Goal: Transaction & Acquisition: Obtain resource

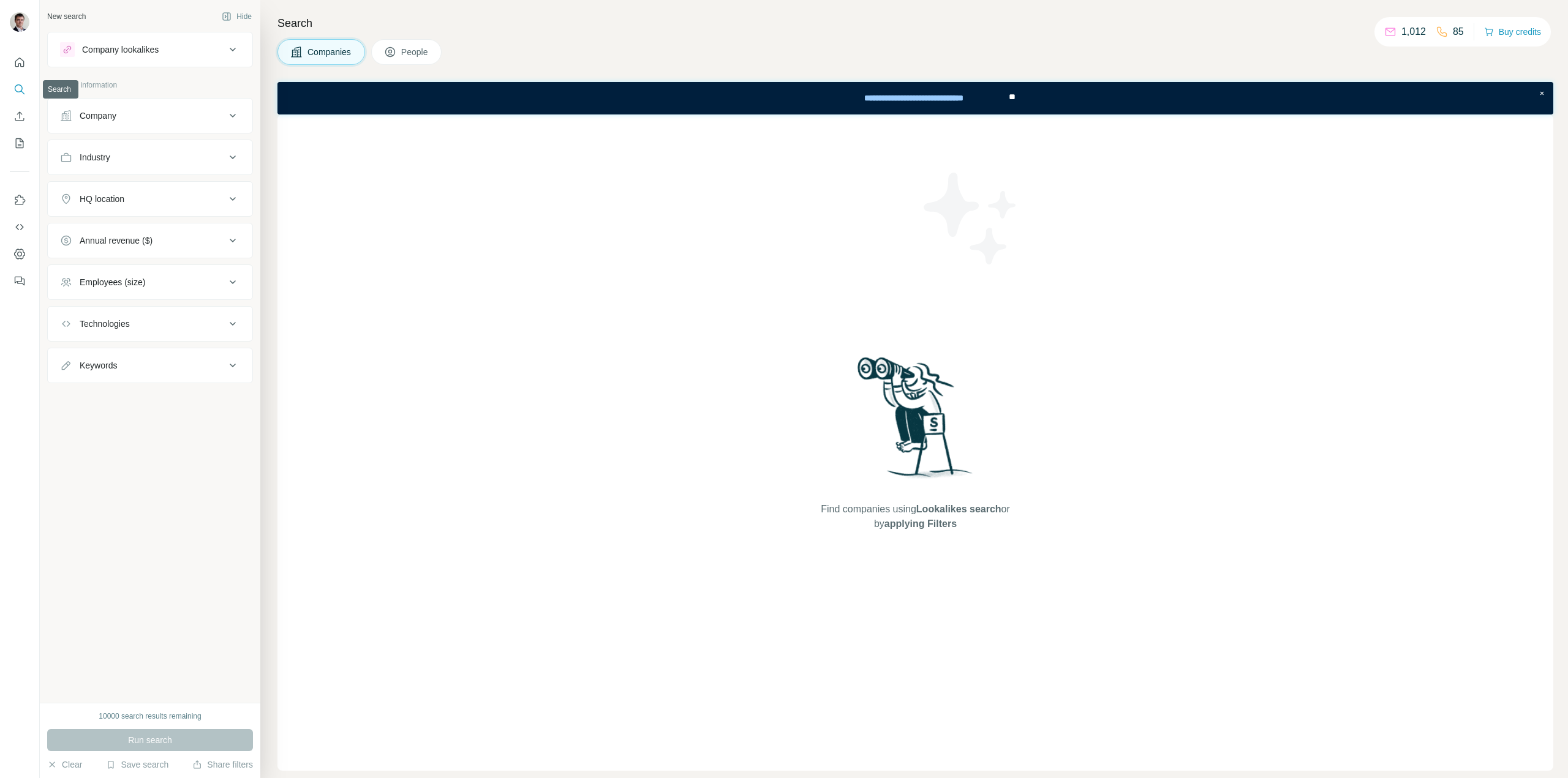
click at [16, 90] on icon "Search" at bounding box center [19, 89] width 12 height 12
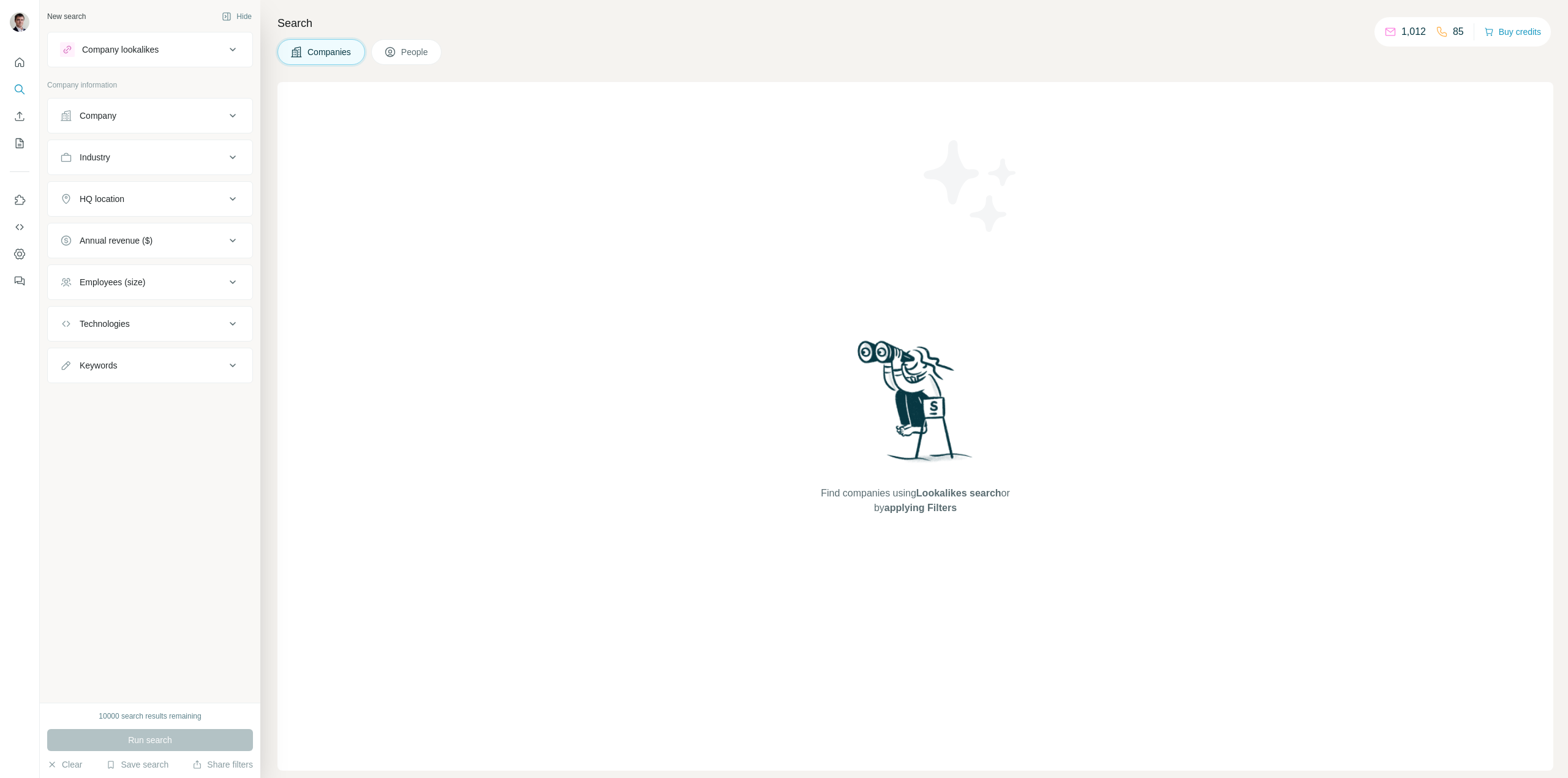
click at [179, 114] on div "Company" at bounding box center [143, 115] width 165 height 12
click at [150, 168] on input "text" at bounding box center [150, 169] width 180 height 22
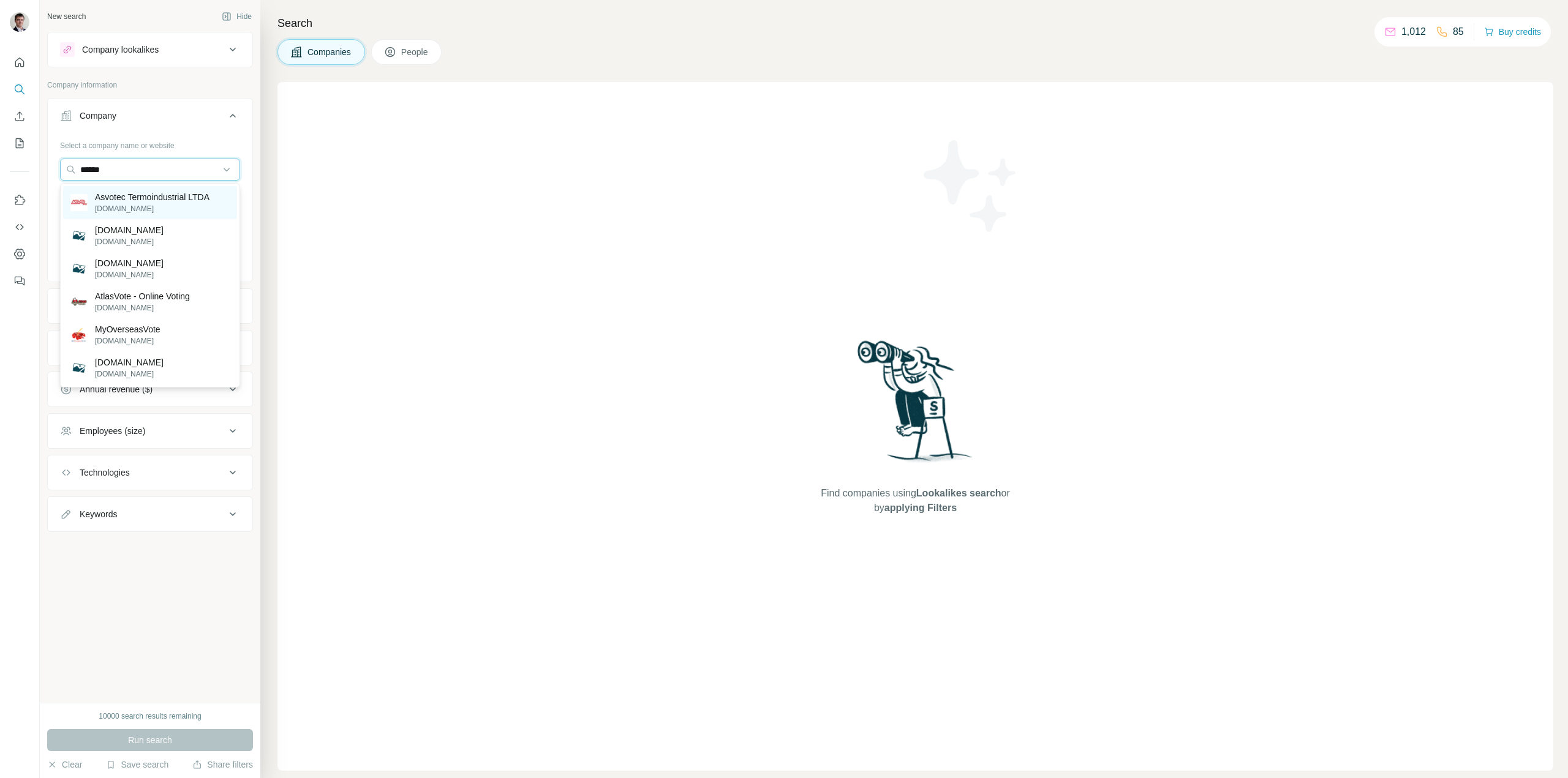
type input "******"
click at [158, 209] on p "[DOMAIN_NAME]" at bounding box center [152, 209] width 114 height 11
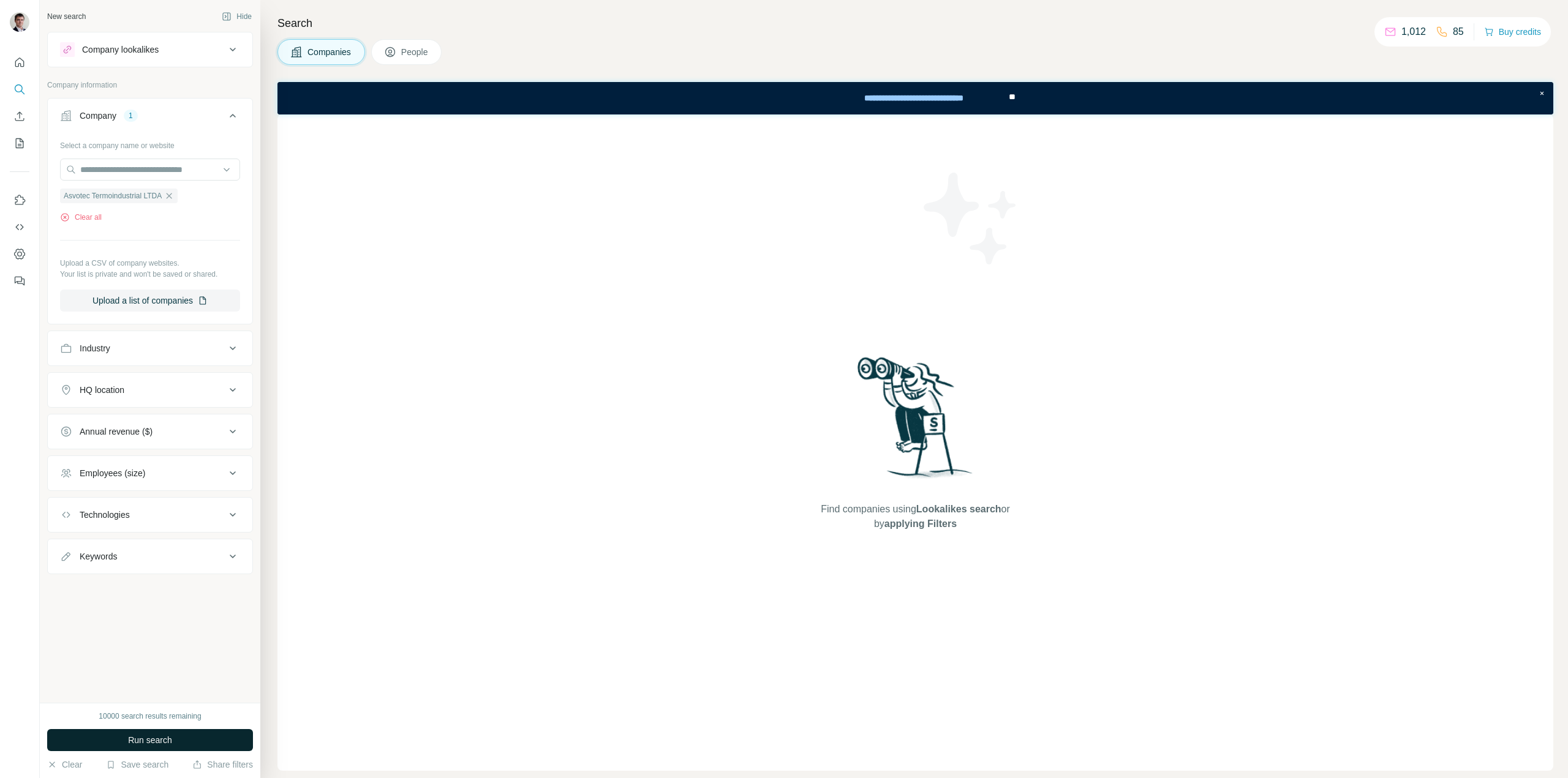
click at [175, 741] on button "Run search" at bounding box center [150, 740] width 206 height 22
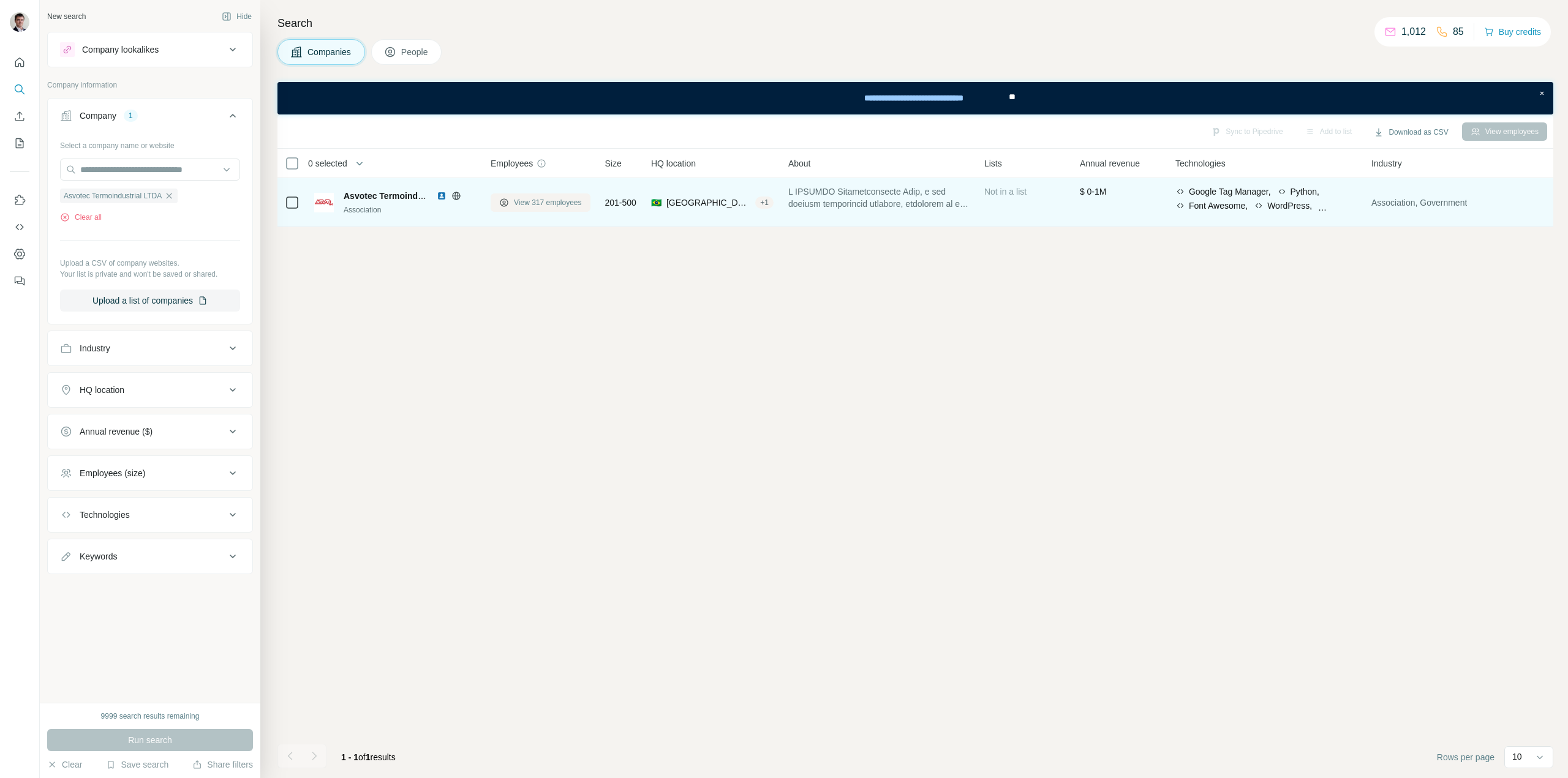
click at [570, 203] on span "View 317 employees" at bounding box center [548, 203] width 68 height 11
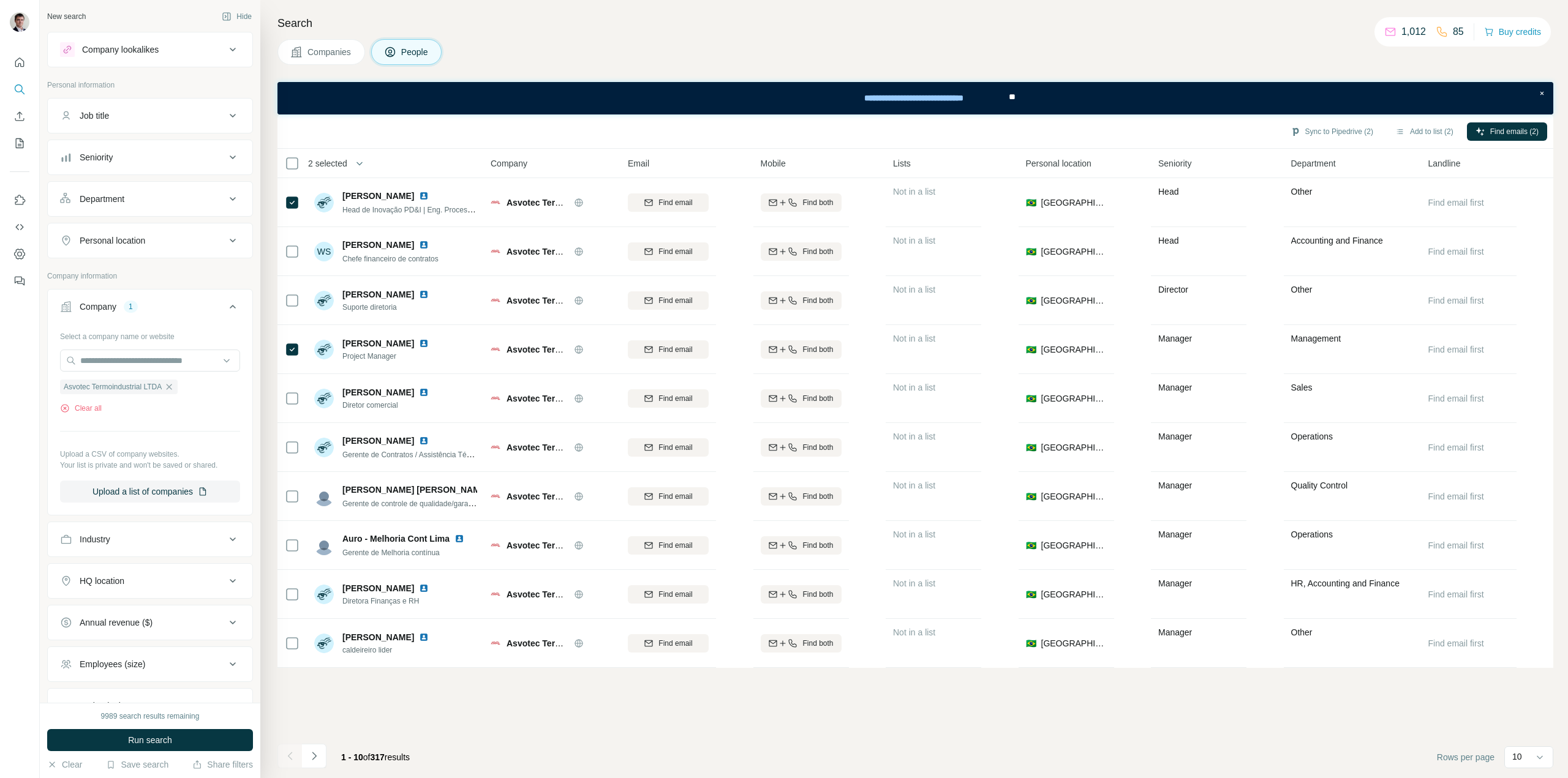
click at [161, 202] on div "Department" at bounding box center [143, 199] width 165 height 12
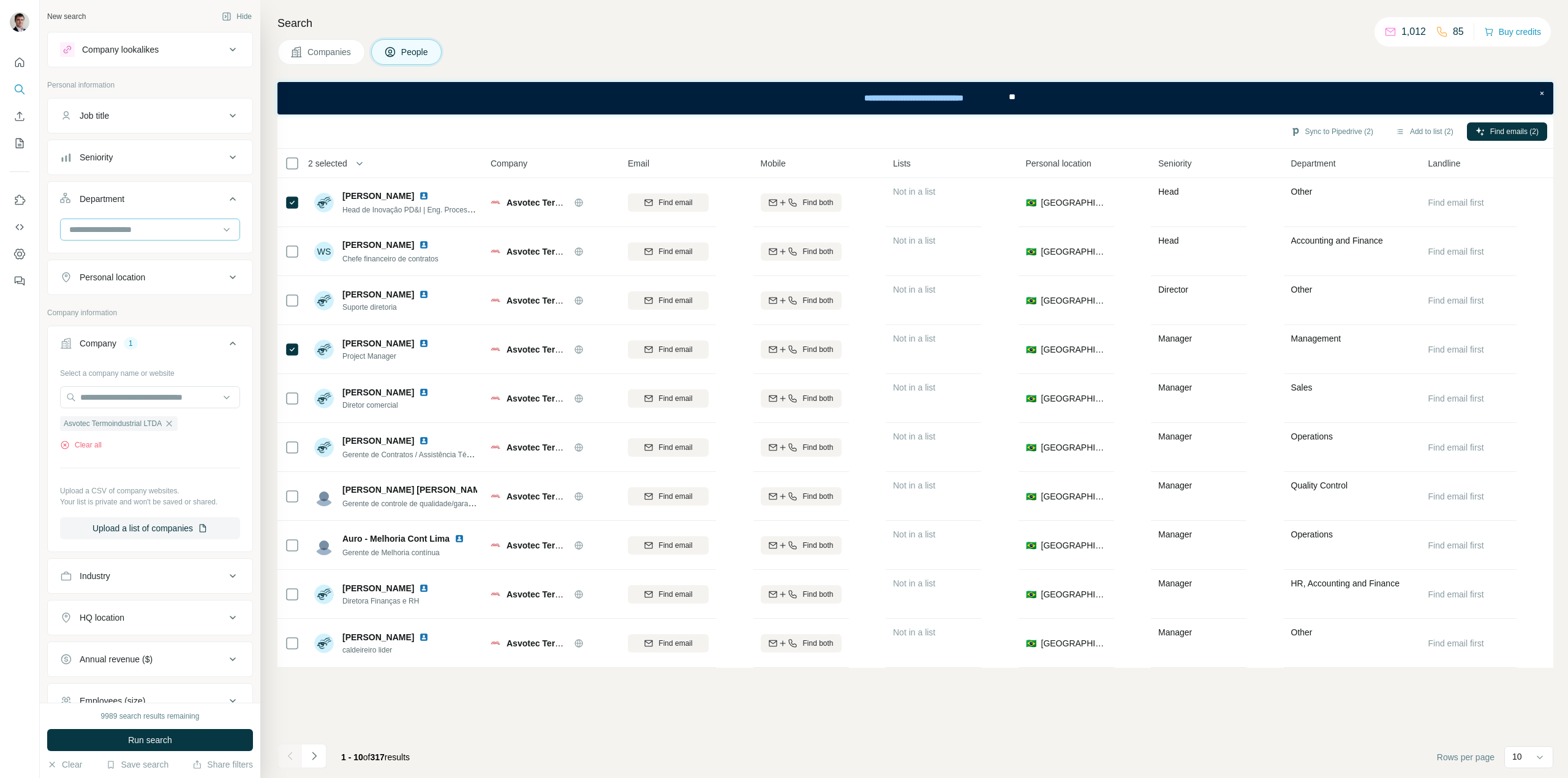
click at [144, 229] on input at bounding box center [144, 229] width 152 height 14
type input "**********"
click at [135, 252] on div "Engineering" at bounding box center [145, 257] width 150 height 12
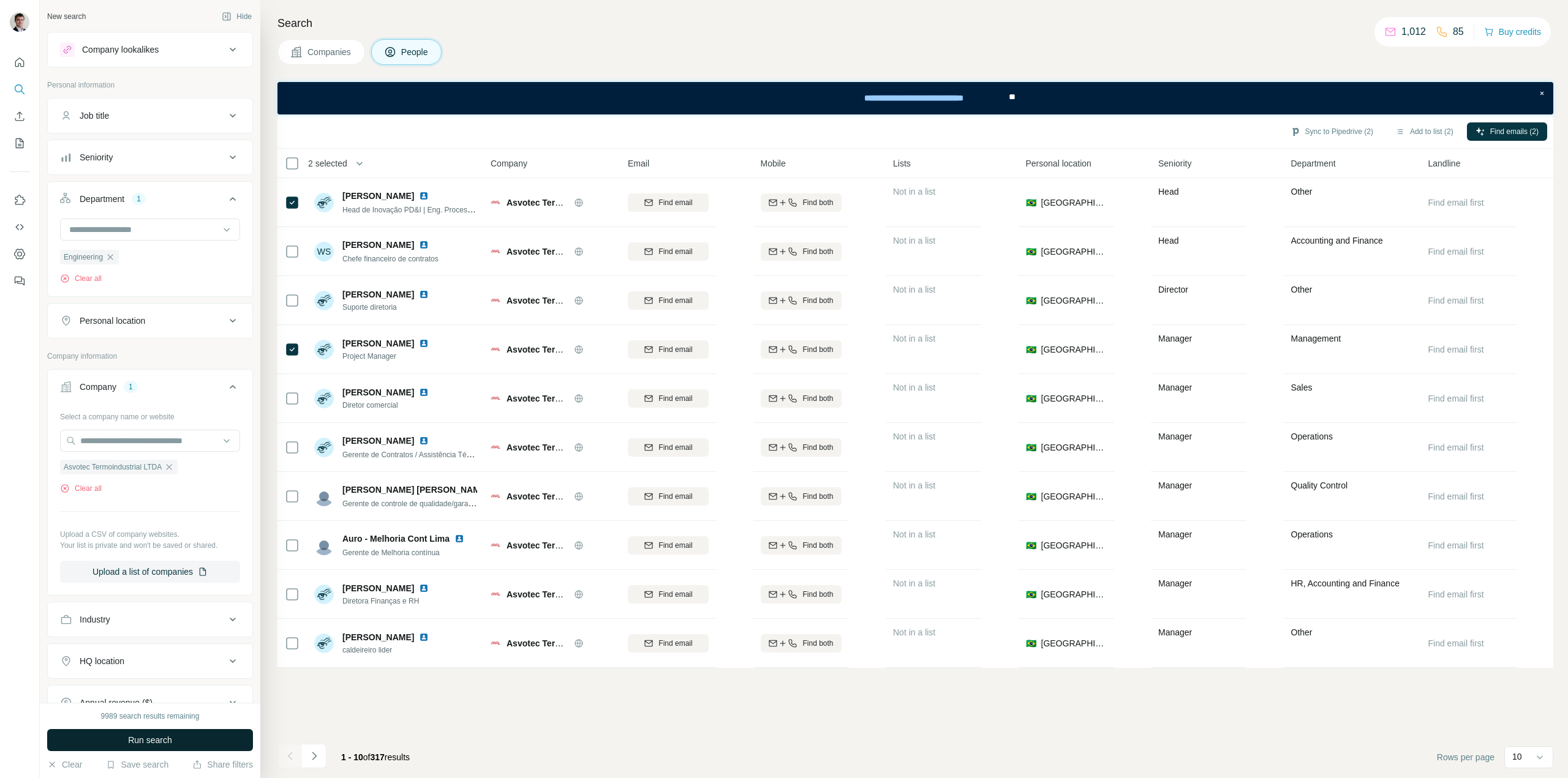
click at [154, 737] on span "Run search" at bounding box center [150, 740] width 44 height 12
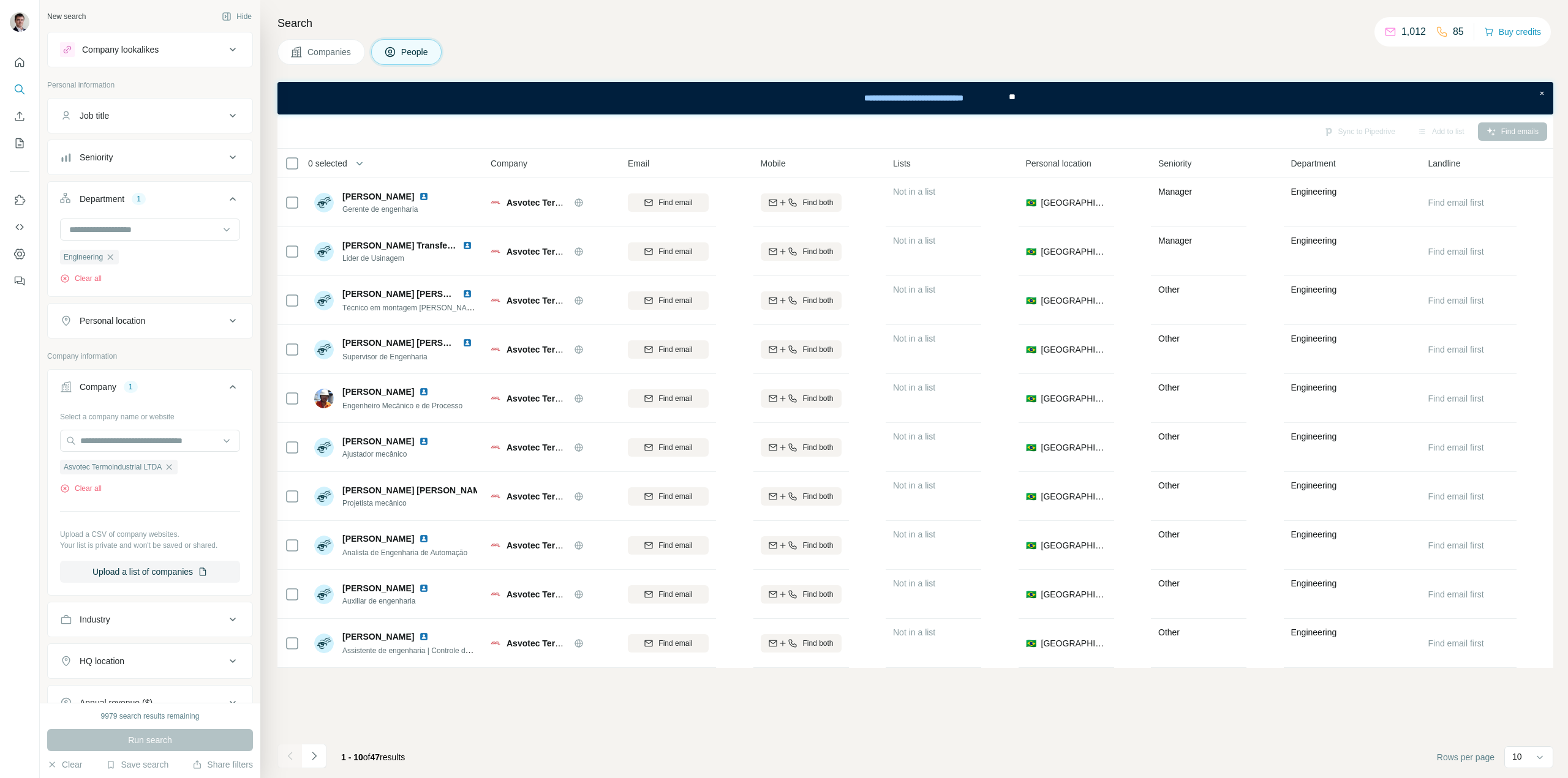
click at [225, 154] on icon at bounding box center [233, 157] width 15 height 15
click at [64, 297] on icon at bounding box center [67, 299] width 15 height 15
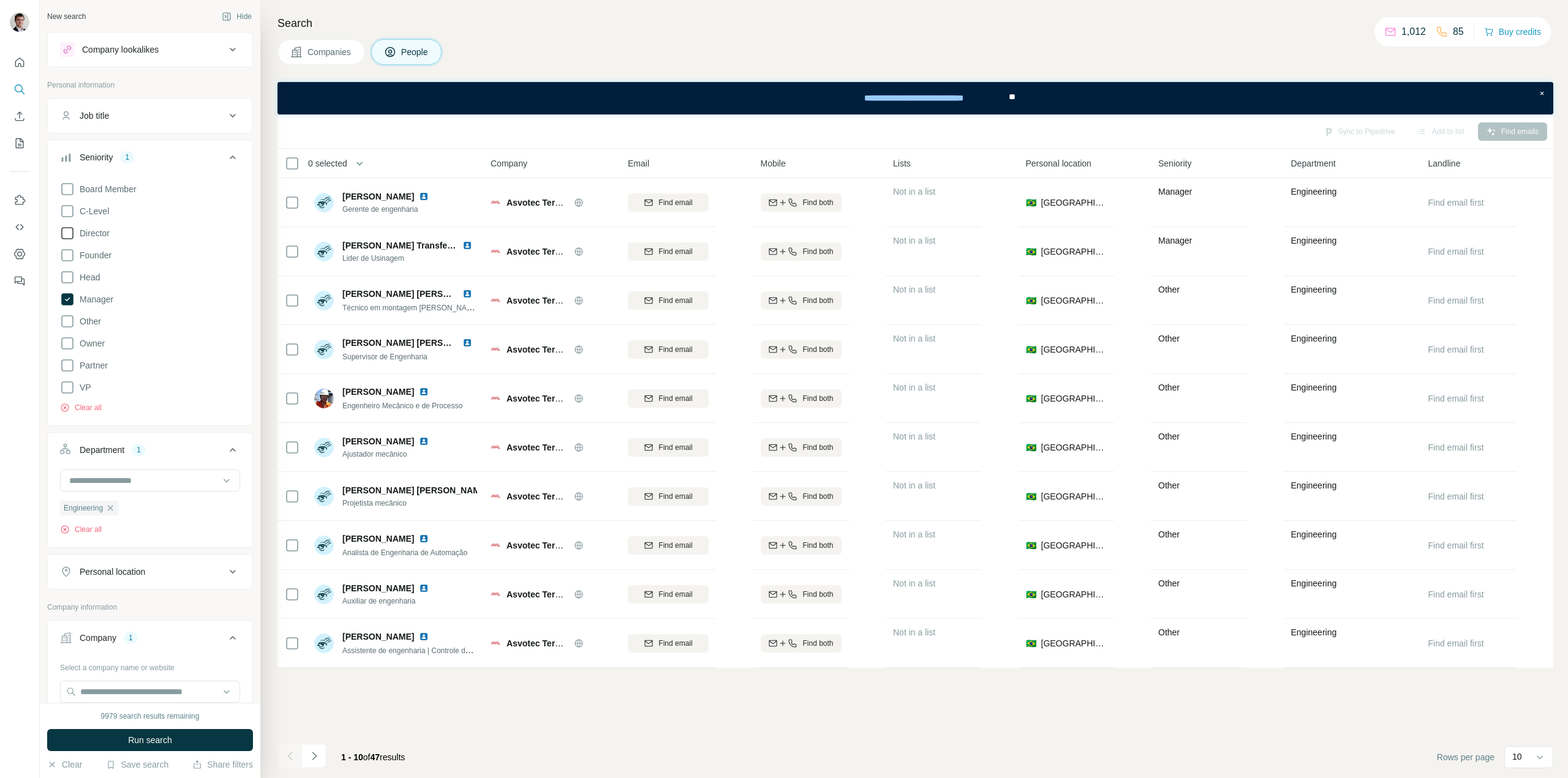
click at [66, 234] on icon at bounding box center [67, 233] width 15 height 15
click at [65, 279] on icon at bounding box center [67, 277] width 15 height 15
click at [67, 387] on icon at bounding box center [67, 387] width 15 height 15
click at [69, 212] on icon at bounding box center [67, 212] width 15 height 15
click at [149, 741] on span "Run search" at bounding box center [150, 740] width 44 height 12
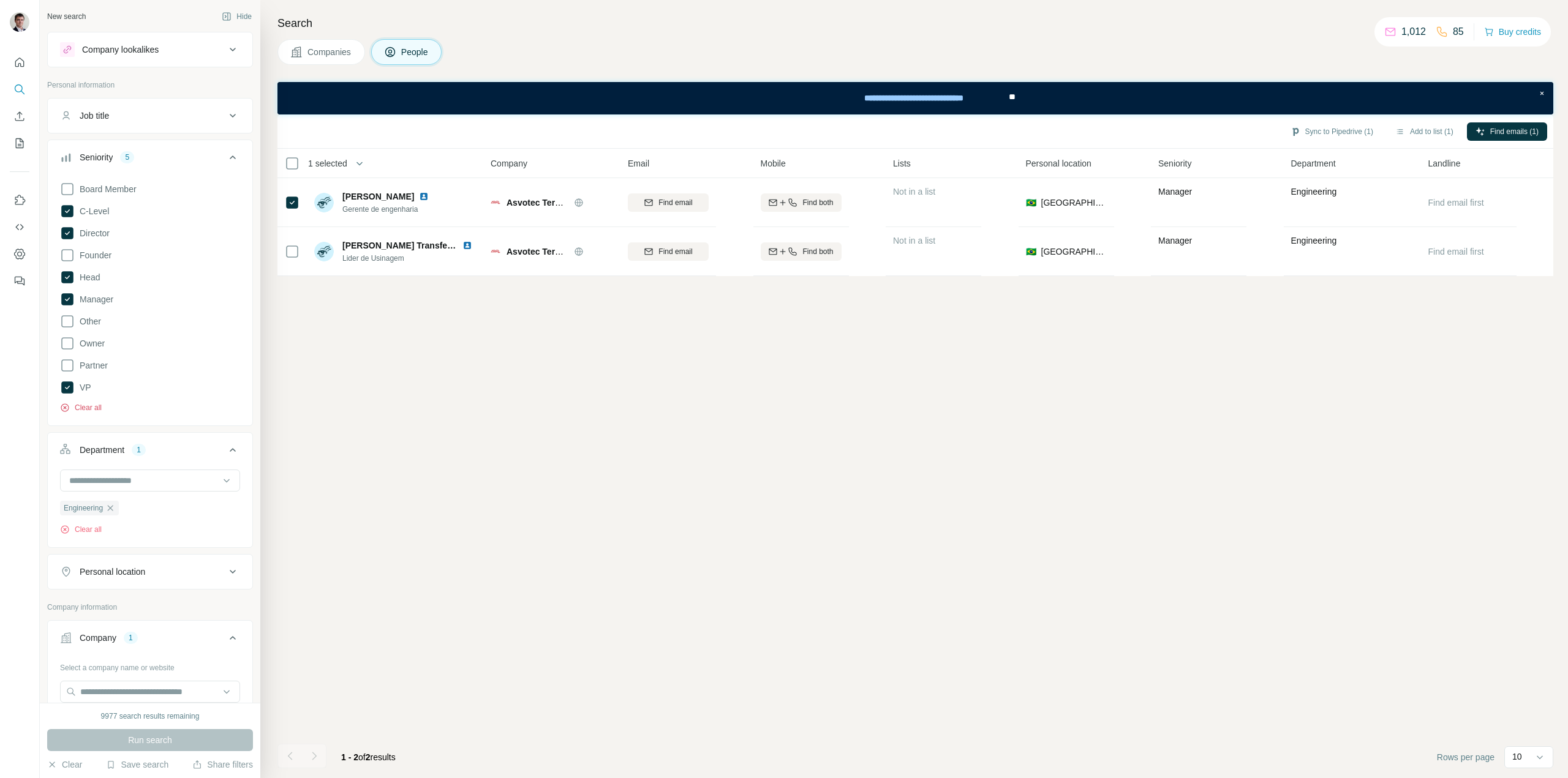
click at [96, 409] on button "Clear all" at bounding box center [80, 408] width 41 height 11
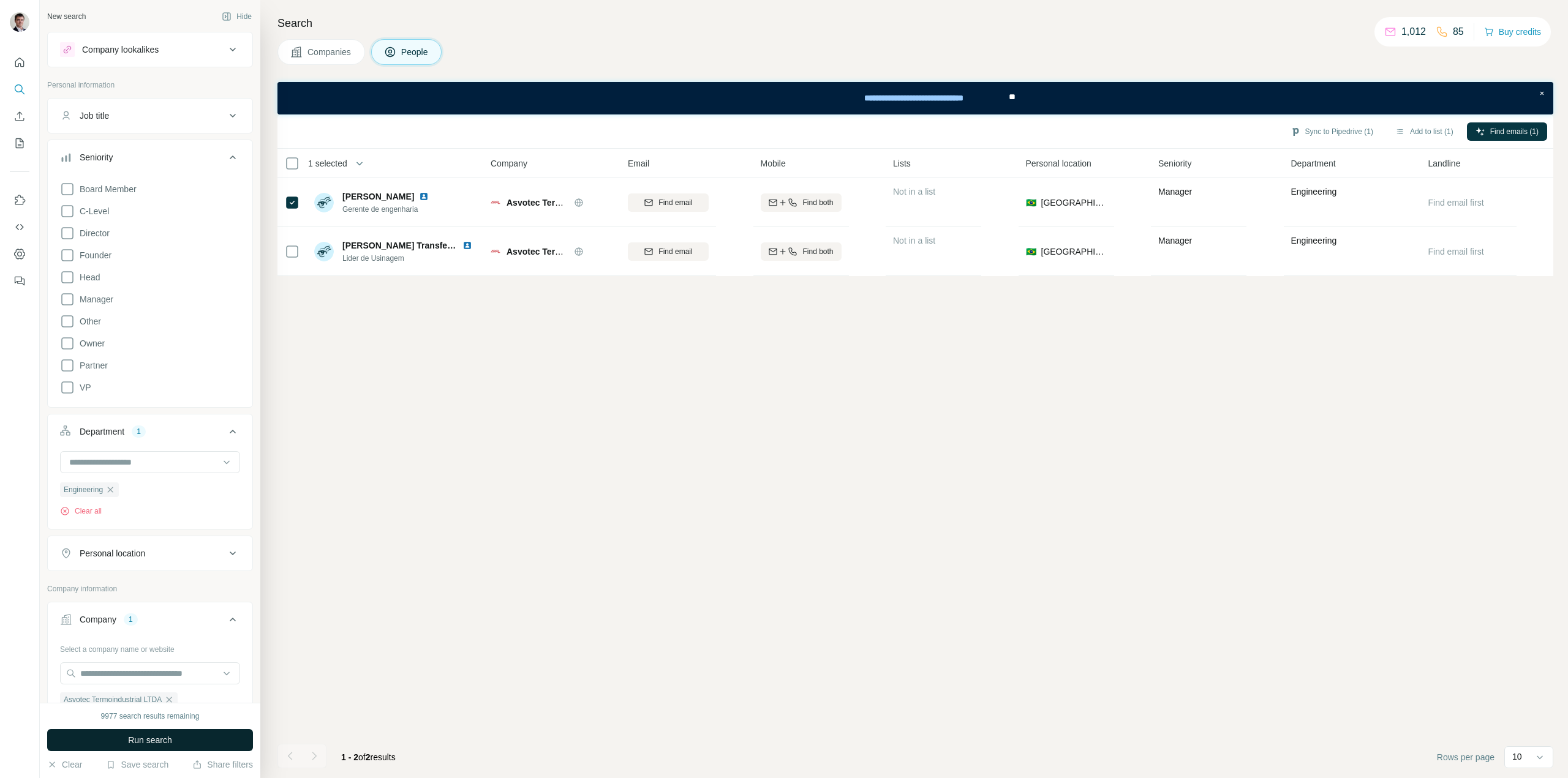
click at [190, 744] on button "Run search" at bounding box center [150, 740] width 206 height 22
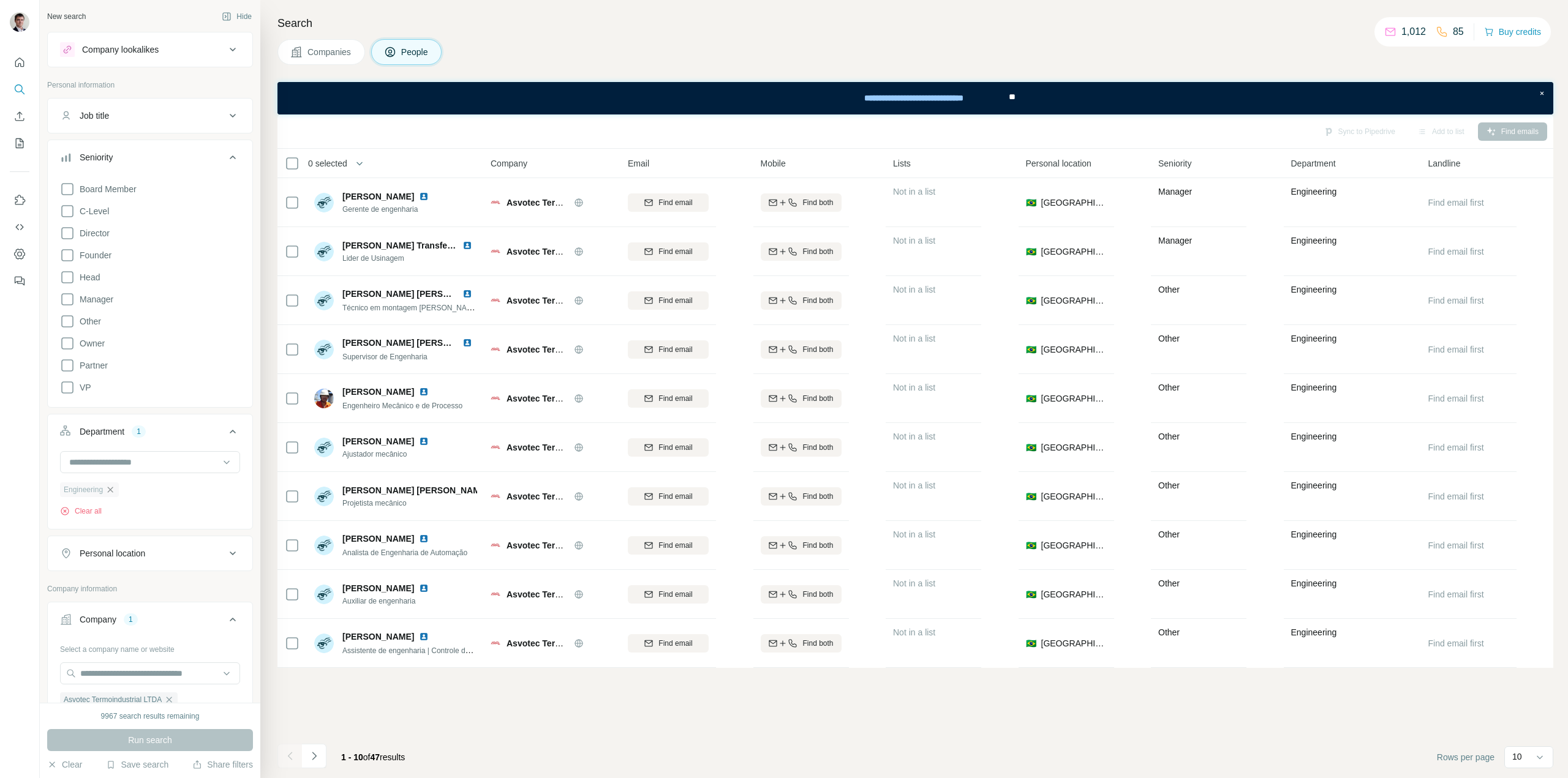
click at [109, 487] on icon "button" at bounding box center [110, 489] width 10 height 10
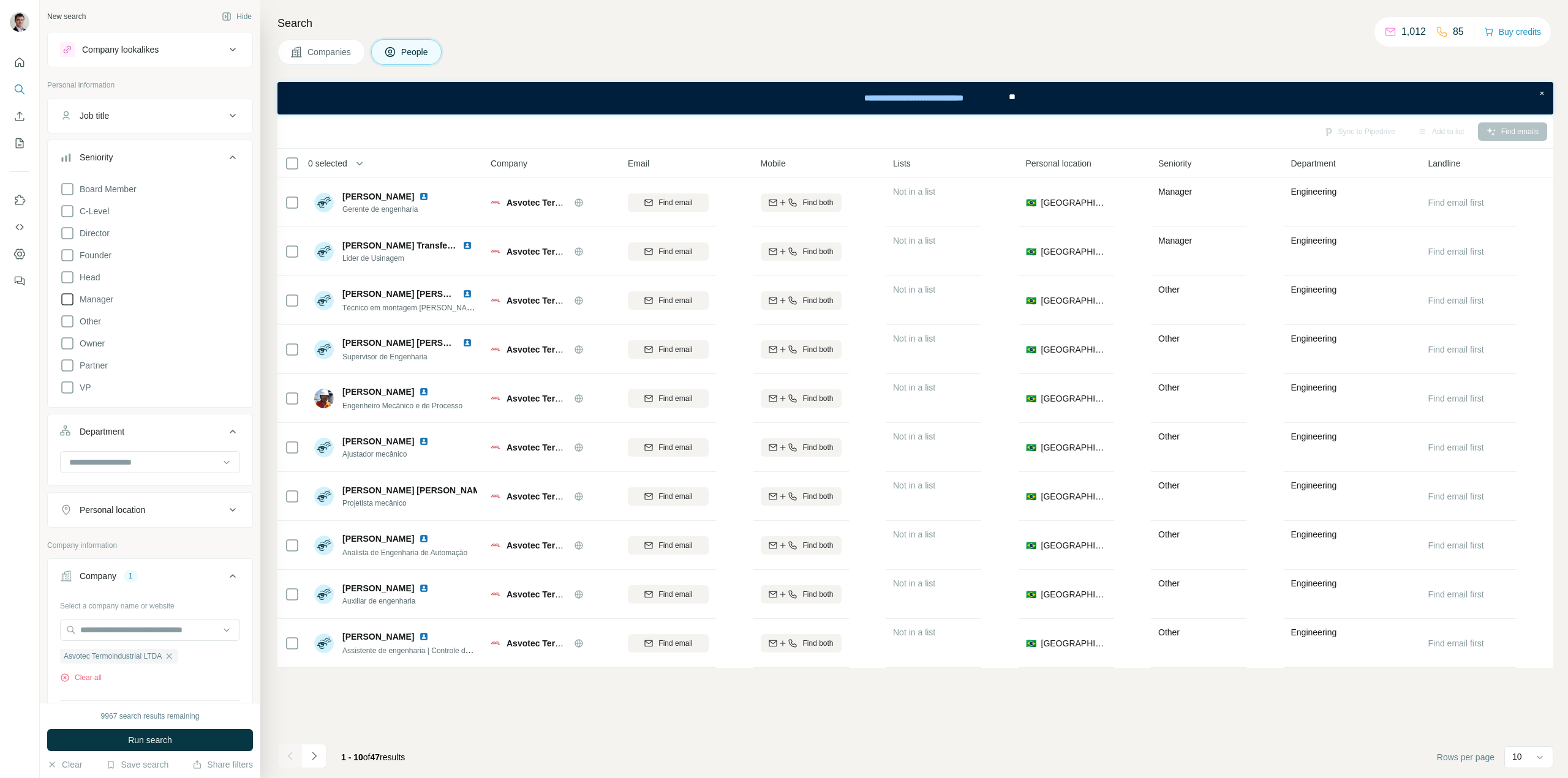
click at [68, 298] on icon at bounding box center [67, 299] width 15 height 15
click at [69, 235] on icon at bounding box center [67, 233] width 15 height 15
click at [69, 210] on icon at bounding box center [67, 212] width 15 height 15
click at [66, 383] on icon at bounding box center [67, 387] width 15 height 15
click at [68, 276] on icon at bounding box center [67, 277] width 15 height 15
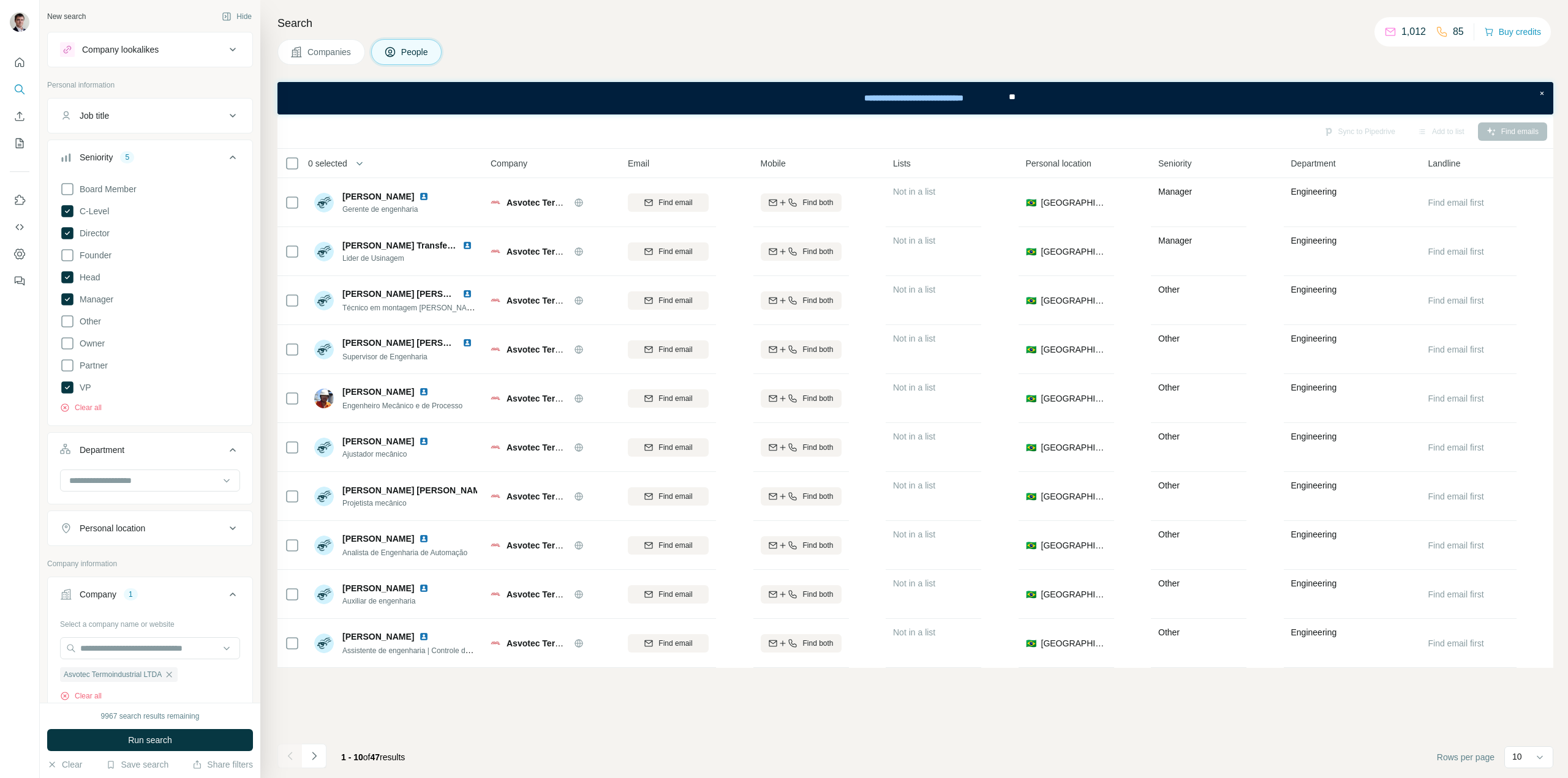
drag, startPoint x: 136, startPoint y: 744, endPoint x: 202, endPoint y: 728, distance: 67.9
click at [139, 745] on span "Run search" at bounding box center [150, 740] width 44 height 12
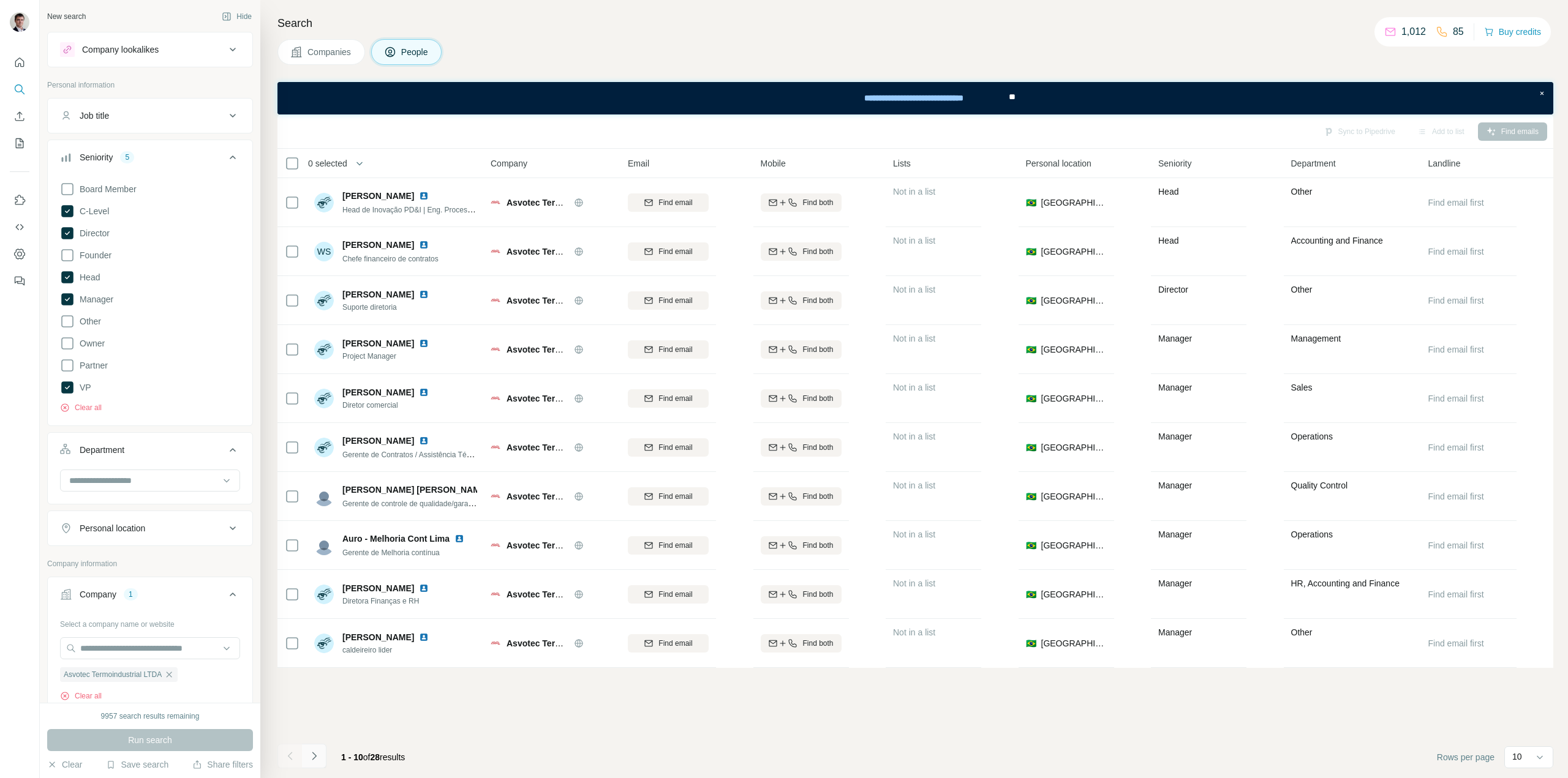
click at [315, 757] on icon "Navigate to next page" at bounding box center [313, 756] width 4 height 8
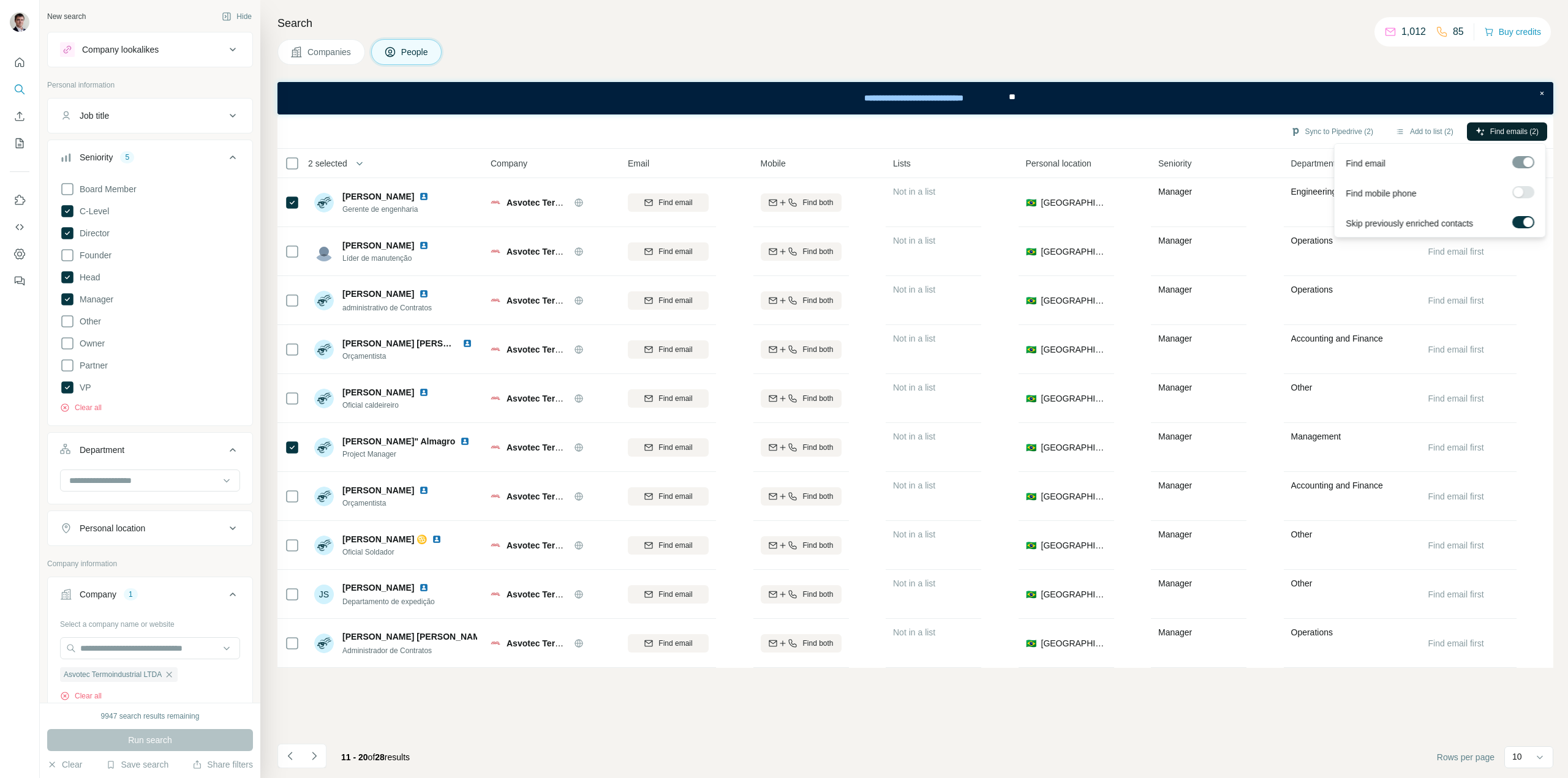
click at [1503, 129] on span "Find emails (2)" at bounding box center [1514, 132] width 49 height 11
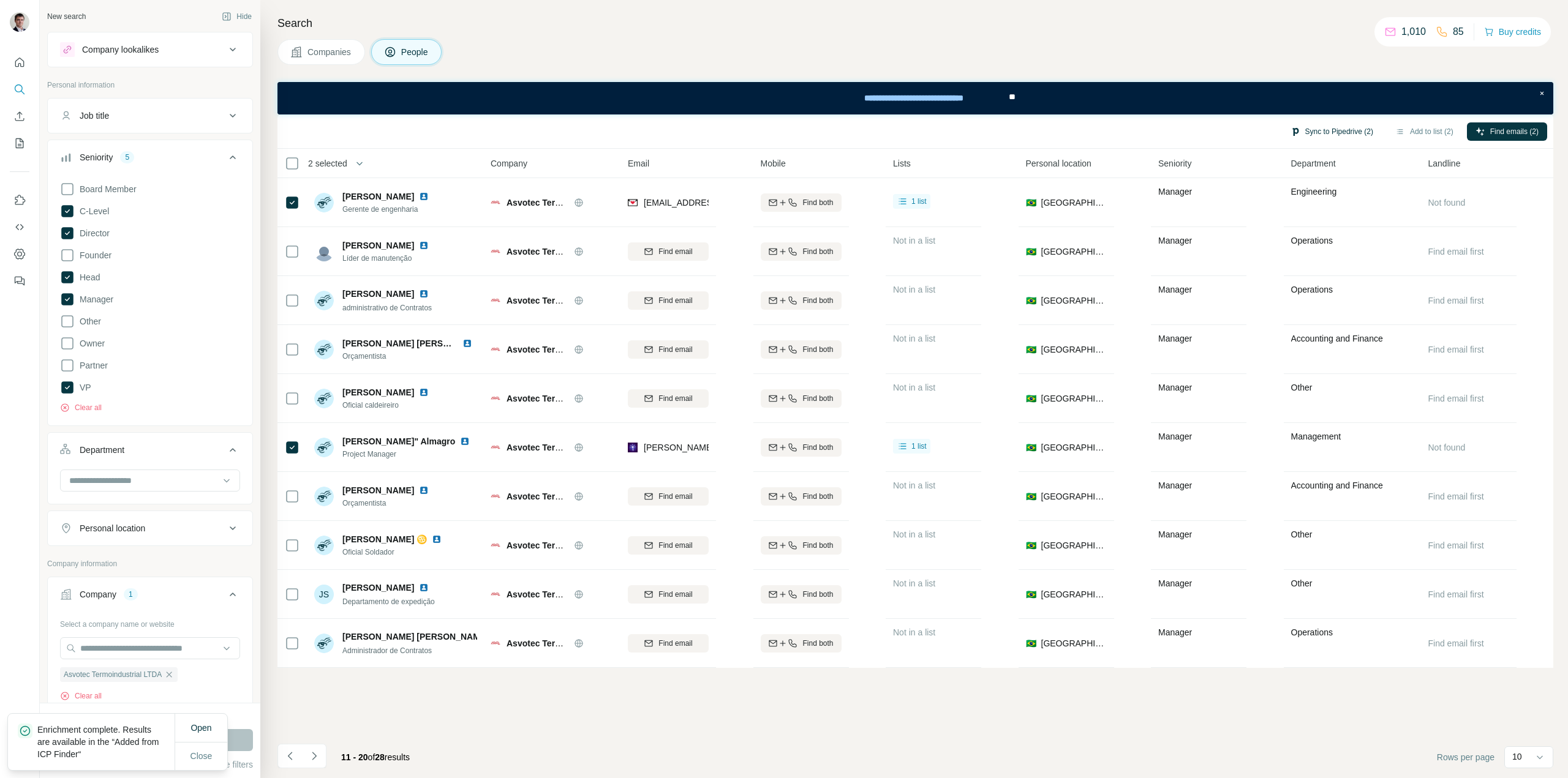
click at [1333, 130] on button "Sync to Pipedrive (2)" at bounding box center [1331, 131] width 100 height 19
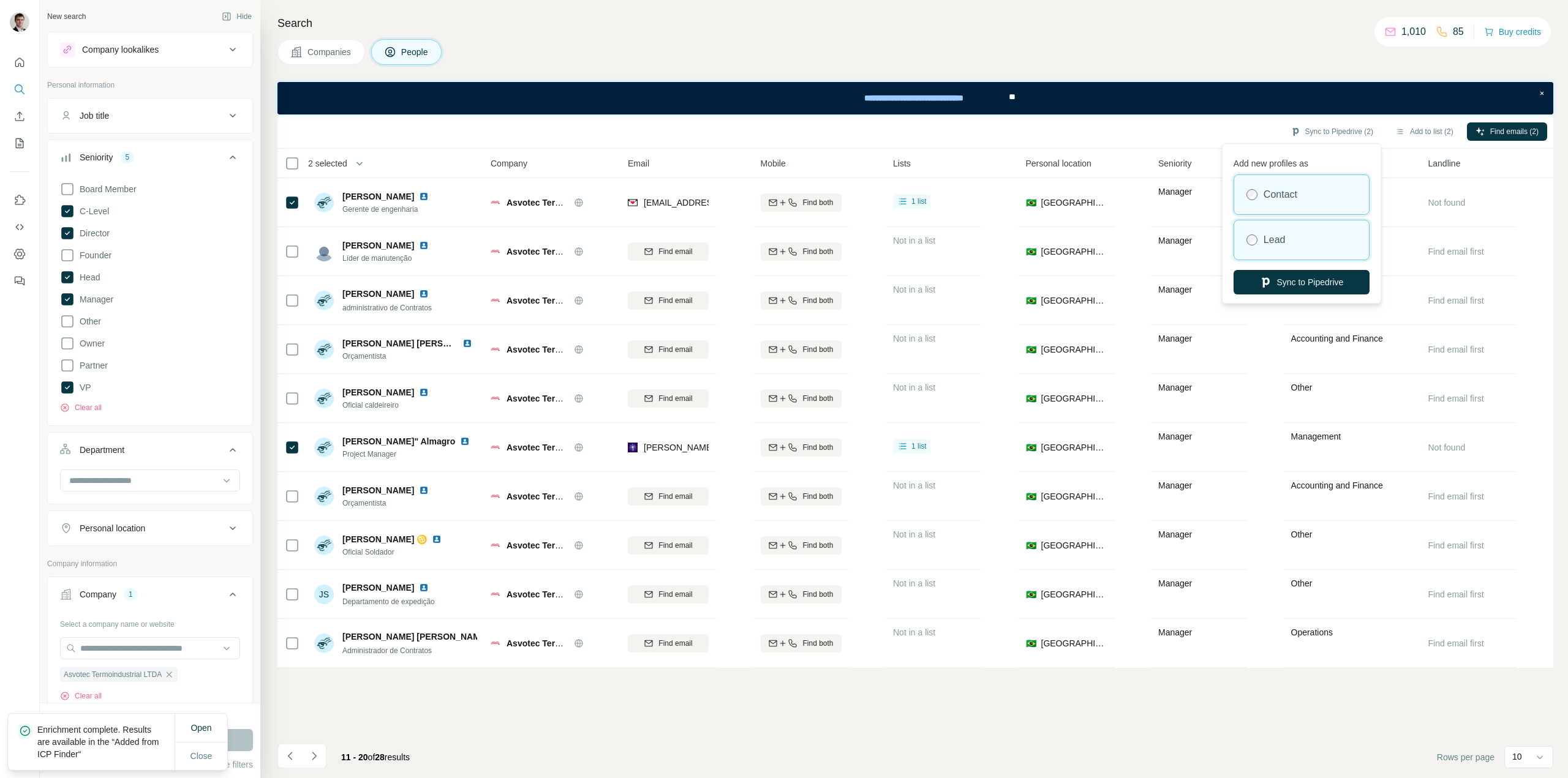
click at [1284, 232] on div "Lead" at bounding box center [1301, 240] width 135 height 39
click at [1295, 283] on button "Sync to Pipedrive" at bounding box center [1301, 282] width 136 height 24
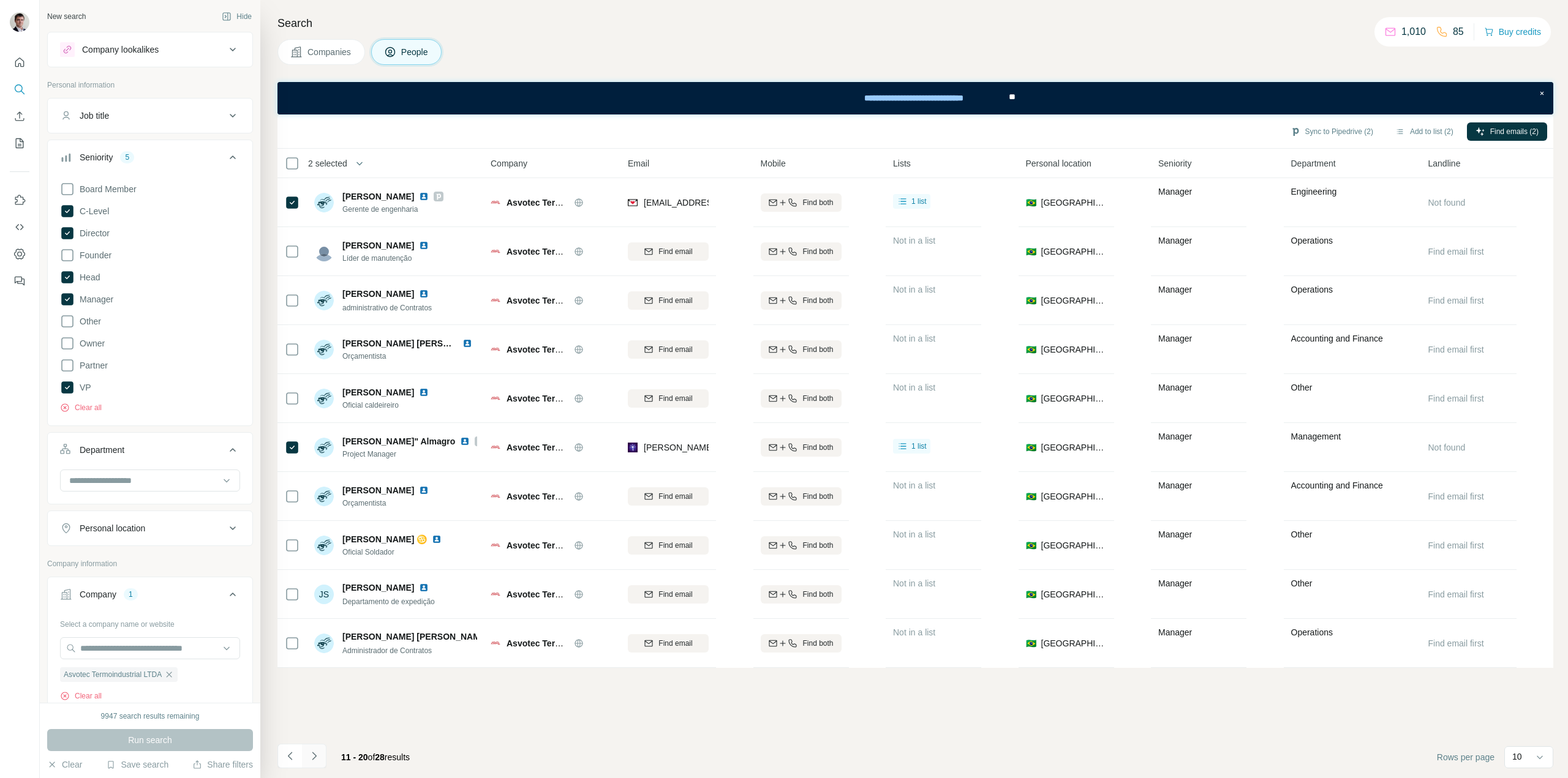
click at [315, 757] on icon "Navigate to next page" at bounding box center [314, 755] width 12 height 12
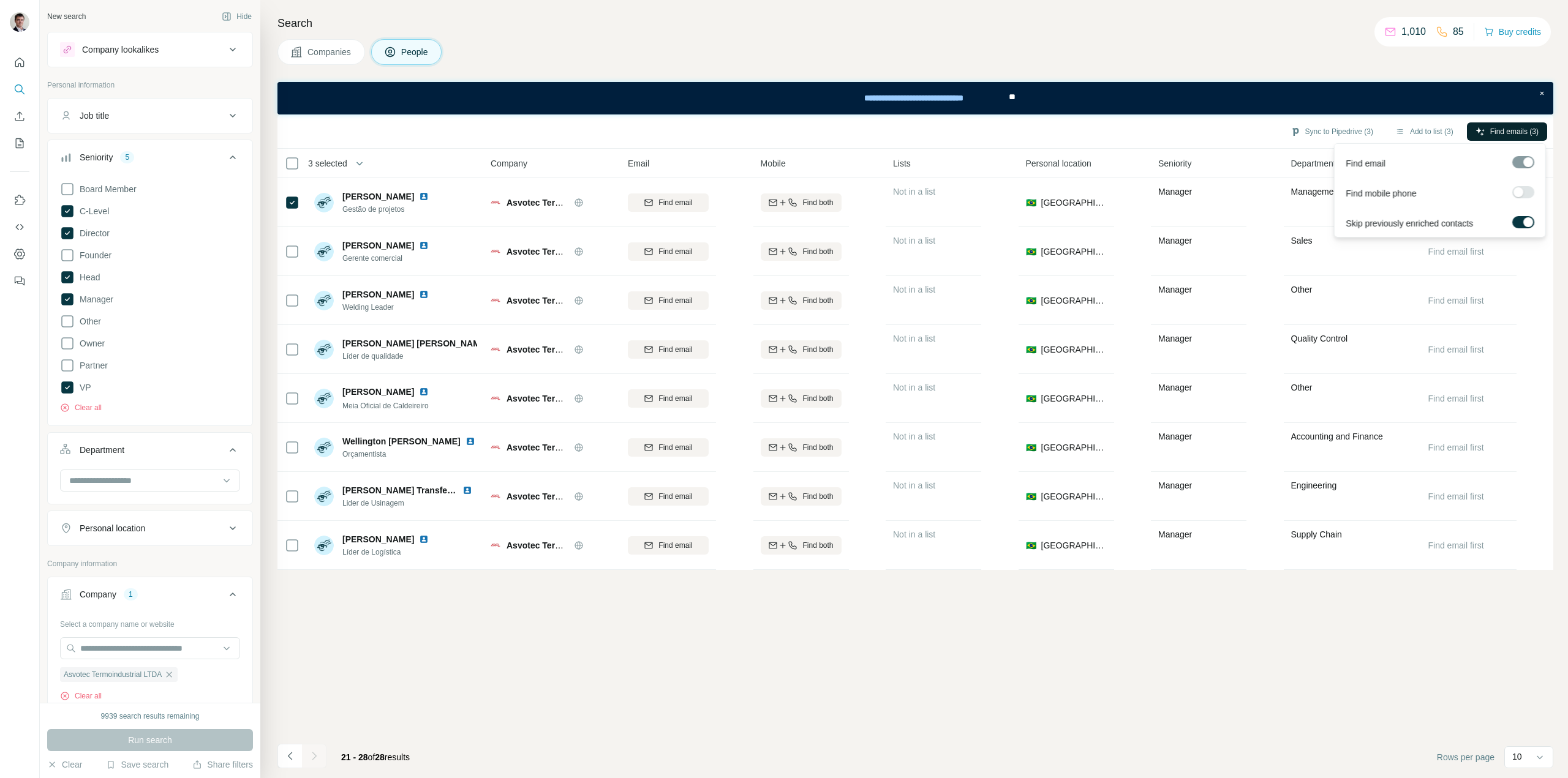
click at [1490, 127] on span "Find emails (3)" at bounding box center [1514, 132] width 49 height 11
click at [1330, 132] on button "Sync to Pipedrive (3)" at bounding box center [1331, 131] width 100 height 19
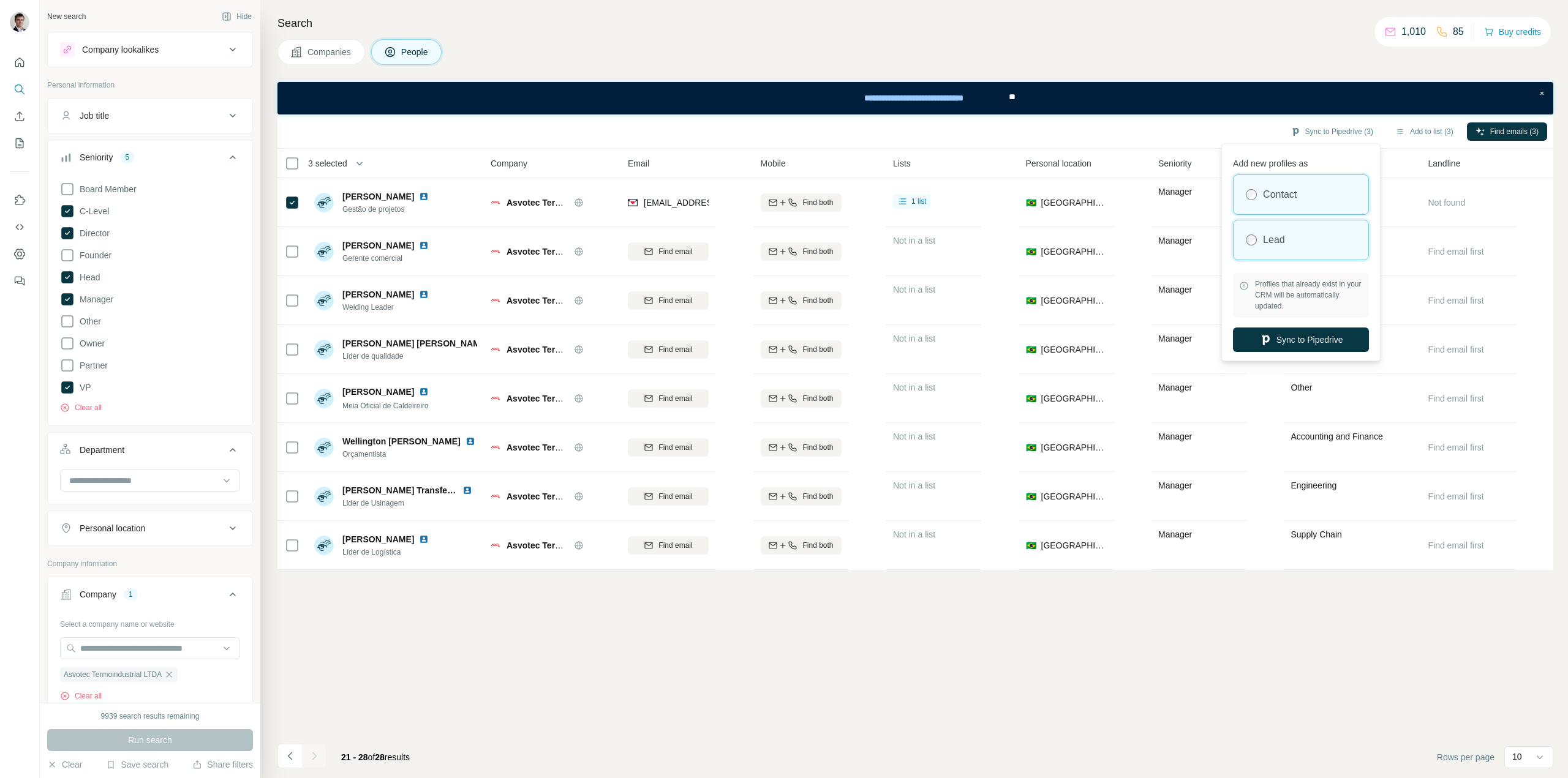
click at [1268, 227] on div "Lead" at bounding box center [1300, 240] width 135 height 39
click at [1275, 336] on button "Sync to Pipedrive" at bounding box center [1301, 340] width 136 height 24
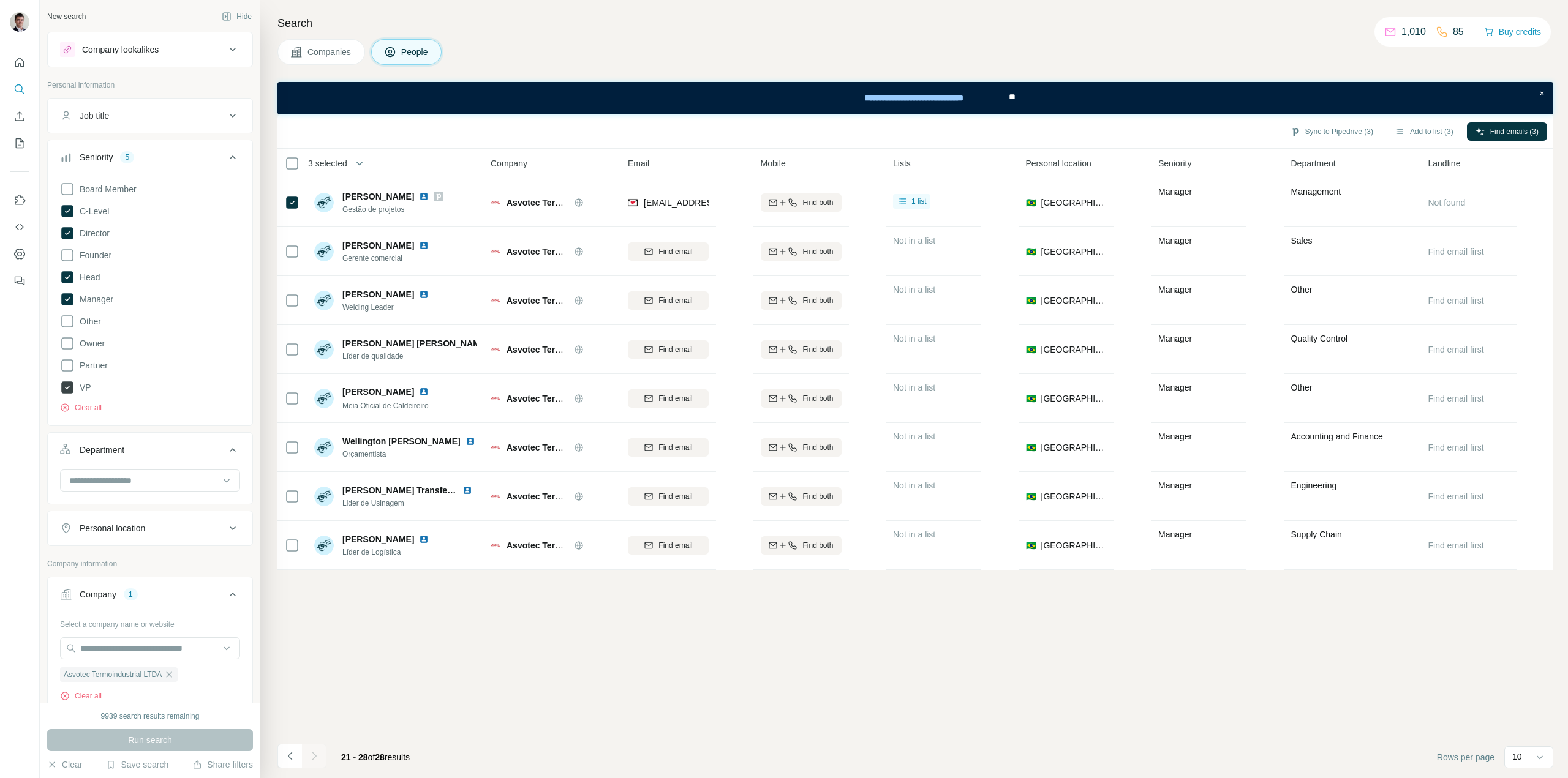
click at [64, 382] on icon at bounding box center [67, 387] width 12 height 12
click at [68, 294] on icon at bounding box center [67, 299] width 12 height 12
click at [66, 269] on div "Board Member C-Level Director Founder Head Manager Other Owner Partner VP Clear…" at bounding box center [150, 295] width 180 height 237
click at [71, 279] on icon at bounding box center [67, 277] width 12 height 12
click at [67, 234] on icon at bounding box center [67, 233] width 5 height 4
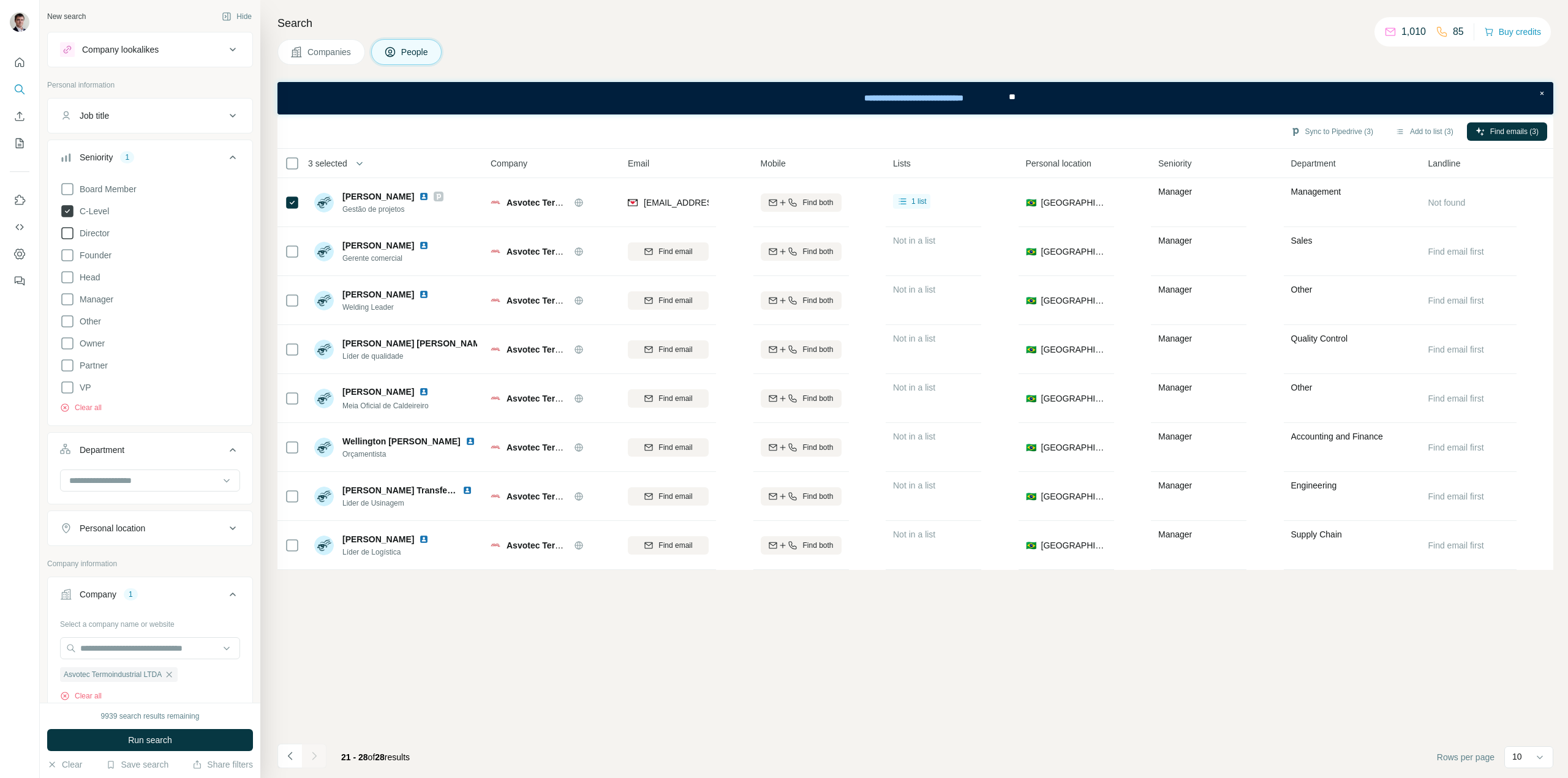
click at [67, 207] on icon at bounding box center [67, 211] width 12 height 12
click at [154, 738] on span "Run search" at bounding box center [150, 740] width 44 height 12
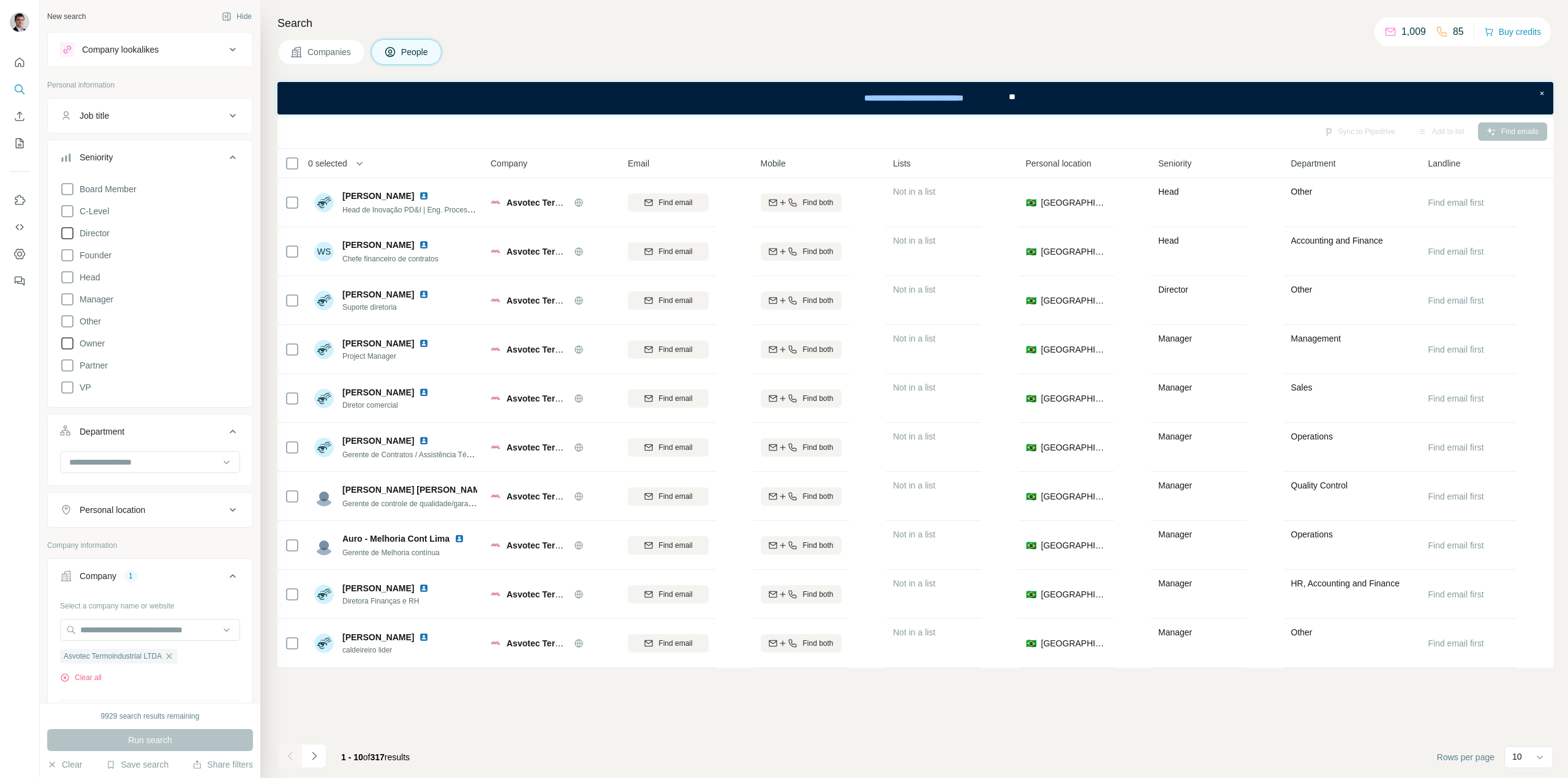
click at [62, 348] on icon at bounding box center [67, 343] width 12 height 12
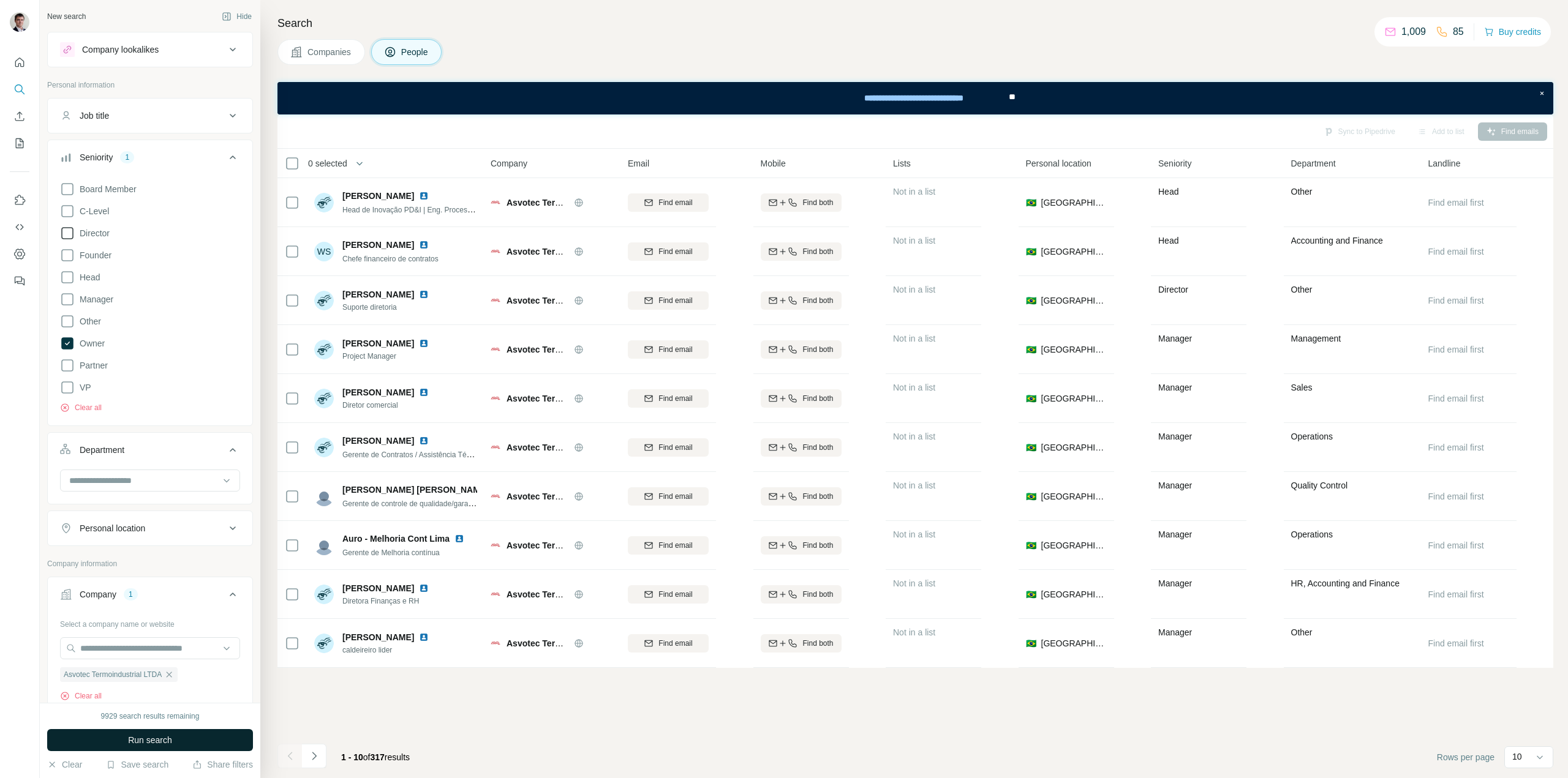
click at [170, 742] on span "Run search" at bounding box center [150, 740] width 44 height 12
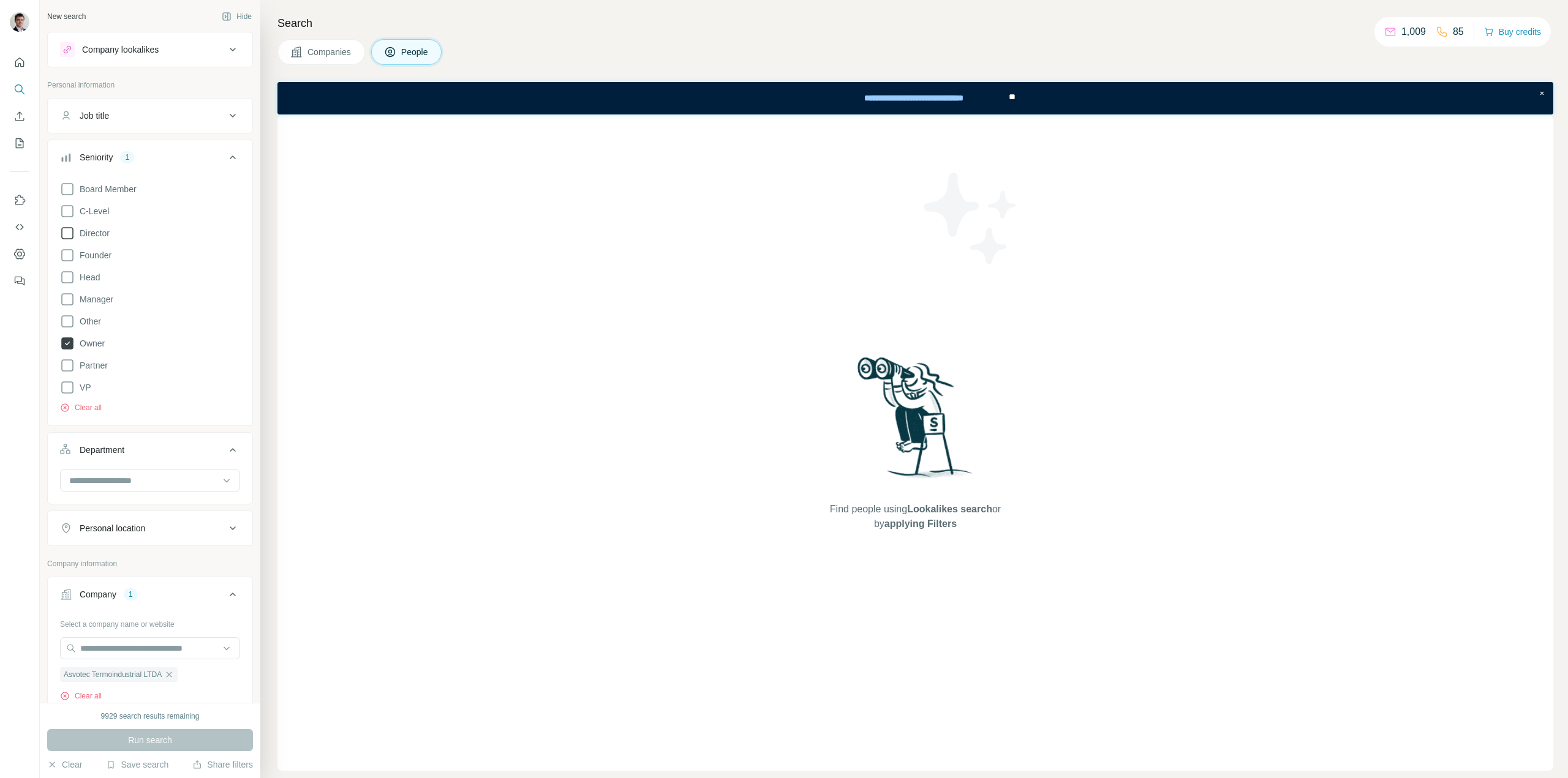
click at [68, 341] on icon at bounding box center [67, 343] width 12 height 12
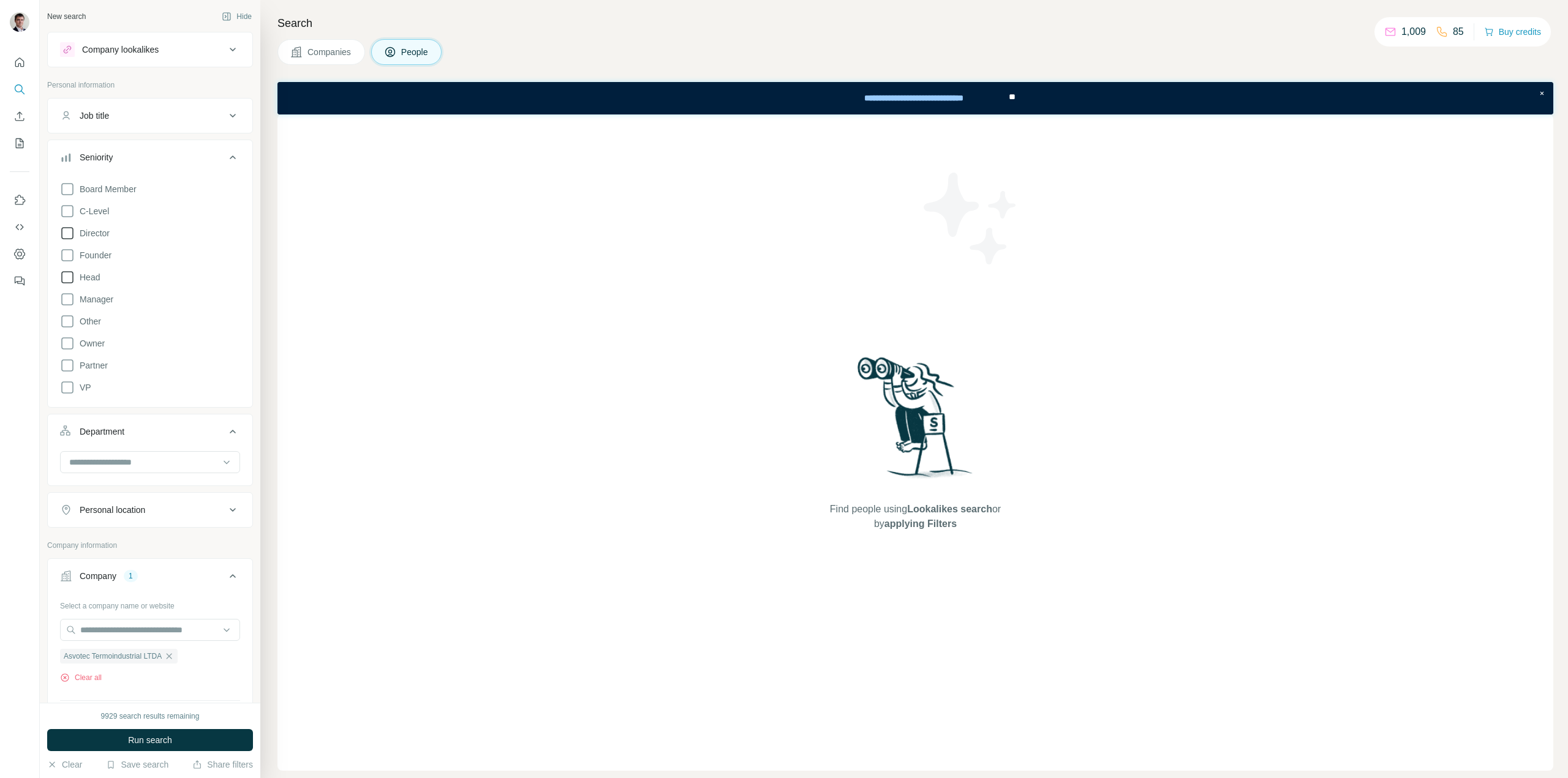
click at [66, 276] on icon at bounding box center [67, 277] width 15 height 15
click at [151, 742] on span "Run search" at bounding box center [150, 740] width 44 height 12
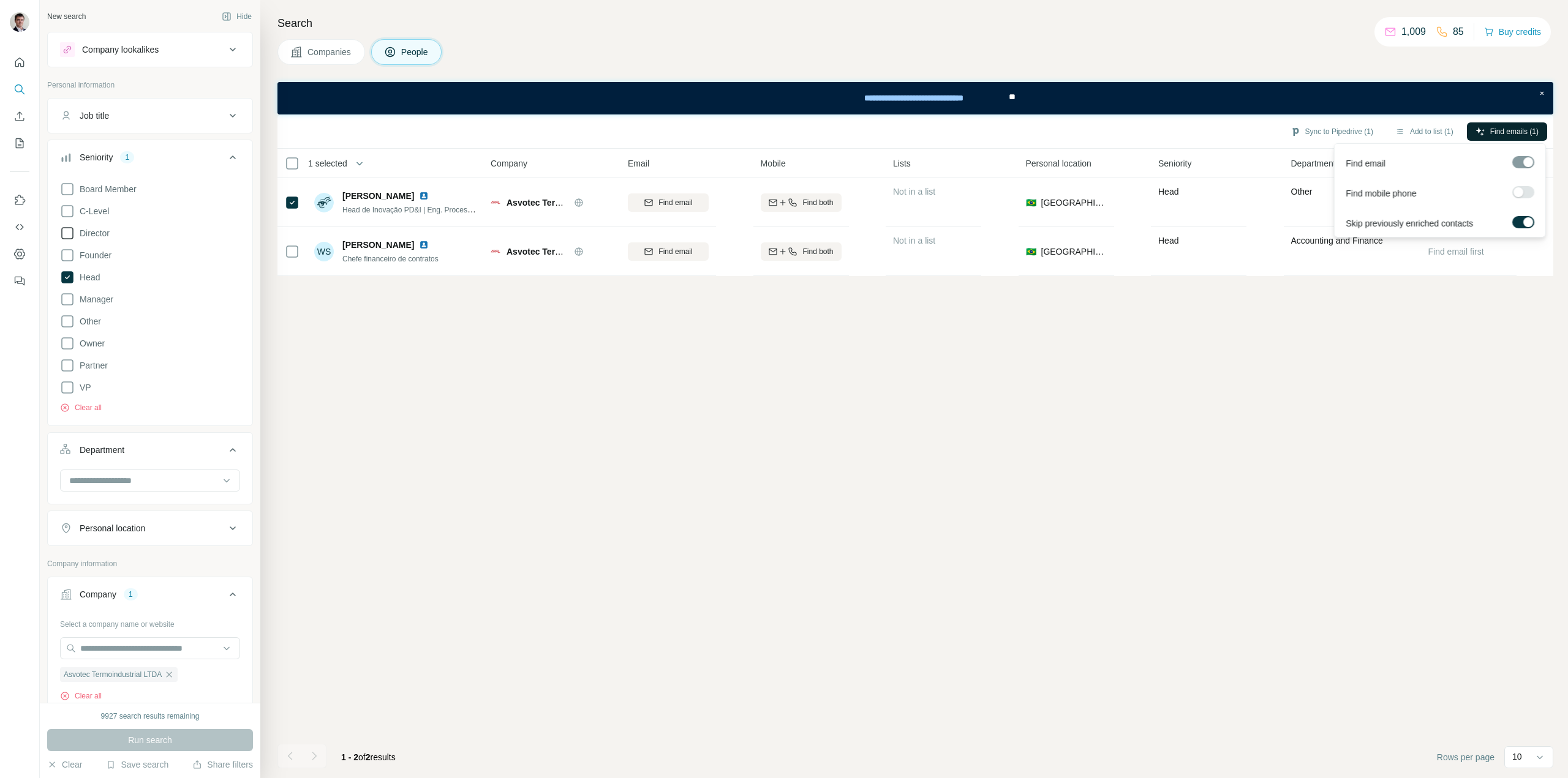
click at [1490, 130] on span "Find emails (1)" at bounding box center [1514, 132] width 49 height 11
click at [1213, 131] on div "Sync to Pipedrive (1) Add to list (1) Find emails (1)" at bounding box center [915, 131] width 1263 height 21
click at [1313, 129] on button "Sync to Pipedrive (1)" at bounding box center [1331, 131] width 100 height 19
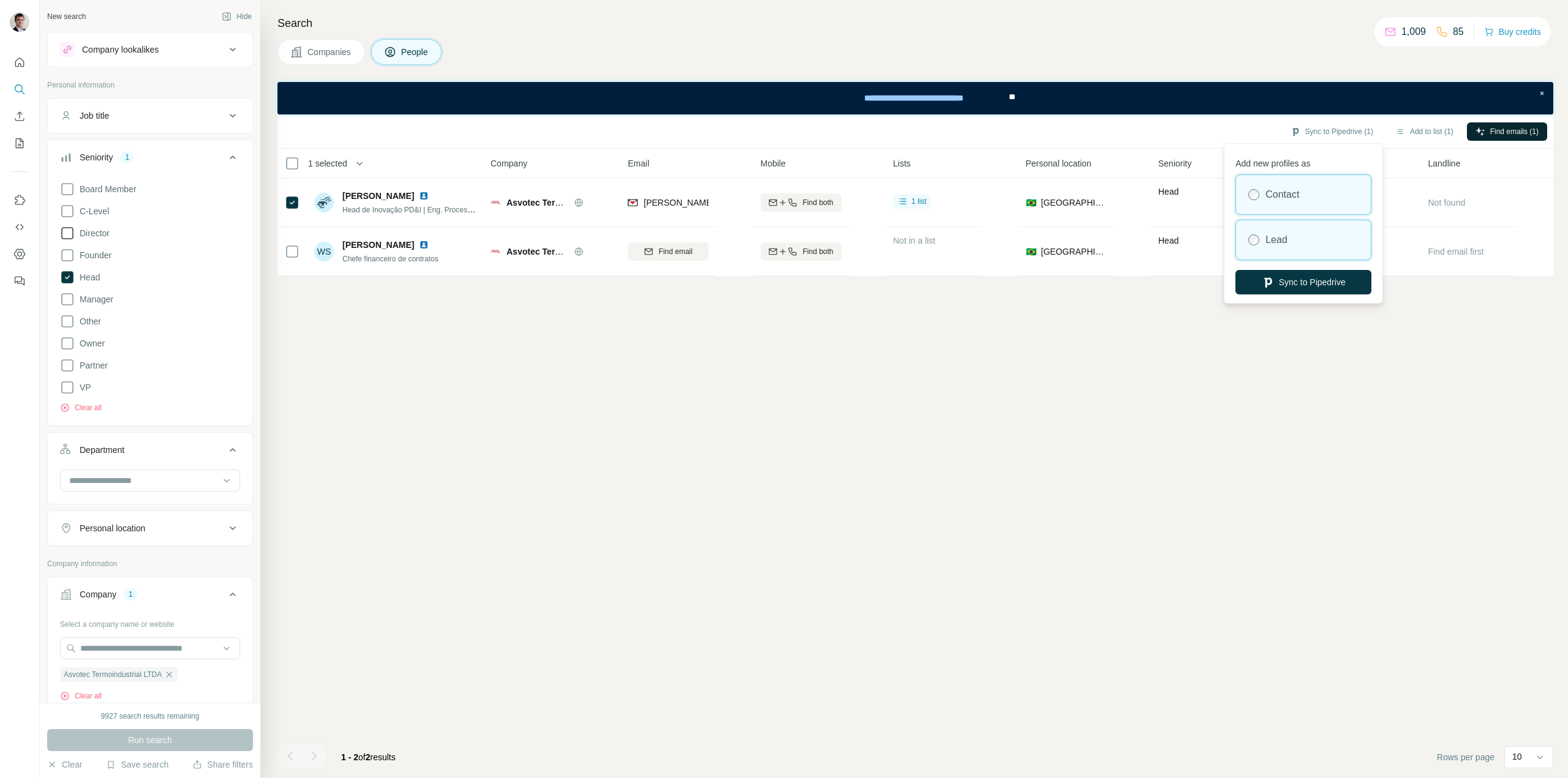
click at [1263, 244] on div "Lead" at bounding box center [1303, 240] width 135 height 39
click at [1288, 284] on button "Sync to Pipedrive" at bounding box center [1304, 282] width 136 height 24
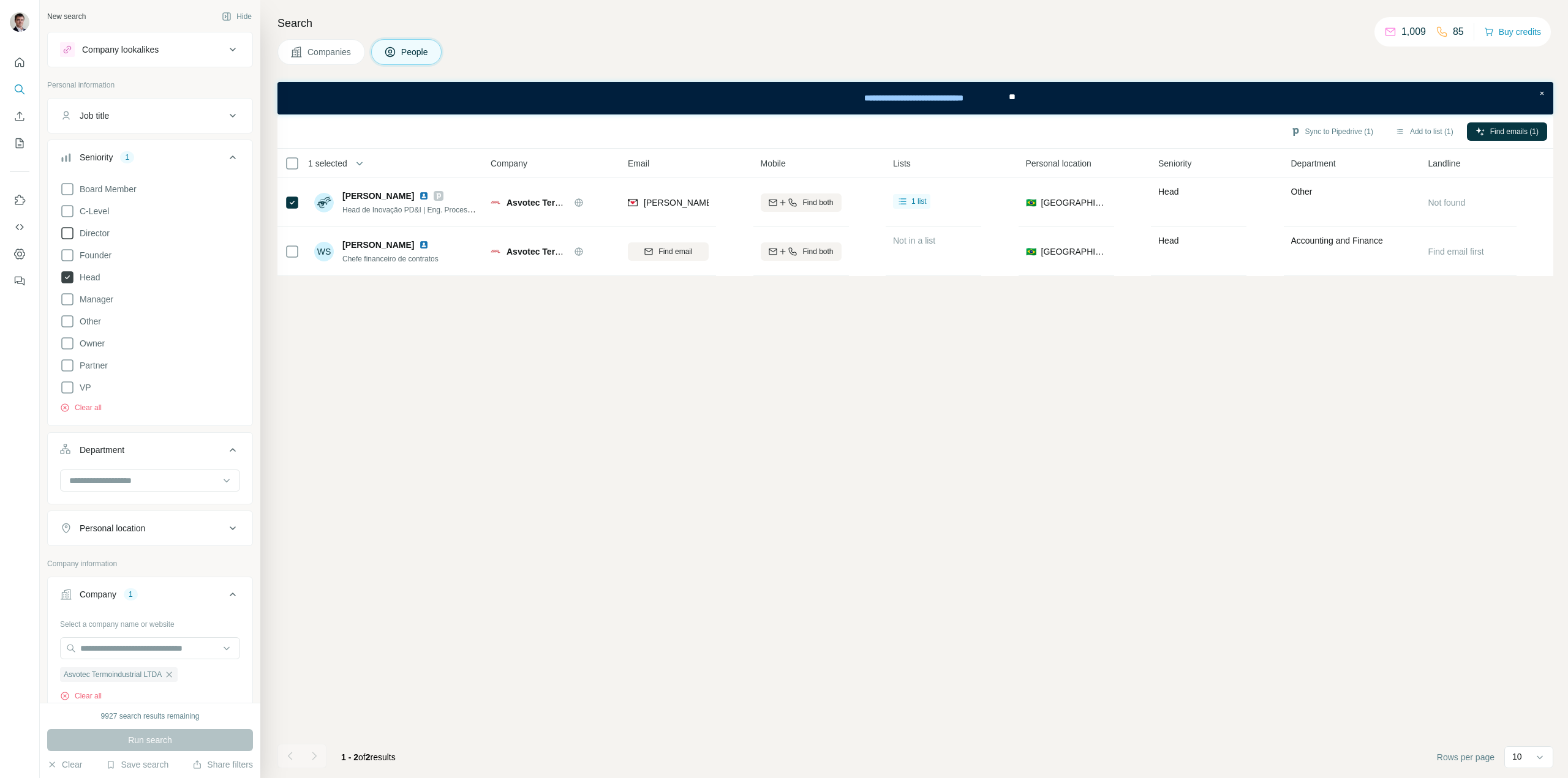
click at [69, 276] on icon at bounding box center [67, 277] width 12 height 12
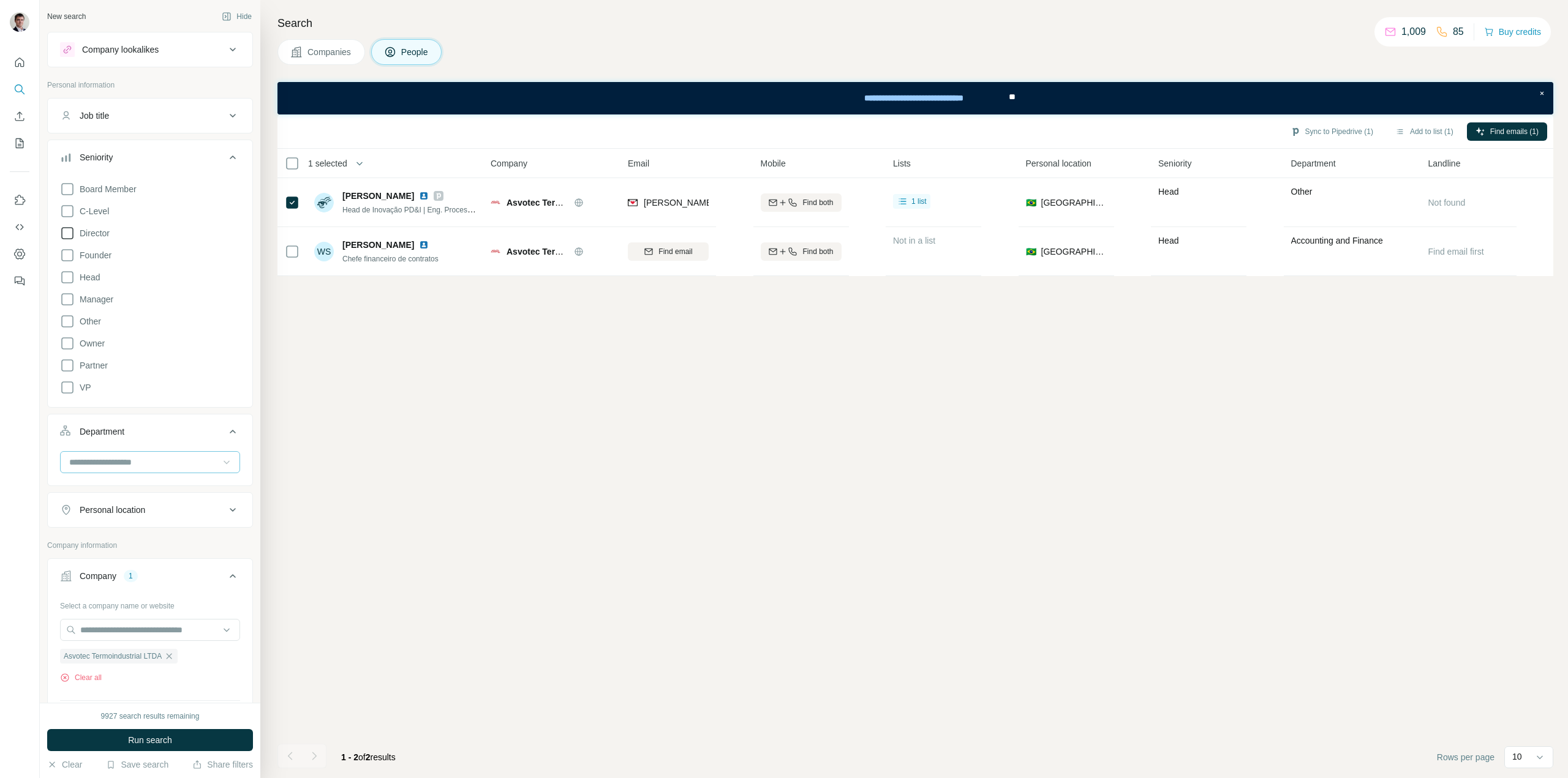
click at [221, 460] on icon at bounding box center [226, 462] width 12 height 12
click at [139, 492] on div "Management" at bounding box center [145, 487] width 150 height 12
click at [169, 737] on span "Run search" at bounding box center [150, 740] width 44 height 12
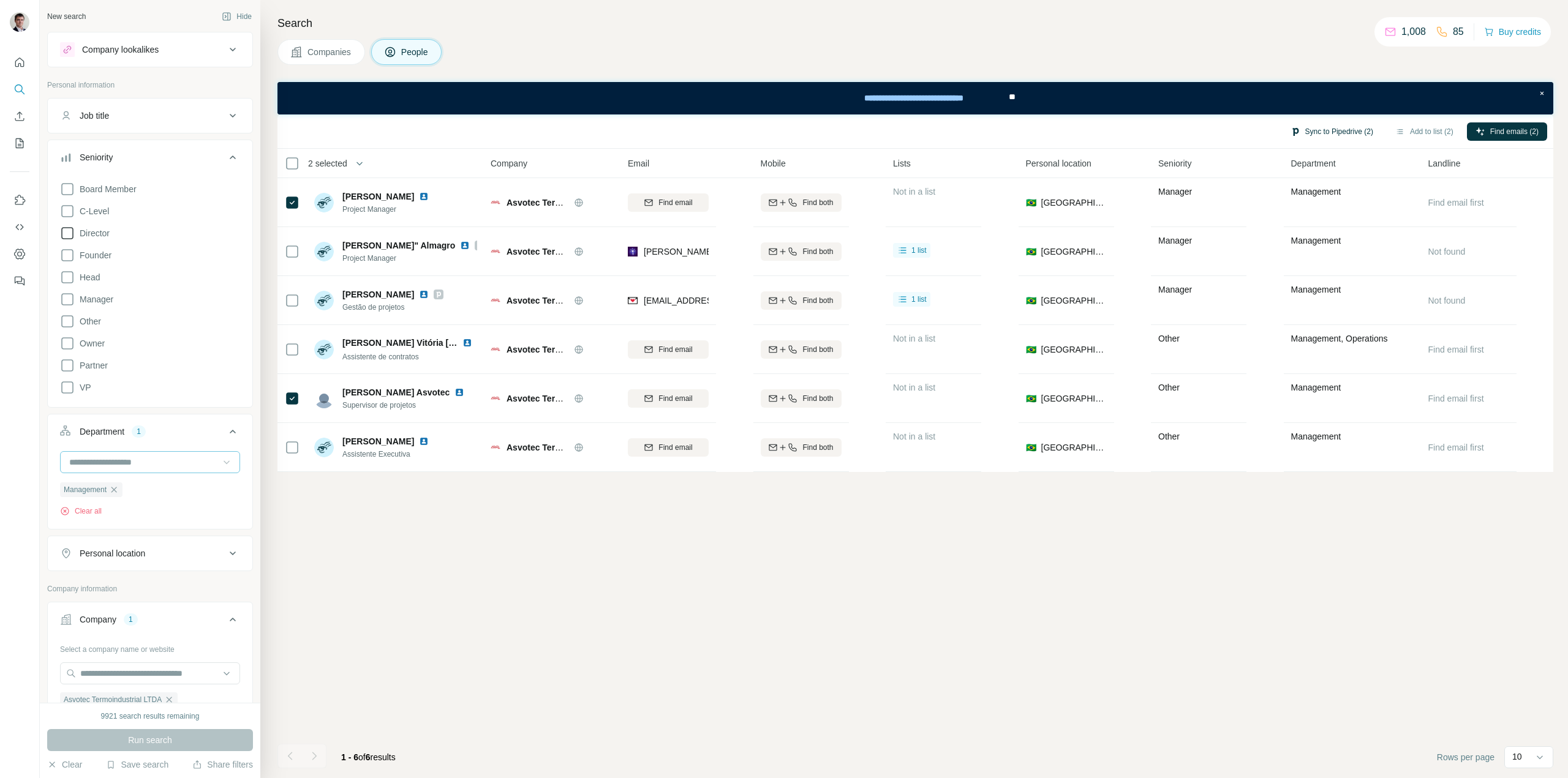
click at [1330, 127] on button "Sync to Pipedrive (2)" at bounding box center [1331, 131] width 100 height 19
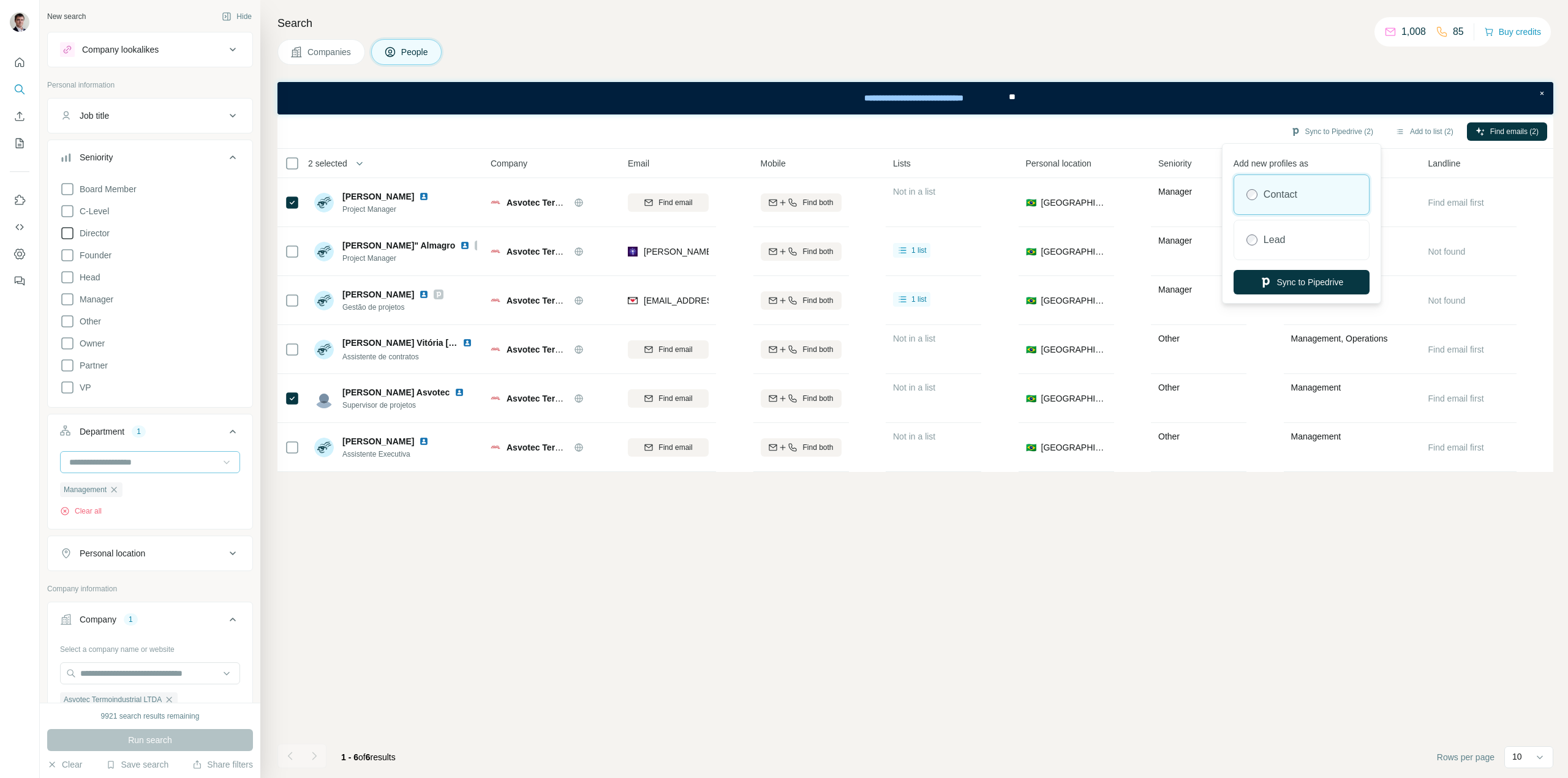
click at [1280, 96] on div "**********" at bounding box center [915, 98] width 1275 height 32
click at [1231, 99] on div "**********" at bounding box center [915, 98] width 1275 height 32
click at [1502, 129] on span "Find emails (2)" at bounding box center [1514, 132] width 49 height 11
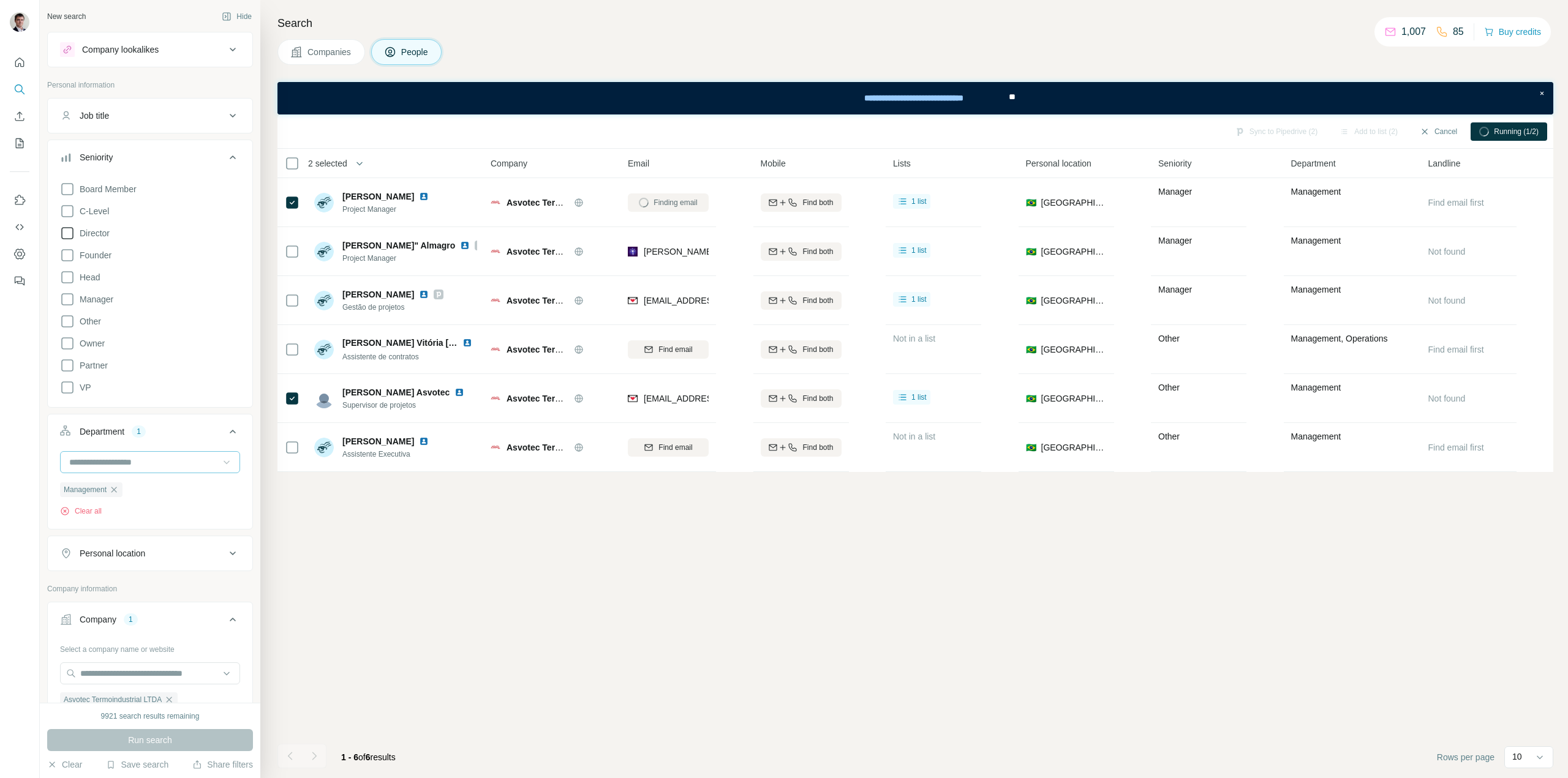
drag, startPoint x: 1177, startPoint y: 539, endPoint x: 1168, endPoint y: 544, distance: 10.3
click at [1180, 539] on div "Sync to Pipedrive (2) Add to list (2) Cancel Running (1/2) 2 selected People Co…" at bounding box center [915, 446] width 1275 height 664
click at [1310, 125] on button "Sync to Pipedrive (2)" at bounding box center [1331, 131] width 100 height 19
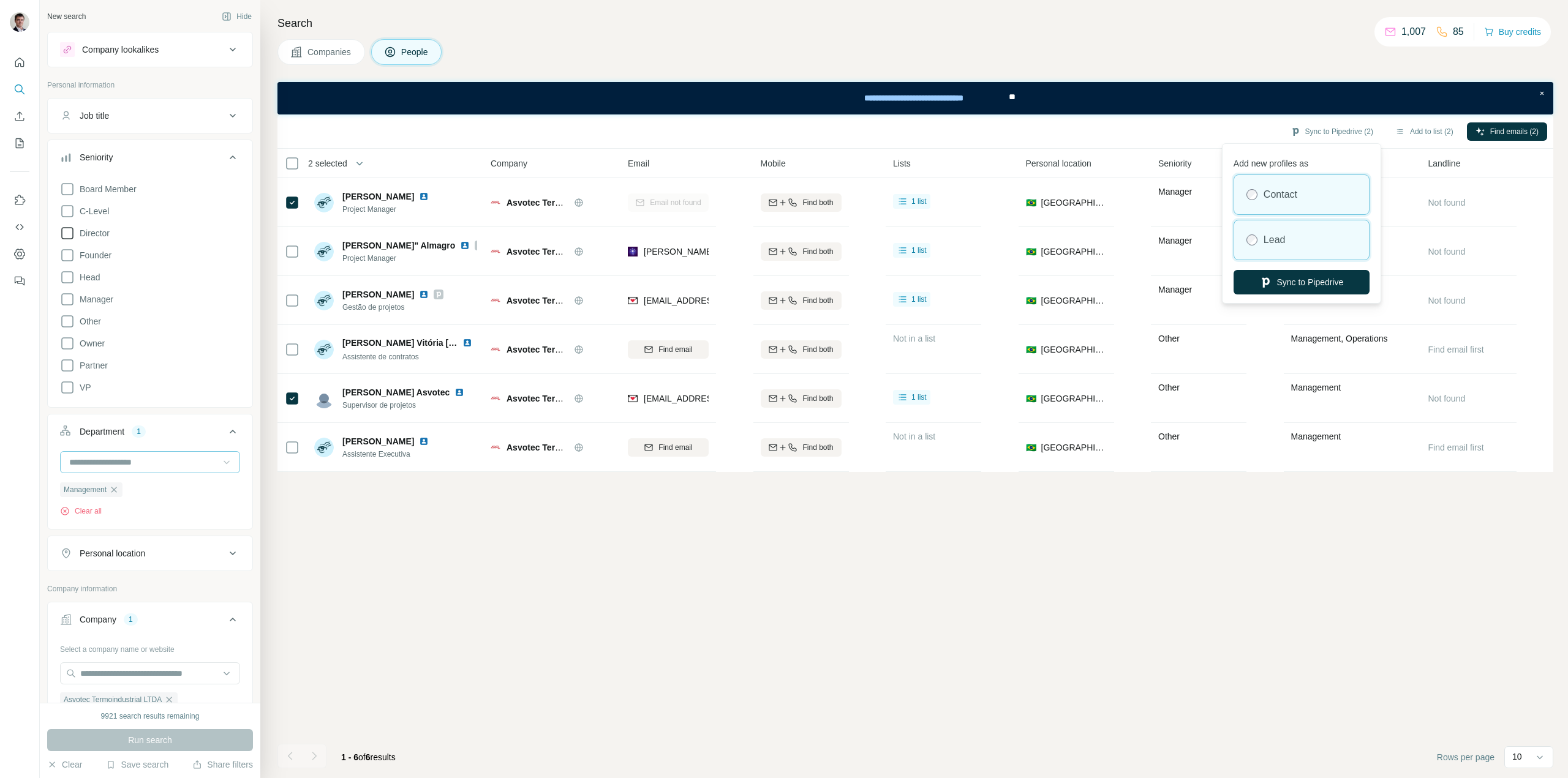
click at [1295, 242] on div "Lead" at bounding box center [1301, 240] width 135 height 39
click at [1291, 283] on button "Sync to Pipedrive" at bounding box center [1301, 282] width 136 height 24
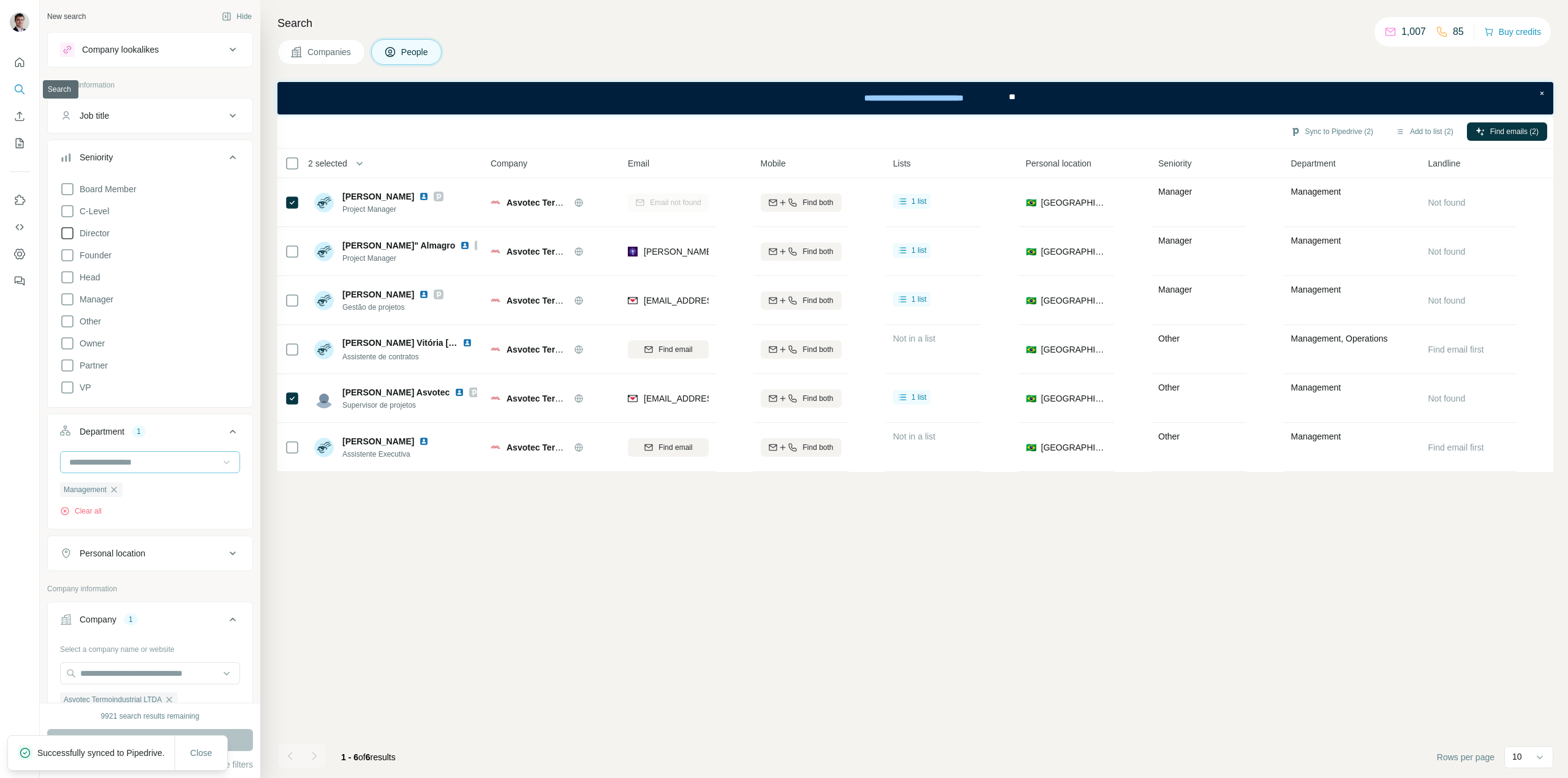
click at [19, 90] on icon "Search" at bounding box center [19, 89] width 12 height 12
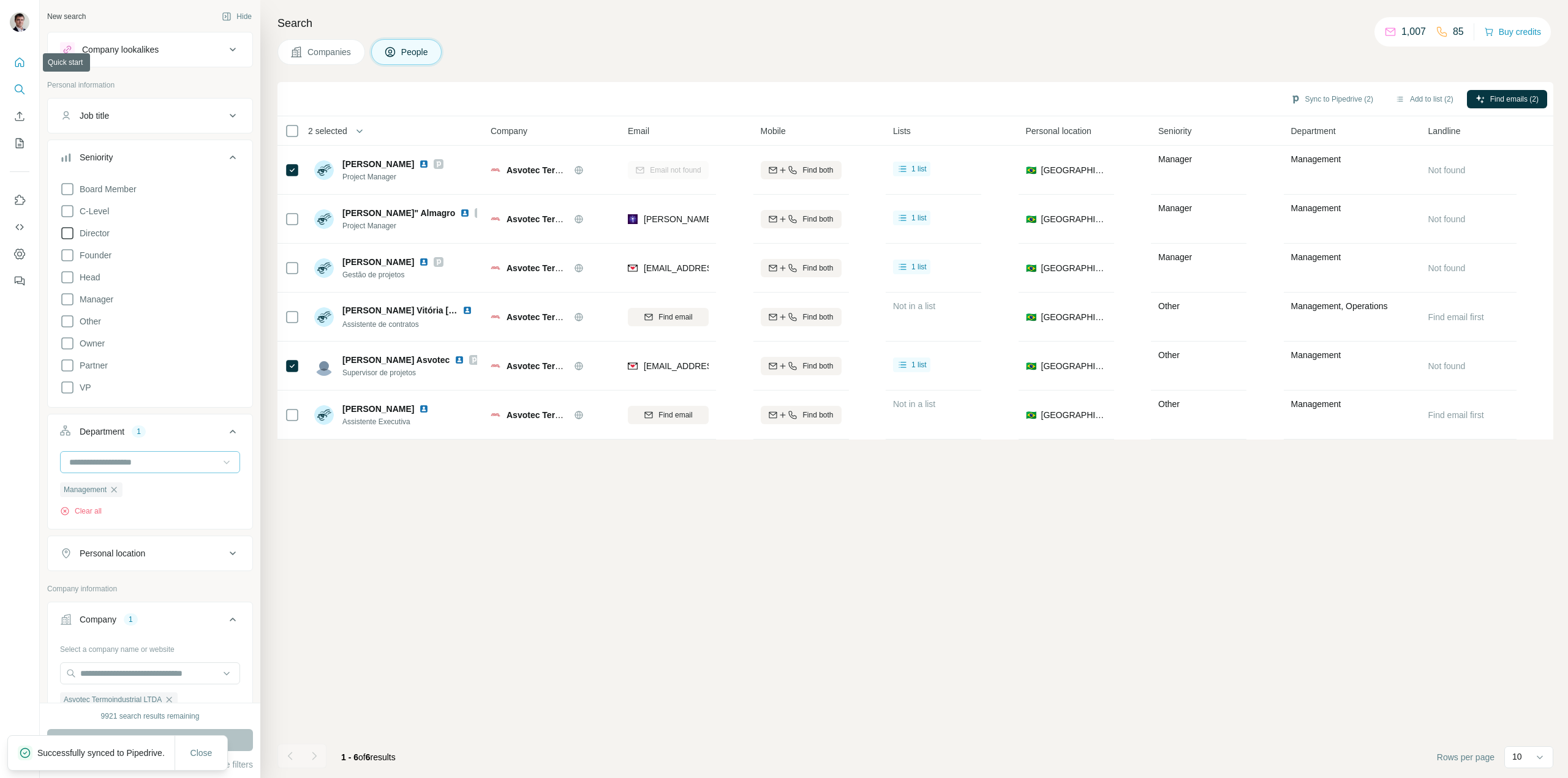
drag, startPoint x: 19, startPoint y: 58, endPoint x: 21, endPoint y: 66, distance: 8.2
click at [19, 58] on icon "Quick start" at bounding box center [19, 62] width 12 height 12
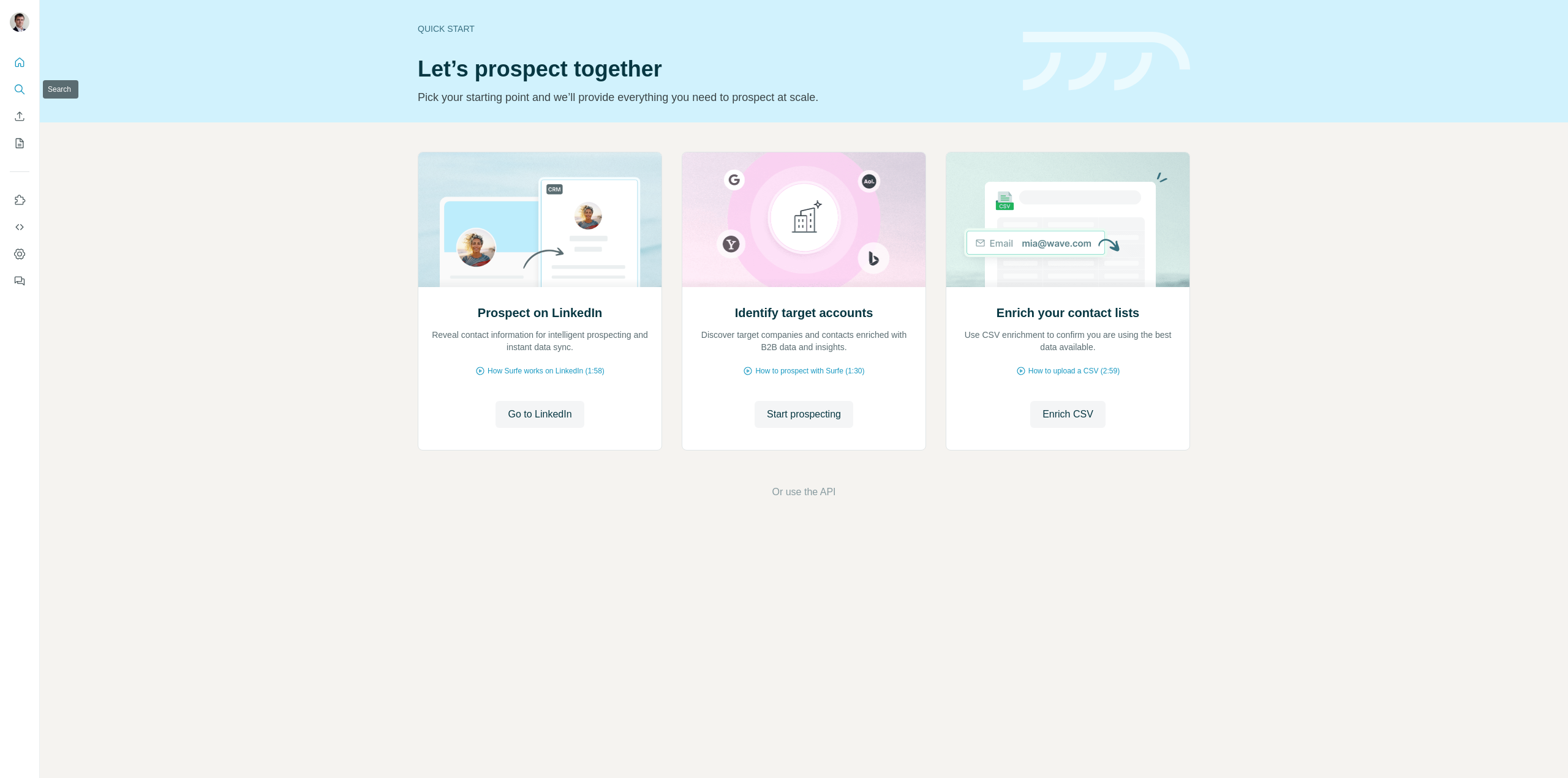
click at [24, 94] on icon "Search" at bounding box center [23, 92] width 4 height 4
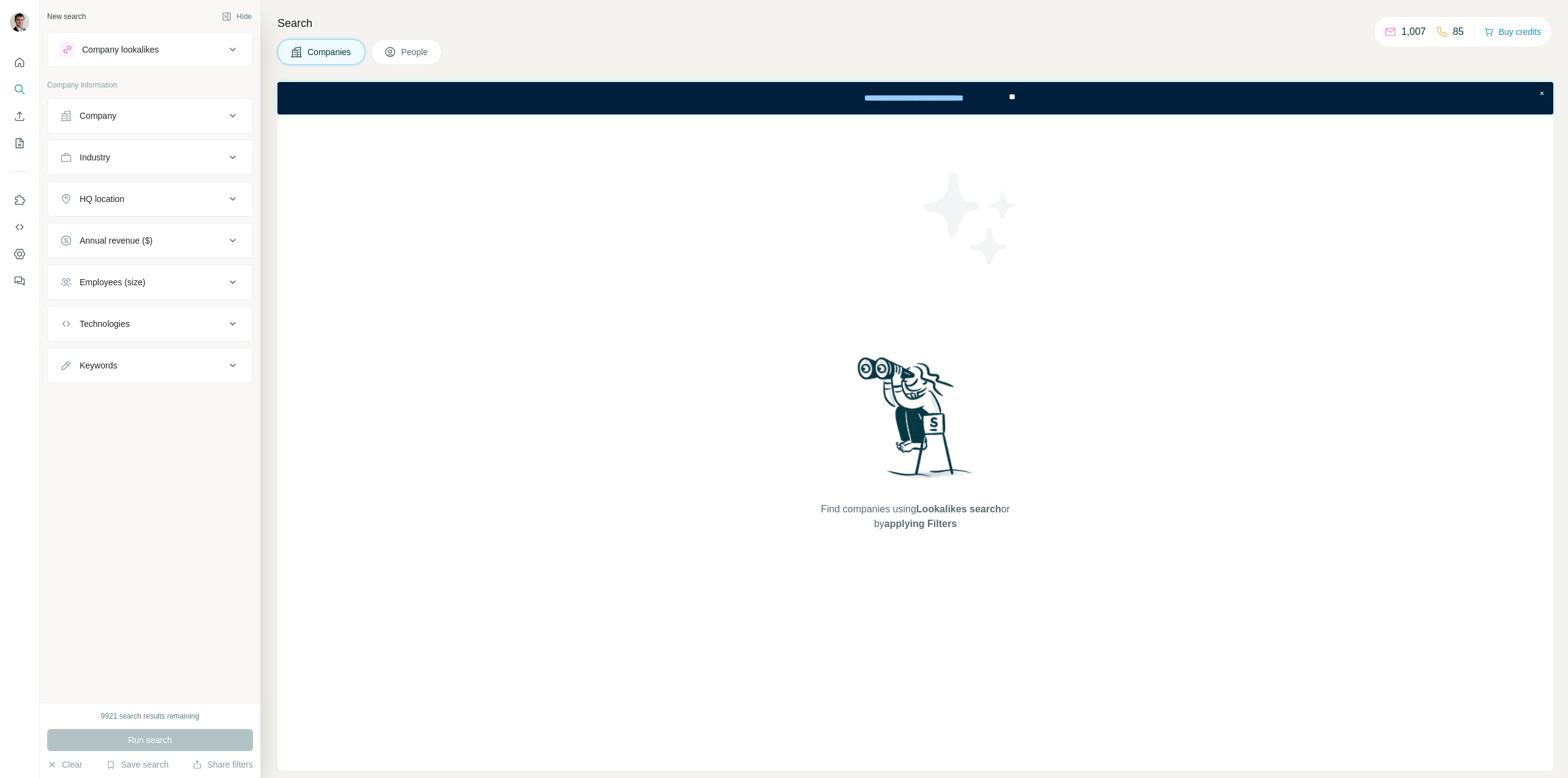
click at [126, 118] on div "Company" at bounding box center [143, 115] width 165 height 12
click at [139, 167] on input "text" at bounding box center [150, 169] width 180 height 22
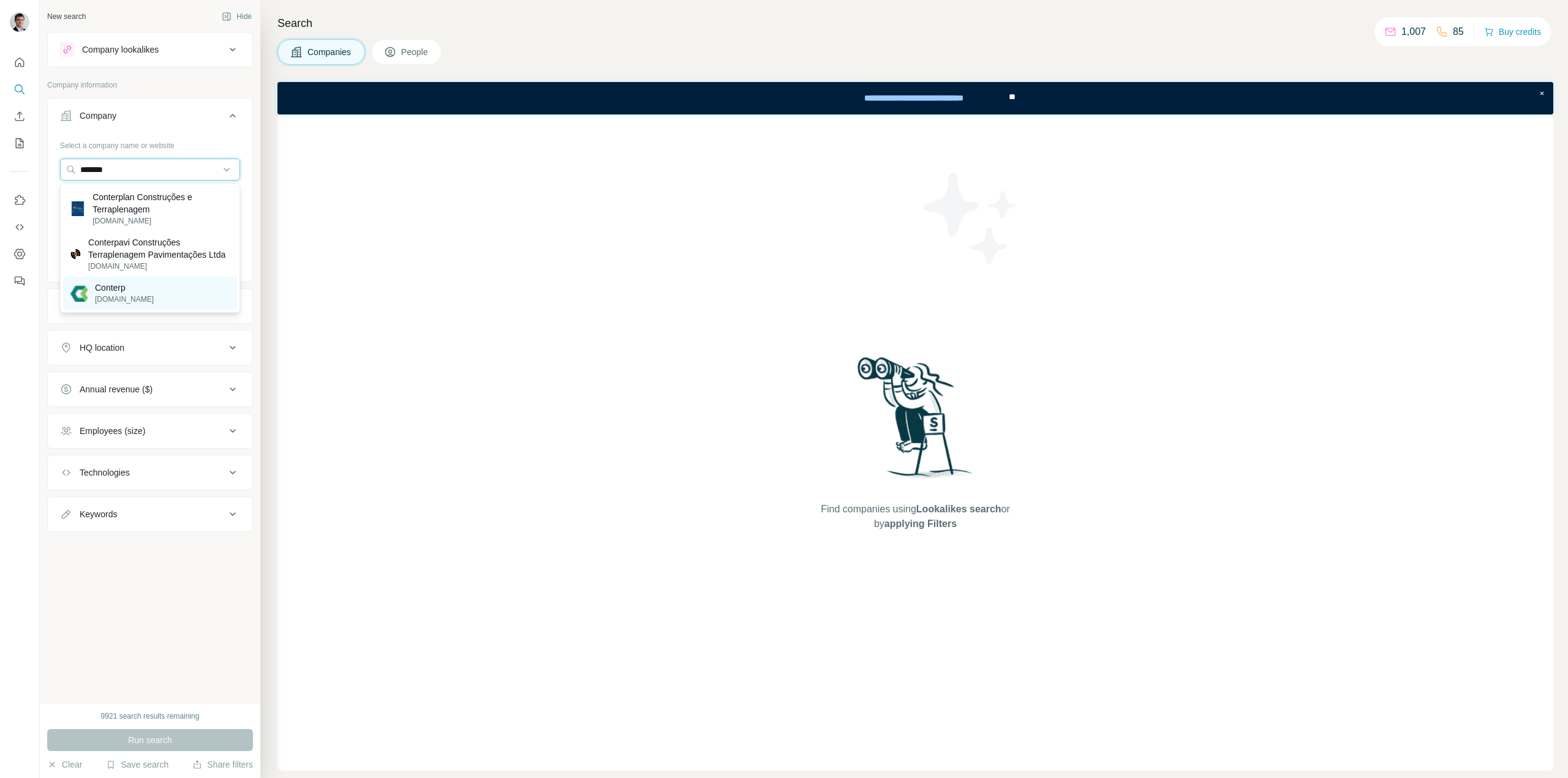
type input "*******"
click at [118, 294] on p "Conterp" at bounding box center [124, 287] width 59 height 12
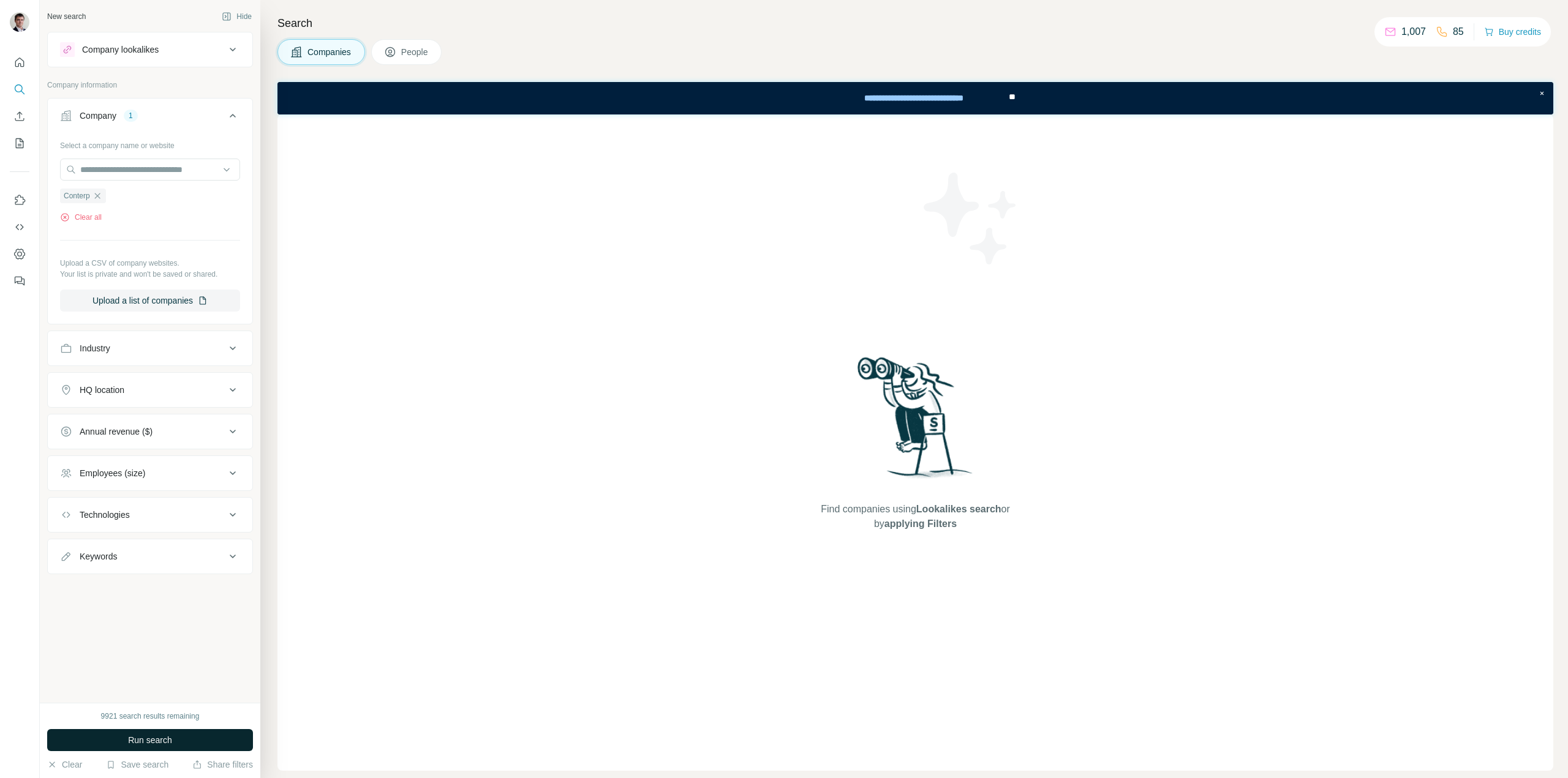
click at [164, 742] on span "Run search" at bounding box center [150, 740] width 44 height 12
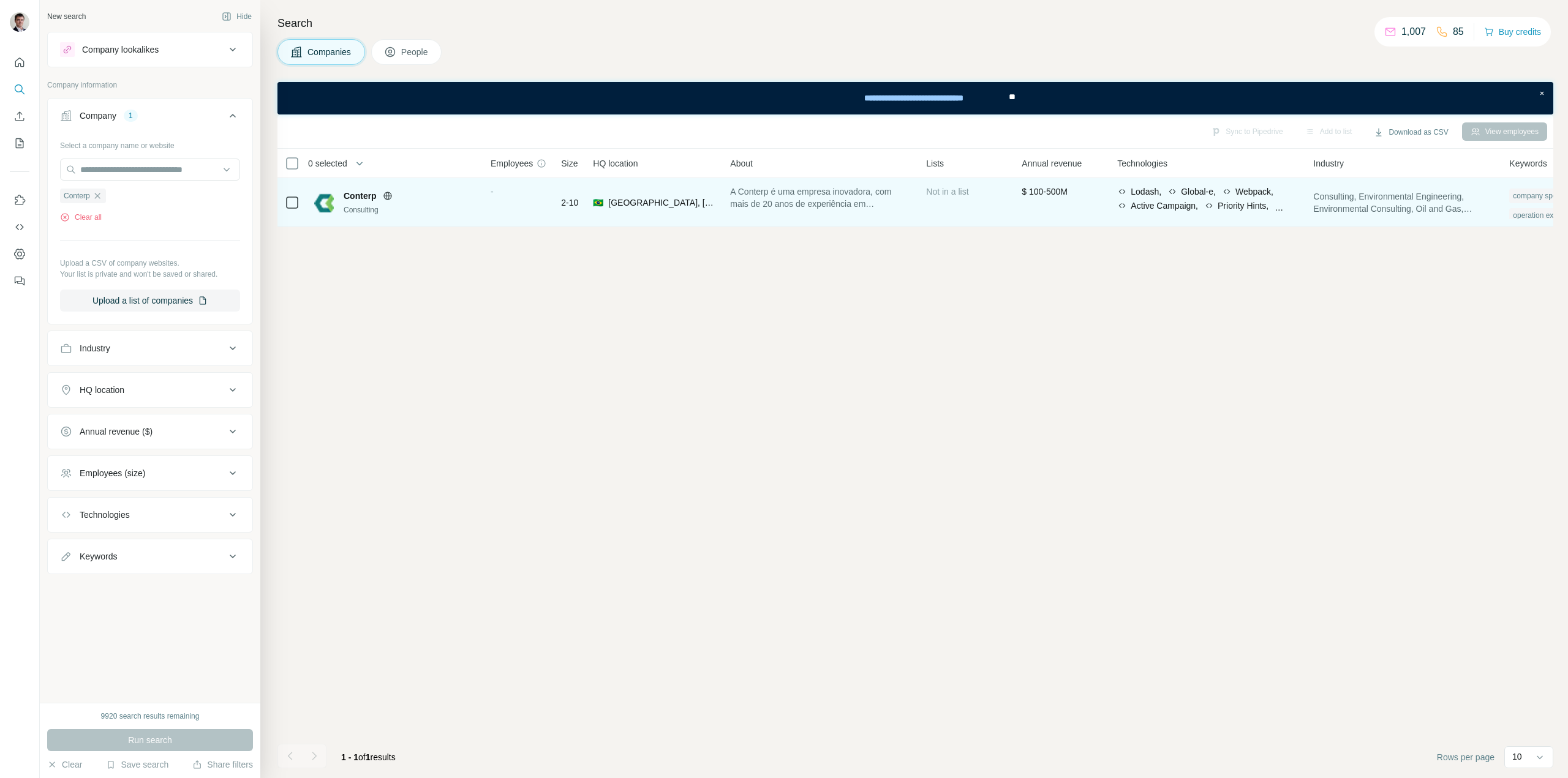
click at [571, 202] on span "2-10" at bounding box center [569, 202] width 17 height 12
click at [569, 203] on span "2-10" at bounding box center [569, 202] width 17 height 12
click at [495, 190] on div "-" at bounding box center [518, 203] width 56 height 34
click at [578, 197] on span "2-10" at bounding box center [569, 202] width 17 height 12
click at [386, 194] on icon at bounding box center [388, 196] width 10 height 10
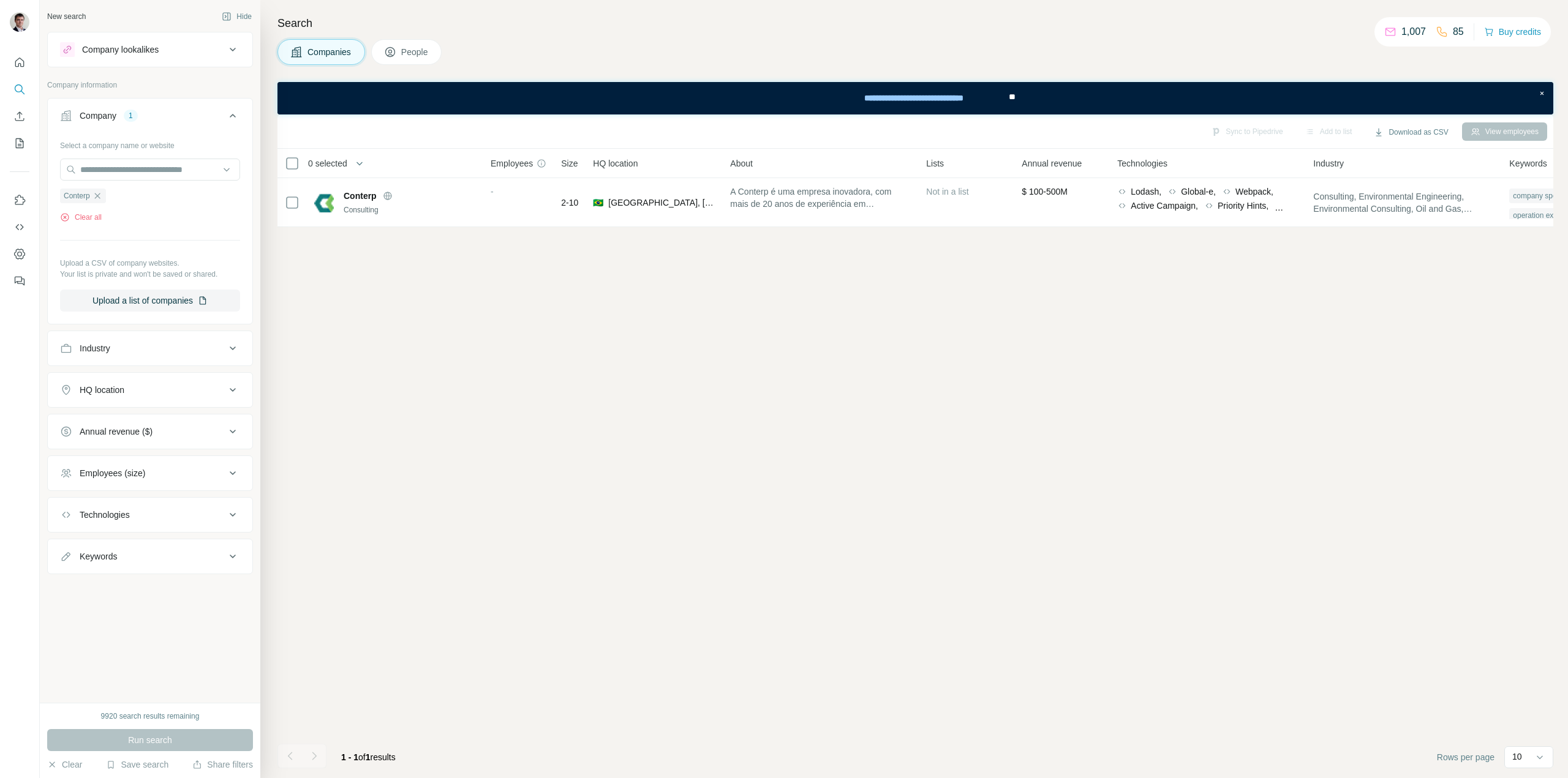
click at [97, 196] on icon "button" at bounding box center [97, 196] width 10 height 10
click at [143, 168] on input "text" at bounding box center [150, 169] width 180 height 22
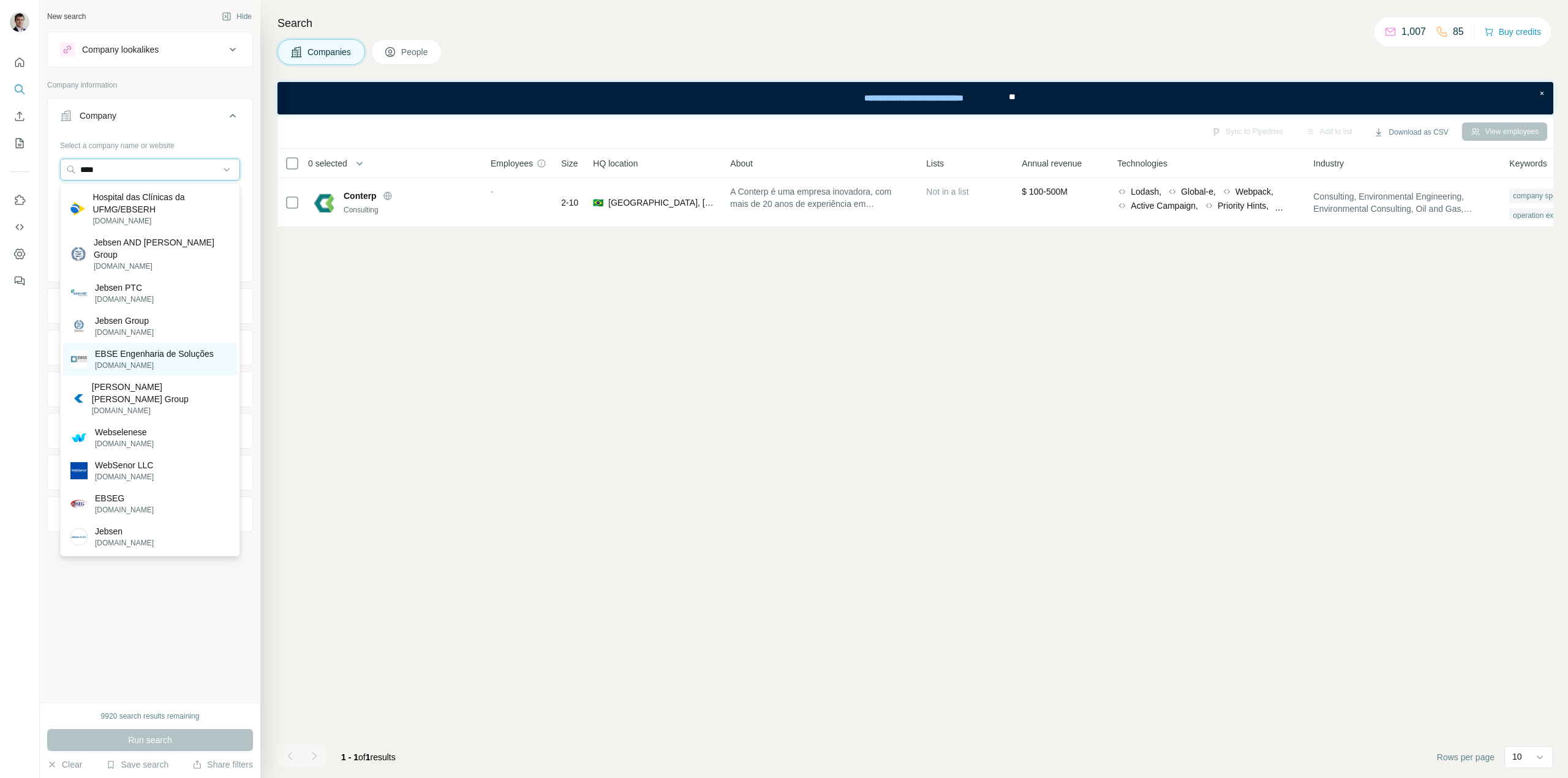
type input "****"
click at [147, 348] on p "EBSE Engenharia de Soluções" at bounding box center [154, 353] width 119 height 12
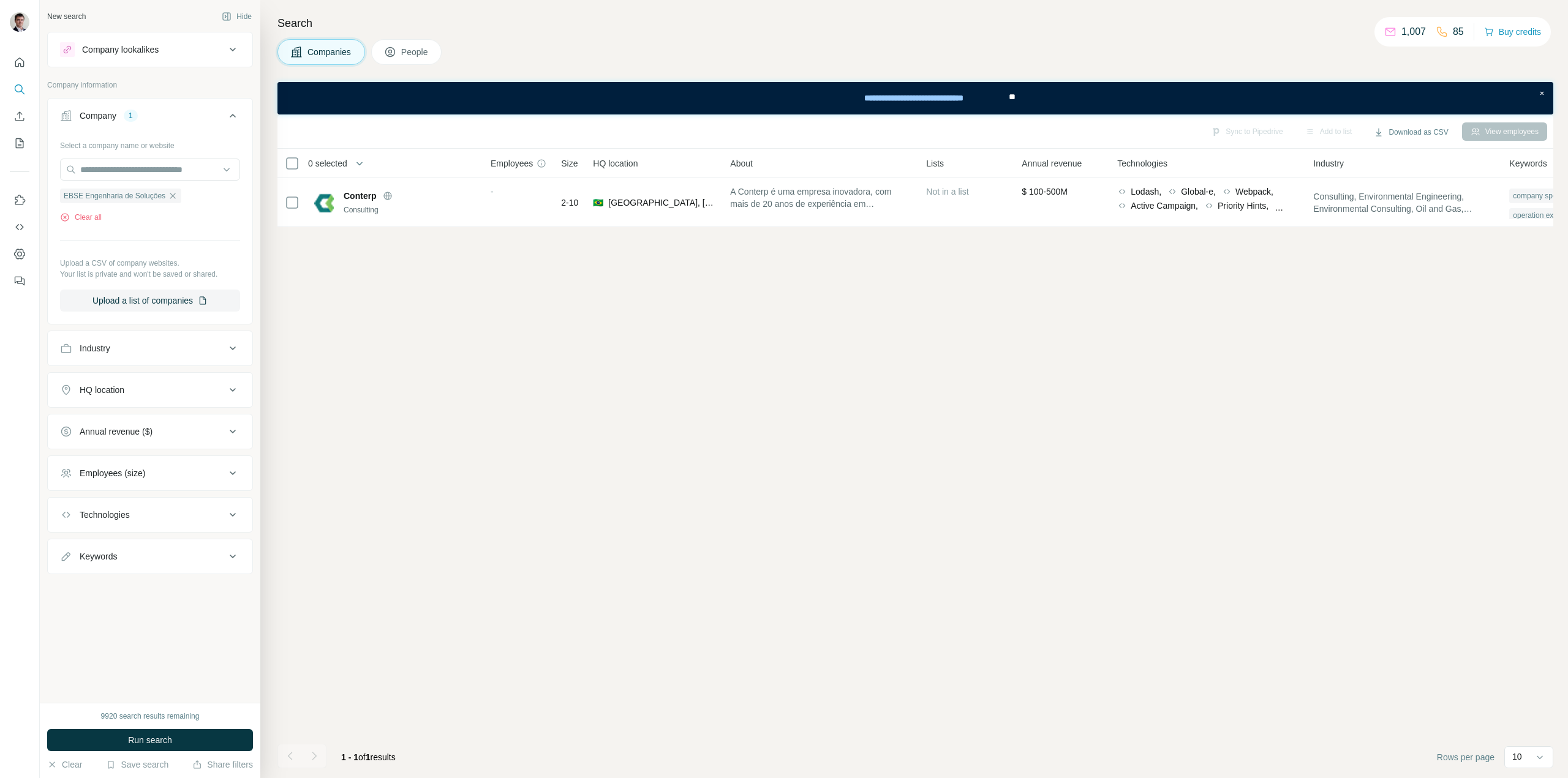
click at [135, 739] on span "Run search" at bounding box center [150, 740] width 44 height 12
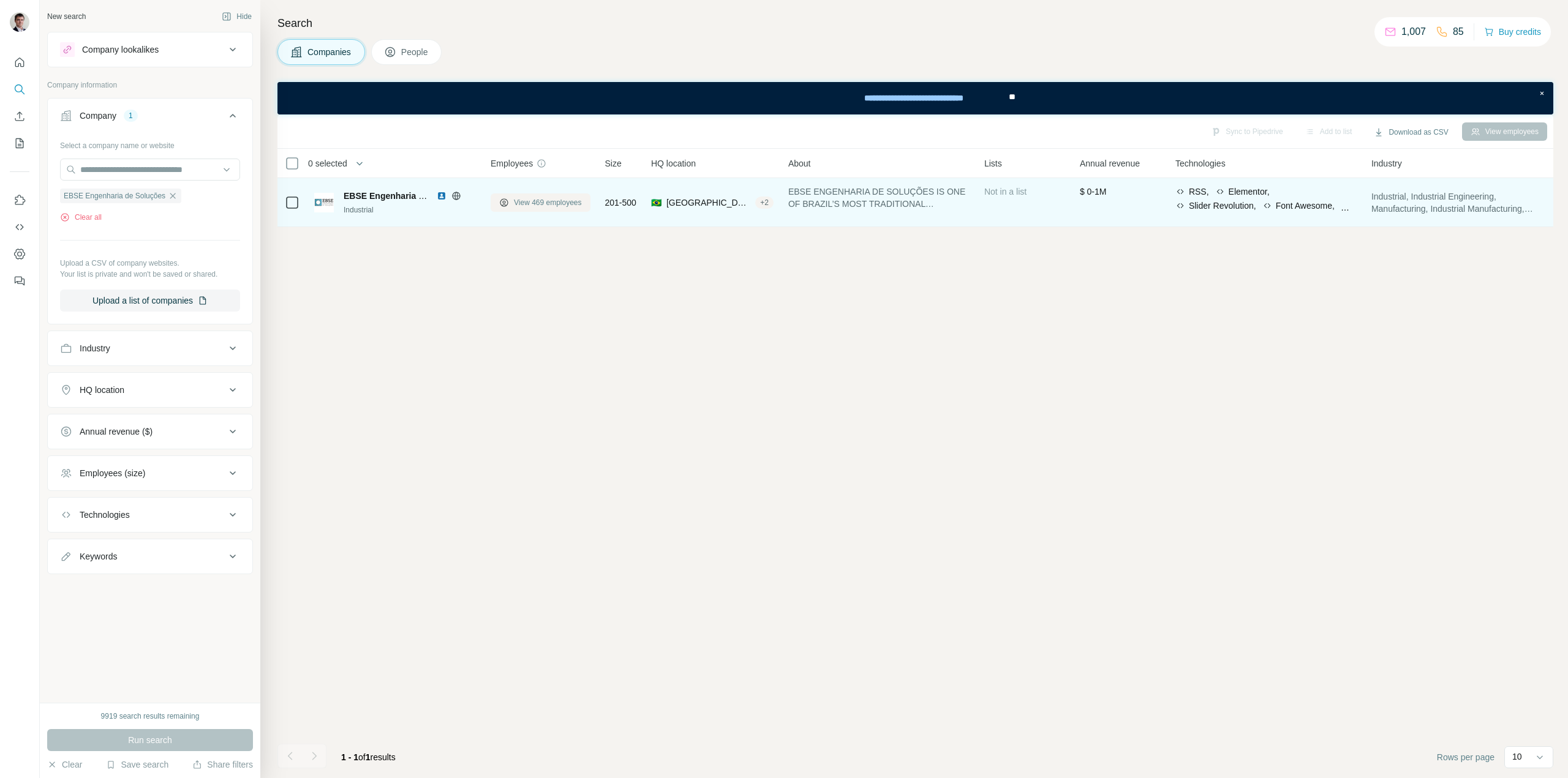
click at [568, 204] on span "View 469 employees" at bounding box center [548, 203] width 68 height 11
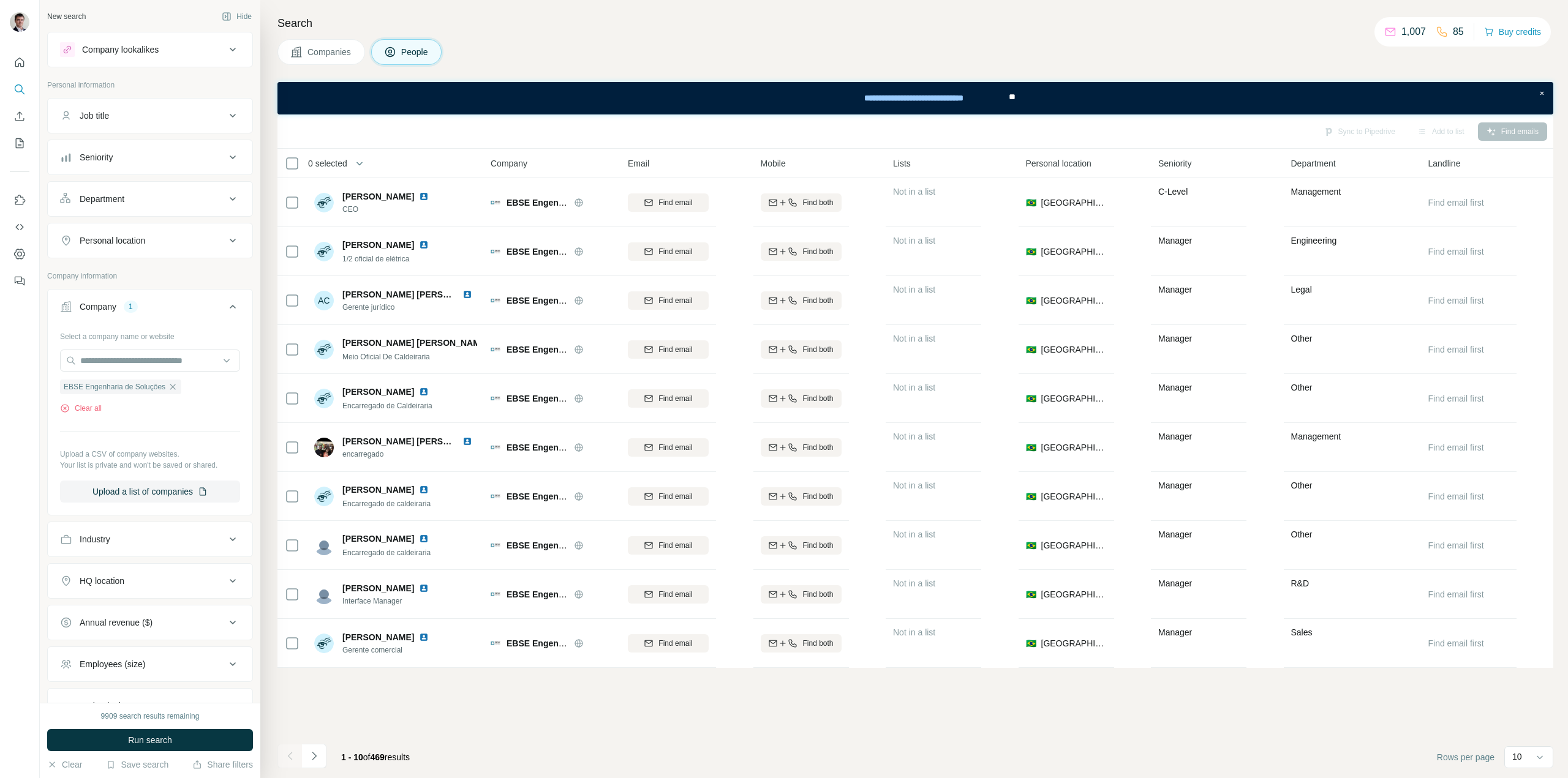
click at [179, 198] on div "Department" at bounding box center [143, 199] width 165 height 12
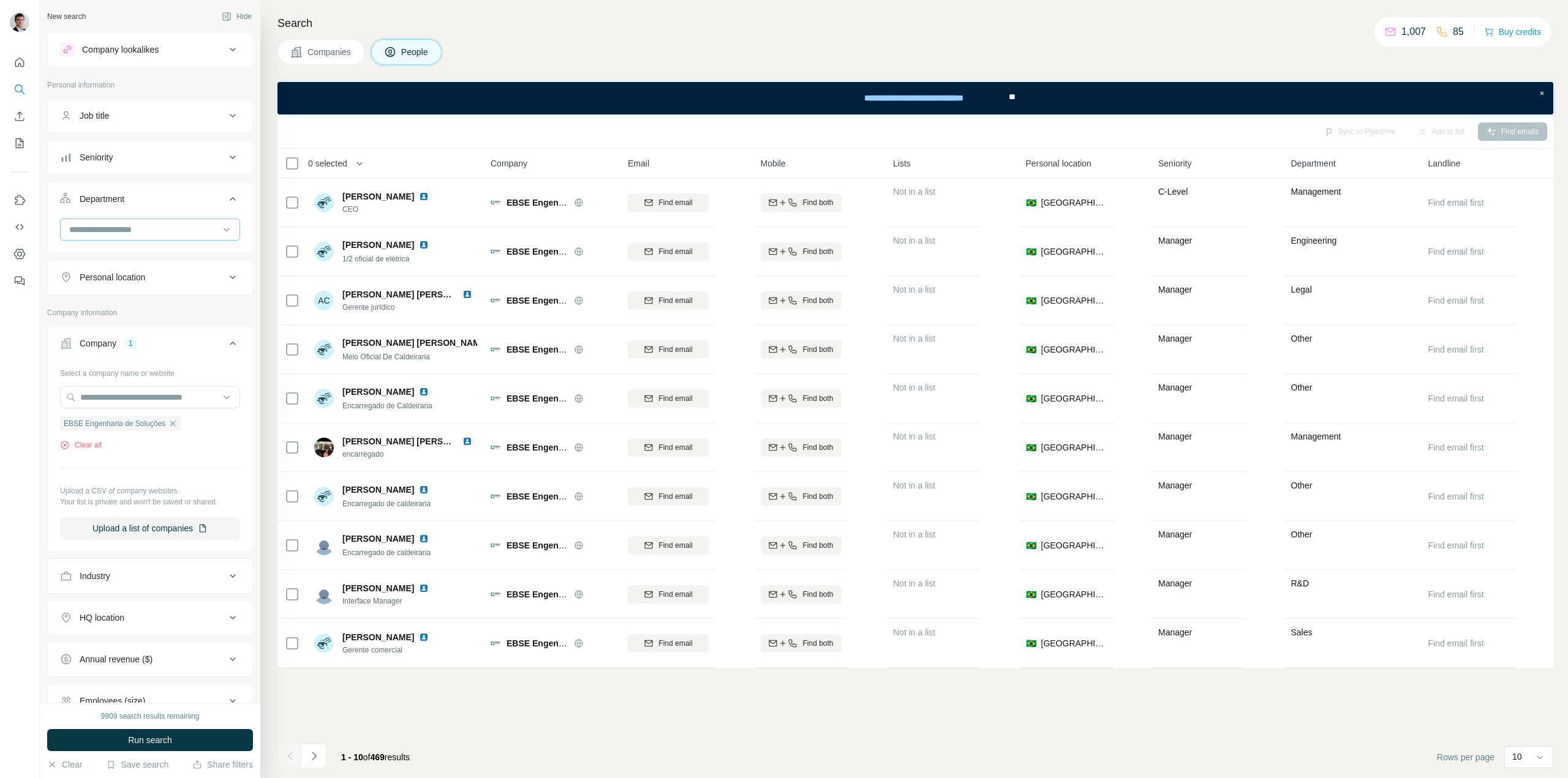
click at [152, 232] on input at bounding box center [144, 229] width 152 height 14
type input "**********"
click at [134, 257] on div "Engineering" at bounding box center [145, 257] width 150 height 12
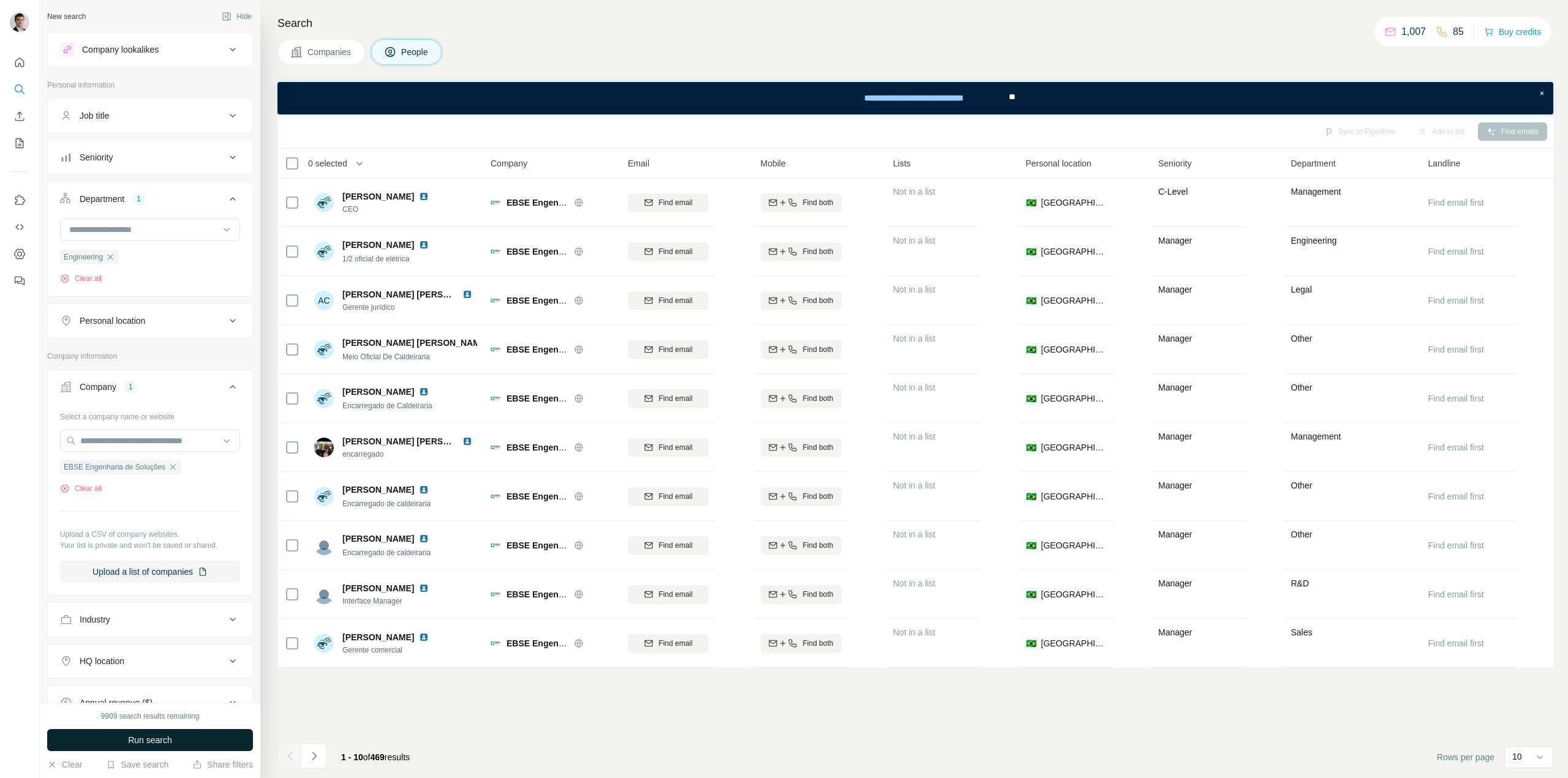
click at [199, 745] on button "Run search" at bounding box center [150, 740] width 206 height 22
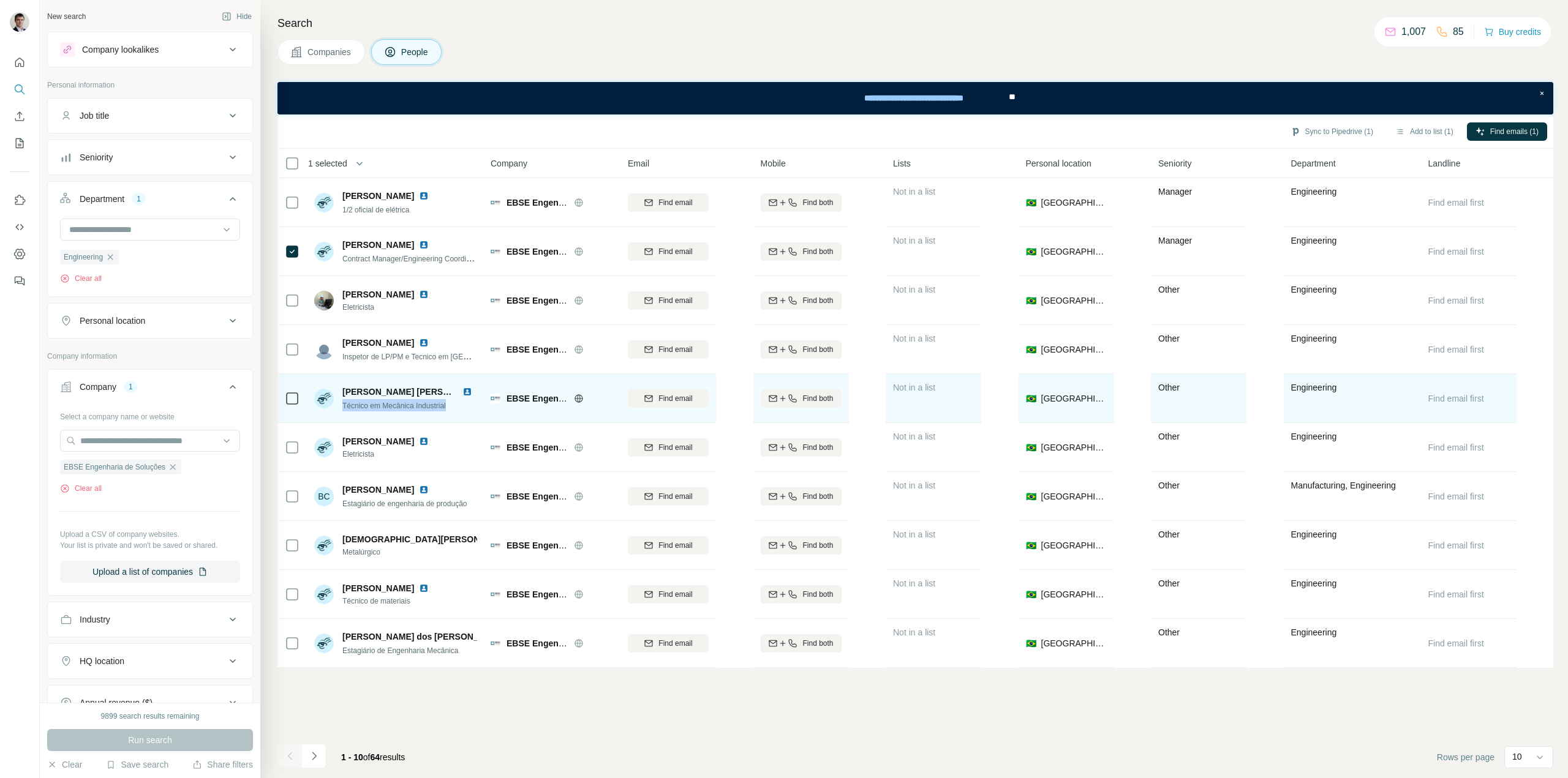
drag, startPoint x: 452, startPoint y: 405, endPoint x: 341, endPoint y: 412, distance: 111.2
click at [341, 412] on div "[PERSON_NAME] [PERSON_NAME] Técnico em Mecânica Industrial" at bounding box center [396, 399] width 163 height 34
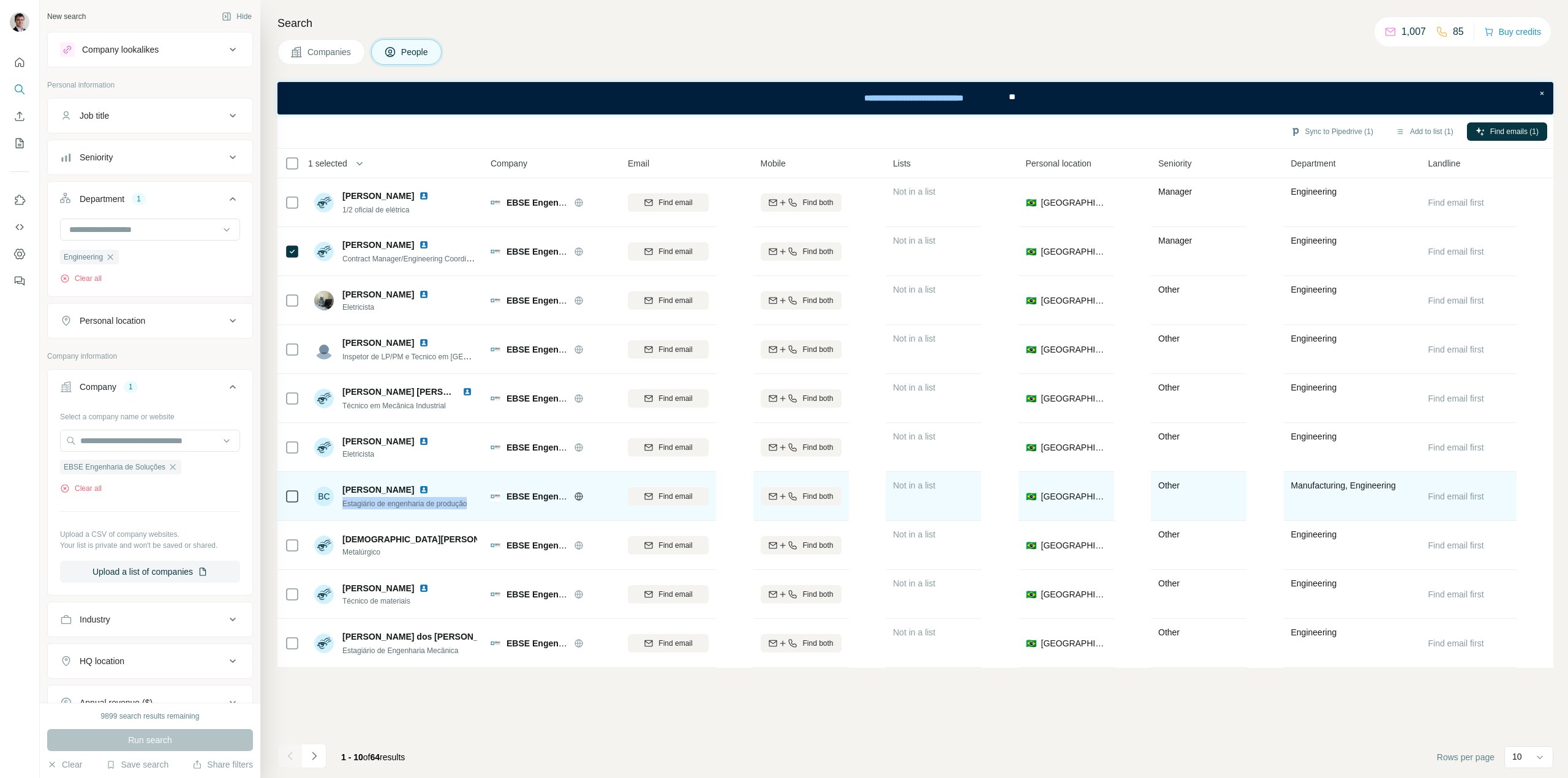
drag, startPoint x: 473, startPoint y: 505, endPoint x: 338, endPoint y: 512, distance: 135.2
click at [338, 512] on div "BC [PERSON_NAME] Estagiário de engenharia de produção" at bounding box center [396, 496] width 163 height 34
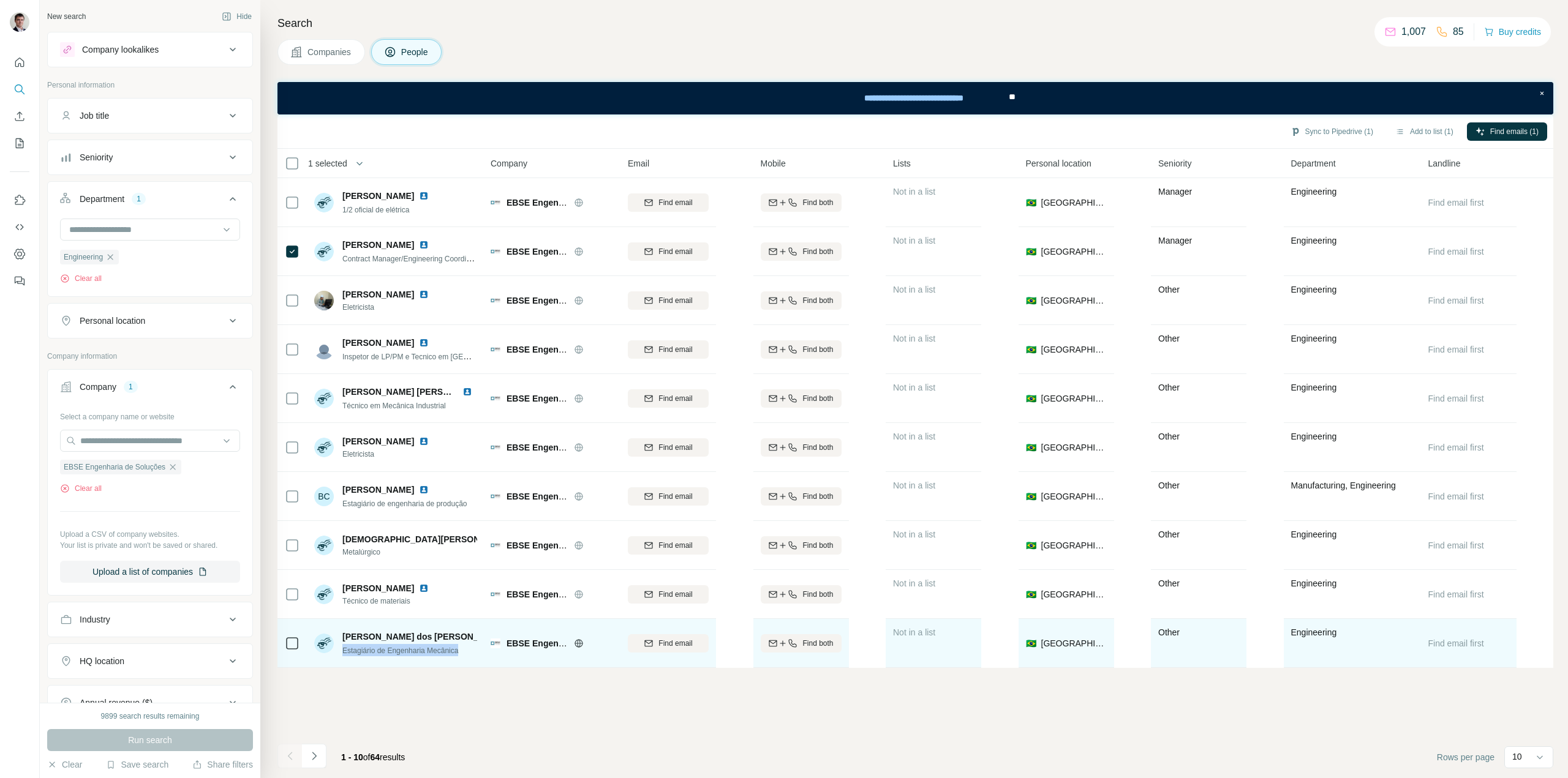
drag, startPoint x: 462, startPoint y: 654, endPoint x: 343, endPoint y: 659, distance: 119.1
click at [343, 659] on div "[PERSON_NAME] dos [PERSON_NAME] Estagiário de Engenharia Mecânica" at bounding box center [396, 643] width 163 height 34
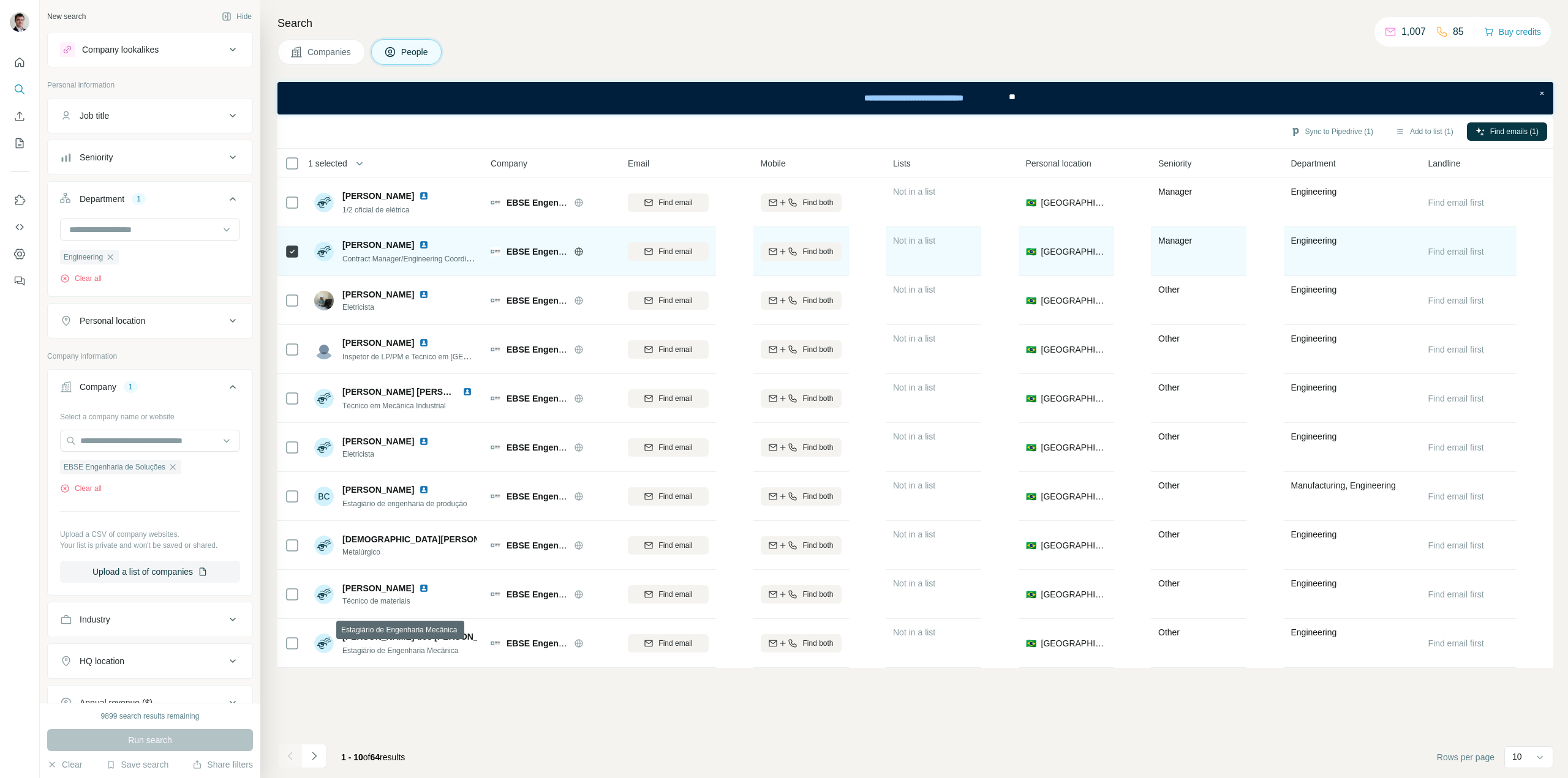
drag, startPoint x: 353, startPoint y: 655, endPoint x: 396, endPoint y: 269, distance: 388.4
click at [396, 269] on td "[PERSON_NAME] Contract Manager/Engineering Coordinator" at bounding box center [395, 251] width 178 height 49
drag, startPoint x: 469, startPoint y: 257, endPoint x: 430, endPoint y: 261, distance: 39.2
click at [430, 261] on span "Contract Manager/Engineering Coordinator" at bounding box center [412, 259] width 140 height 10
click at [387, 274] on td "[PERSON_NAME] Contract Manager/Engineering Coordinator" at bounding box center [395, 251] width 178 height 49
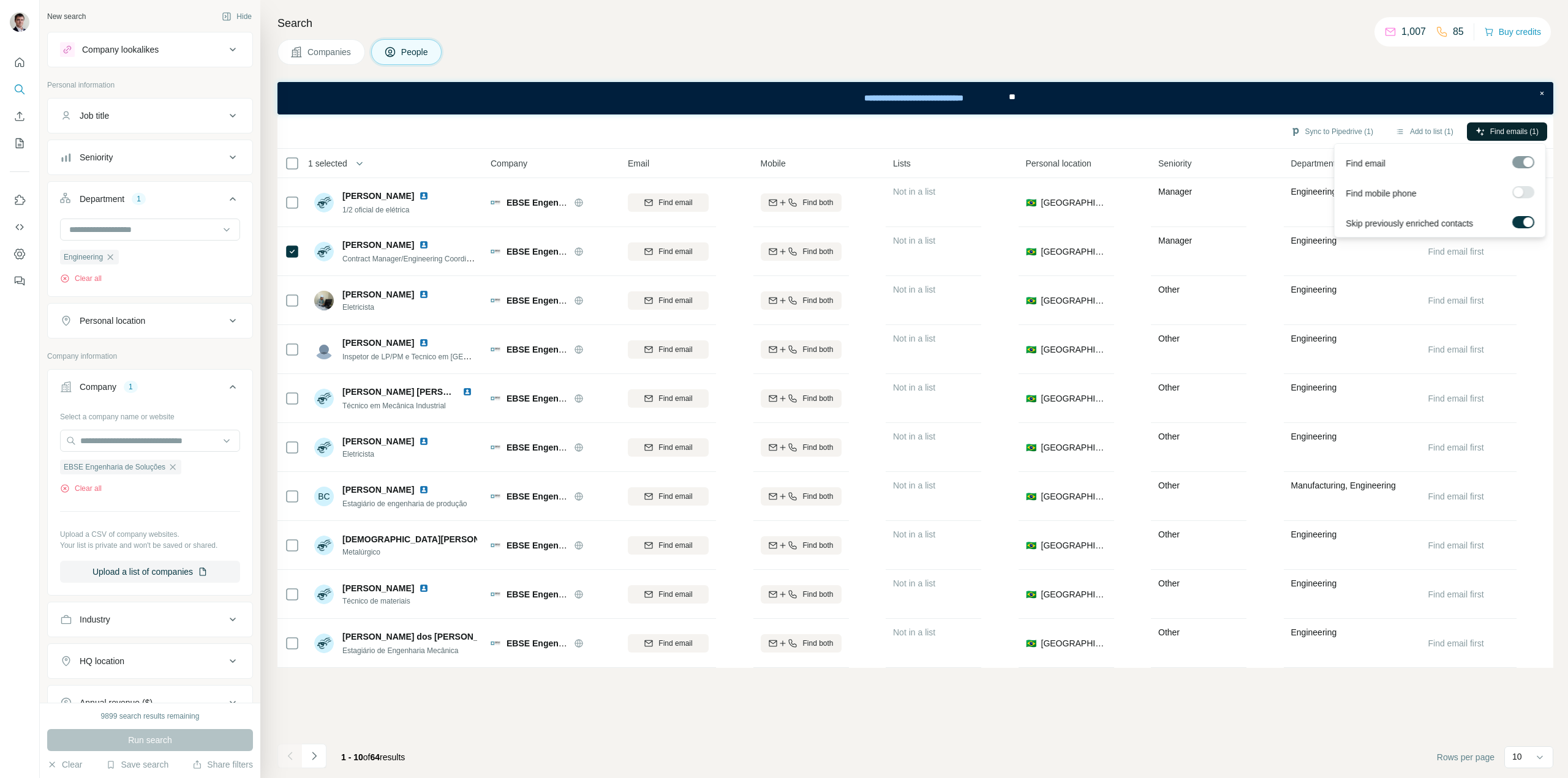
click at [1507, 131] on span "Find emails (1)" at bounding box center [1514, 132] width 49 height 11
click at [1343, 130] on button "Sync to Pipedrive (1)" at bounding box center [1331, 131] width 100 height 19
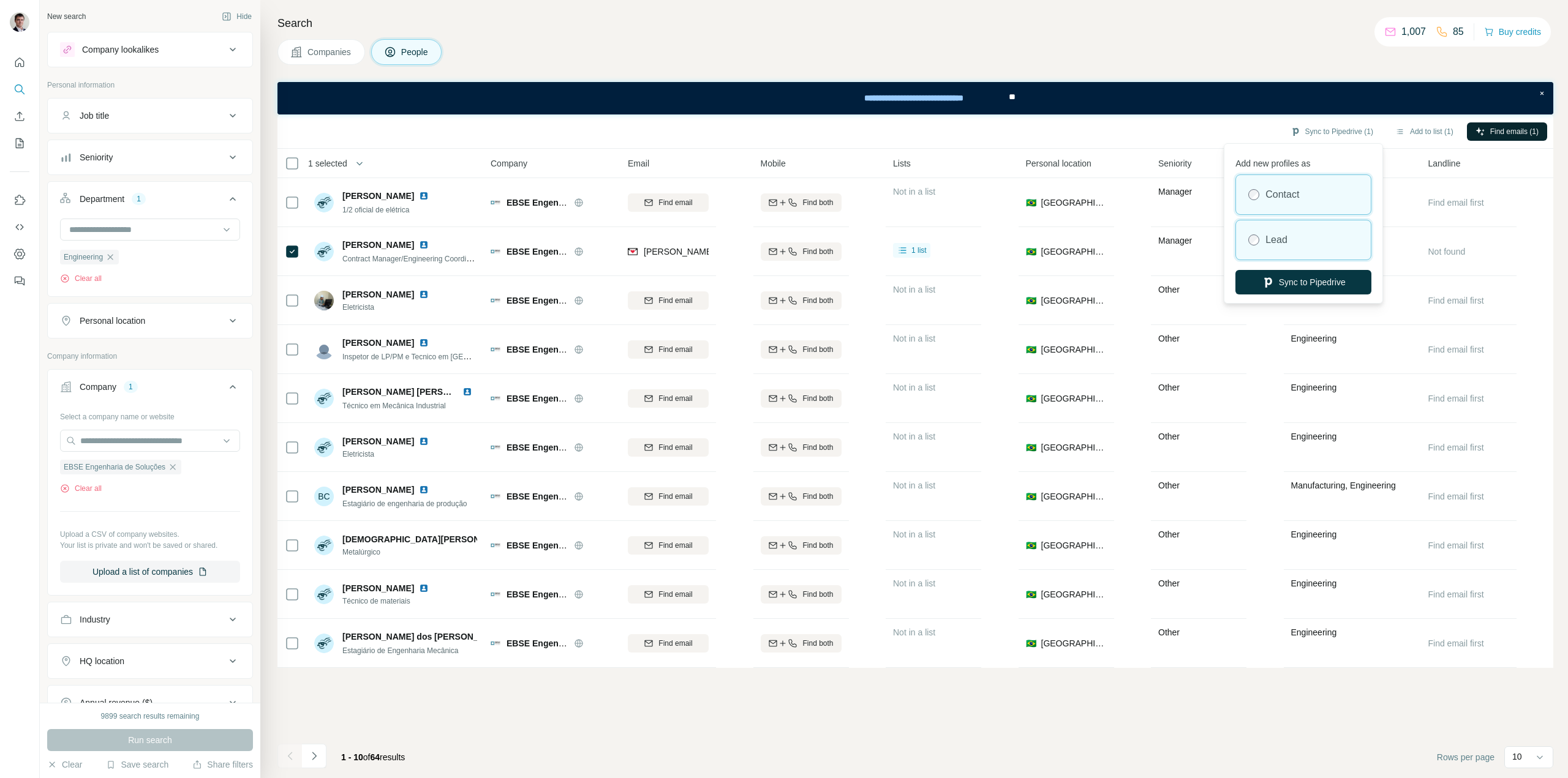
click at [1298, 242] on div "Lead" at bounding box center [1303, 240] width 135 height 39
click at [1285, 283] on button "Sync to Pipedrive" at bounding box center [1304, 282] width 136 height 24
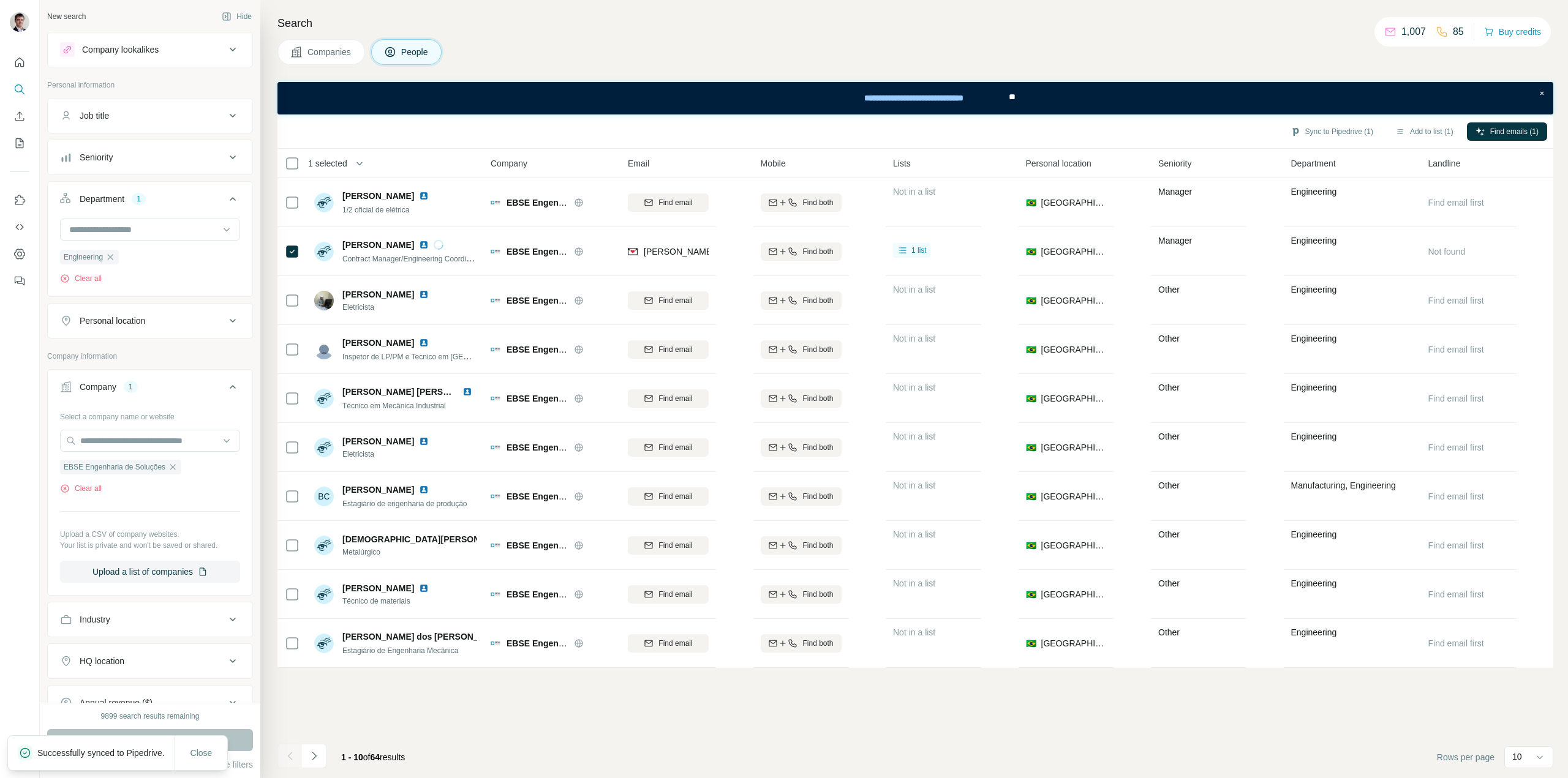
click at [314, 754] on icon "Navigate to next page" at bounding box center [314, 755] width 12 height 12
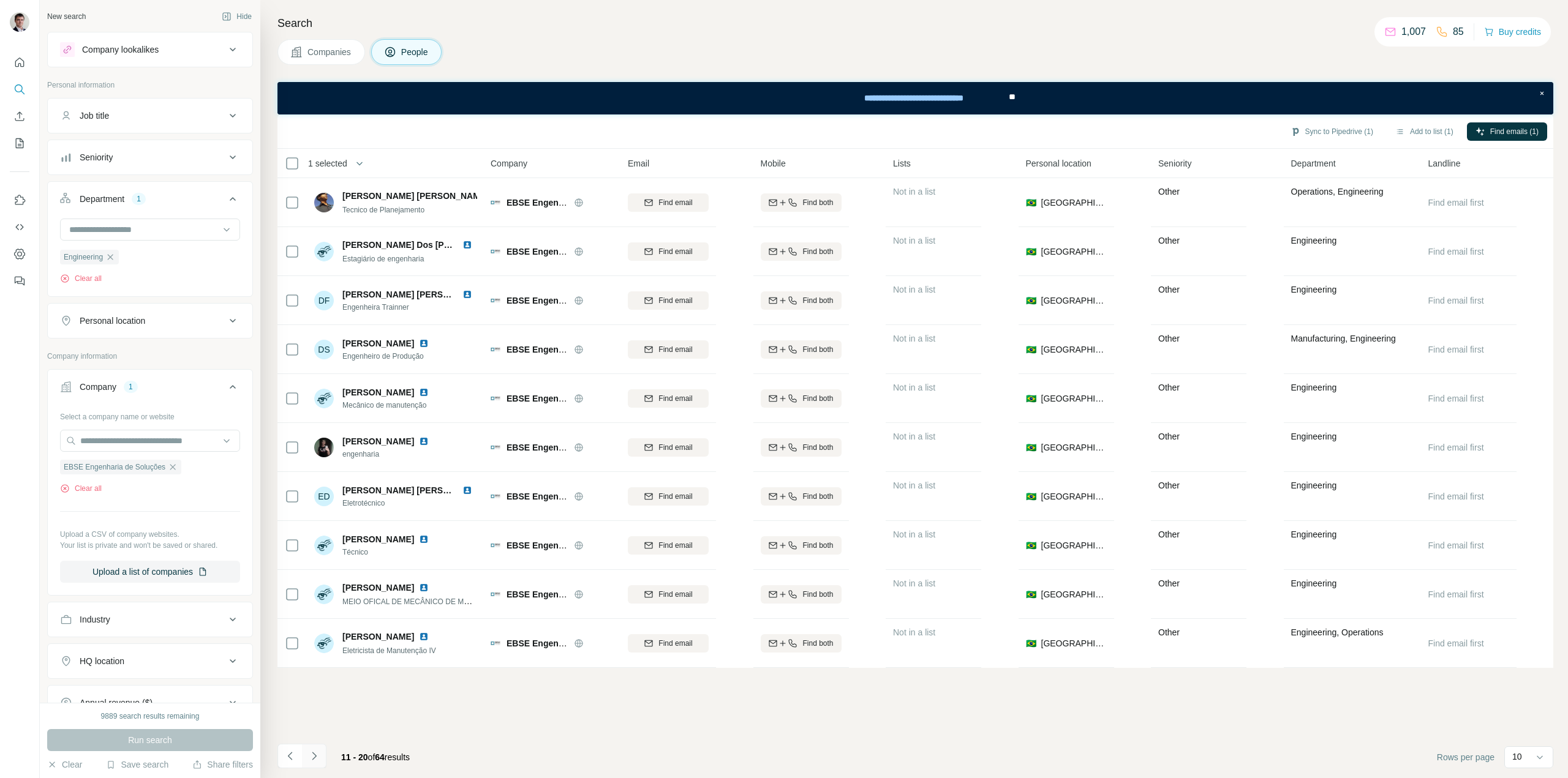
click at [319, 755] on icon "Navigate to next page" at bounding box center [314, 755] width 12 height 12
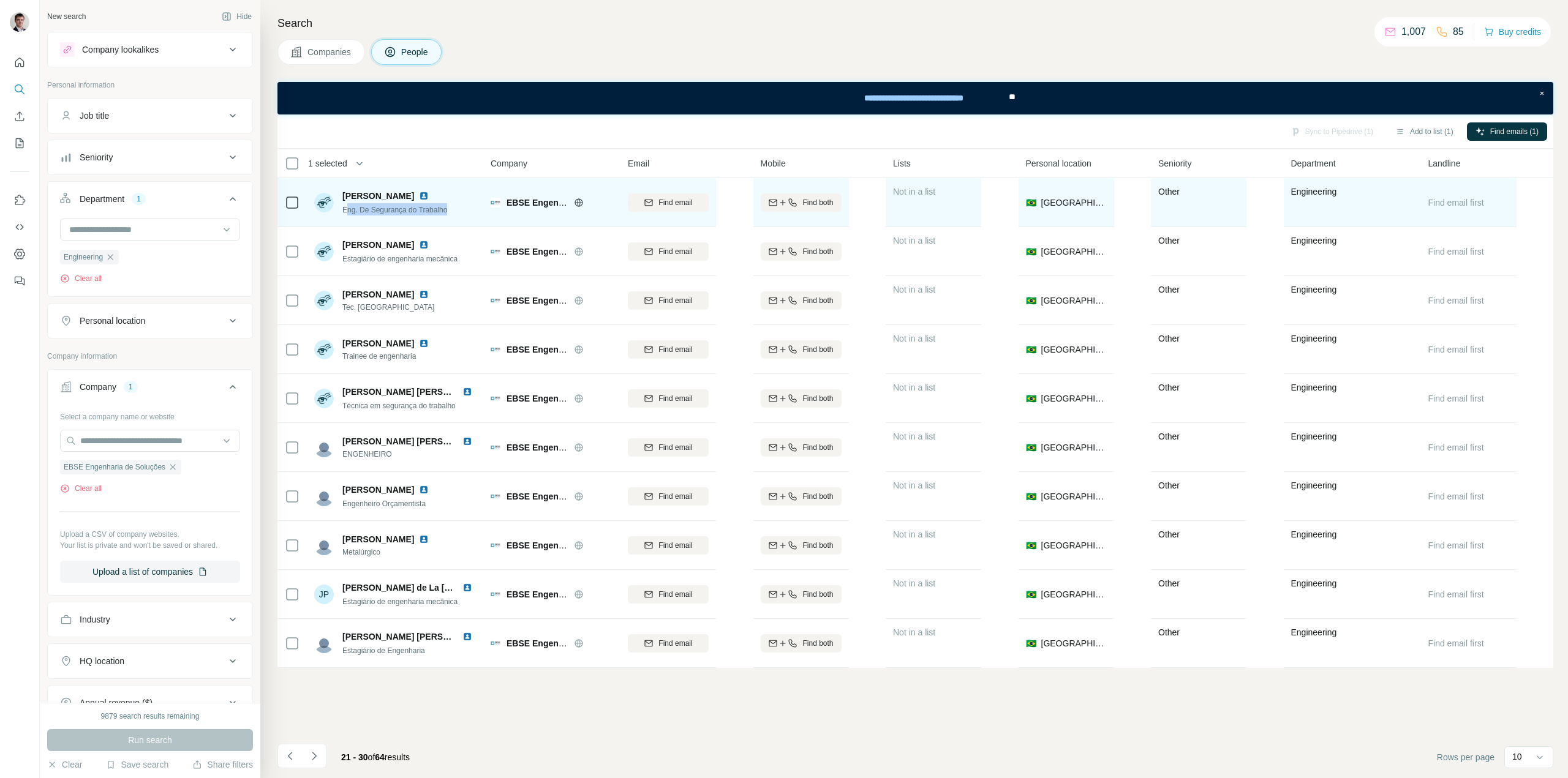
drag, startPoint x: 457, startPoint y: 212, endPoint x: 347, endPoint y: 214, distance: 110.0
click at [345, 214] on div "[PERSON_NAME]. De Segurança do Trabalho" at bounding box center [396, 203] width 163 height 34
drag, startPoint x: 341, startPoint y: 211, endPoint x: 458, endPoint y: 208, distance: 117.0
click at [458, 208] on div "[PERSON_NAME]. De Segurança do Trabalho" at bounding box center [396, 203] width 163 height 34
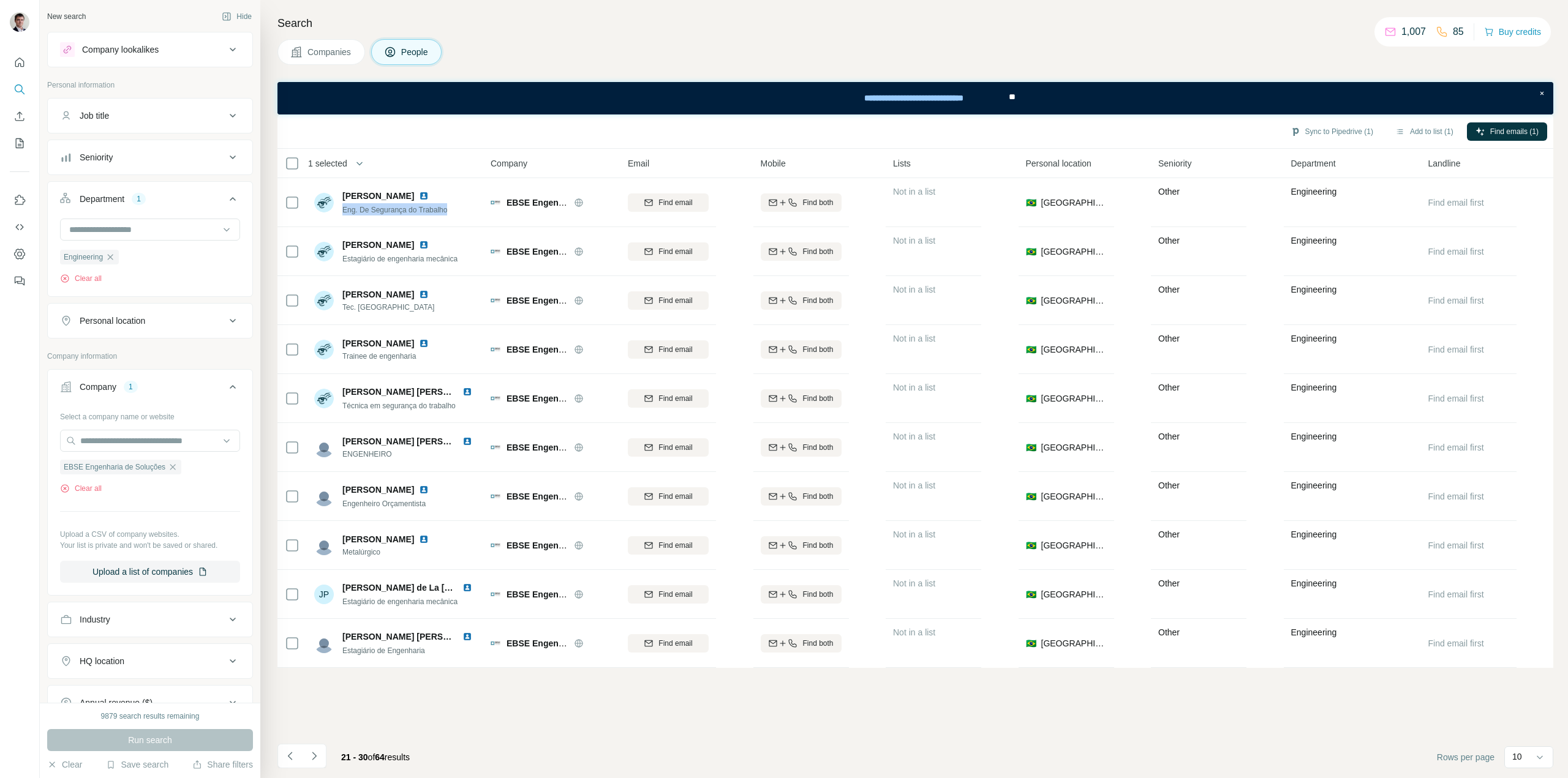
click at [318, 756] on icon "Navigate to next page" at bounding box center [314, 755] width 12 height 12
click at [319, 754] on button "Navigate to next page" at bounding box center [314, 756] width 24 height 24
click at [324, 759] on button "Navigate to next page" at bounding box center [314, 756] width 24 height 24
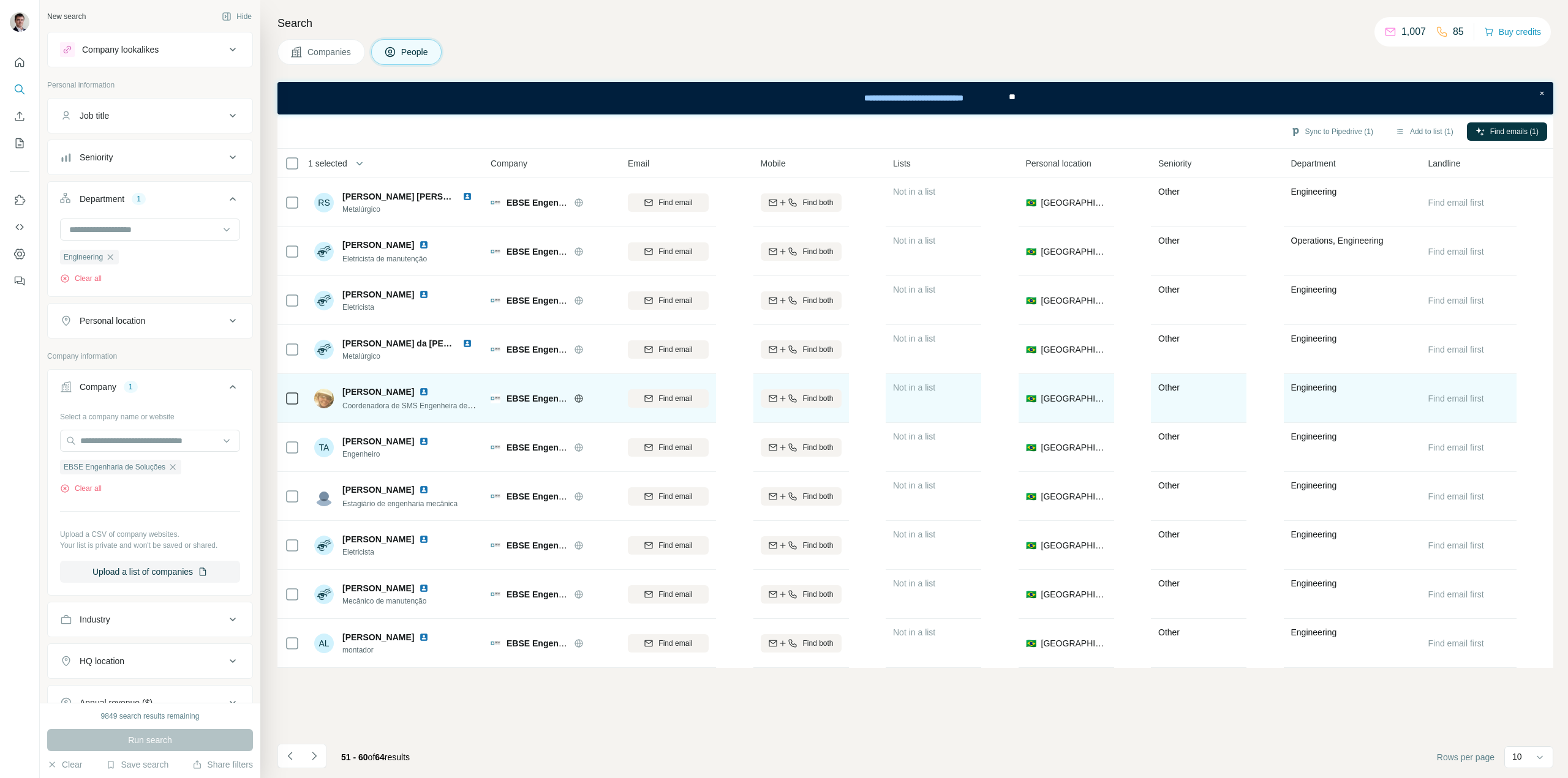
click at [341, 405] on div "[PERSON_NAME] Coordenadora de SMS Engenheira de Segurança do trabalho" at bounding box center [396, 399] width 163 height 26
drag, startPoint x: 344, startPoint y: 406, endPoint x: 495, endPoint y: 404, distance: 151.0
click at [0, 0] on tr "[PERSON_NAME] Coordenadora de SMS Engenheira de Segurança do trabalho EBSE Enge…" at bounding box center [0, 0] width 0 height 0
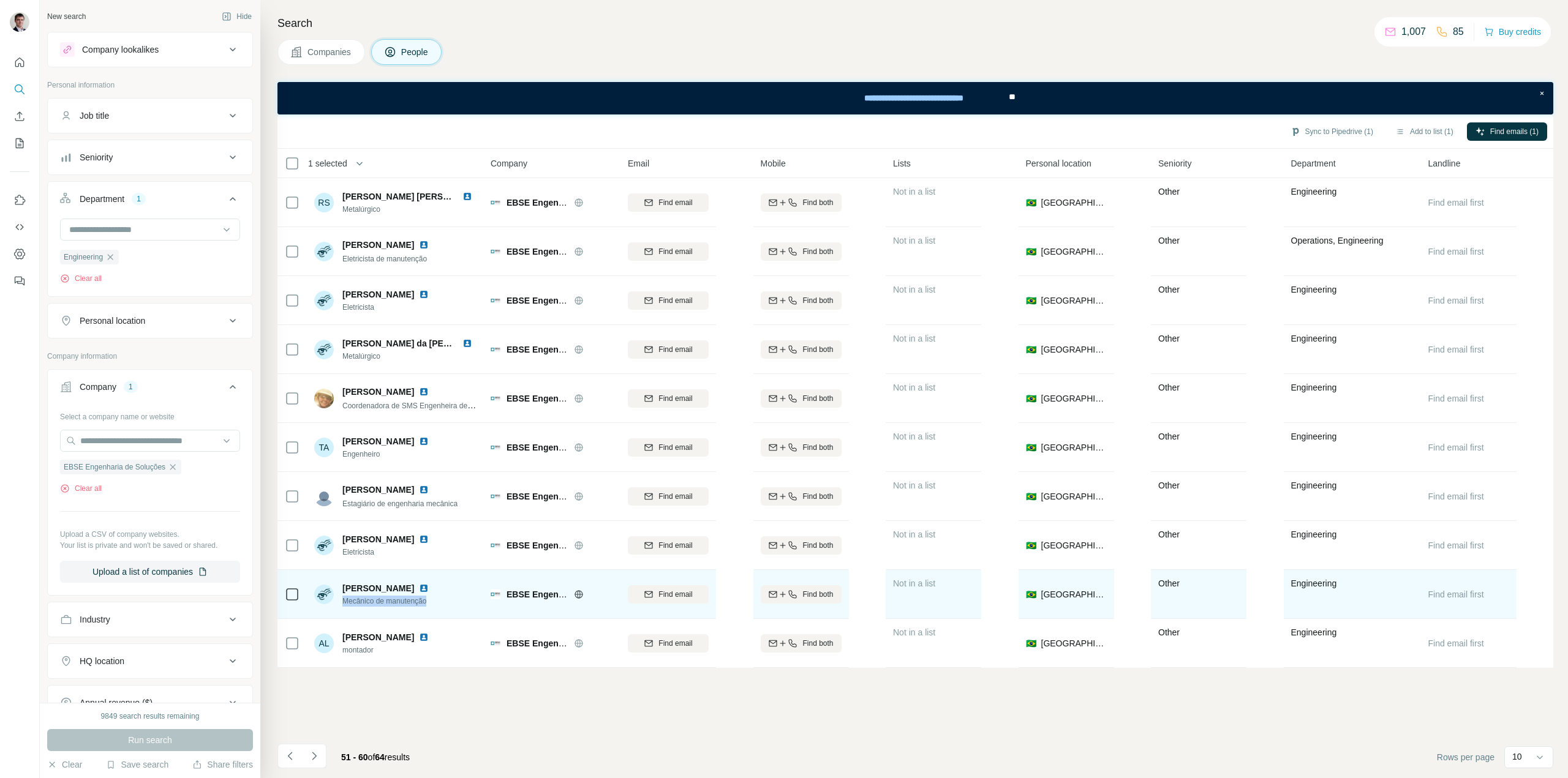
drag, startPoint x: 442, startPoint y: 601, endPoint x: 342, endPoint y: 599, distance: 100.0
click at [342, 599] on div "[PERSON_NAME] Mecânico de manutenção" at bounding box center [396, 594] width 163 height 34
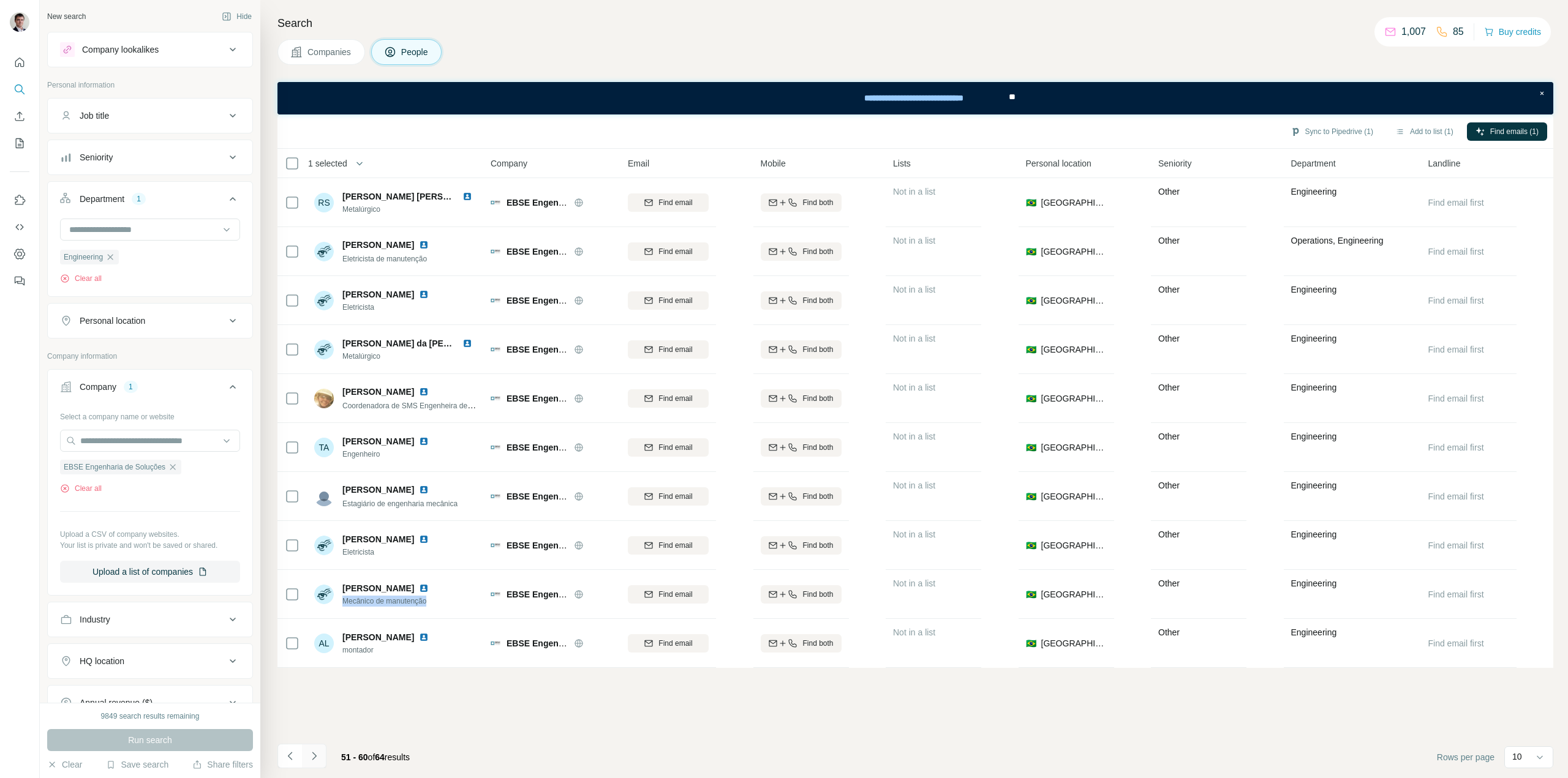
click at [321, 755] on button "Navigate to next page" at bounding box center [314, 756] width 24 height 24
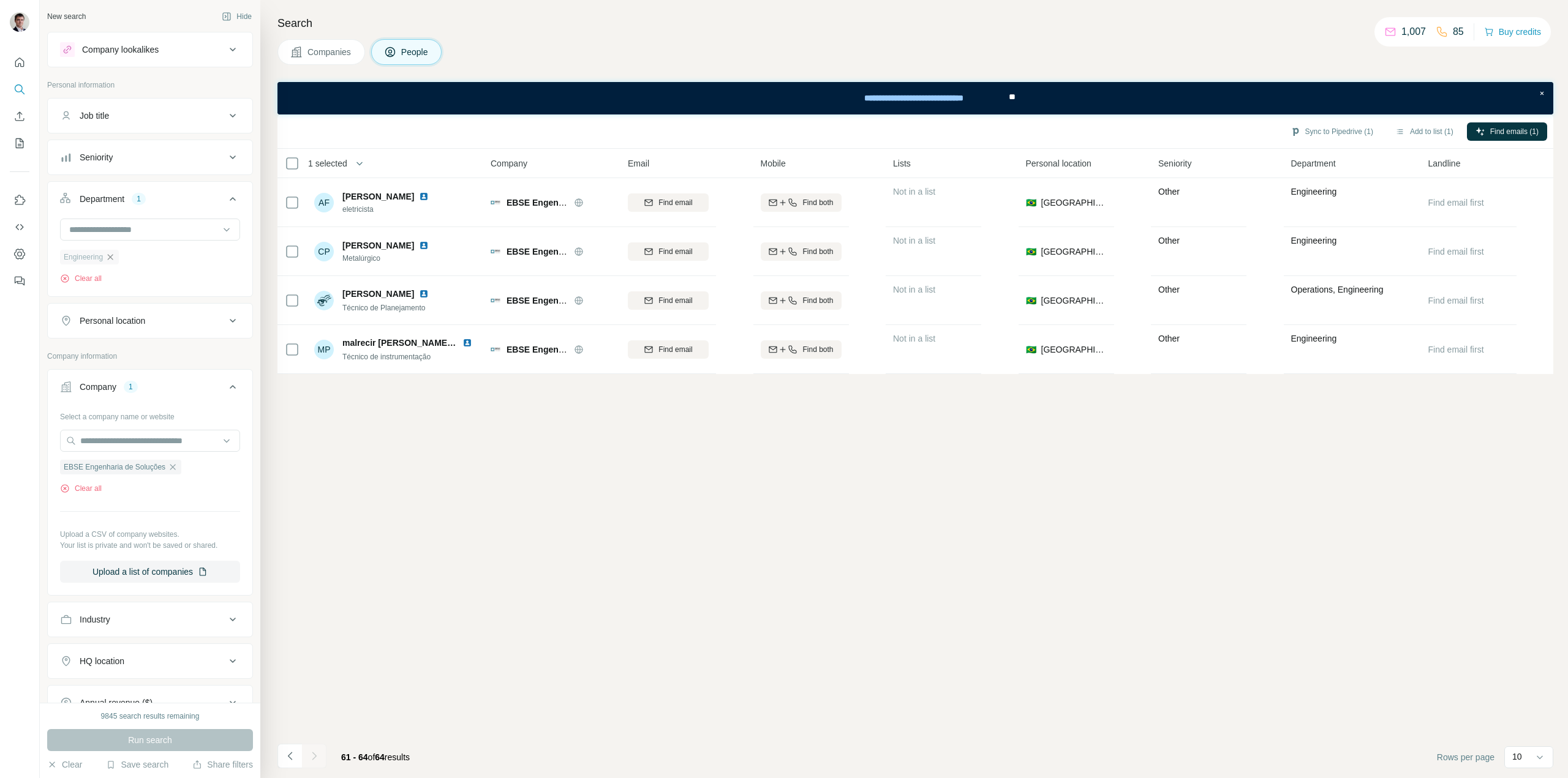
click at [113, 262] on icon "button" at bounding box center [110, 257] width 10 height 10
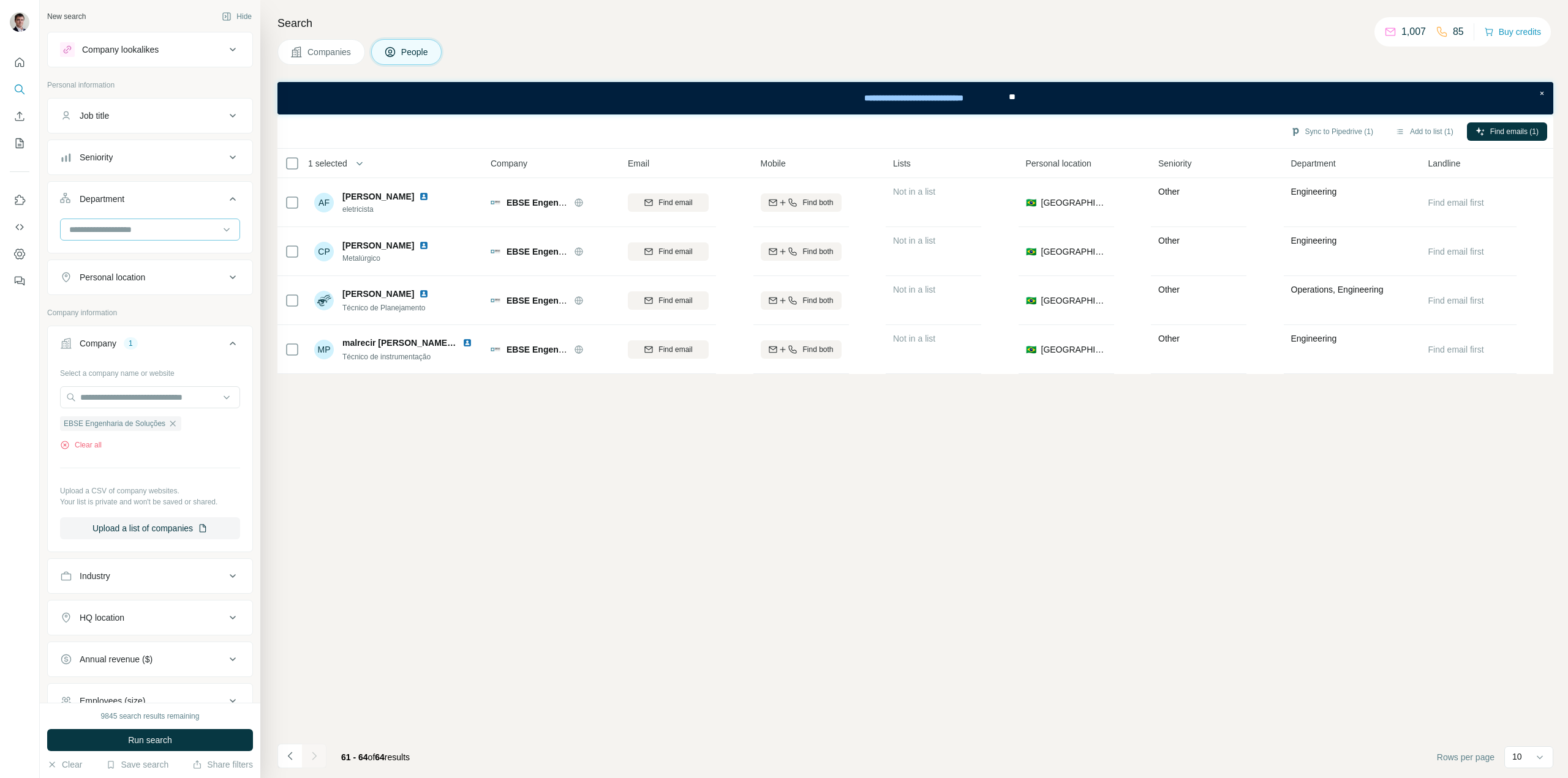
click at [115, 233] on input at bounding box center [144, 229] width 152 height 14
click at [114, 234] on input at bounding box center [144, 229] width 152 height 14
click at [179, 156] on div "Seniority" at bounding box center [143, 157] width 165 height 12
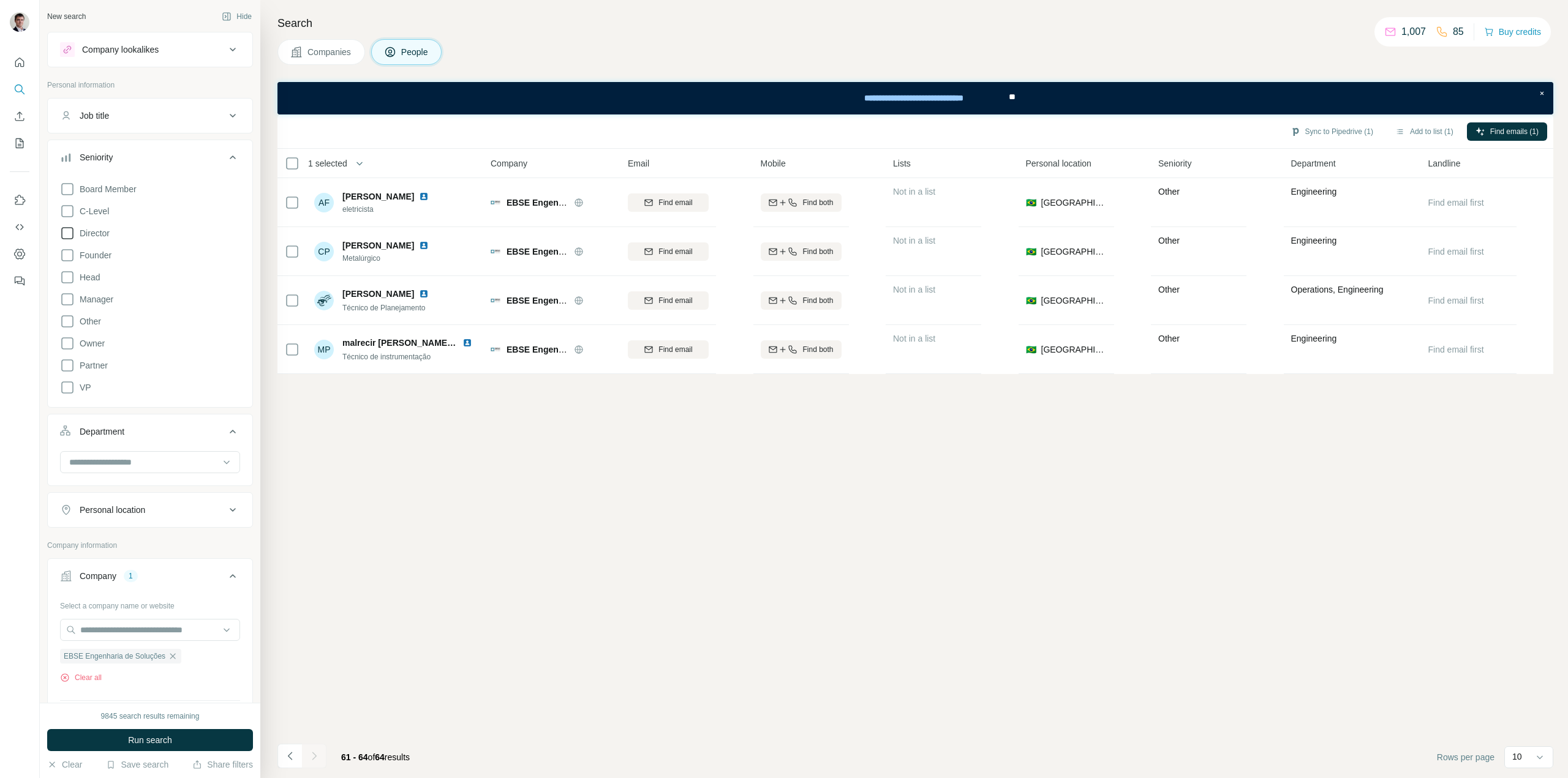
click at [69, 237] on icon at bounding box center [67, 233] width 15 height 15
click at [66, 257] on icon at bounding box center [67, 255] width 15 height 15
drag, startPoint x: 66, startPoint y: 276, endPoint x: 62, endPoint y: 297, distance: 21.4
click at [66, 276] on icon at bounding box center [67, 277] width 15 height 15
click at [66, 301] on icon at bounding box center [67, 299] width 15 height 15
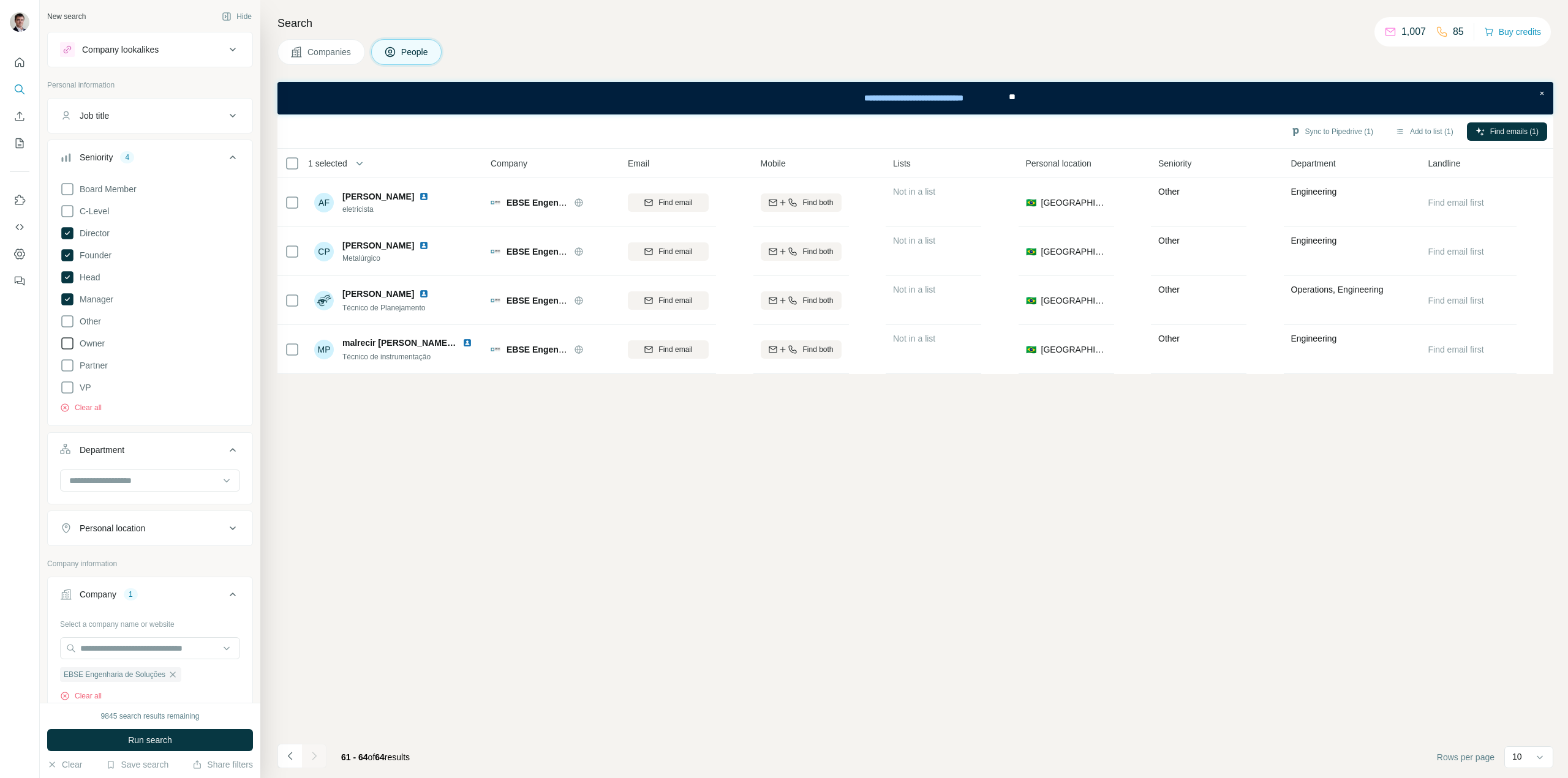
click at [66, 343] on icon at bounding box center [67, 344] width 15 height 15
click at [70, 378] on div "Board Member C-Level Director Founder Head Manager Other Owner Partner VP Clear…" at bounding box center [150, 295] width 180 height 237
click at [74, 215] on icon at bounding box center [67, 212] width 15 height 15
click at [140, 738] on span "Run search" at bounding box center [150, 740] width 44 height 12
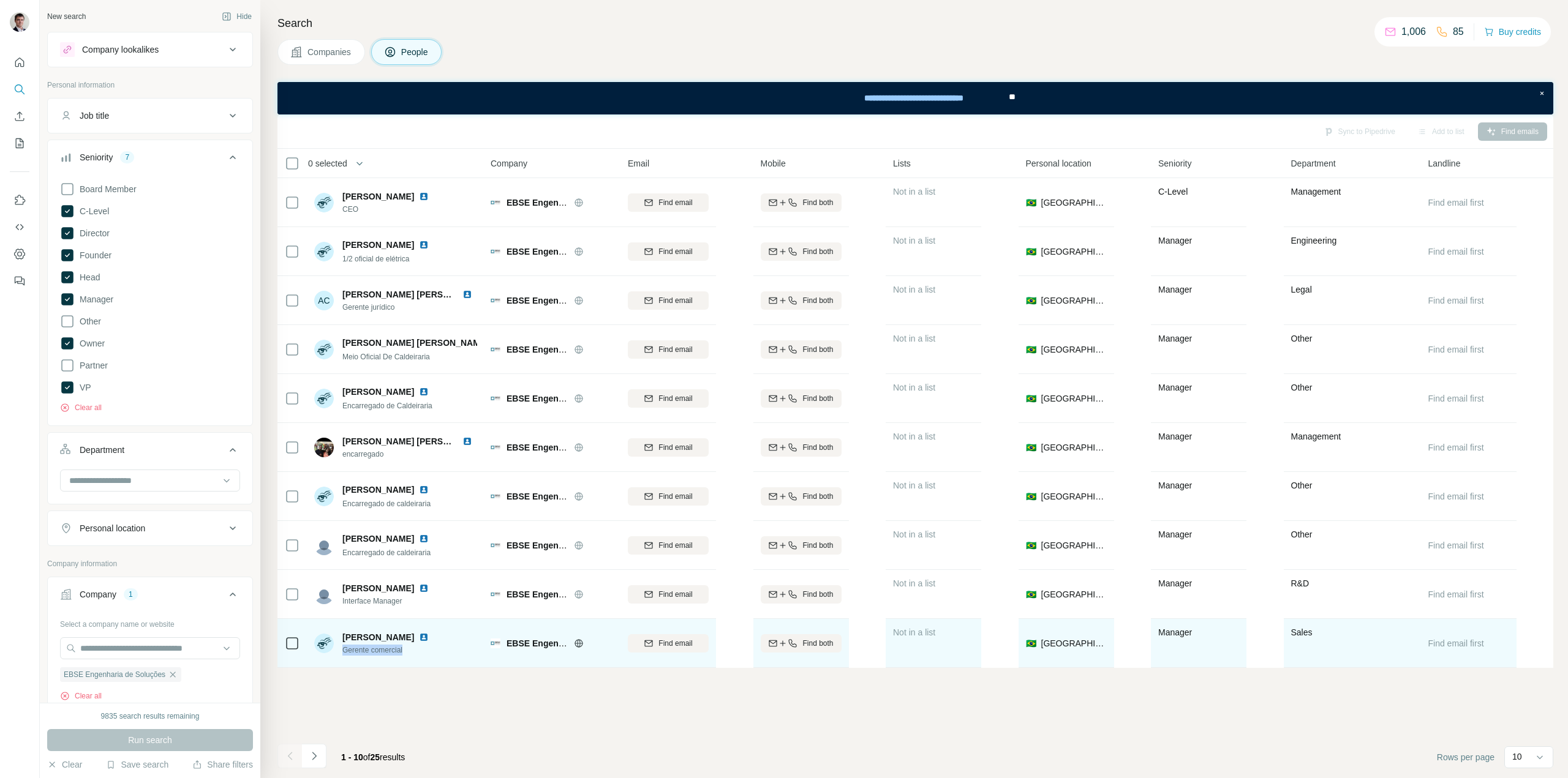
drag, startPoint x: 407, startPoint y: 652, endPoint x: 340, endPoint y: 652, distance: 67.0
click at [340, 652] on div "[PERSON_NAME] Gerente comercial" at bounding box center [374, 643] width 119 height 24
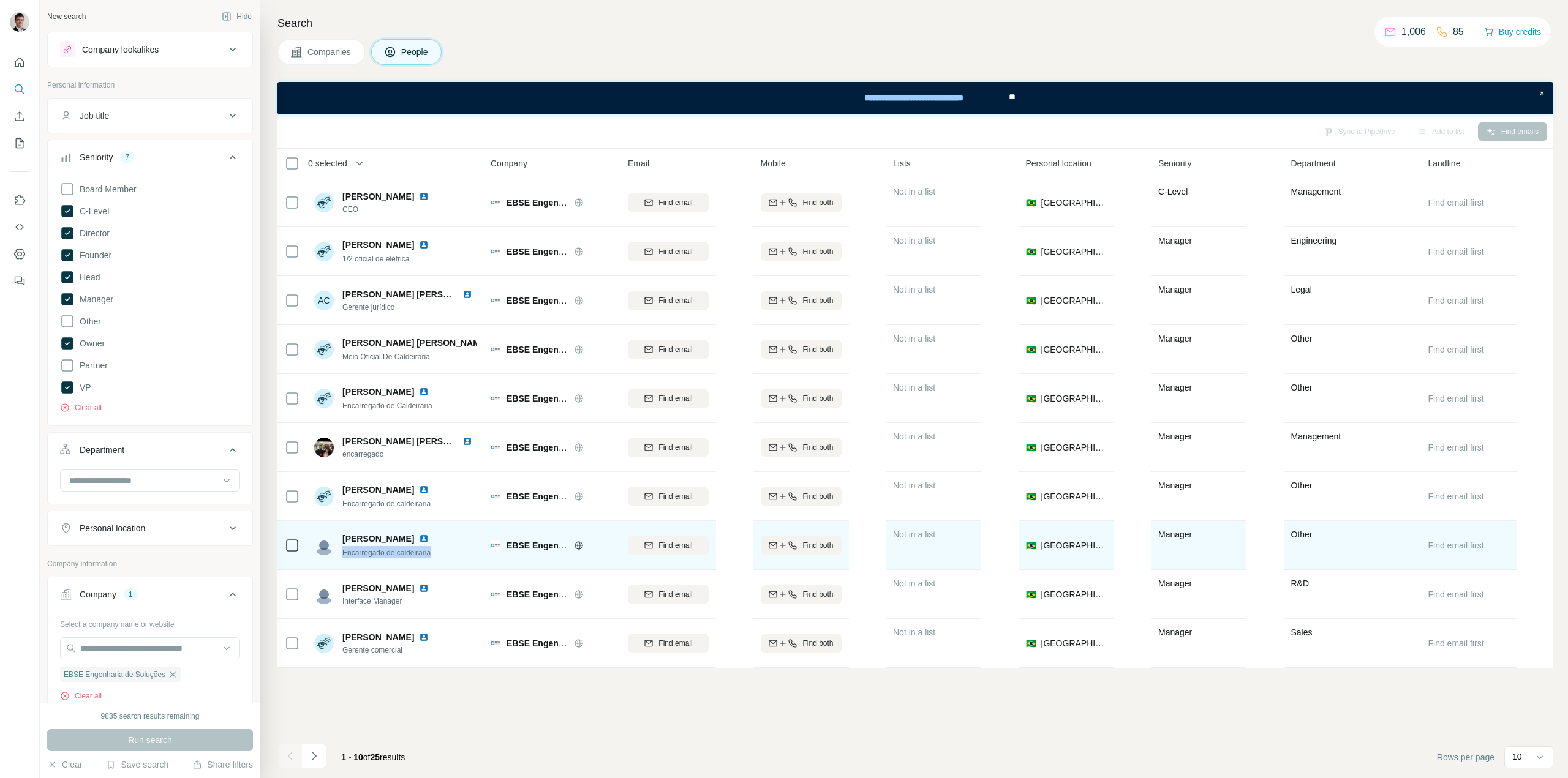
drag, startPoint x: 439, startPoint y: 554, endPoint x: 342, endPoint y: 557, distance: 97.0
click at [342, 557] on div "[PERSON_NAME] Encarregado de caldeiraria" at bounding box center [396, 545] width 163 height 34
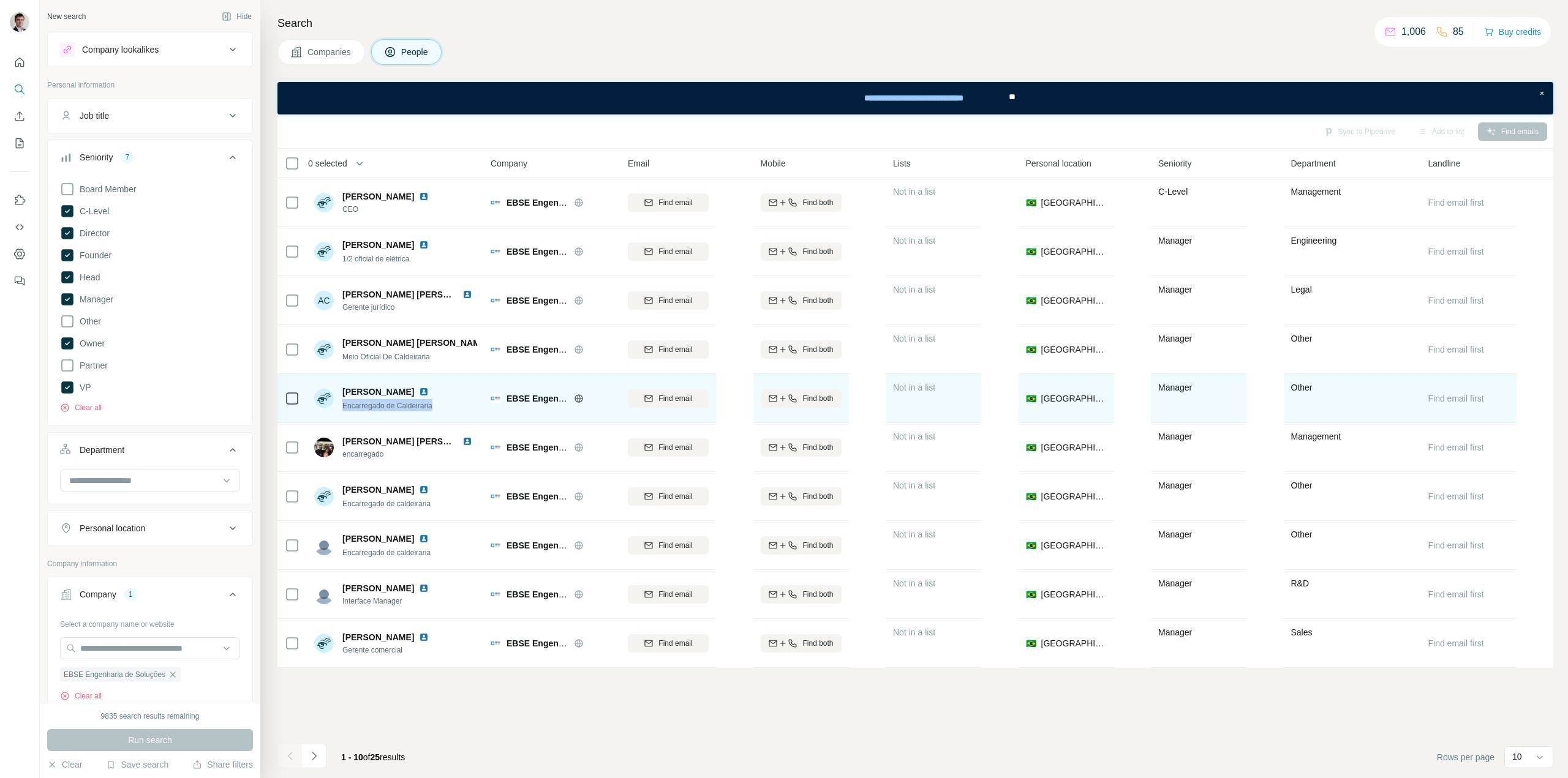
drag, startPoint x: 444, startPoint y: 408, endPoint x: 342, endPoint y: 409, distance: 102.0
click at [342, 409] on div "[PERSON_NAME] Encarregado de Caldeiraria" at bounding box center [396, 399] width 163 height 34
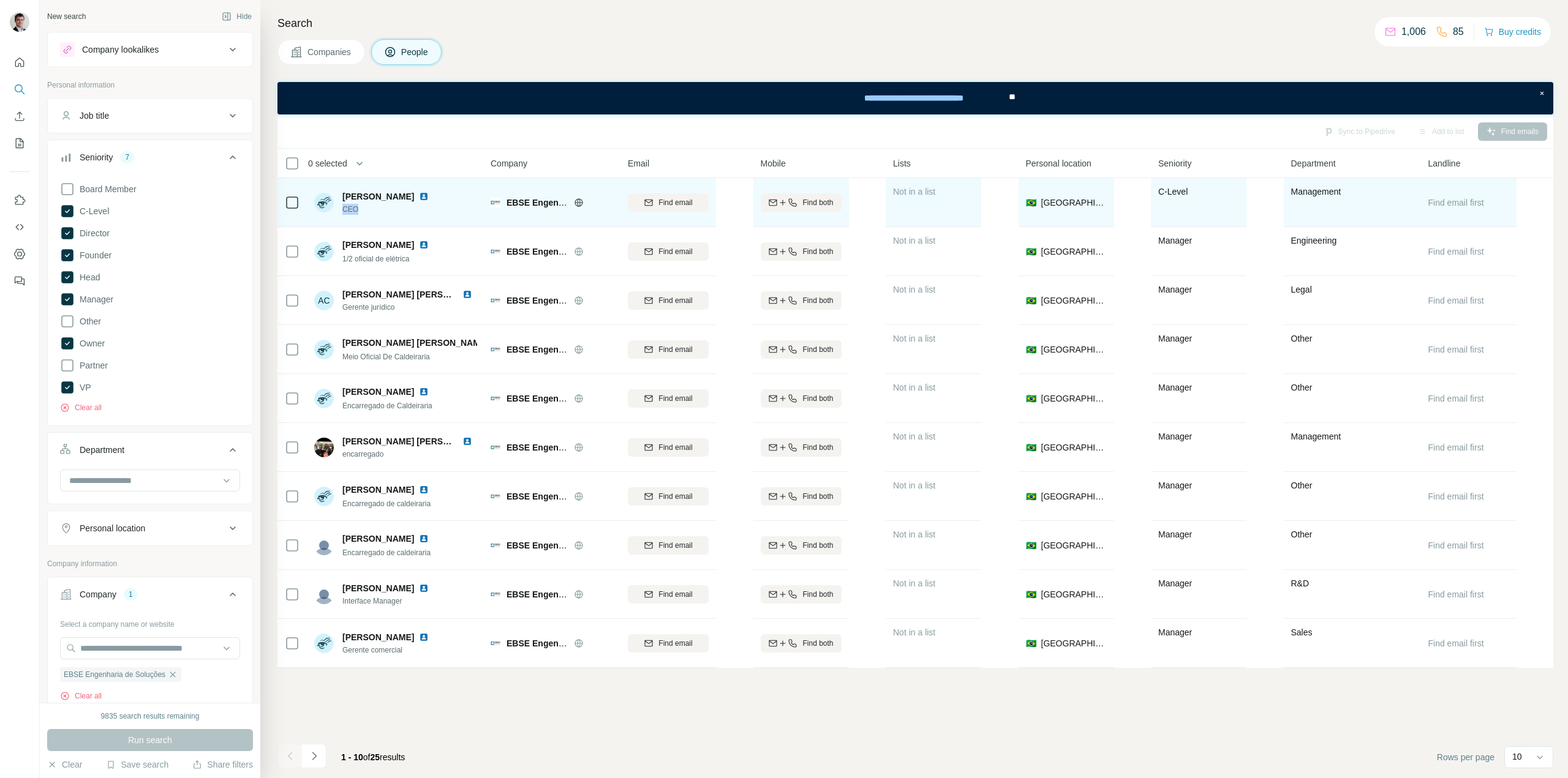
drag, startPoint x: 366, startPoint y: 210, endPoint x: 345, endPoint y: 210, distance: 21.0
click at [345, 210] on span "CEO" at bounding box center [388, 210] width 92 height 11
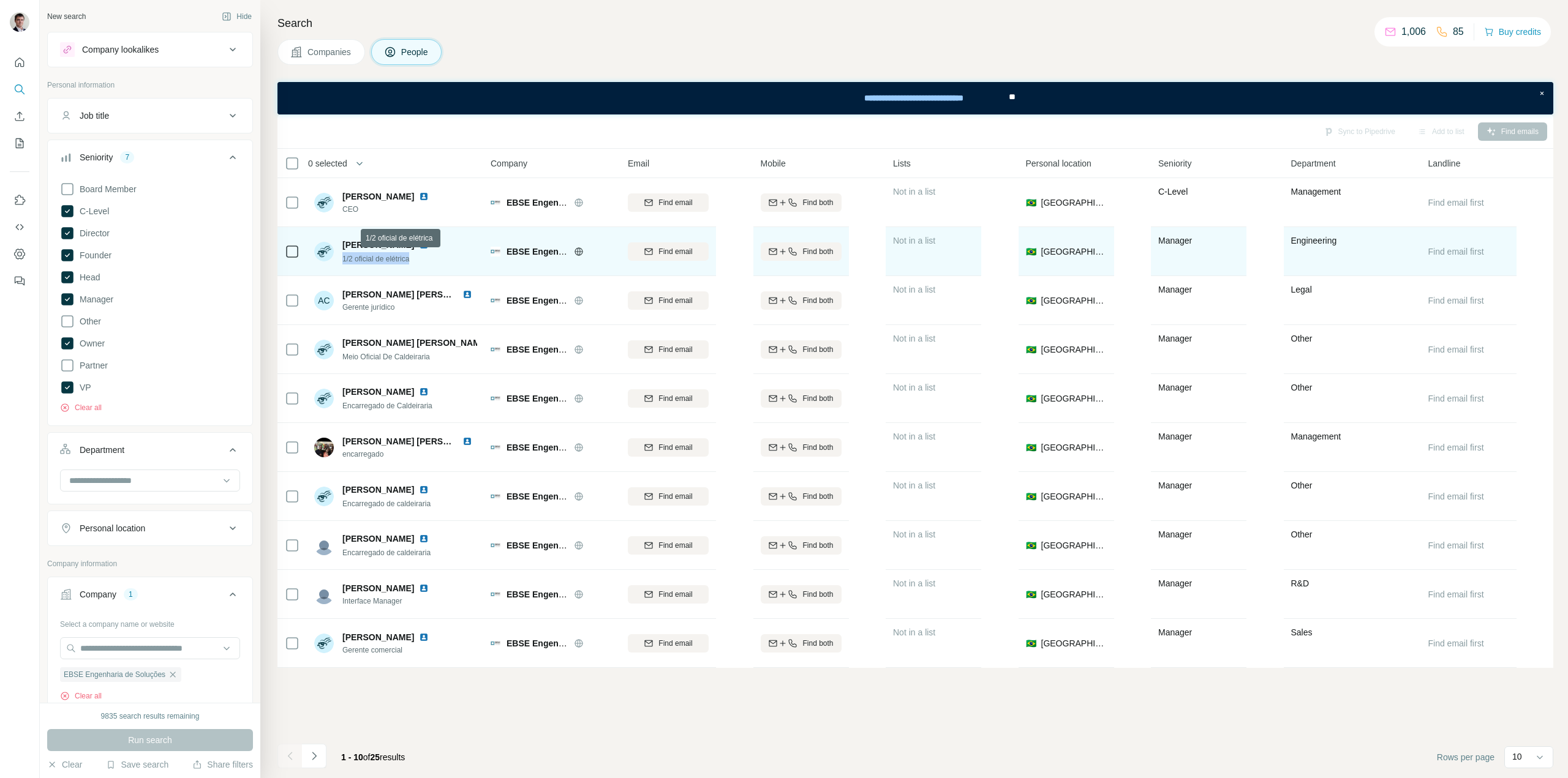
drag, startPoint x: 414, startPoint y: 263, endPoint x: 341, endPoint y: 261, distance: 73.0
click at [341, 261] on div "[PERSON_NAME] 1/2 oficial de elétrica" at bounding box center [374, 252] width 119 height 26
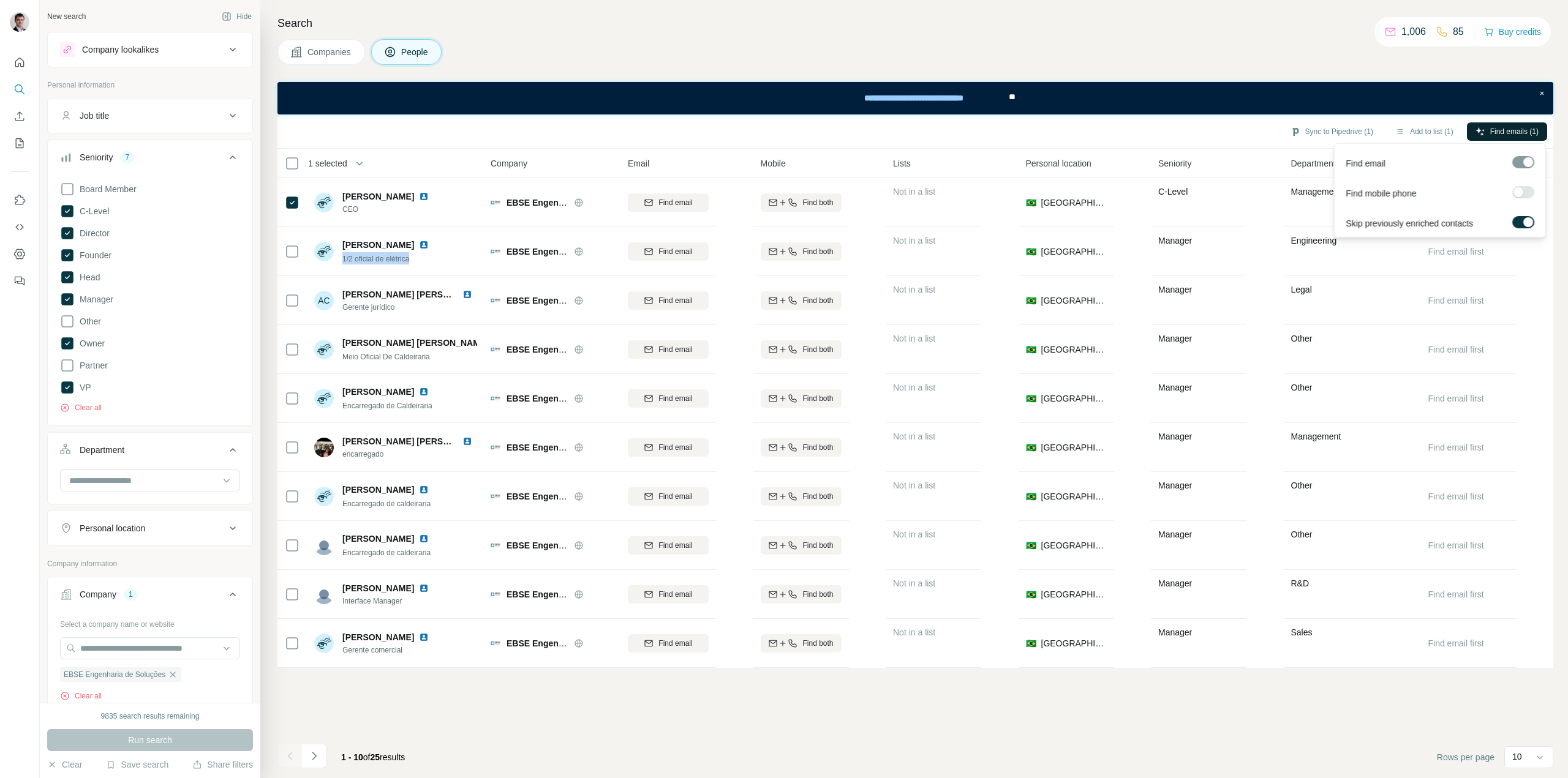
click at [1493, 131] on span "Find emails (1)" at bounding box center [1514, 132] width 49 height 11
click at [1317, 130] on button "Sync to Pipedrive (1)" at bounding box center [1331, 131] width 100 height 19
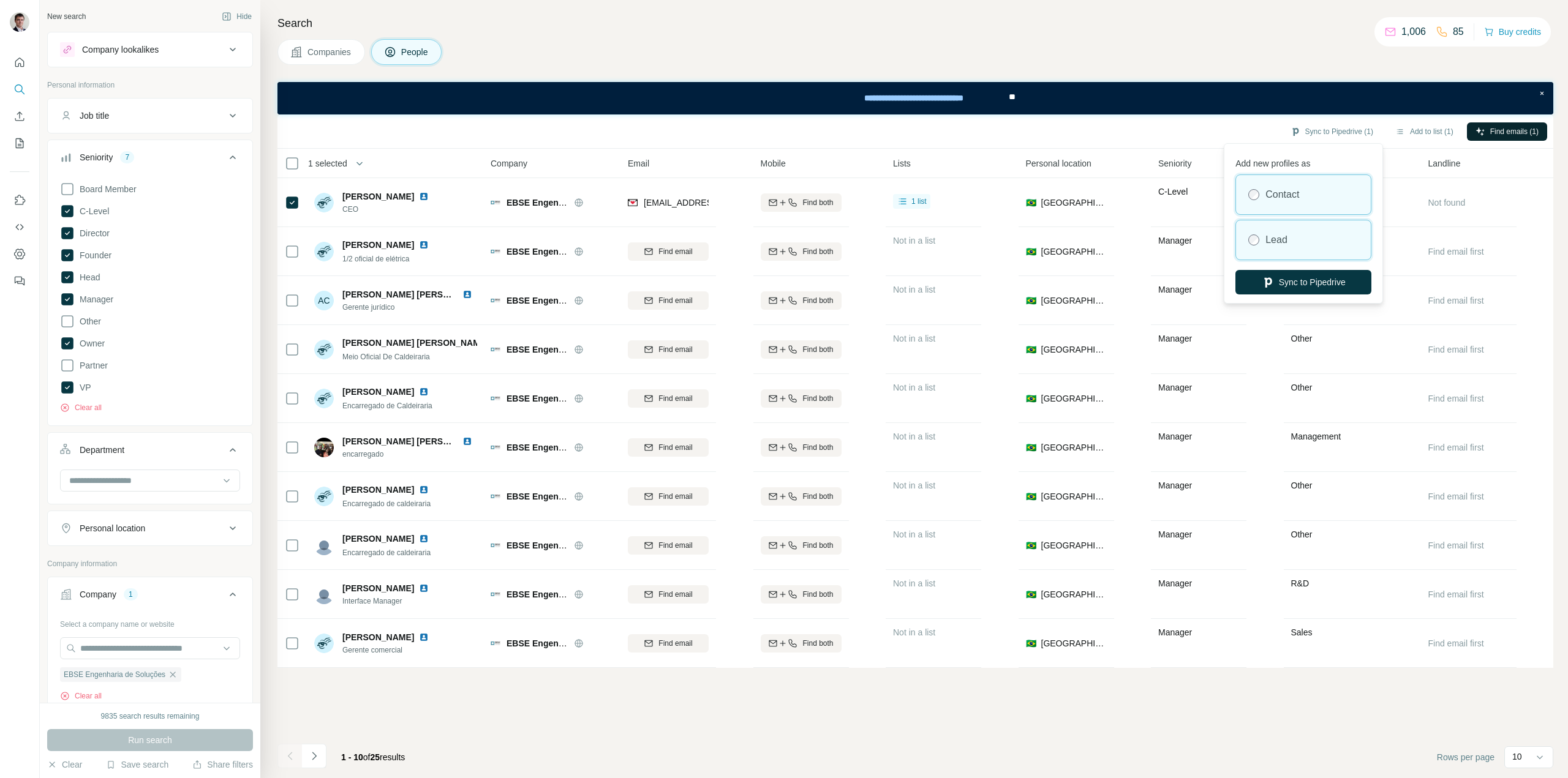
click at [1294, 237] on div "Lead" at bounding box center [1303, 240] width 135 height 39
click at [1290, 281] on button "Sync to Pipedrive" at bounding box center [1304, 282] width 136 height 24
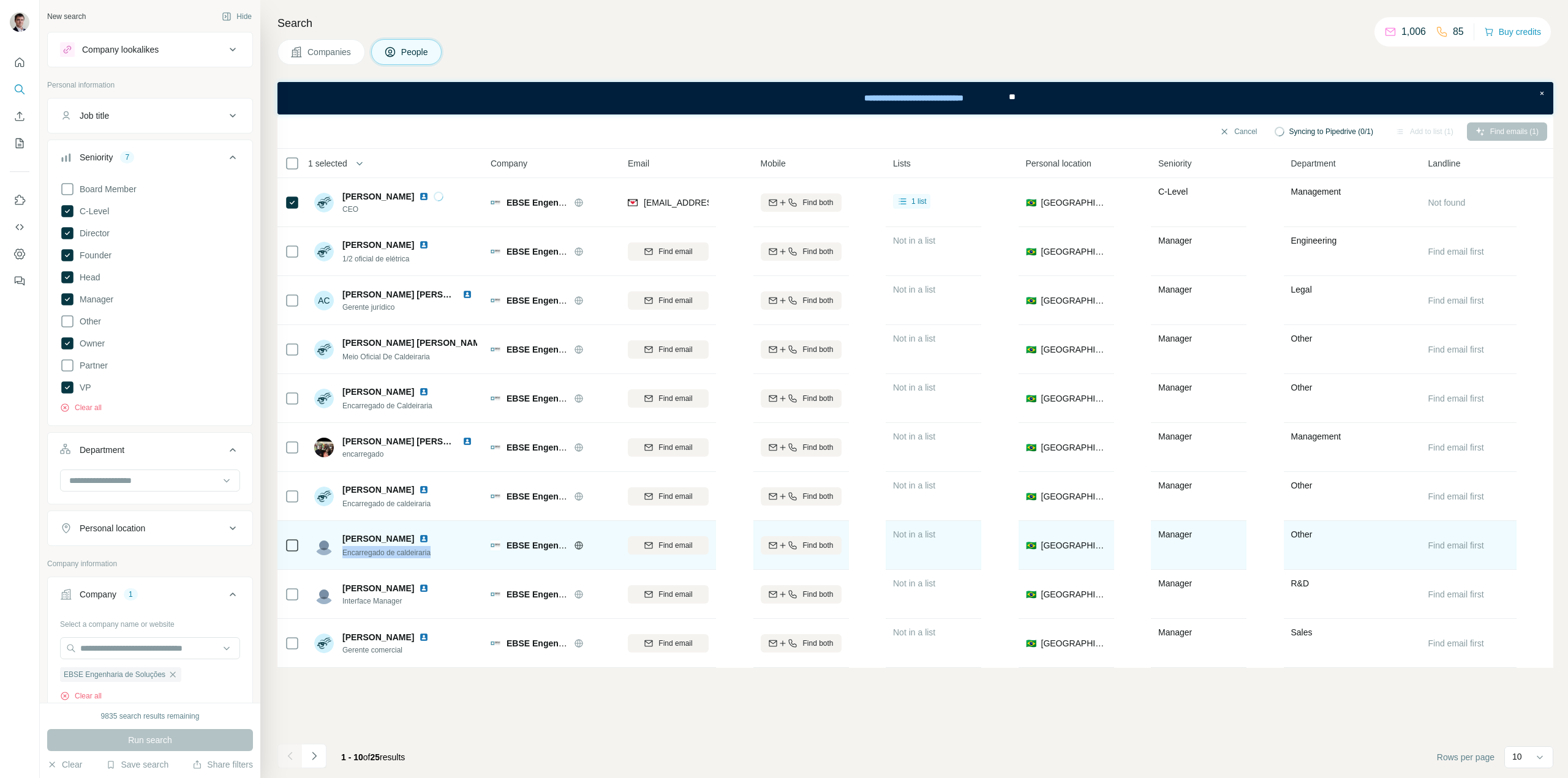
drag, startPoint x: 424, startPoint y: 553, endPoint x: 342, endPoint y: 552, distance: 82.0
click at [342, 552] on div "[PERSON_NAME] Encarregado de caldeiraria" at bounding box center [396, 545] width 163 height 34
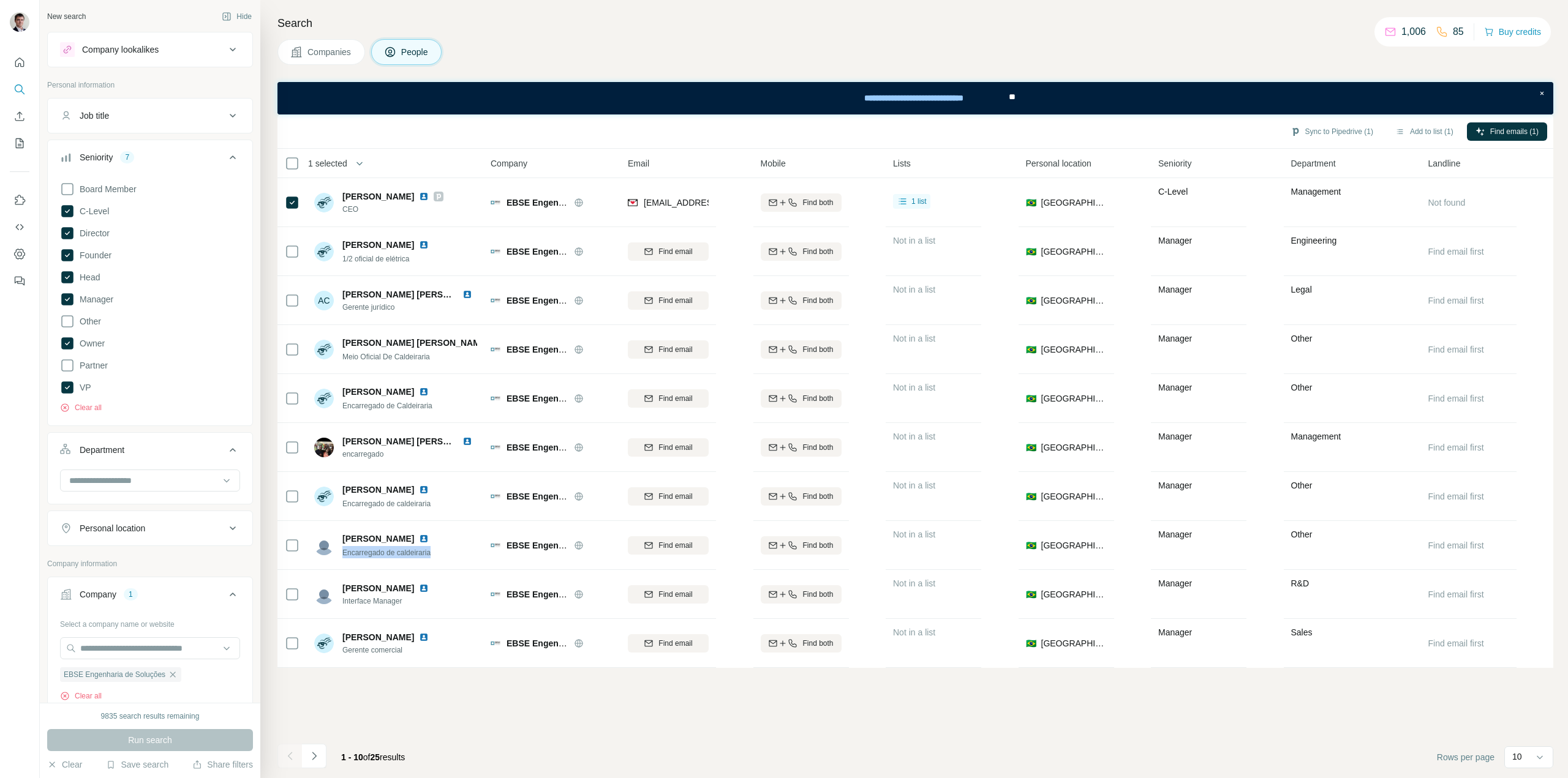
click at [319, 759] on icon "Navigate to next page" at bounding box center [314, 755] width 12 height 12
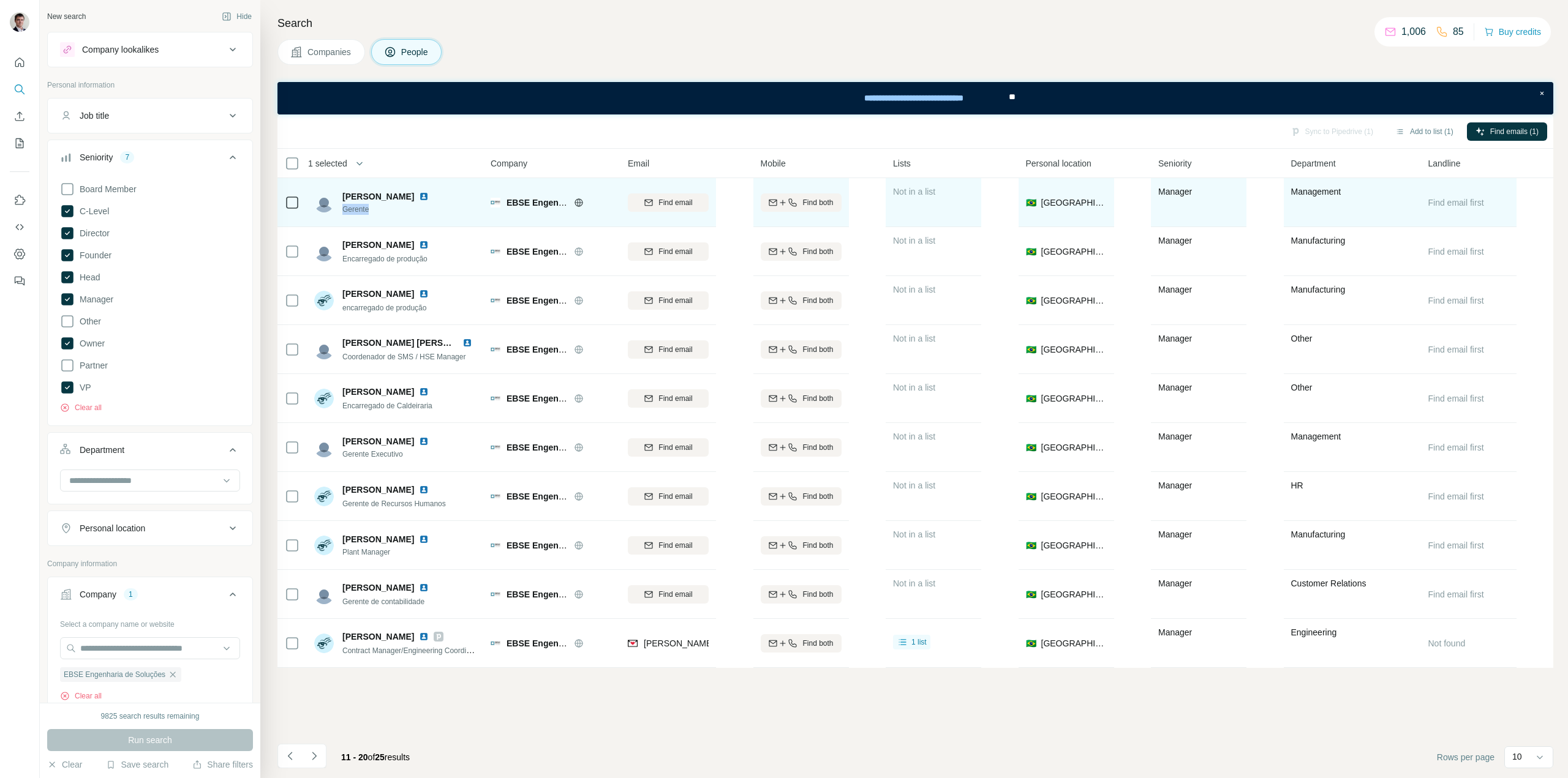
drag, startPoint x: 377, startPoint y: 212, endPoint x: 341, endPoint y: 212, distance: 36.0
click at [341, 212] on div "[PERSON_NAME] Gerente" at bounding box center [374, 203] width 119 height 24
click at [426, 196] on img at bounding box center [424, 196] width 10 height 10
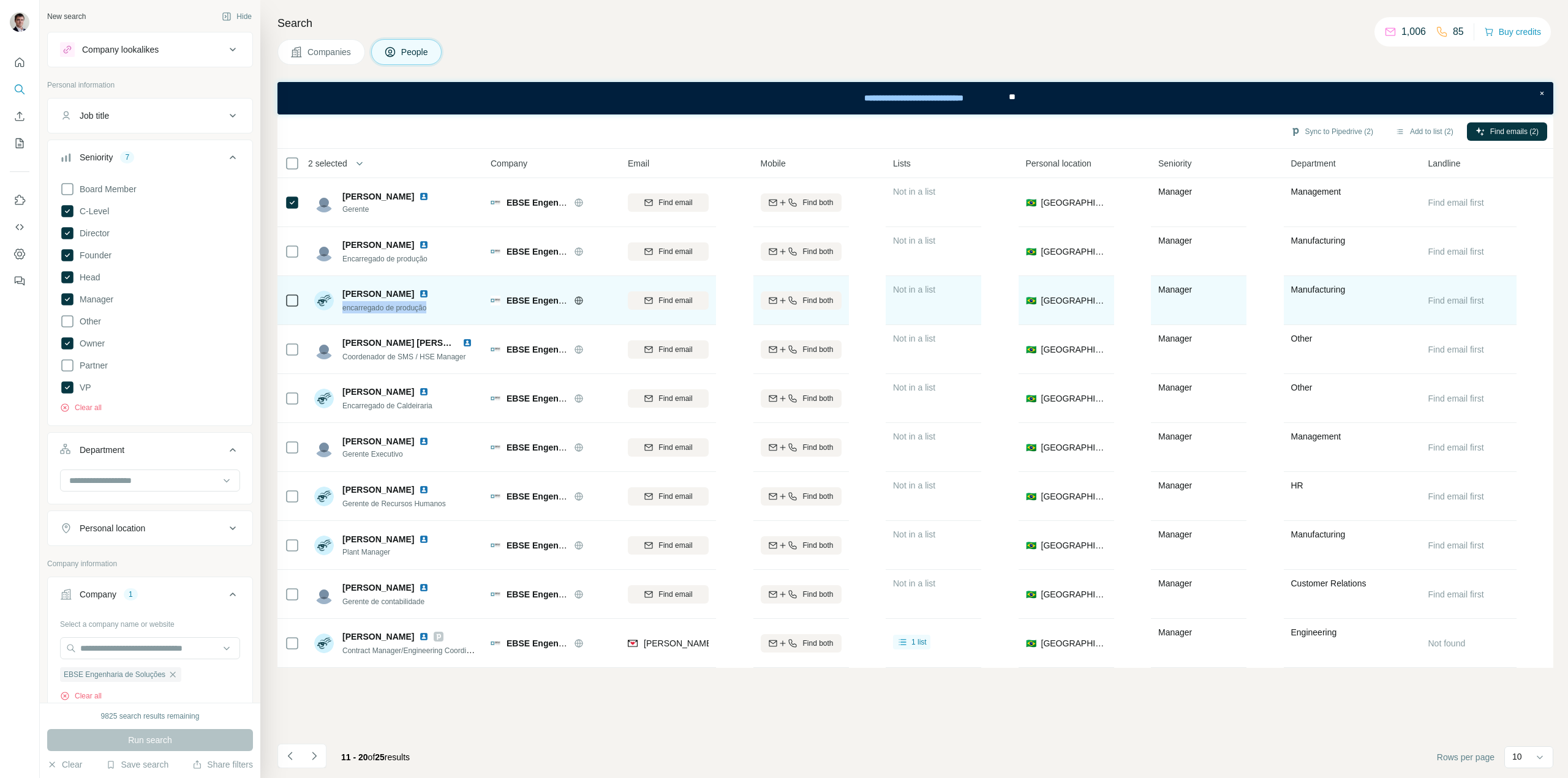
drag, startPoint x: 437, startPoint y: 307, endPoint x: 341, endPoint y: 307, distance: 96.0
click at [341, 307] on div "[PERSON_NAME] encarregado de produção" at bounding box center [396, 301] width 163 height 34
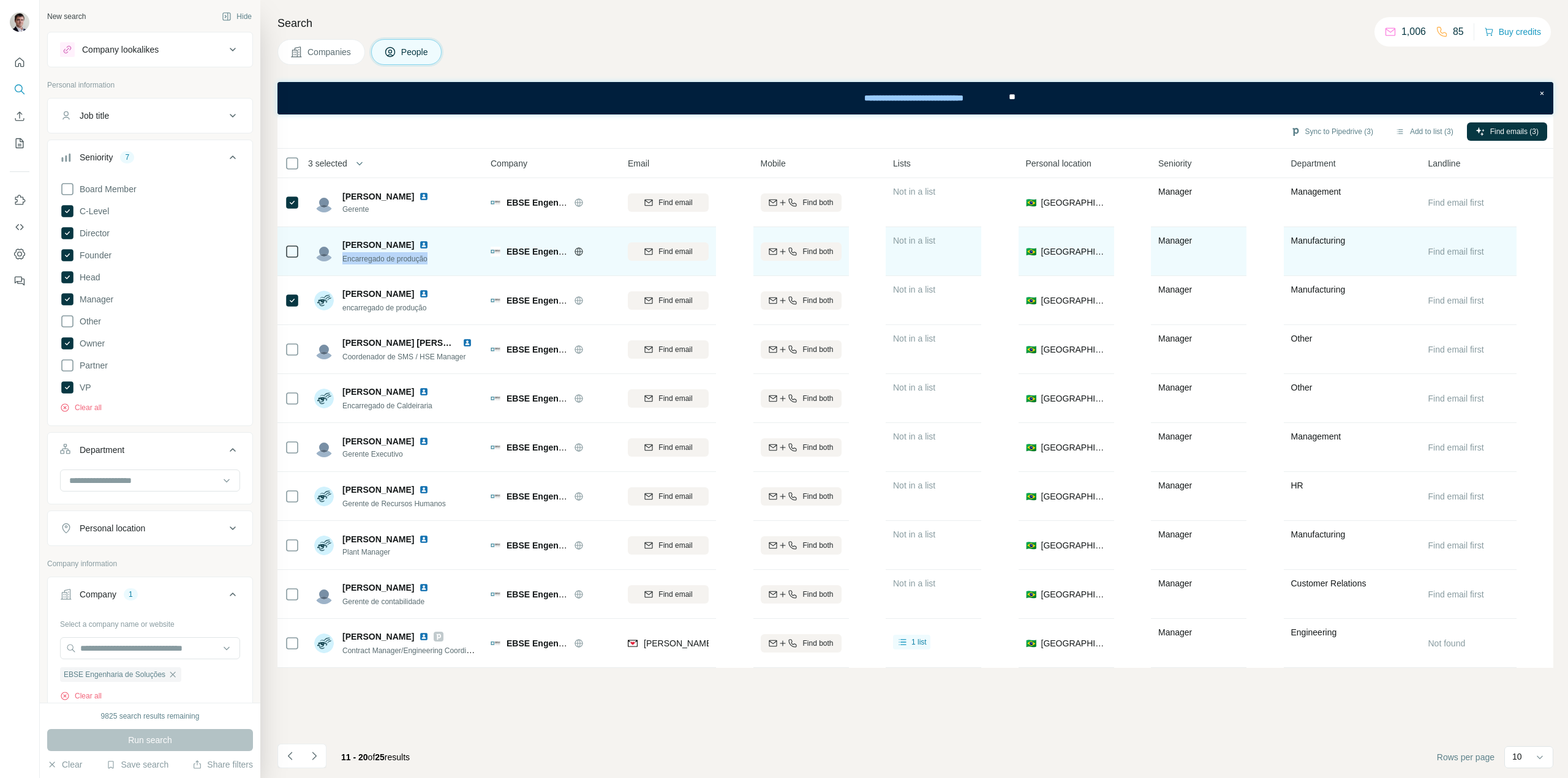
drag, startPoint x: 443, startPoint y: 264, endPoint x: 339, endPoint y: 267, distance: 104.0
click at [339, 267] on div "[PERSON_NAME] Encarregado de produção" at bounding box center [396, 251] width 163 height 34
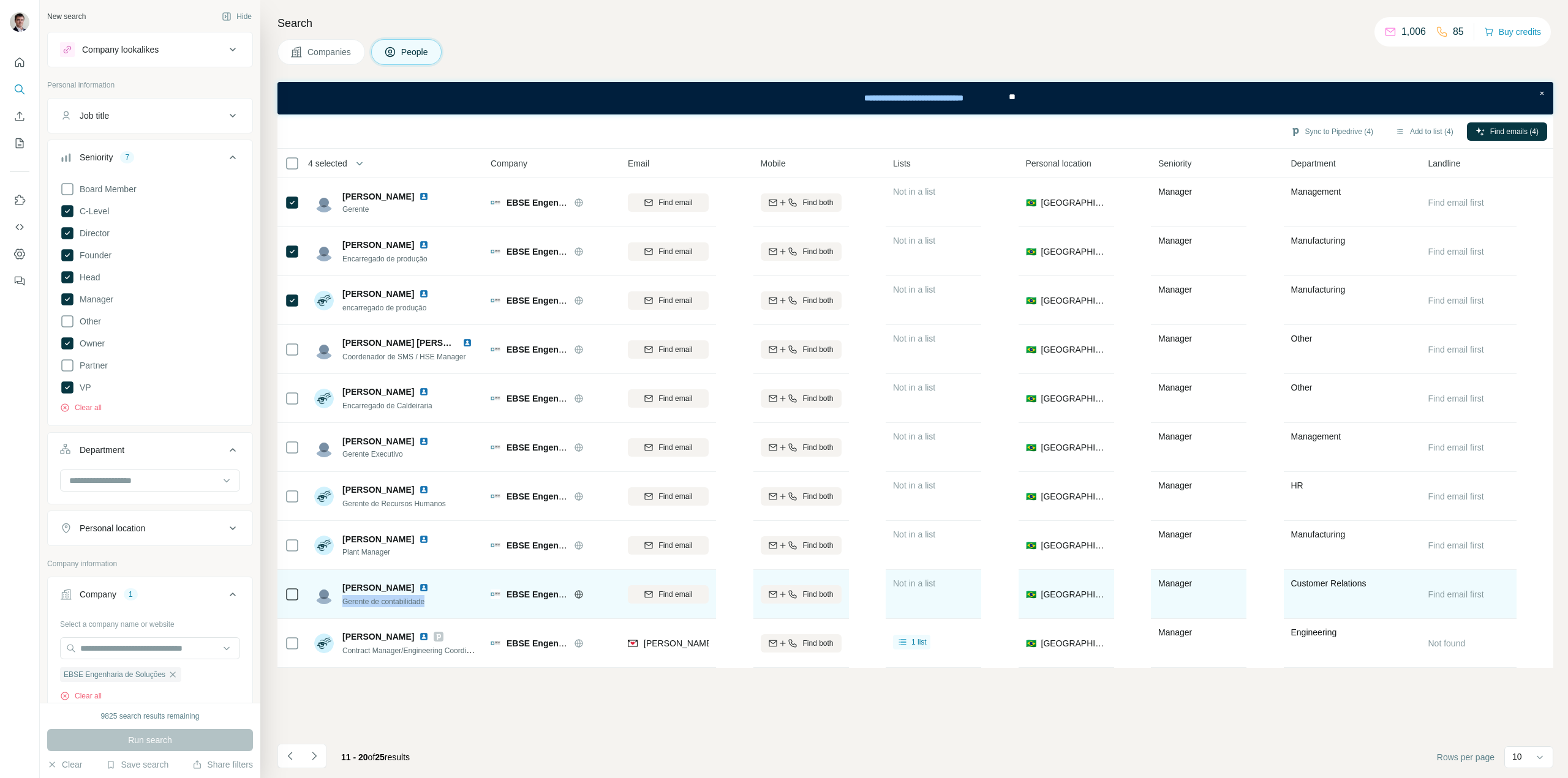
drag, startPoint x: 430, startPoint y: 601, endPoint x: 342, endPoint y: 600, distance: 88.0
click at [342, 600] on div "[PERSON_NAME] Gerente de contabilidade" at bounding box center [396, 594] width 163 height 34
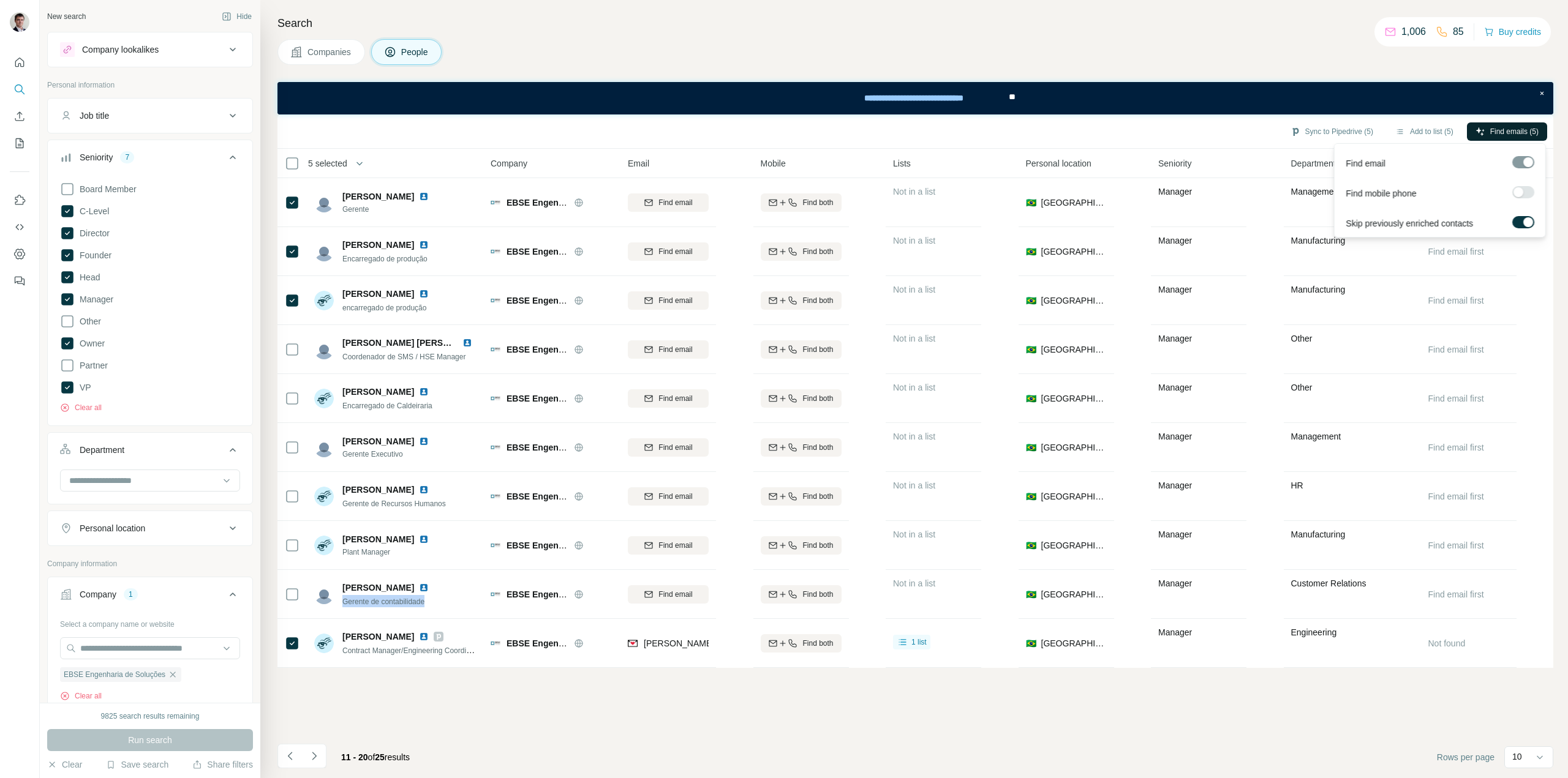
click at [1492, 134] on span "Find emails (5)" at bounding box center [1514, 132] width 49 height 11
drag, startPoint x: 1333, startPoint y: 127, endPoint x: 1339, endPoint y: 132, distance: 7.8
click at [1333, 127] on button "Sync to Pipedrive (5)" at bounding box center [1331, 131] width 100 height 19
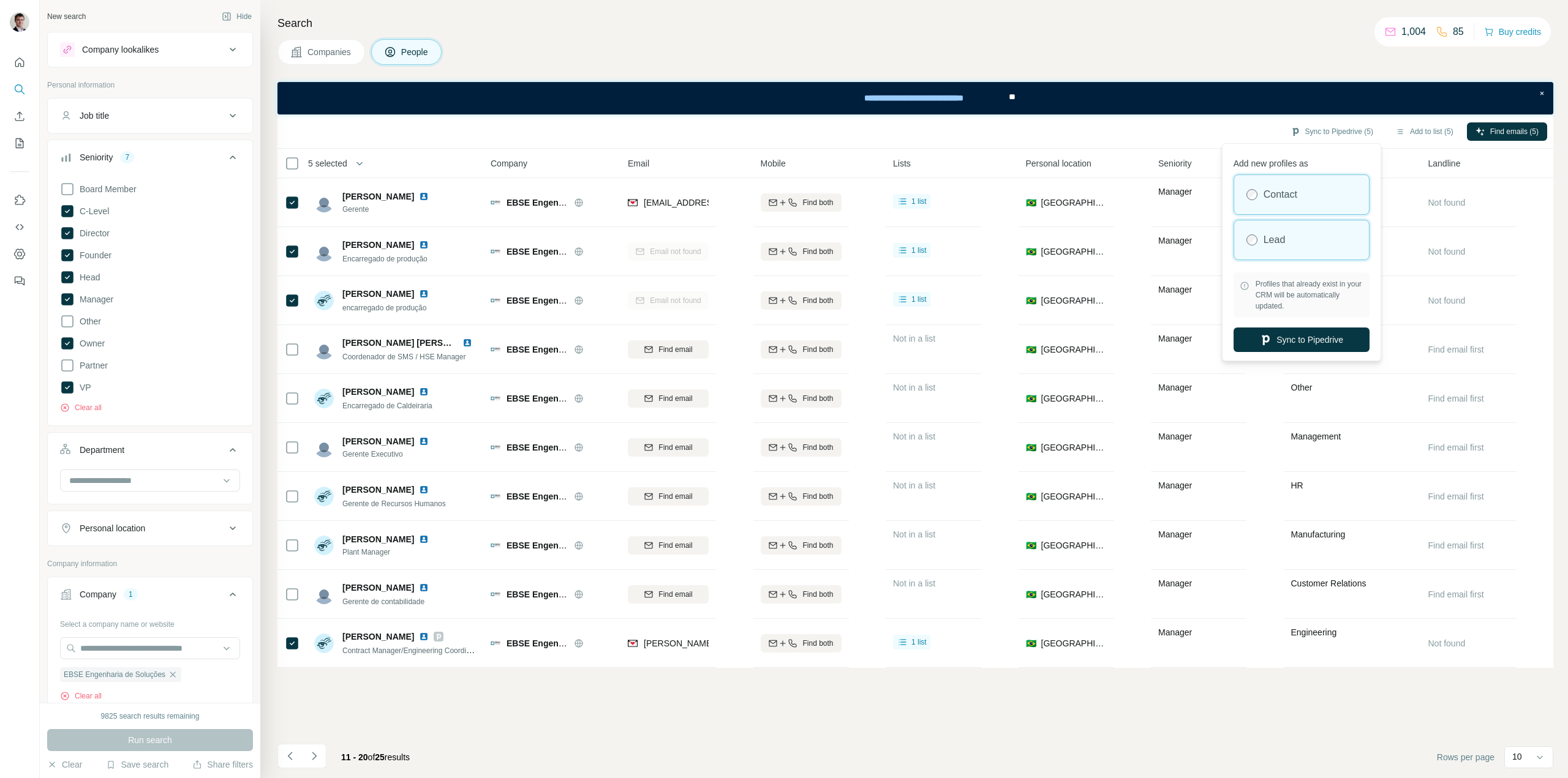
click at [1296, 237] on div "Lead" at bounding box center [1301, 240] width 135 height 39
click at [1283, 340] on button "Sync to Pipedrive" at bounding box center [1301, 340] width 136 height 24
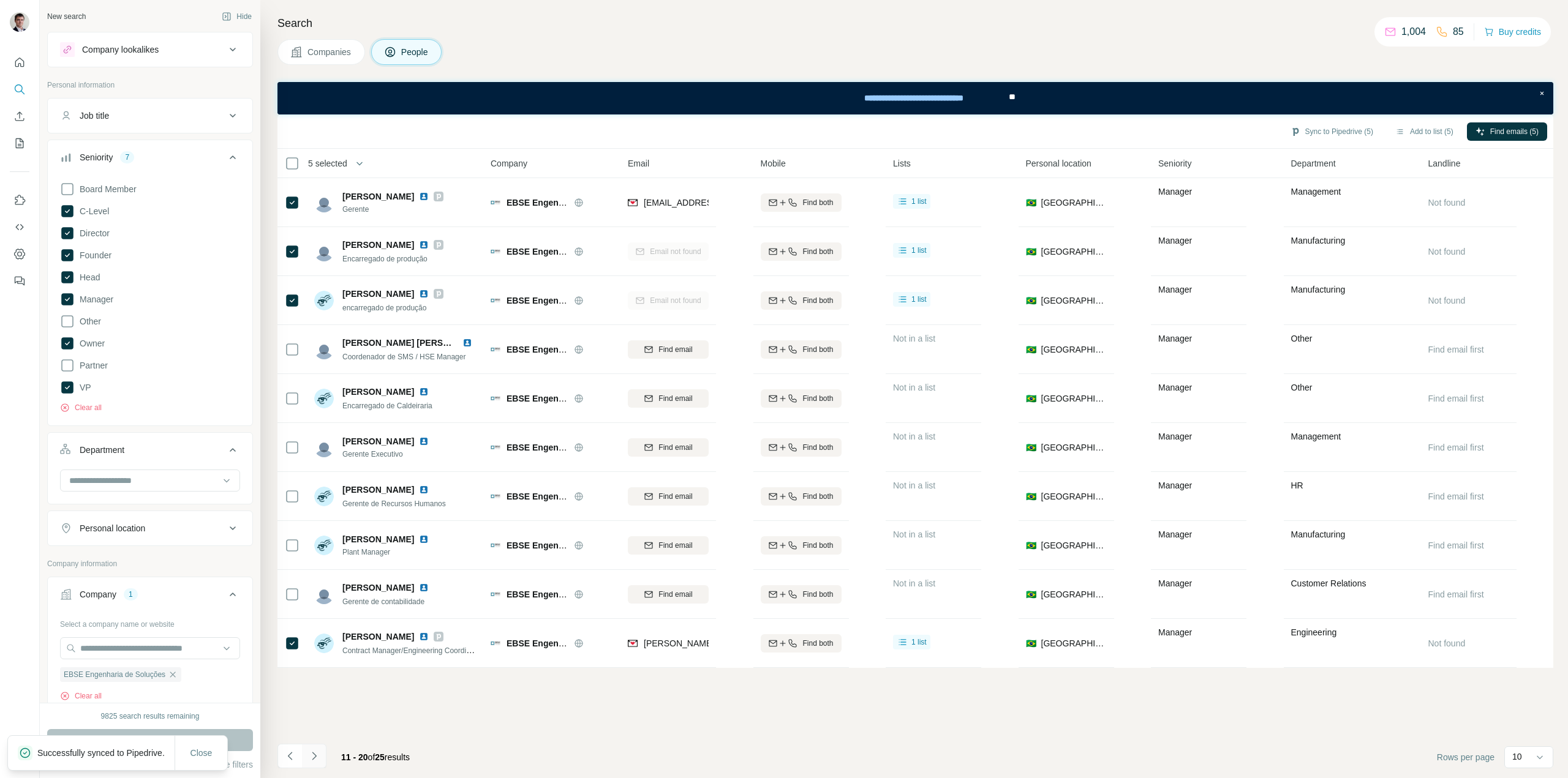
click at [311, 759] on icon "Navigate to next page" at bounding box center [314, 755] width 12 height 12
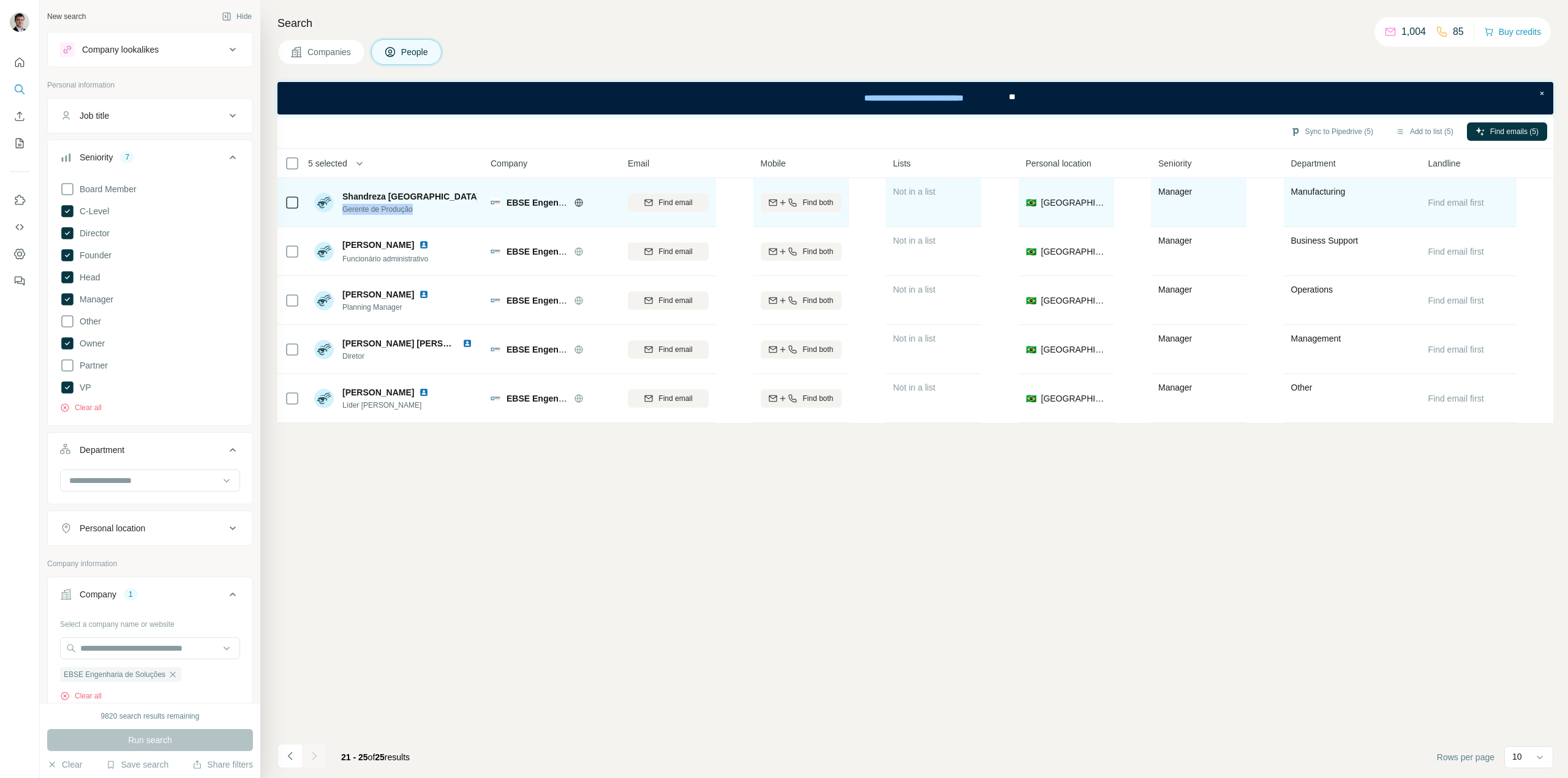
drag, startPoint x: 415, startPoint y: 212, endPoint x: 338, endPoint y: 215, distance: 77.1
click at [338, 215] on div "Shandreza França Gerente de Produção" at bounding box center [396, 203] width 163 height 34
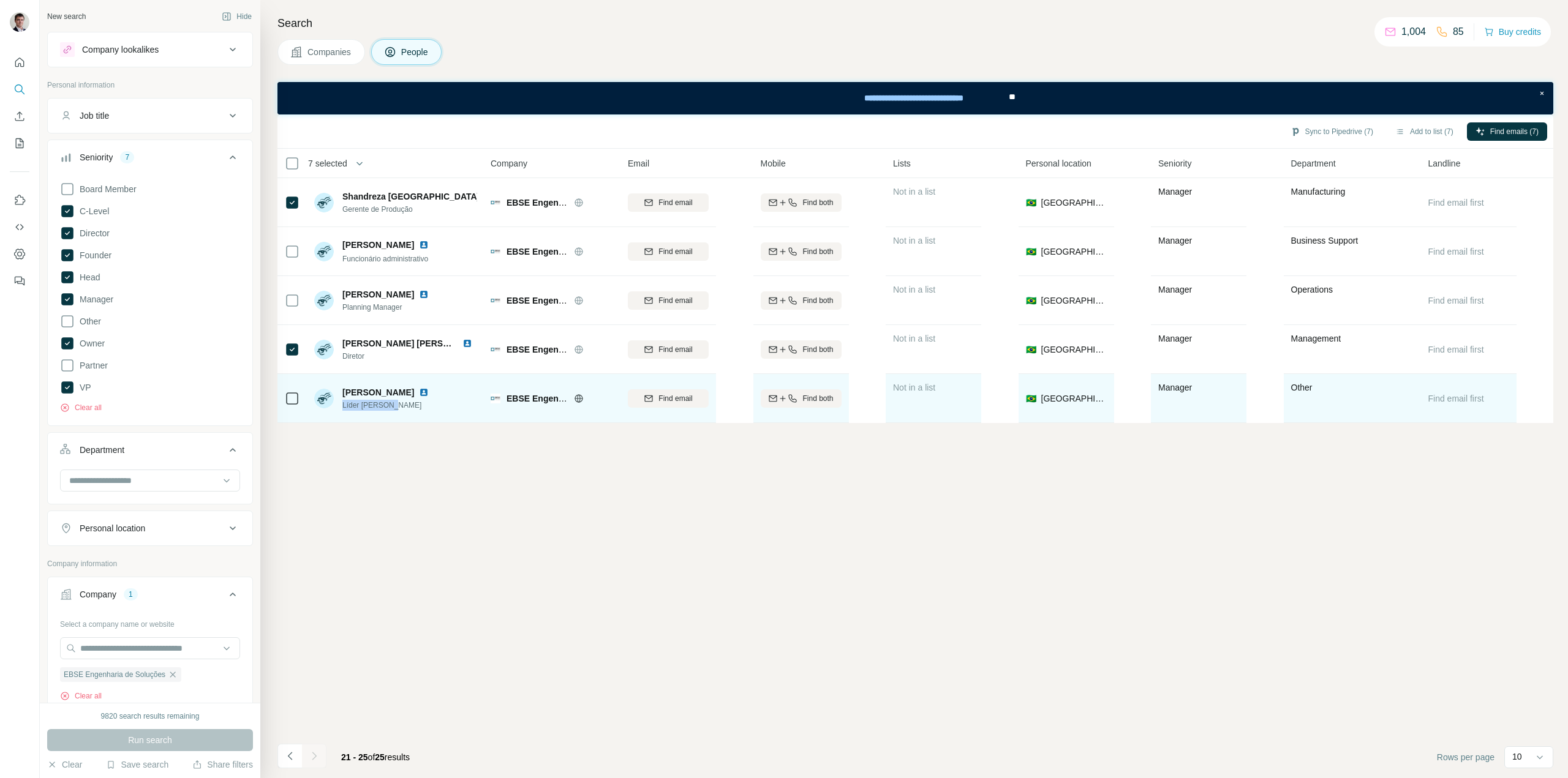
drag, startPoint x: 411, startPoint y: 412, endPoint x: 339, endPoint y: 410, distance: 72.0
click at [339, 410] on div "[PERSON_NAME] Líder [PERSON_NAME]" at bounding box center [396, 399] width 163 height 34
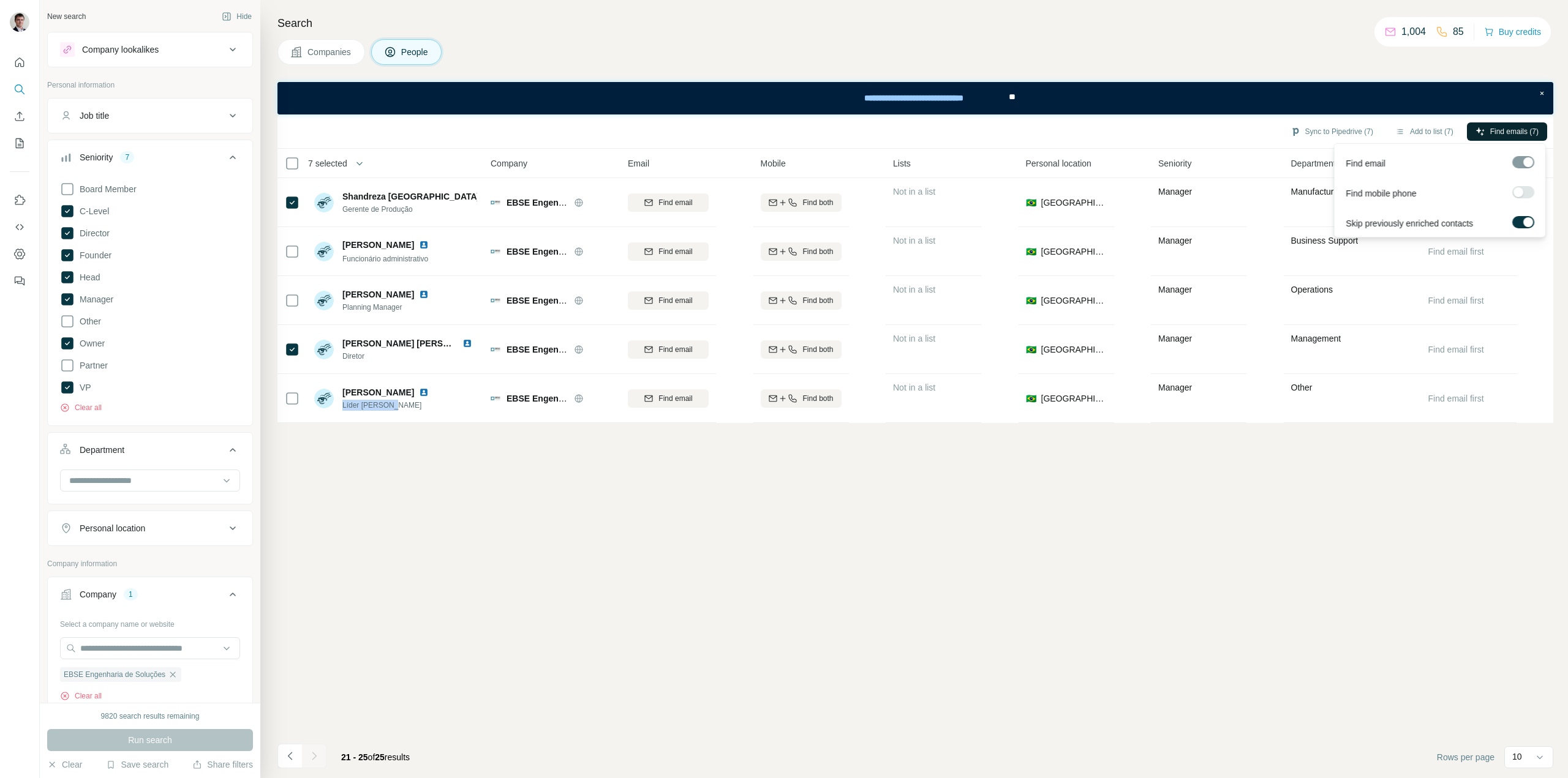
click at [1497, 132] on span "Find emails (7)" at bounding box center [1514, 132] width 49 height 11
click at [1317, 130] on button "Sync to Pipedrive (6)" at bounding box center [1331, 131] width 100 height 19
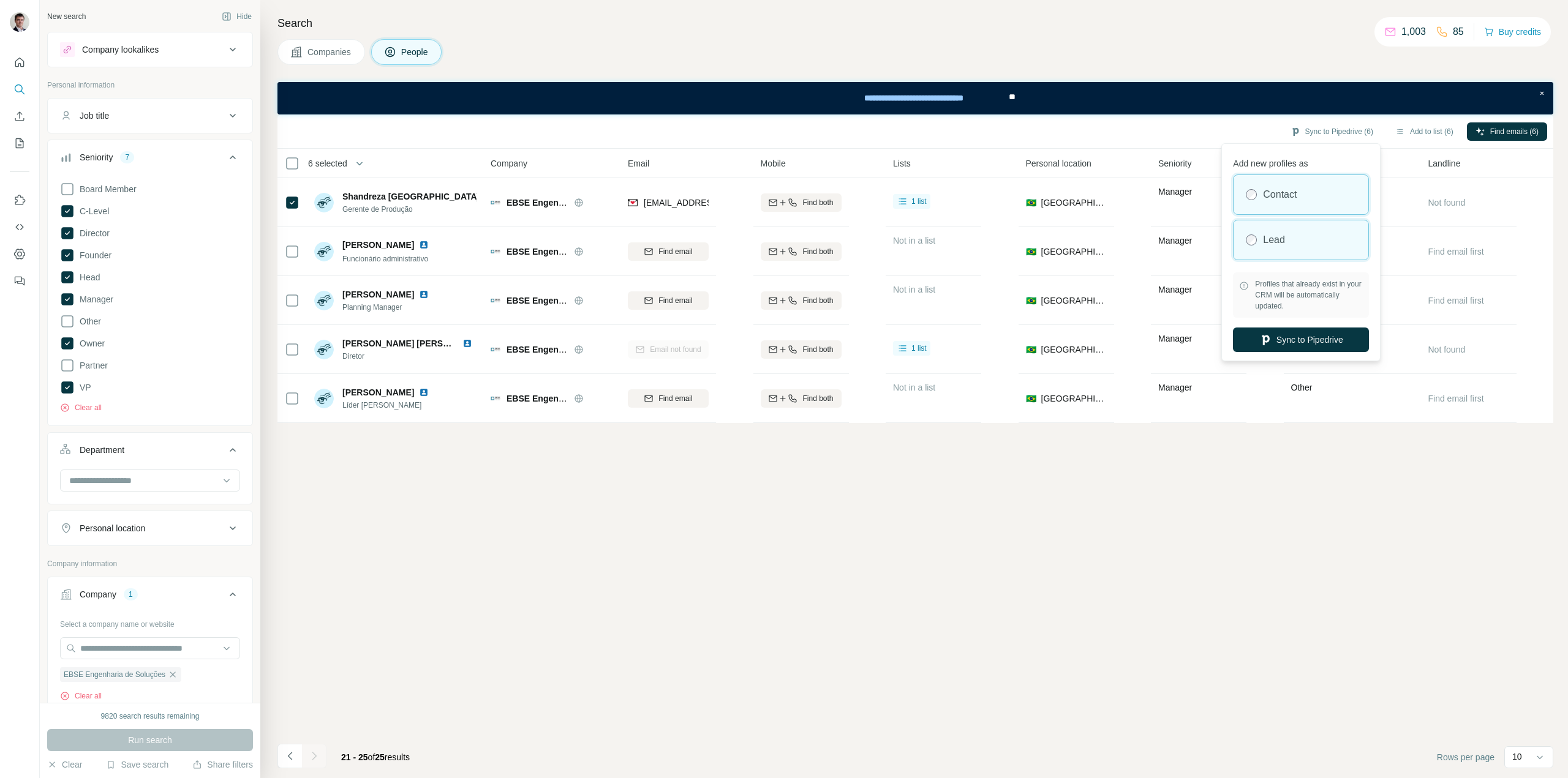
click at [1274, 236] on label "Lead" at bounding box center [1274, 240] width 22 height 15
click at [1266, 331] on button "Sync to Pipedrive" at bounding box center [1301, 340] width 136 height 24
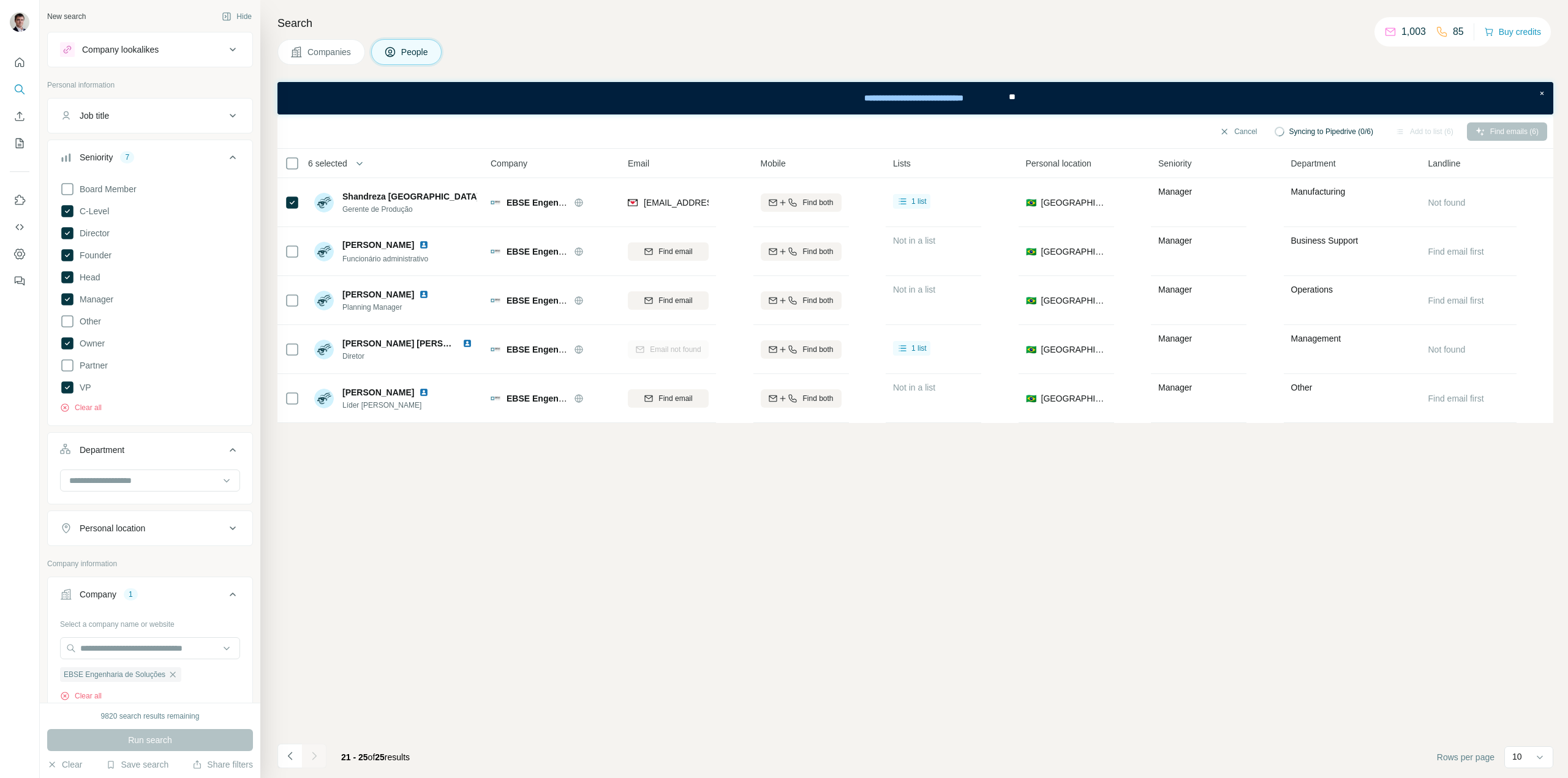
click at [930, 720] on div "Cancel Syncing to Pipedrive (0/6) Add to list (6) Find emails (6) 6 selected Pe…" at bounding box center [915, 446] width 1275 height 664
click at [89, 697] on button "Clear all" at bounding box center [80, 696] width 41 height 11
click at [98, 403] on button "Clear all" at bounding box center [80, 408] width 41 height 11
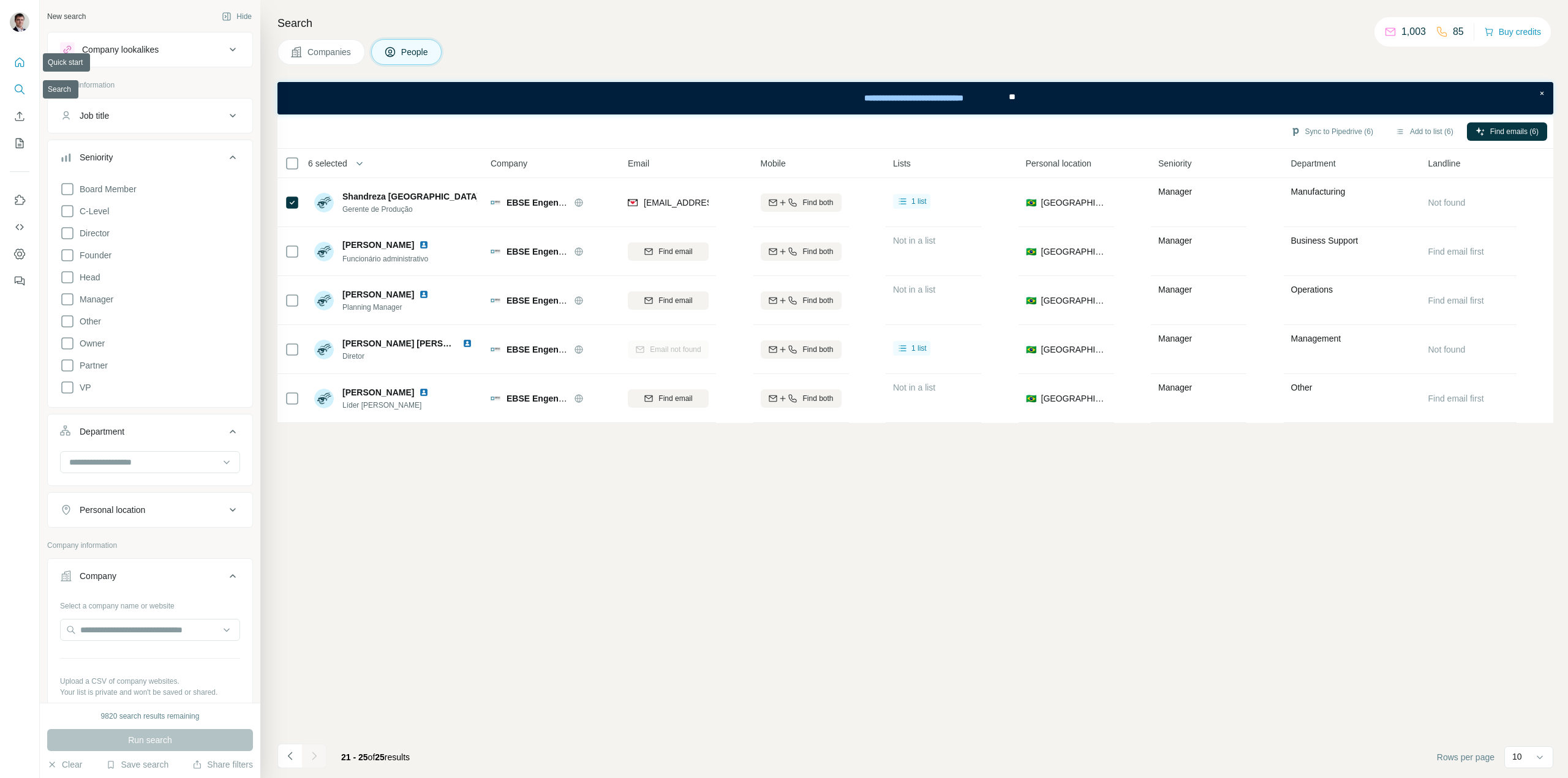
click at [16, 69] on button "Quick start" at bounding box center [19, 62] width 19 height 22
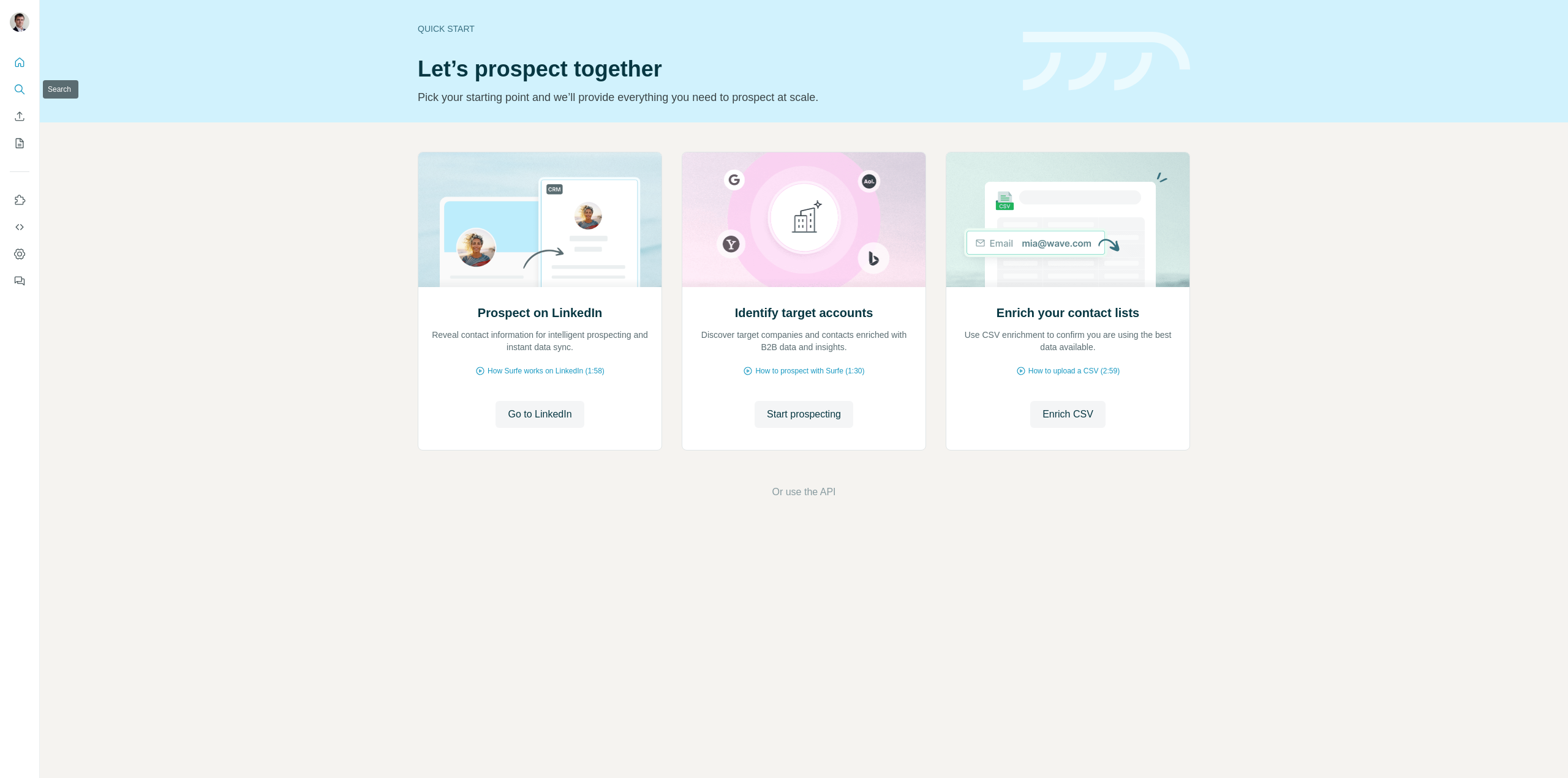
click at [17, 88] on icon "Search" at bounding box center [19, 89] width 12 height 12
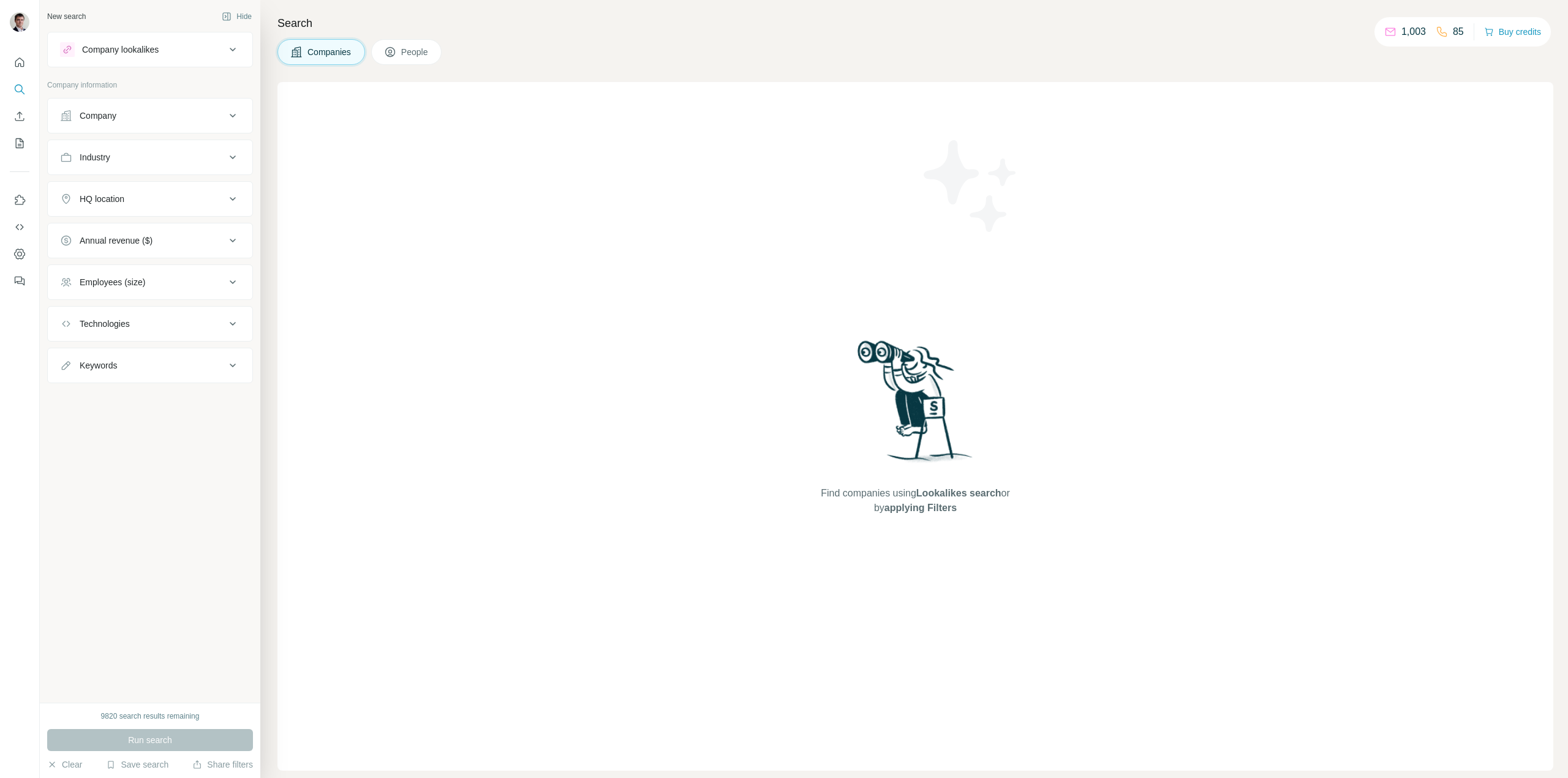
click at [146, 114] on div "Company" at bounding box center [143, 115] width 165 height 12
click at [139, 173] on input "text" at bounding box center [150, 169] width 180 height 22
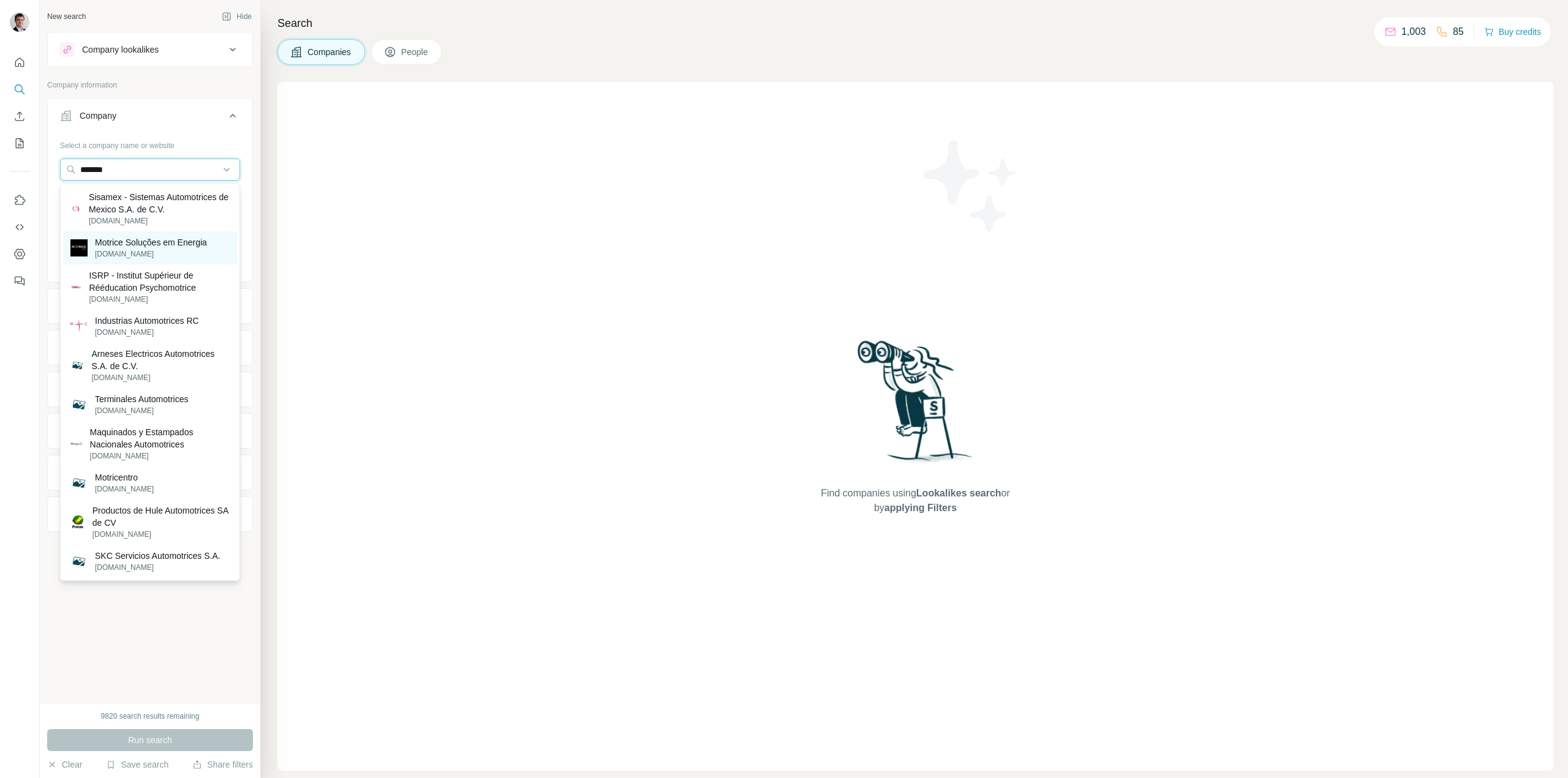
type input "*******"
drag, startPoint x: 186, startPoint y: 241, endPoint x: 470, endPoint y: 267, distance: 285.2
click at [186, 241] on p "Motrice Soluções em Energia" at bounding box center [151, 242] width 112 height 12
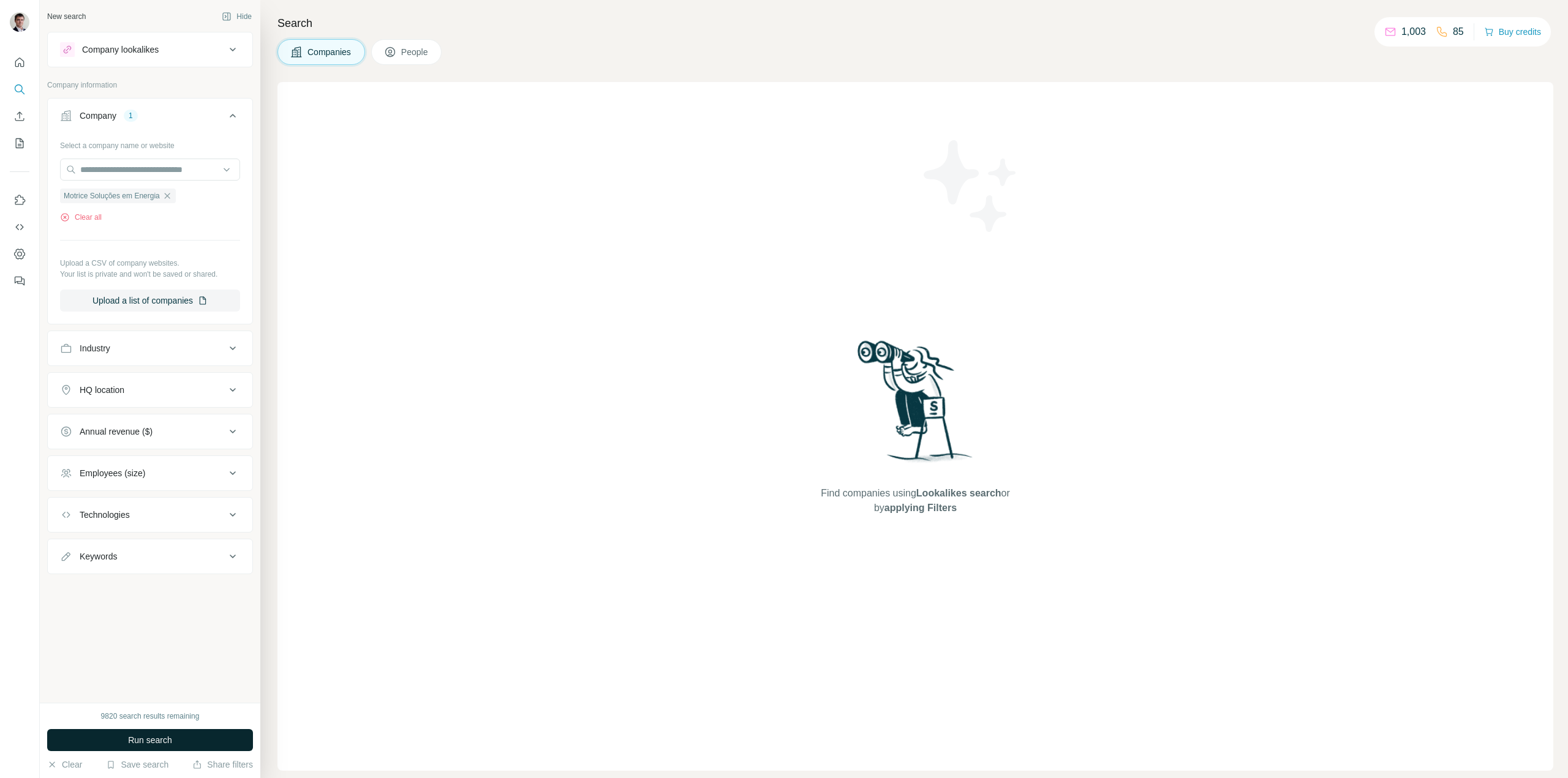
click at [174, 741] on button "Run search" at bounding box center [150, 740] width 206 height 22
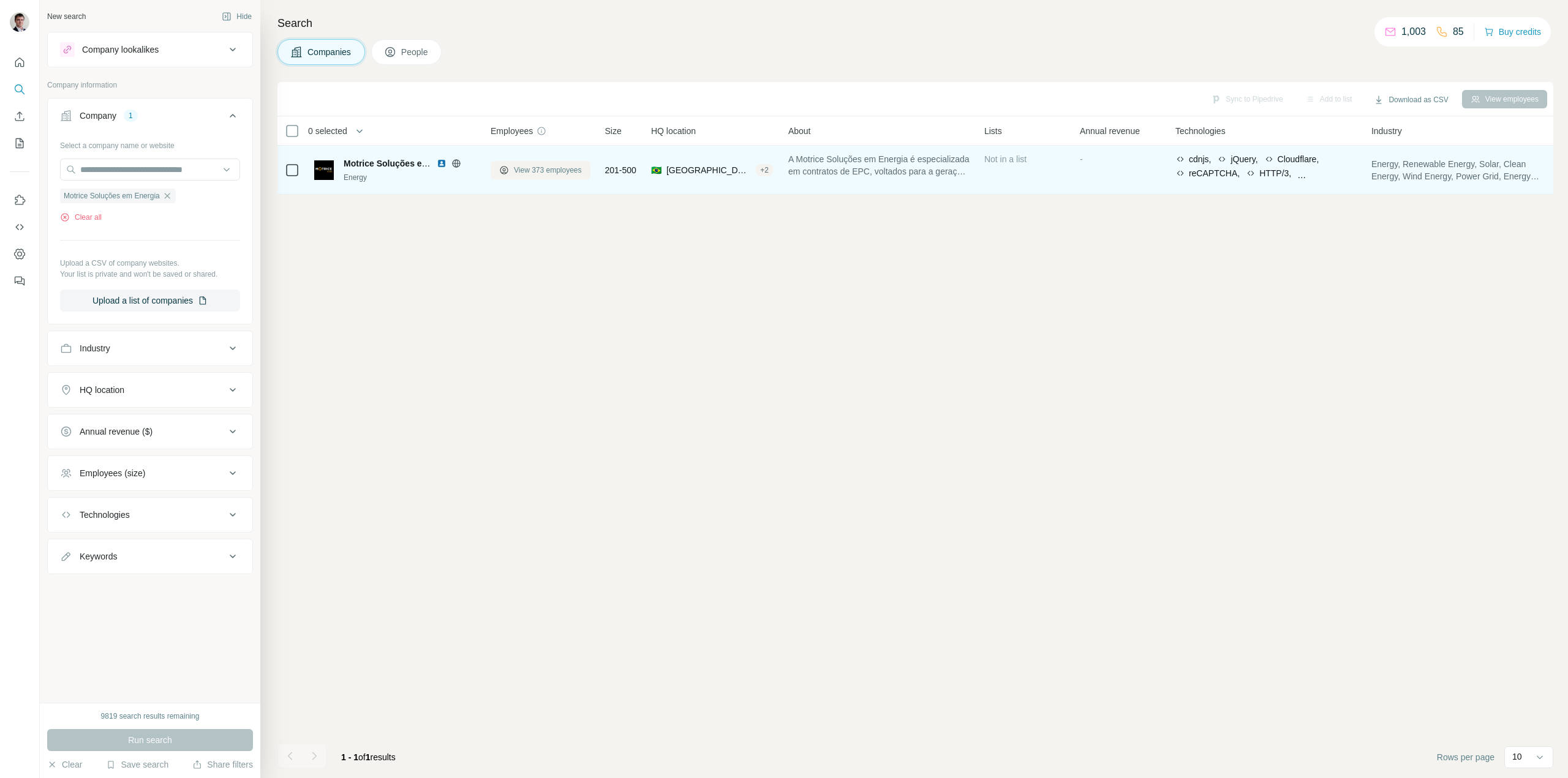
click at [533, 170] on span "View 373 employees" at bounding box center [548, 170] width 68 height 11
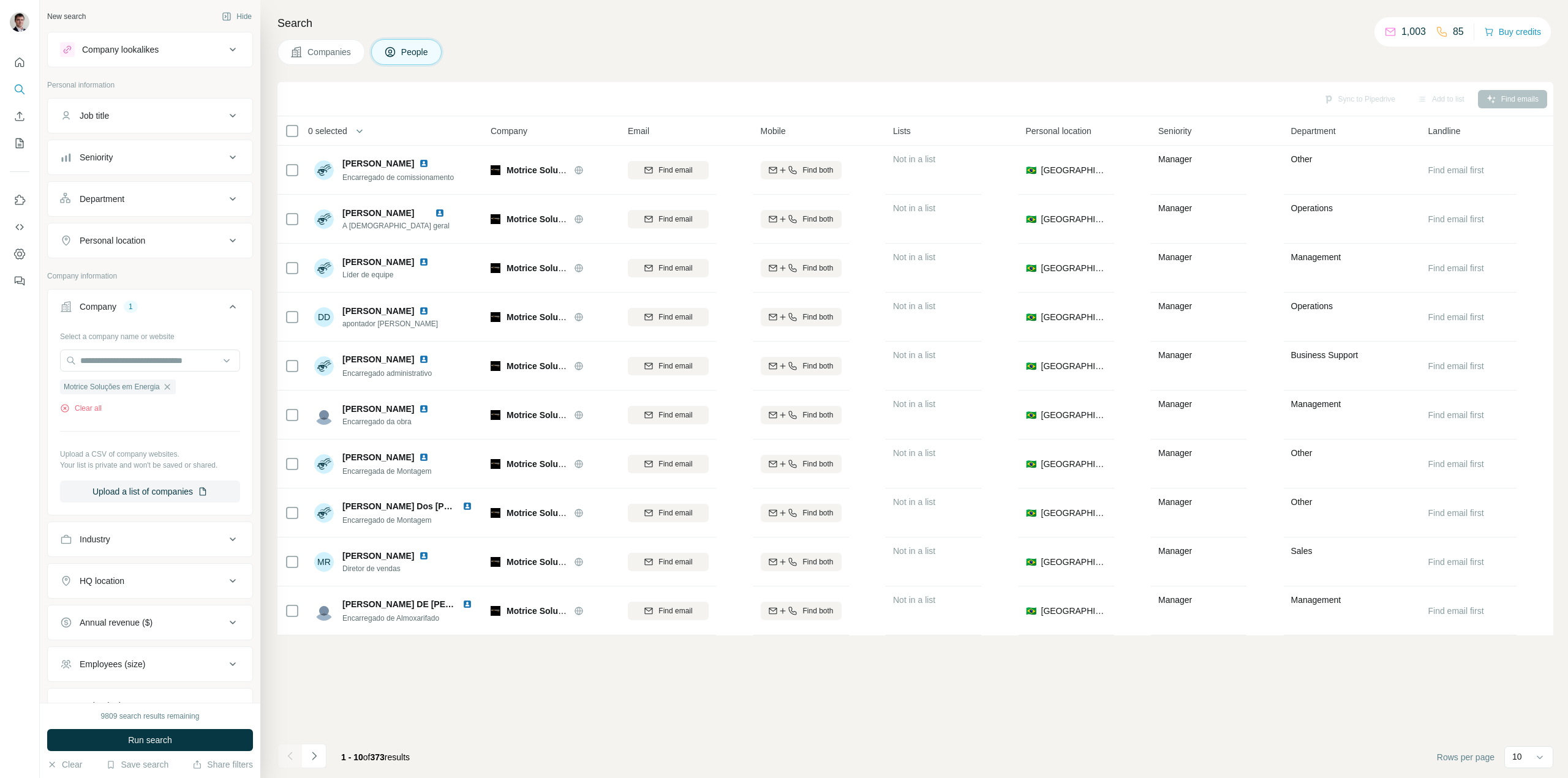
click at [135, 152] on div "Seniority" at bounding box center [143, 157] width 165 height 12
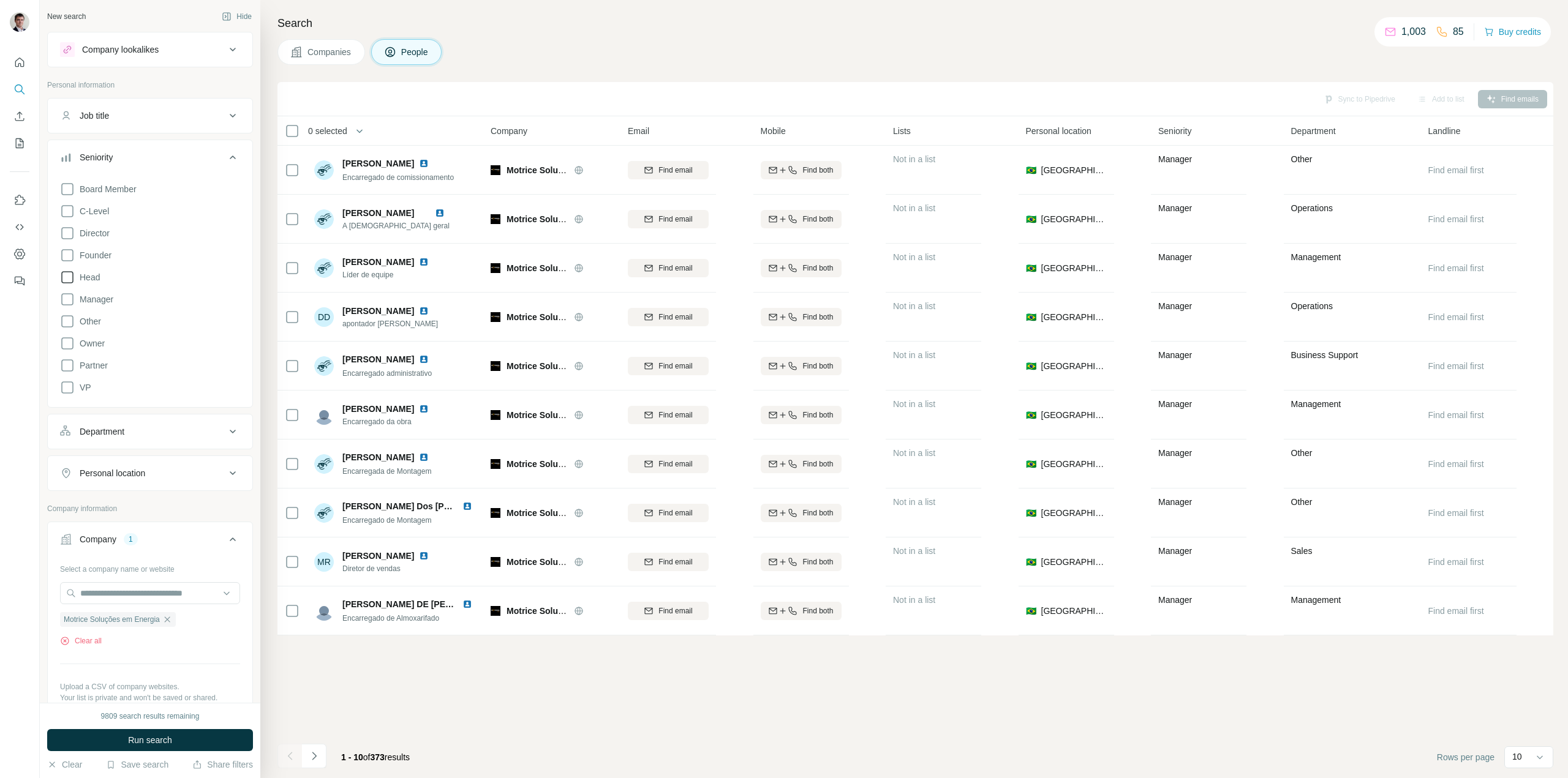
click at [70, 275] on icon at bounding box center [67, 277] width 15 height 15
click at [66, 299] on icon at bounding box center [67, 299] width 15 height 15
click at [67, 385] on icon at bounding box center [67, 387] width 15 height 15
click at [67, 344] on icon at bounding box center [67, 344] width 15 height 15
click at [67, 232] on icon at bounding box center [67, 233] width 15 height 15
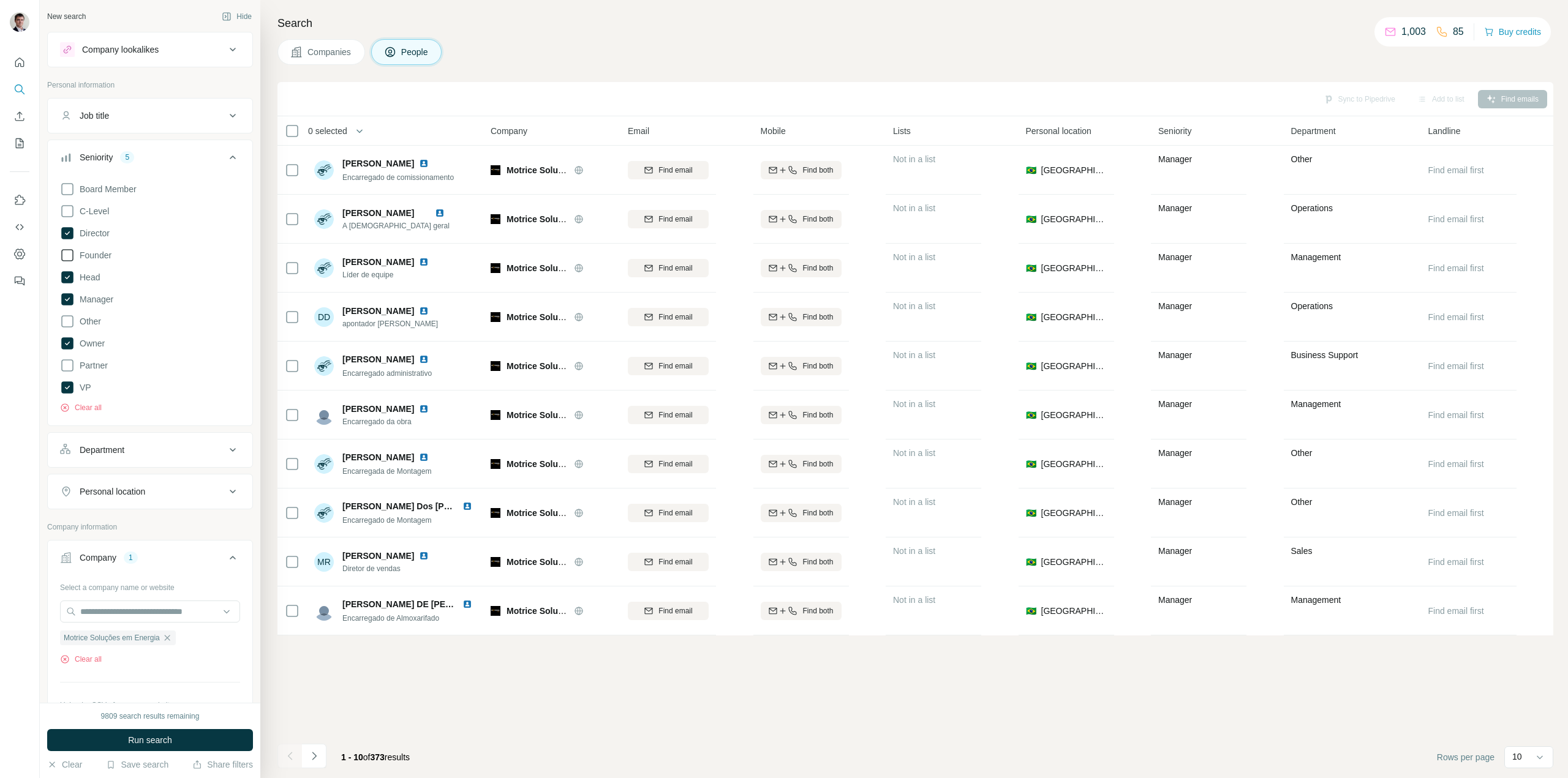
click at [66, 260] on icon at bounding box center [67, 255] width 15 height 15
click at [126, 740] on button "Run search" at bounding box center [150, 740] width 206 height 22
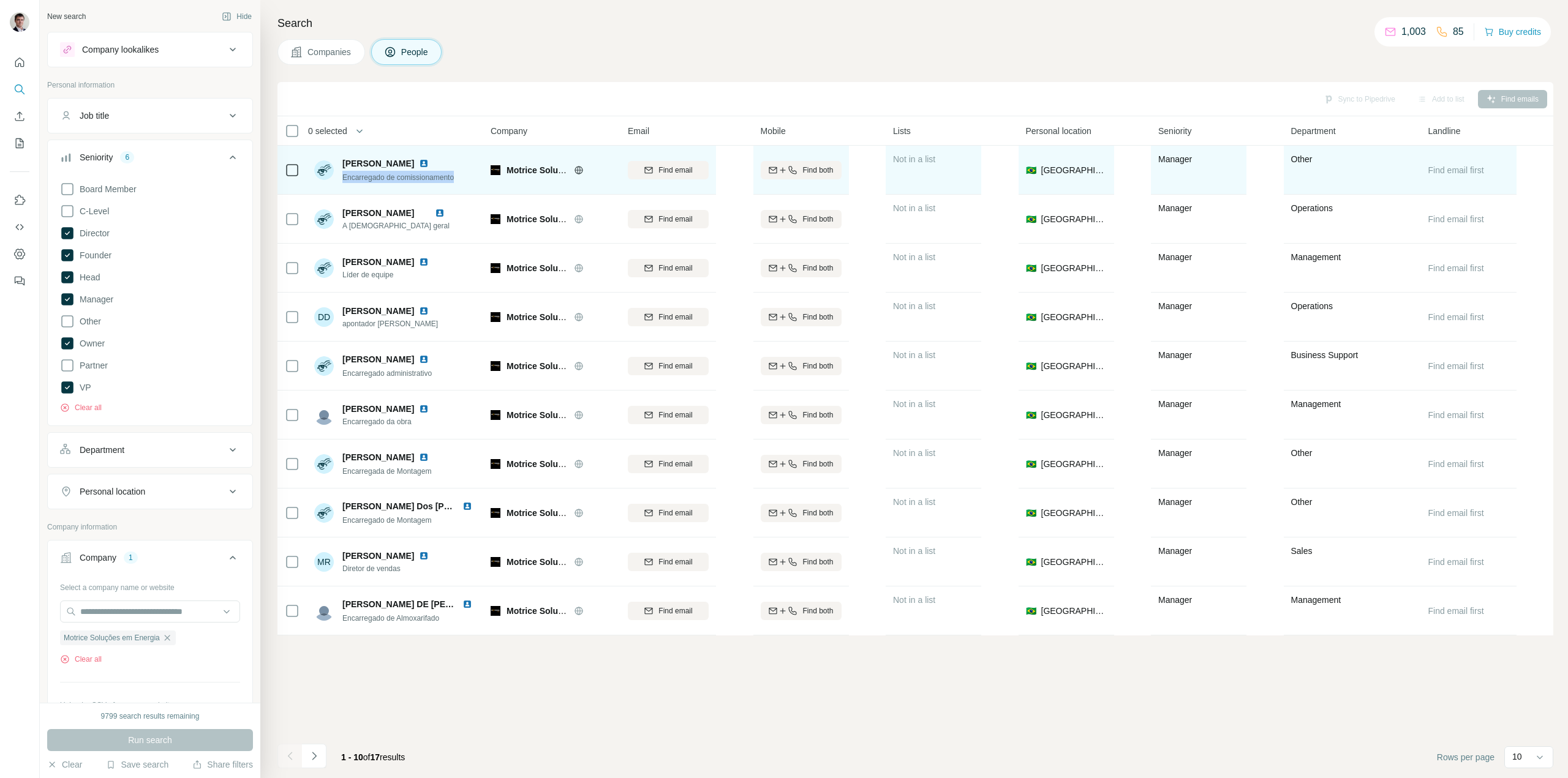
drag, startPoint x: 465, startPoint y: 180, endPoint x: 341, endPoint y: 182, distance: 124.0
click at [341, 182] on div "[PERSON_NAME] Encarregado de comissionamento" at bounding box center [396, 170] width 163 height 34
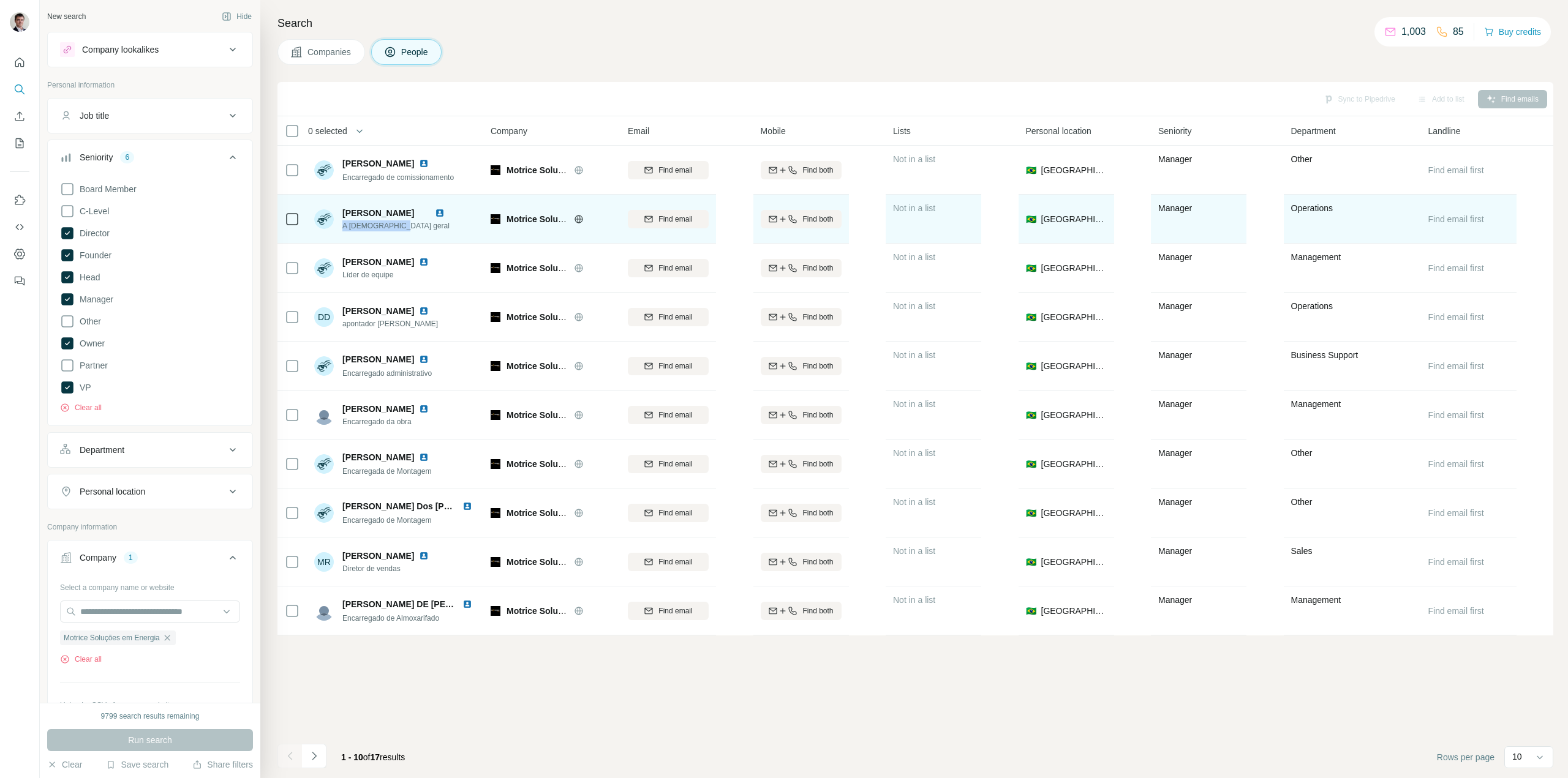
drag, startPoint x: 409, startPoint y: 231, endPoint x: 342, endPoint y: 226, distance: 67.2
click at [342, 227] on span "A [DEMOGRAPHIC_DATA] geral" at bounding box center [396, 226] width 107 height 11
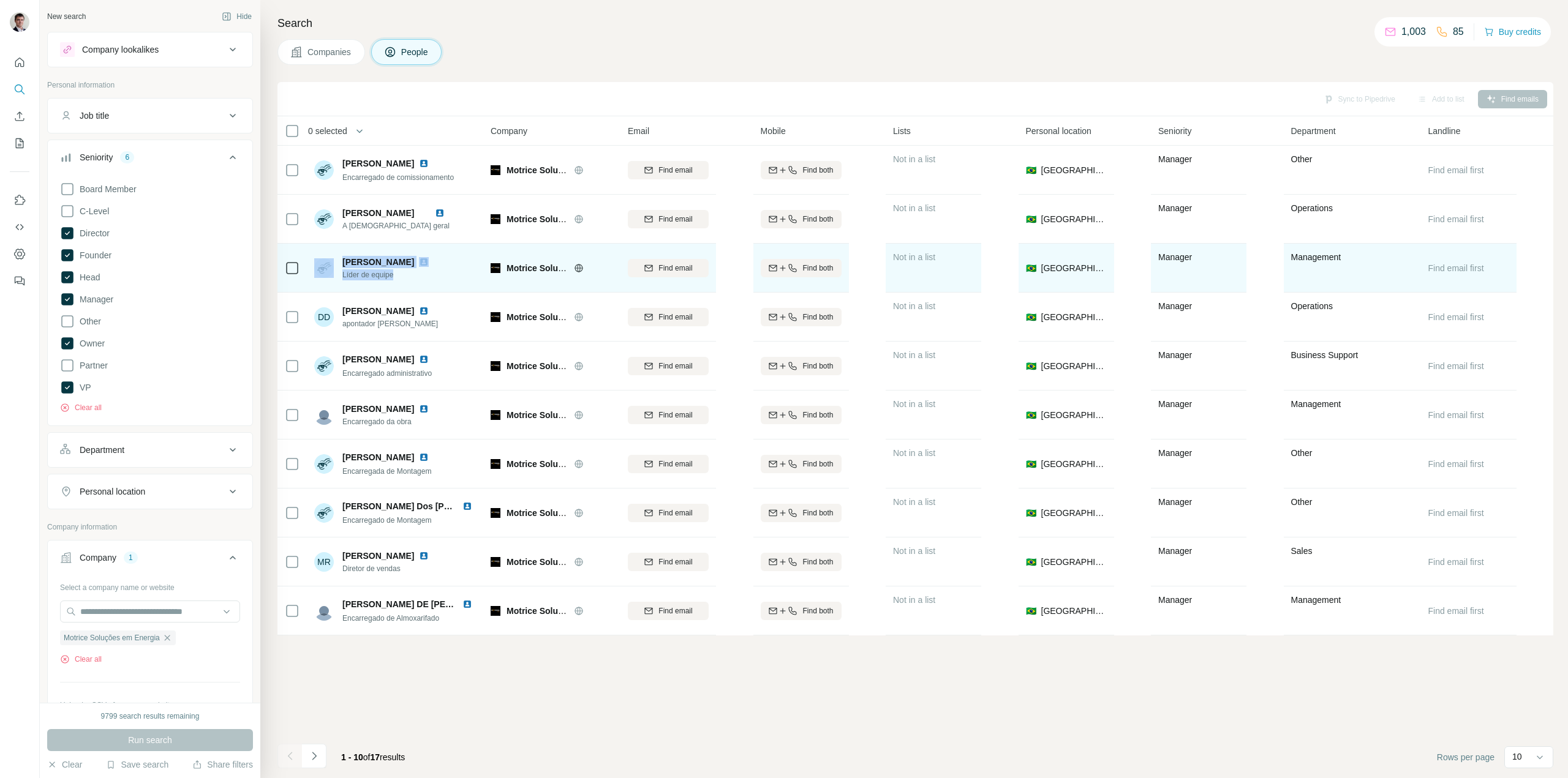
drag, startPoint x: 404, startPoint y: 279, endPoint x: 337, endPoint y: 276, distance: 67.1
click at [337, 276] on div "[PERSON_NAME] Líder de equipe" at bounding box center [374, 268] width 119 height 24
click at [400, 278] on span "Líder de equipe" at bounding box center [388, 275] width 92 height 11
drag, startPoint x: 379, startPoint y: 276, endPoint x: 342, endPoint y: 276, distance: 37.0
click at [342, 276] on div "[PERSON_NAME] Líder de equipe" at bounding box center [374, 268] width 119 height 24
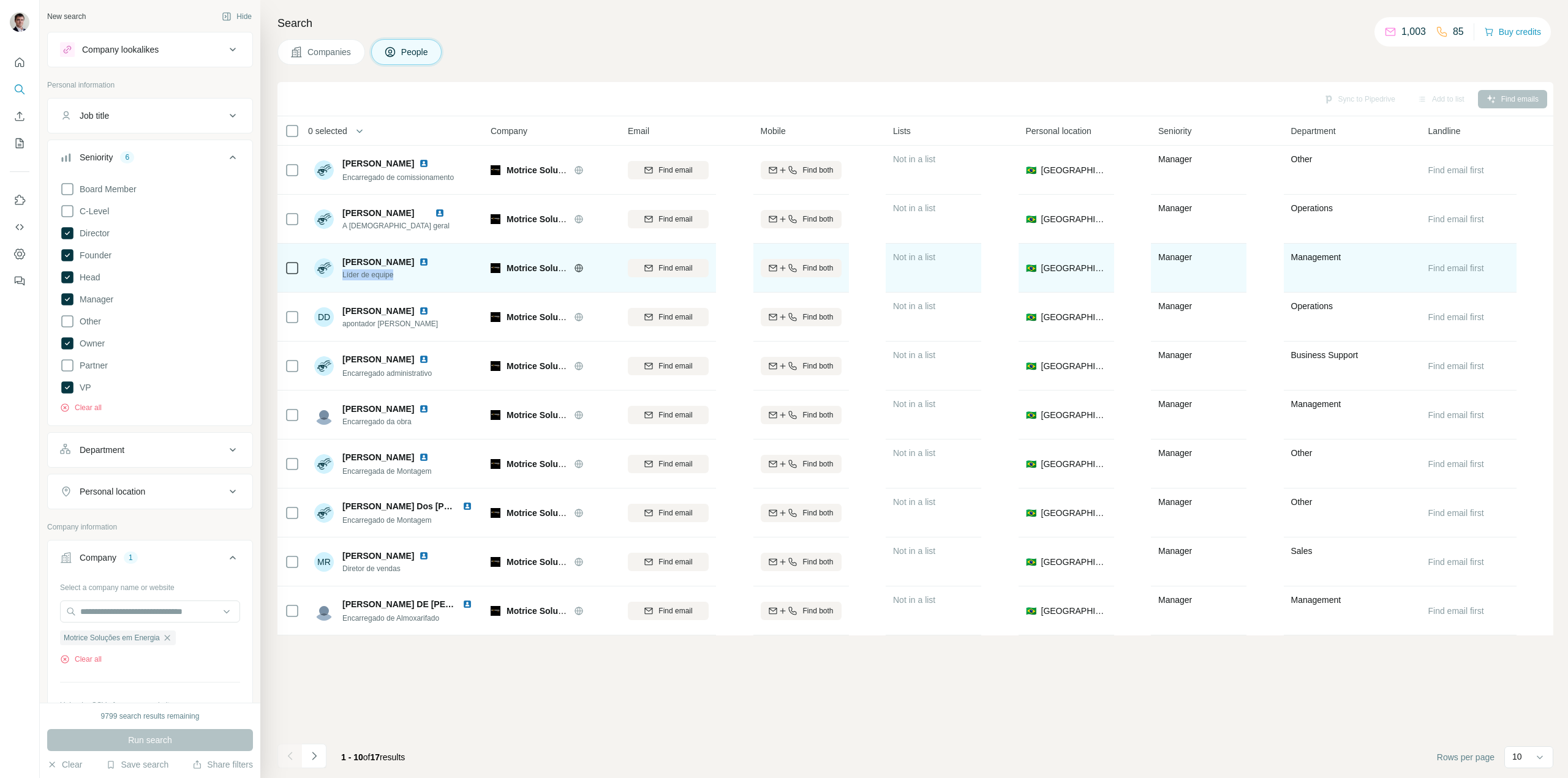
click at [419, 262] on img at bounding box center [424, 262] width 10 height 10
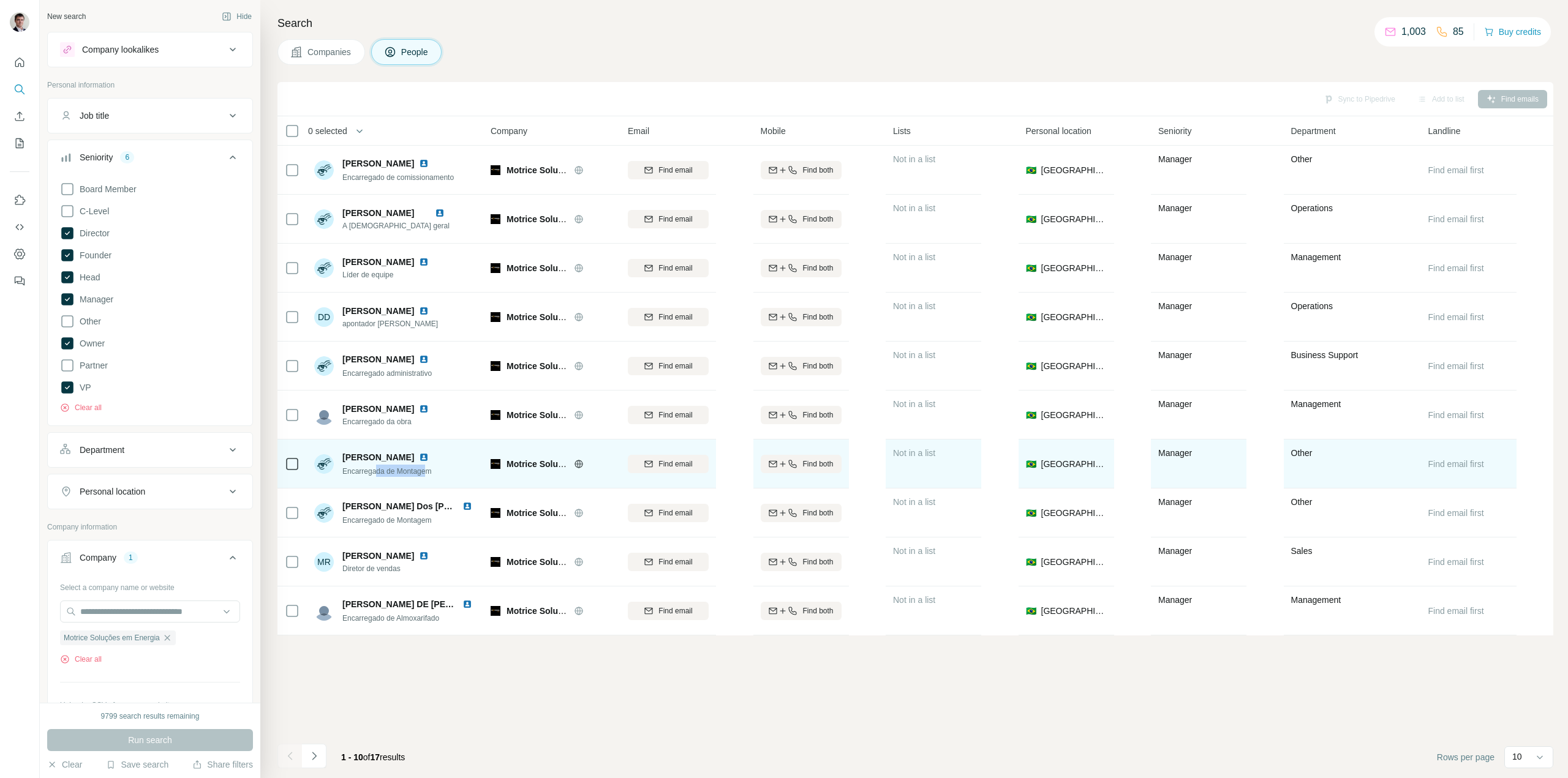
drag, startPoint x: 417, startPoint y: 474, endPoint x: 377, endPoint y: 475, distance: 40.0
click at [377, 475] on span "Encarregada de Montagem" at bounding box center [387, 471] width 89 height 9
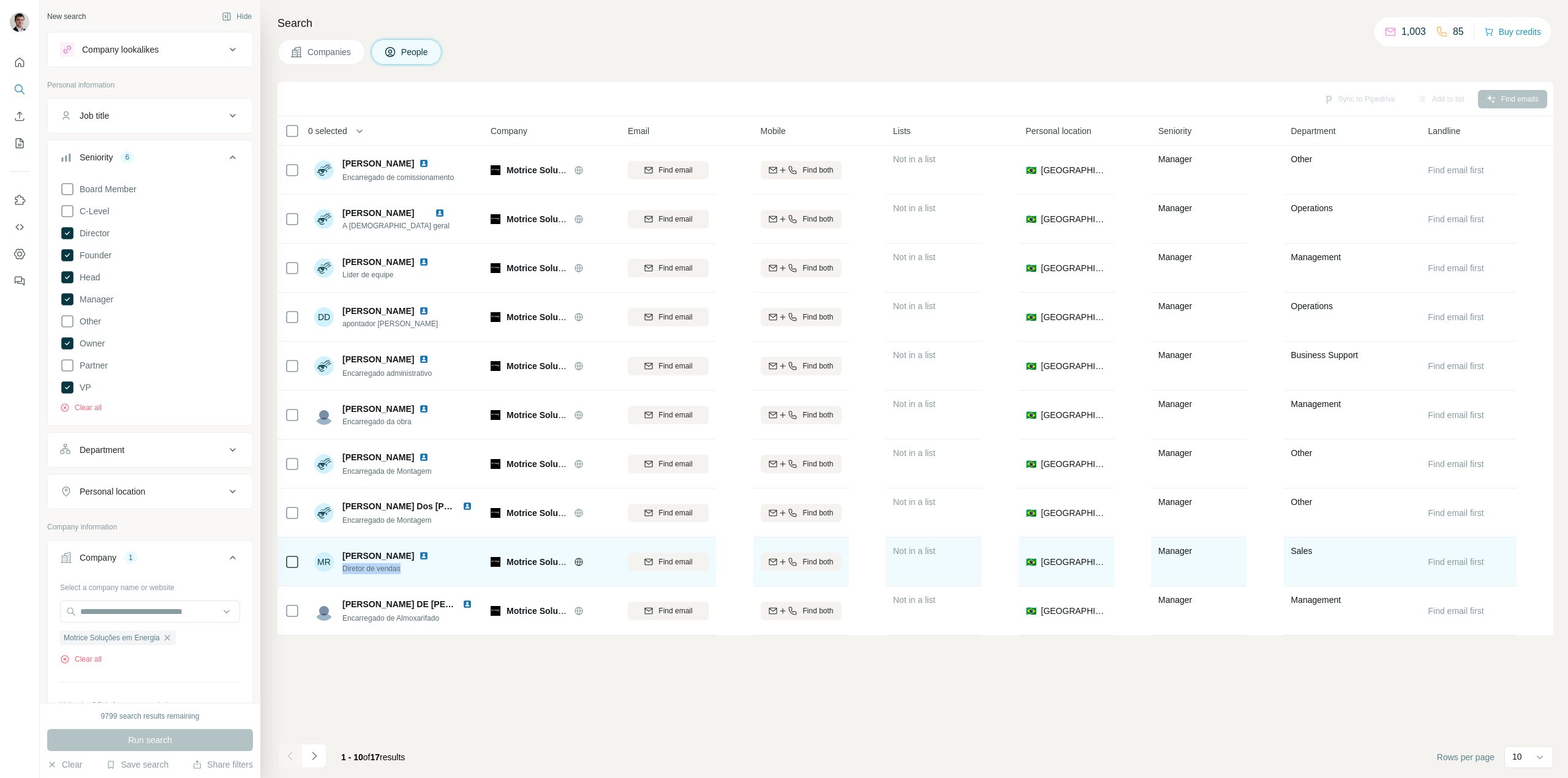
drag, startPoint x: 400, startPoint y: 572, endPoint x: 341, endPoint y: 570, distance: 59.0
click at [341, 570] on div "[PERSON_NAME] Diretor de vendas" at bounding box center [396, 562] width 163 height 34
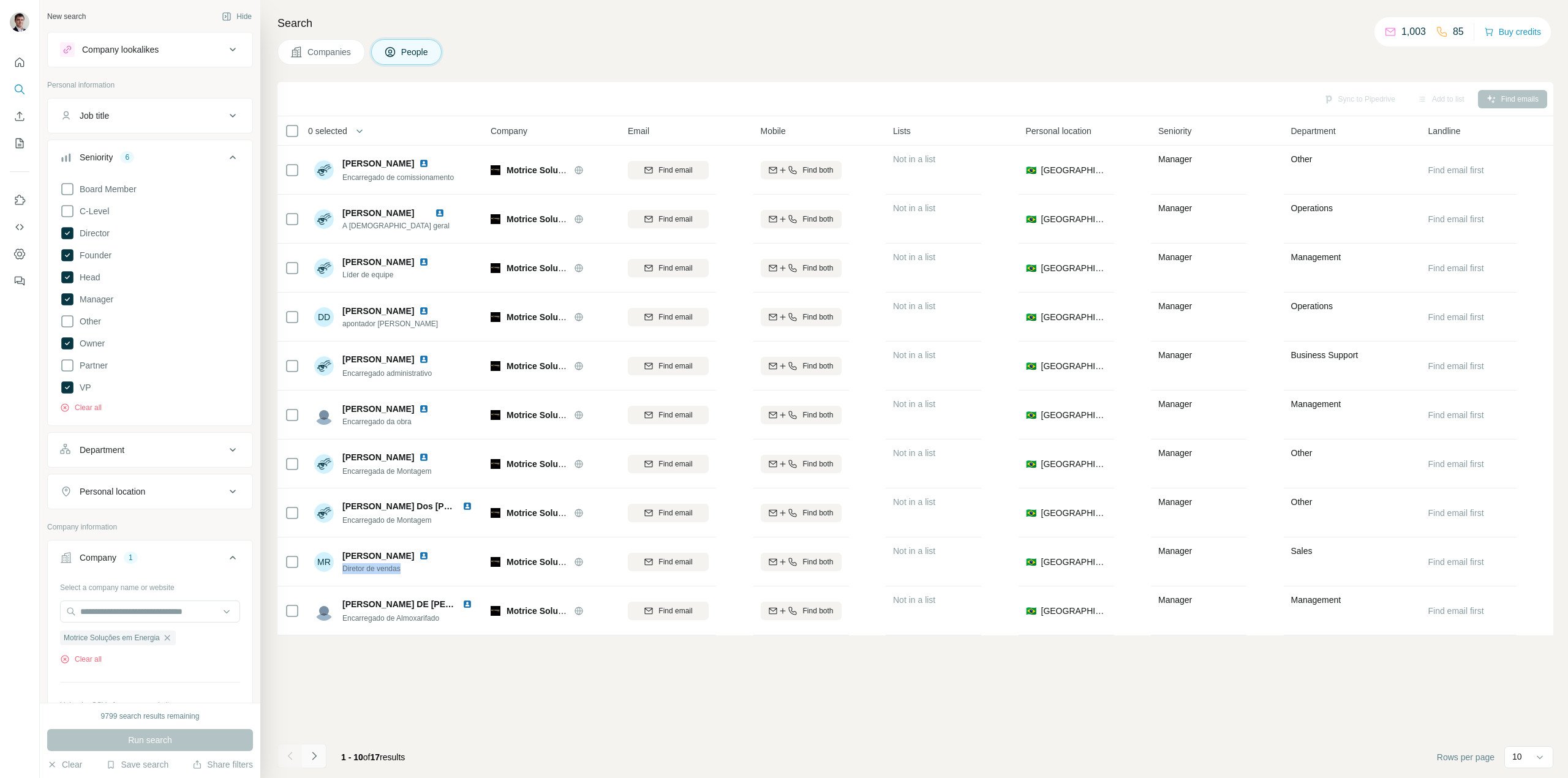
click at [319, 754] on icon "Navigate to next page" at bounding box center [314, 755] width 12 height 12
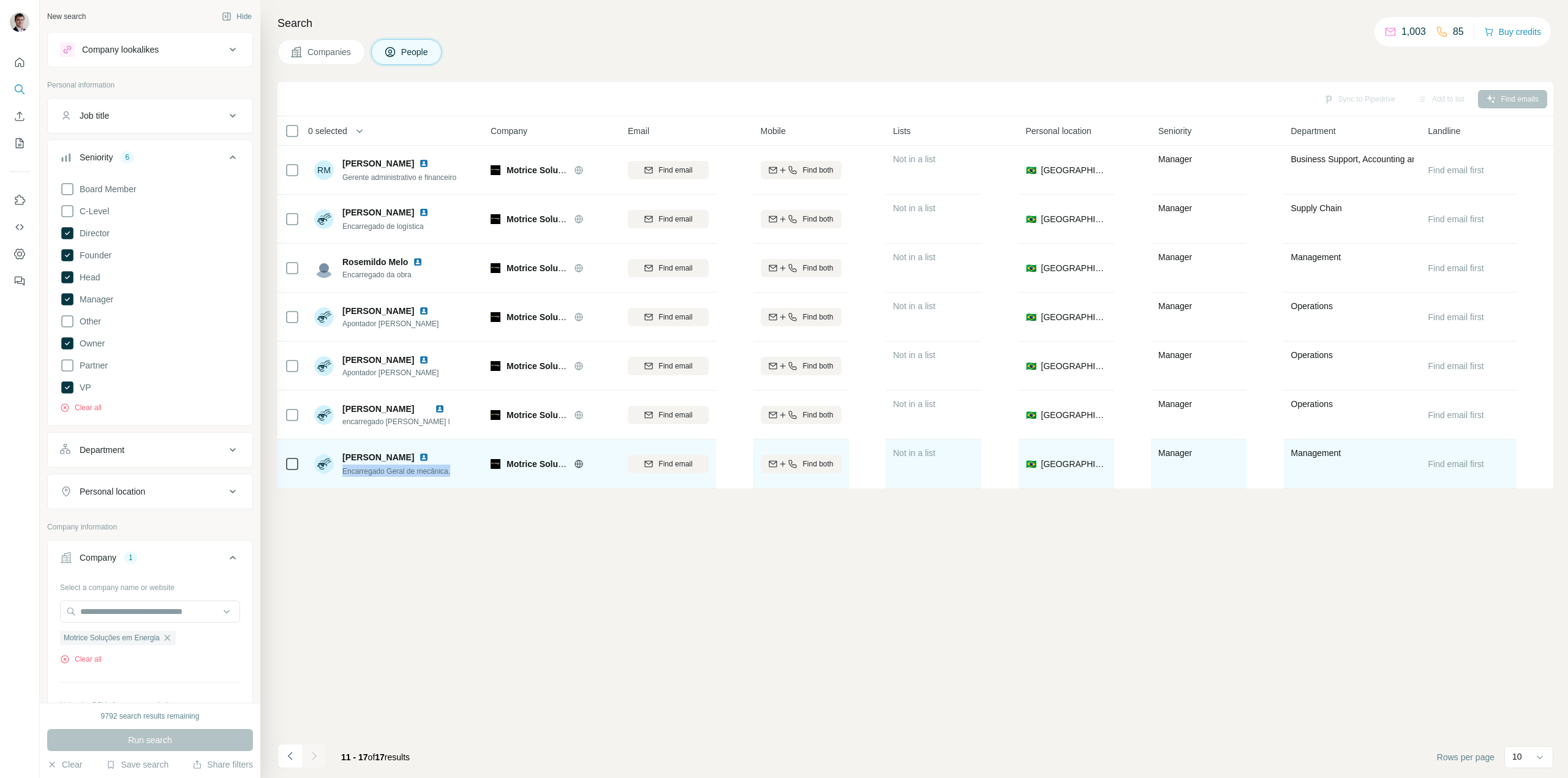
drag, startPoint x: 461, startPoint y: 469, endPoint x: 341, endPoint y: 472, distance: 120.0
click at [341, 472] on div "[PERSON_NAME] Encarregado Geral de mecânica." at bounding box center [396, 464] width 163 height 34
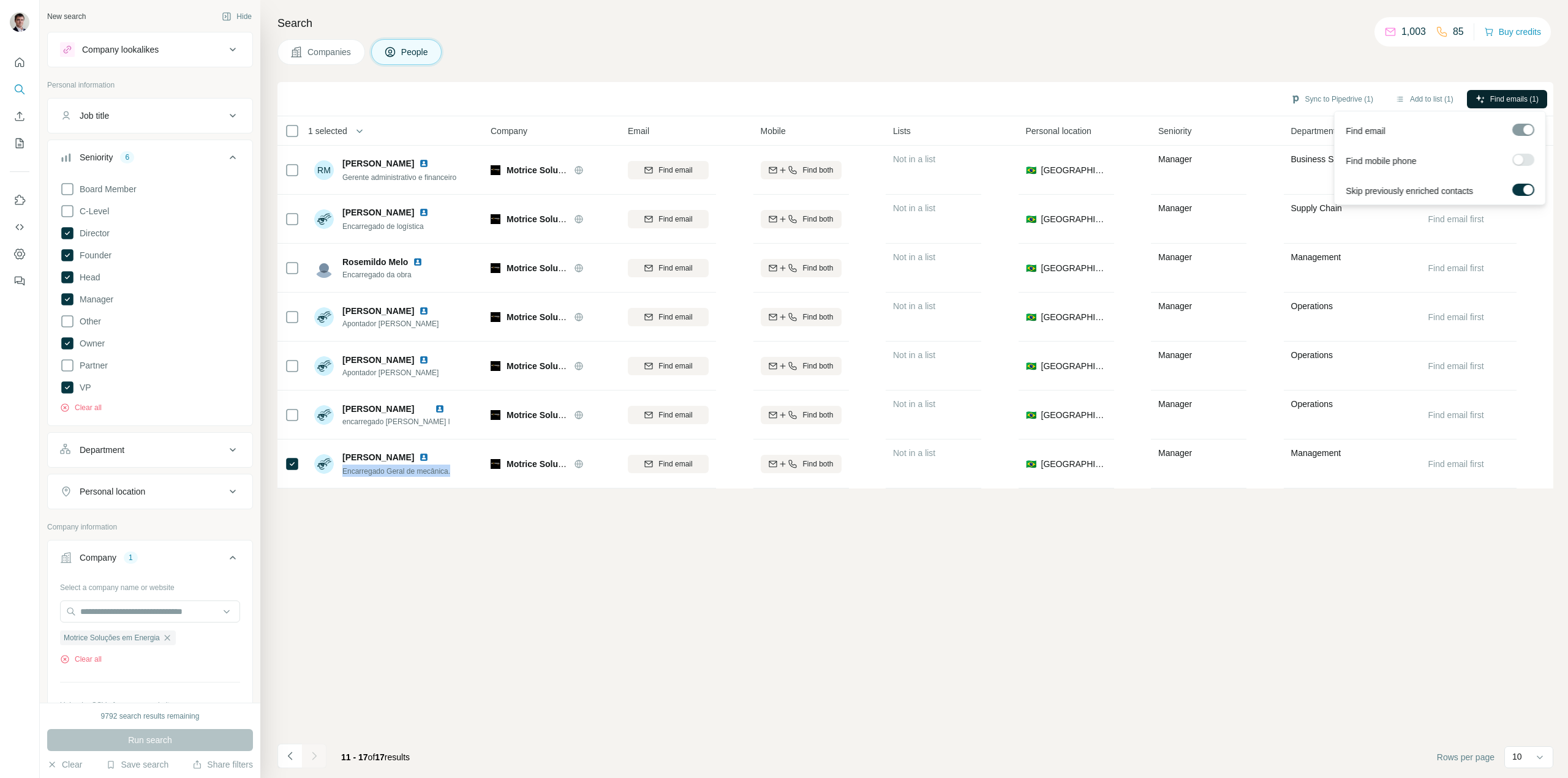
click at [1481, 94] on icon "button" at bounding box center [1480, 99] width 10 height 10
click at [87, 406] on button "Clear all" at bounding box center [80, 408] width 41 height 11
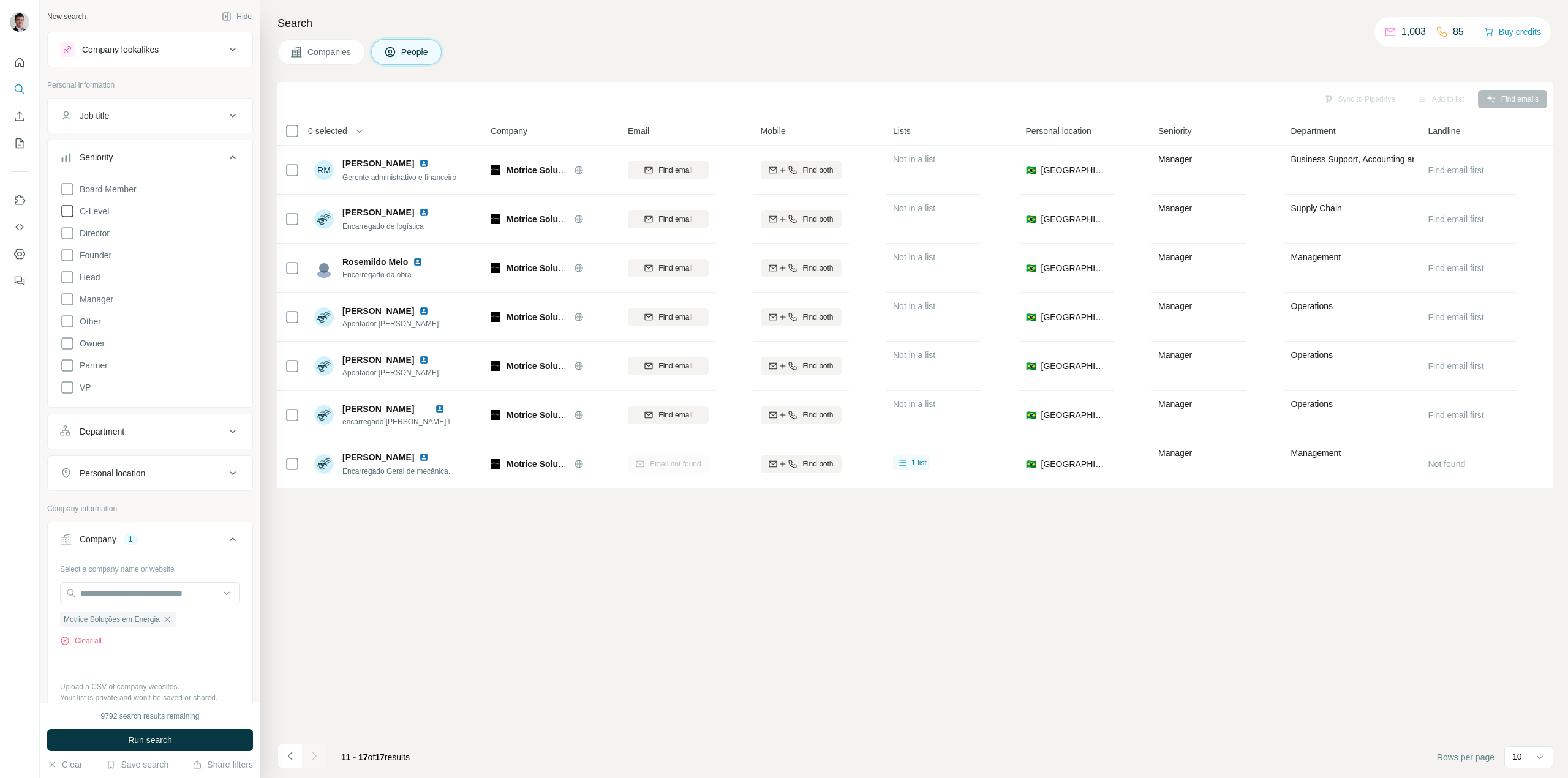
click at [75, 208] on span "C-Level" at bounding box center [92, 211] width 34 height 12
click at [161, 740] on span "Run search" at bounding box center [150, 740] width 44 height 12
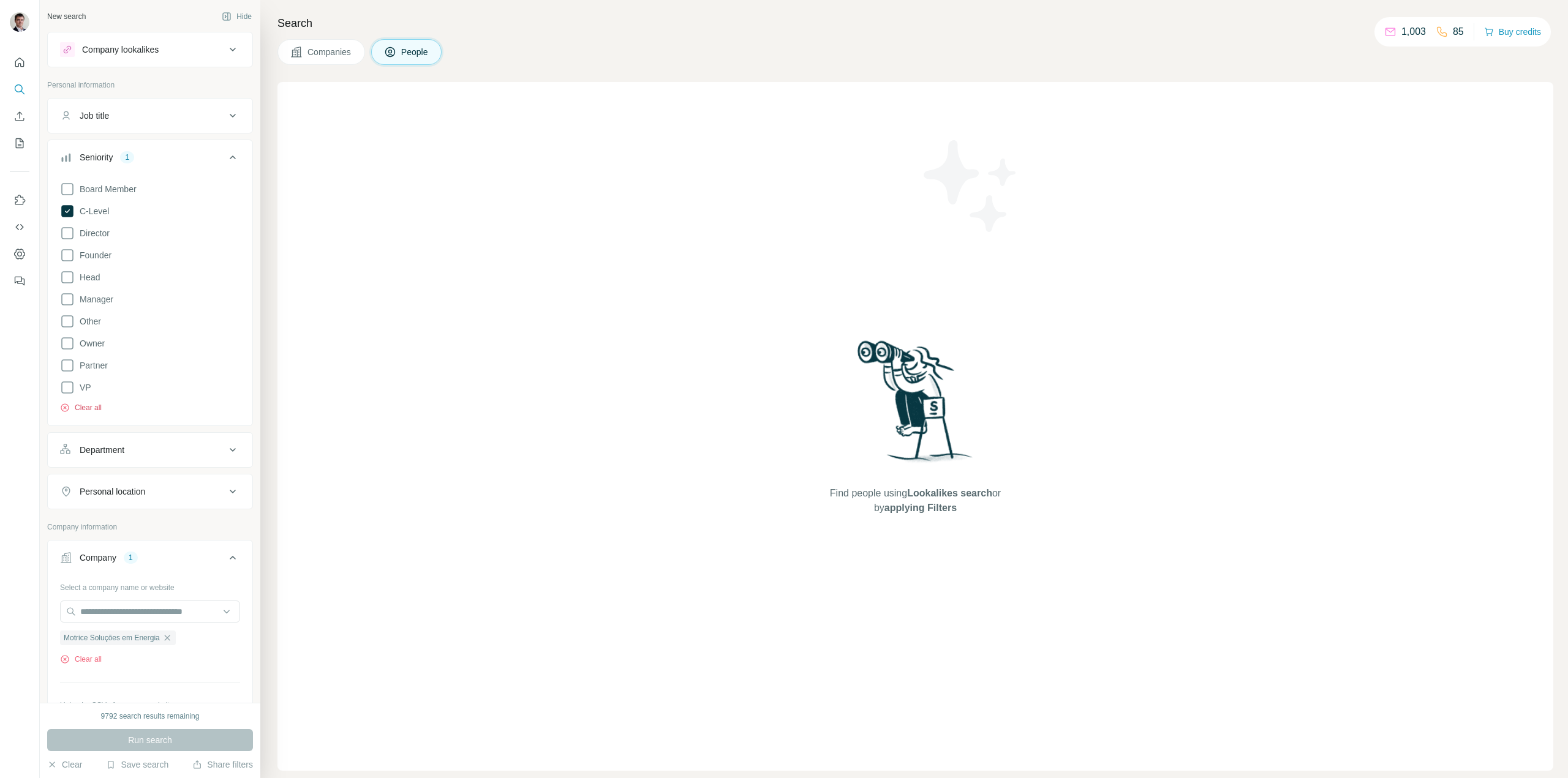
drag, startPoint x: 92, startPoint y: 406, endPoint x: 90, endPoint y: 536, distance: 130.0
click at [92, 406] on button "Clear all" at bounding box center [80, 408] width 41 height 11
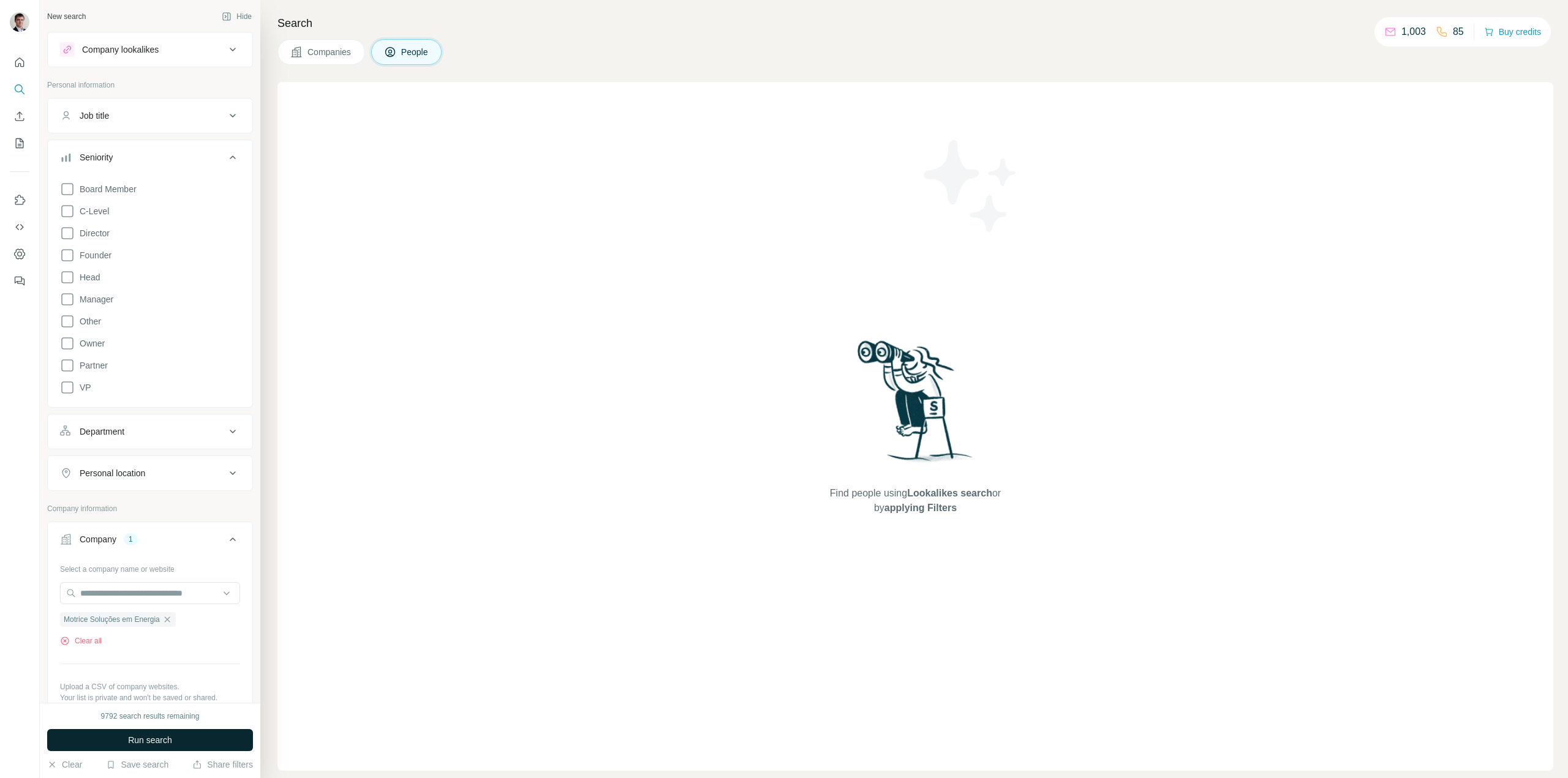
click at [131, 741] on span "Run search" at bounding box center [150, 740] width 44 height 12
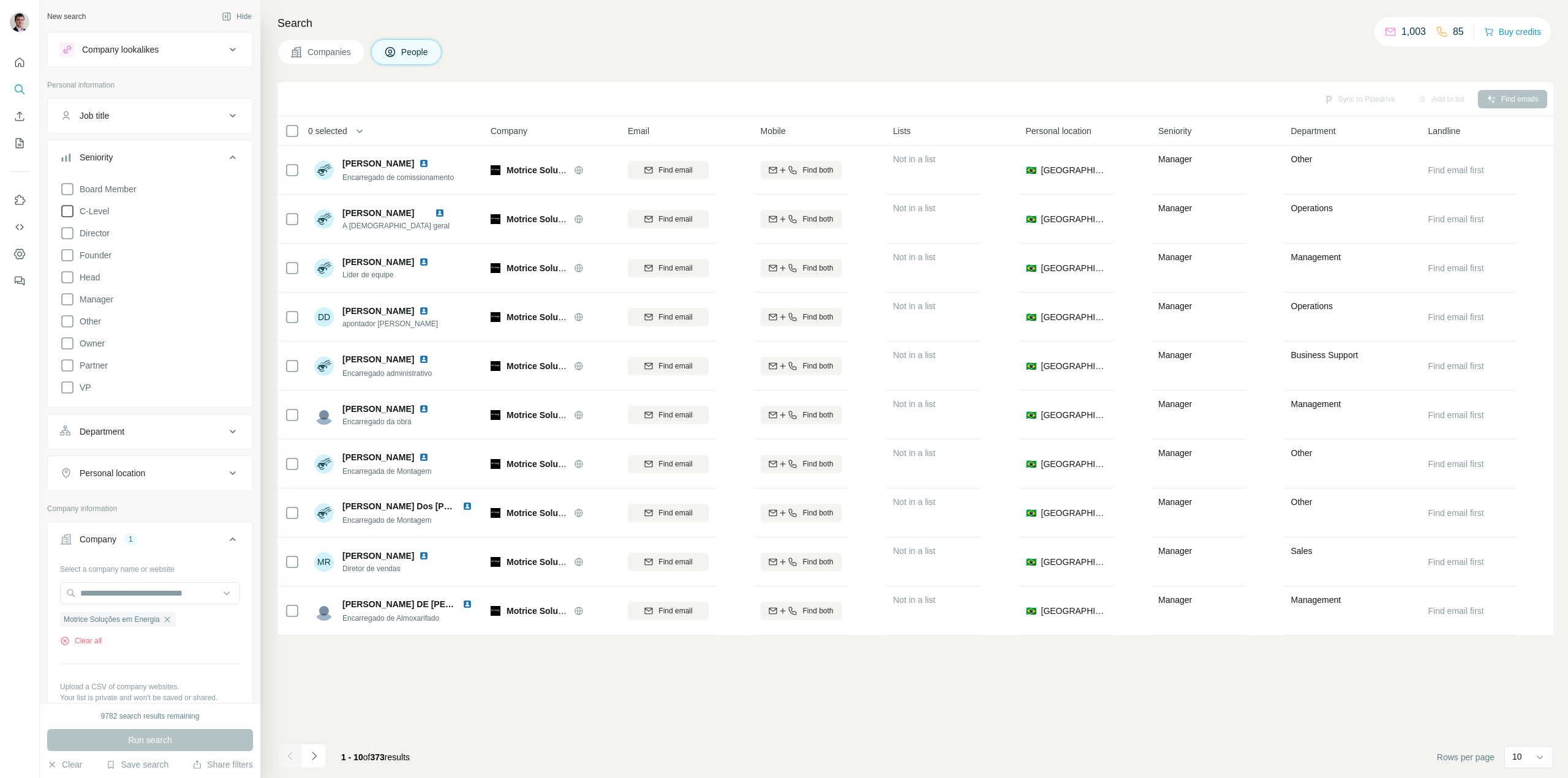
click at [74, 209] on icon at bounding box center [67, 212] width 15 height 15
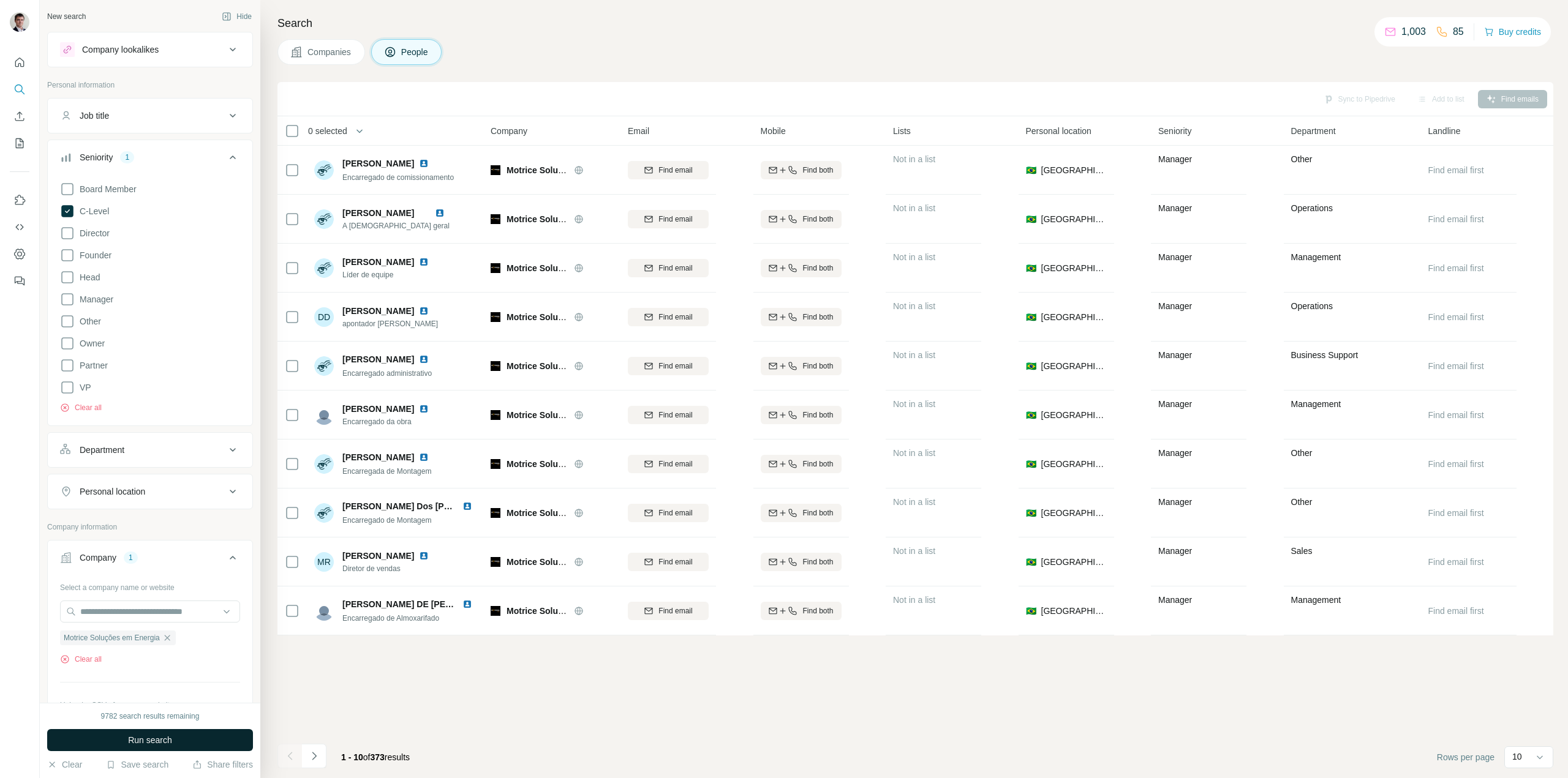
click at [125, 741] on button "Run search" at bounding box center [150, 740] width 206 height 22
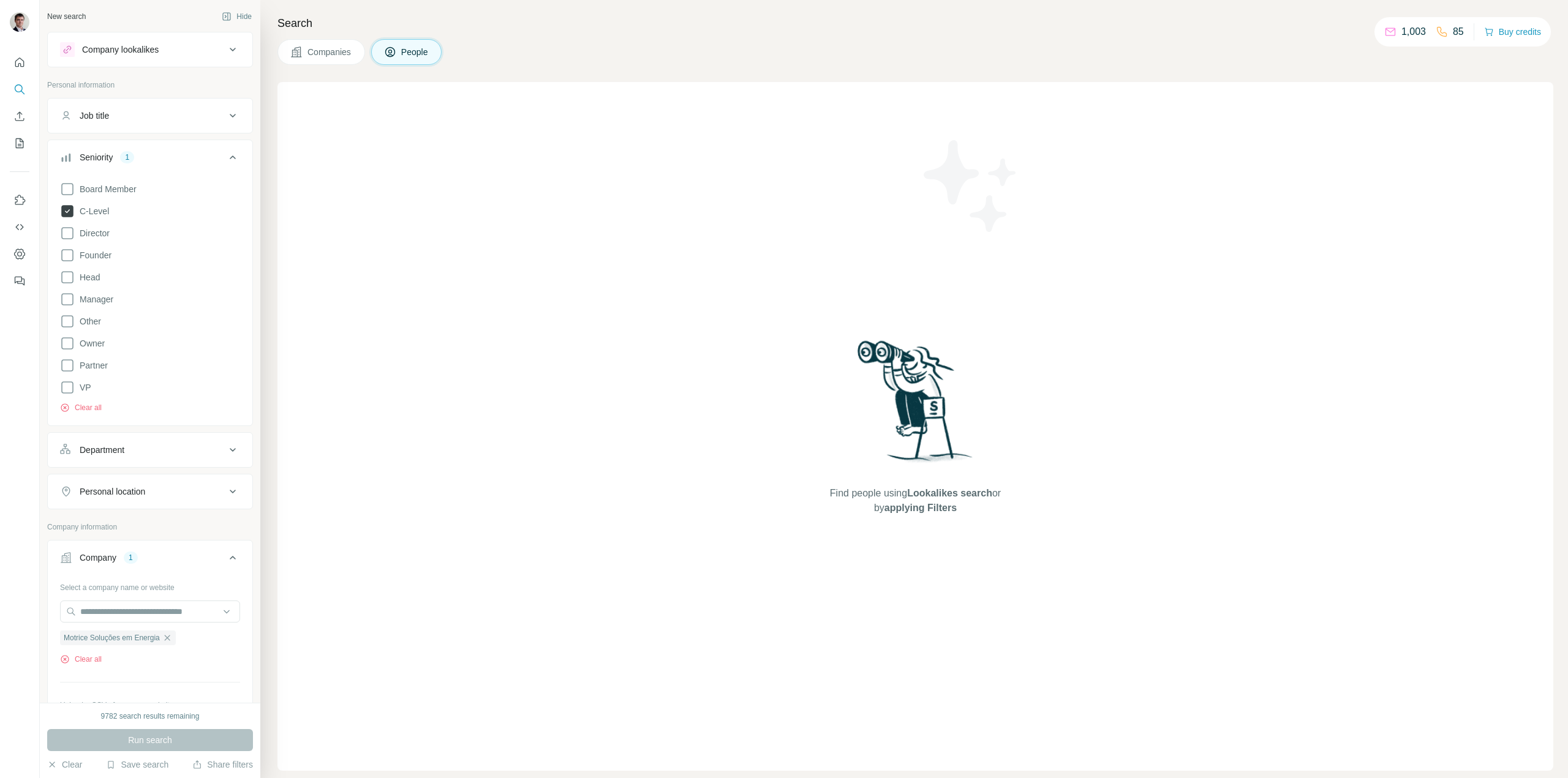
click at [70, 209] on icon at bounding box center [67, 211] width 12 height 12
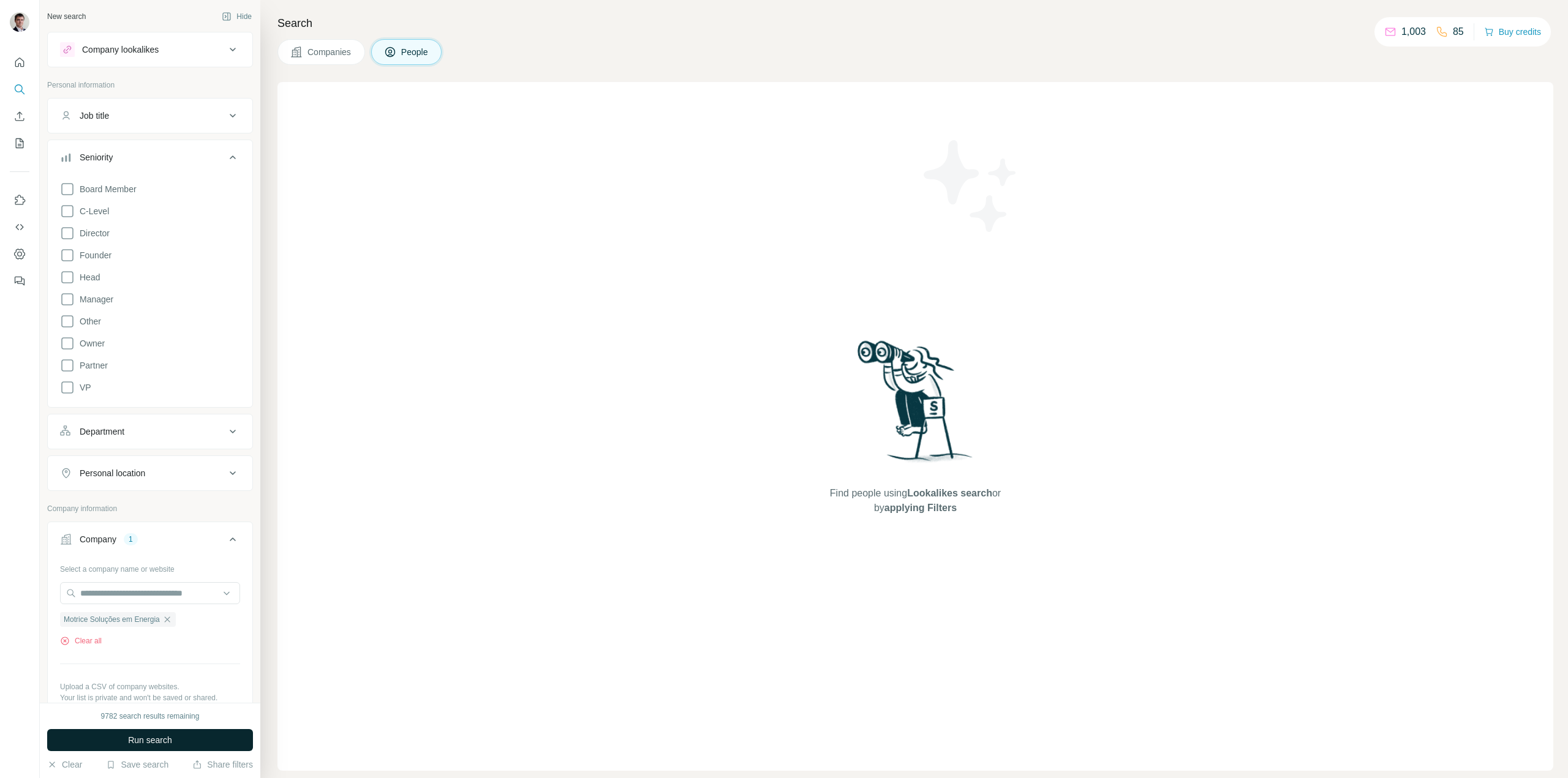
click at [136, 737] on span "Run search" at bounding box center [150, 740] width 44 height 12
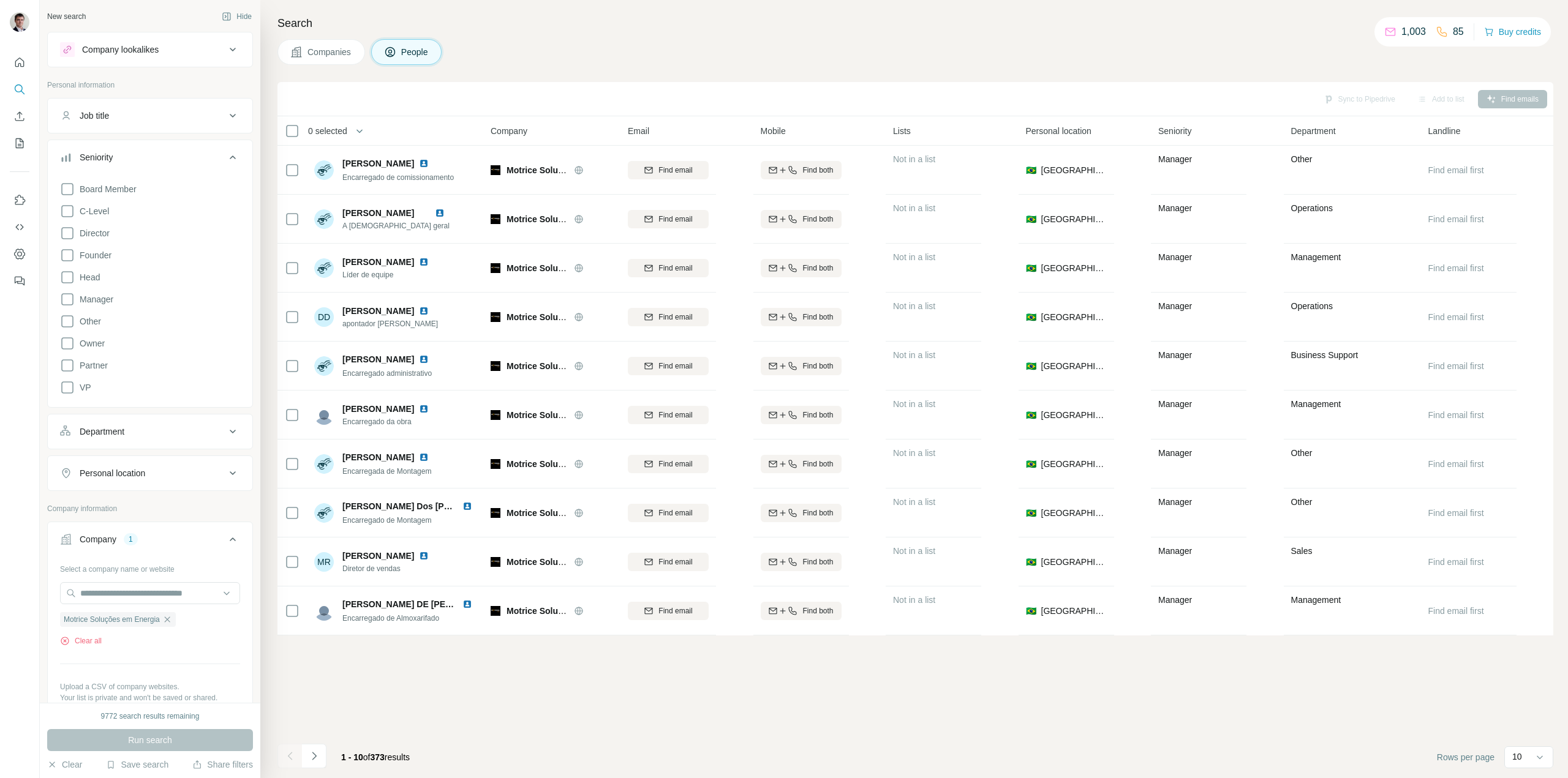
click at [212, 439] on button "Department" at bounding box center [150, 431] width 204 height 29
click at [166, 464] on input at bounding box center [144, 462] width 152 height 14
type input "******"
click at [126, 494] on div "Engineering" at bounding box center [145, 489] width 150 height 12
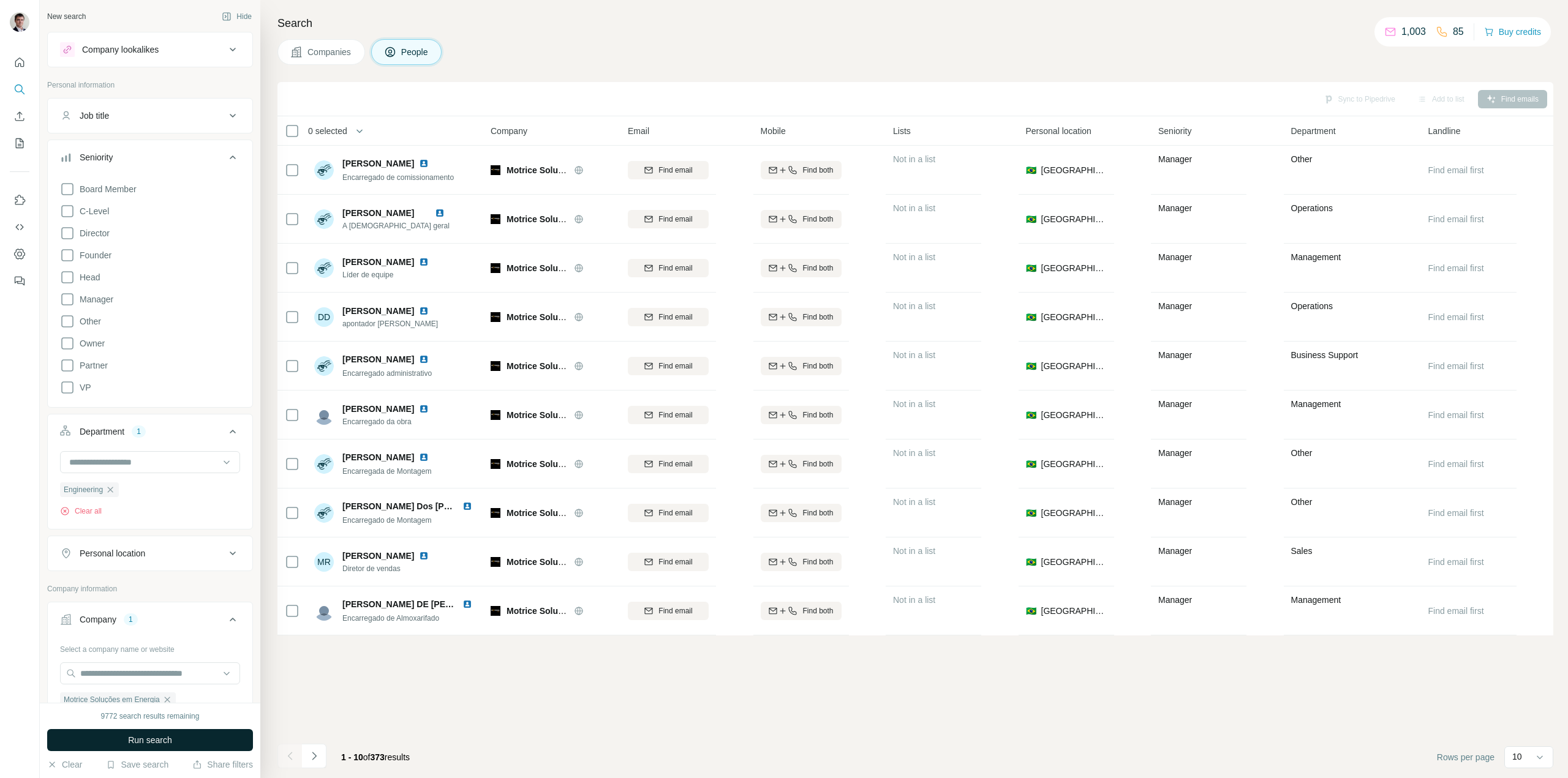
click at [139, 747] on button "Run search" at bounding box center [150, 740] width 206 height 22
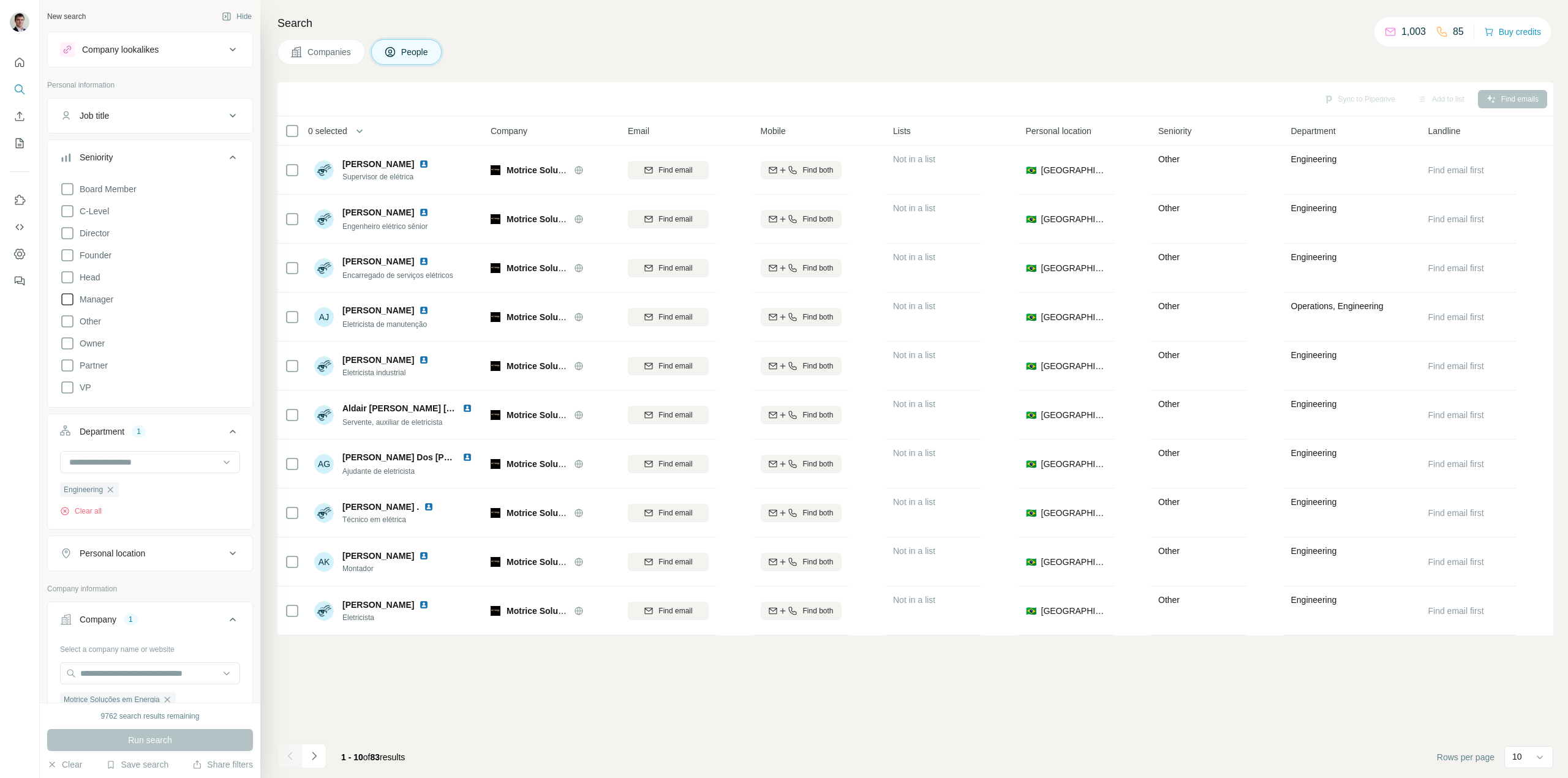
click at [69, 305] on icon at bounding box center [67, 299] width 12 height 12
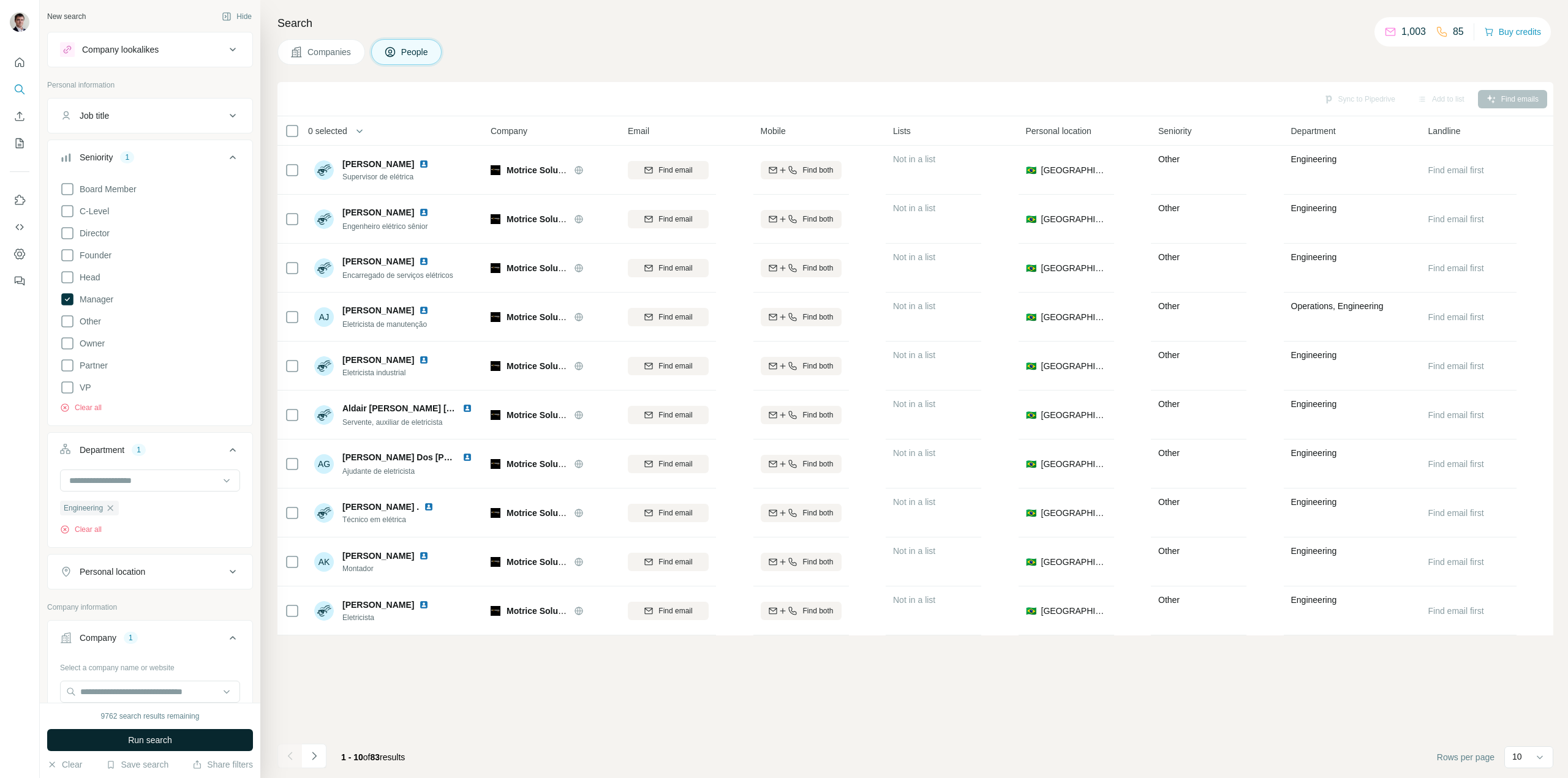
click at [119, 738] on button "Run search" at bounding box center [150, 740] width 206 height 22
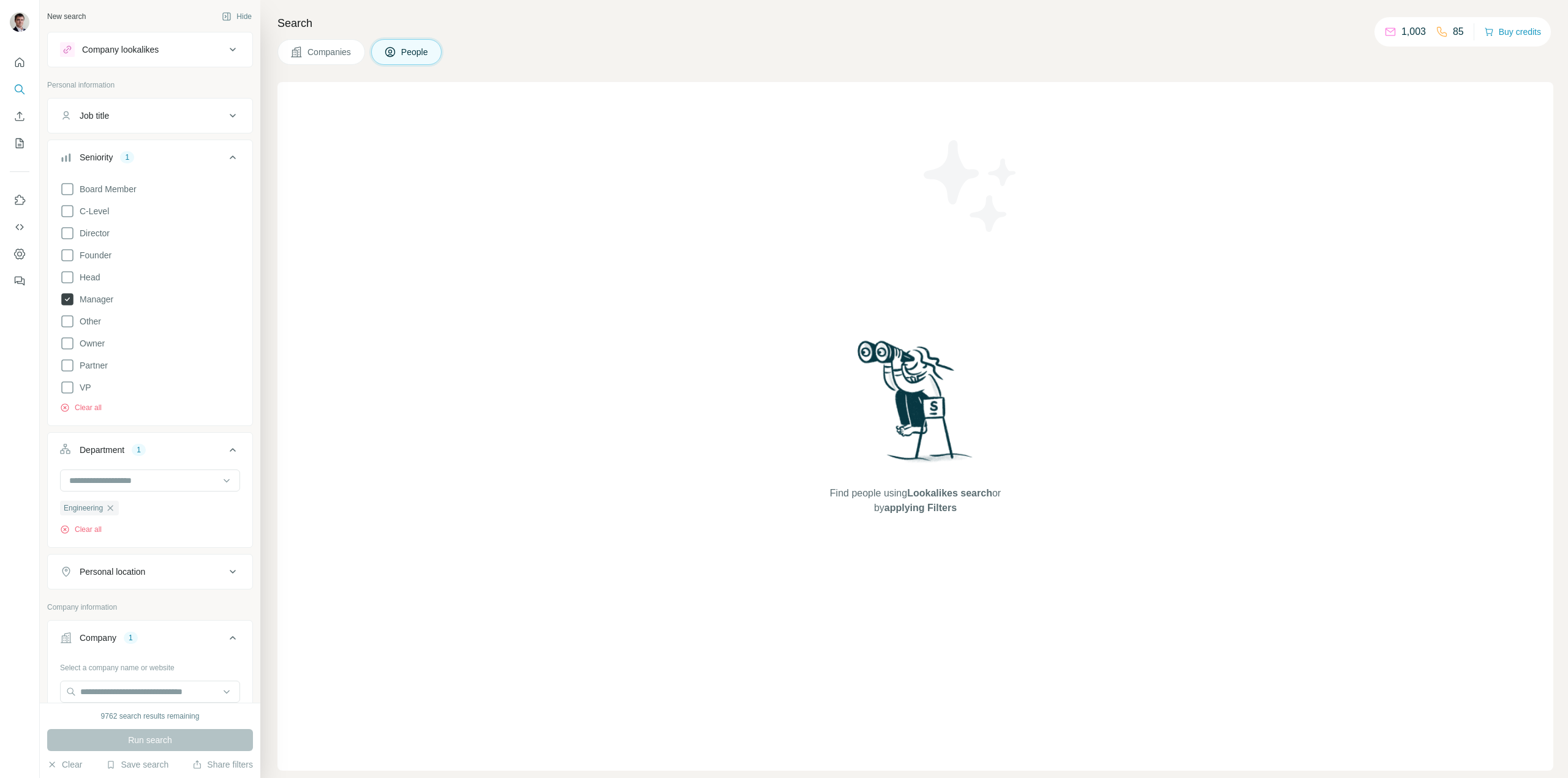
click at [66, 302] on icon at bounding box center [67, 299] width 12 height 12
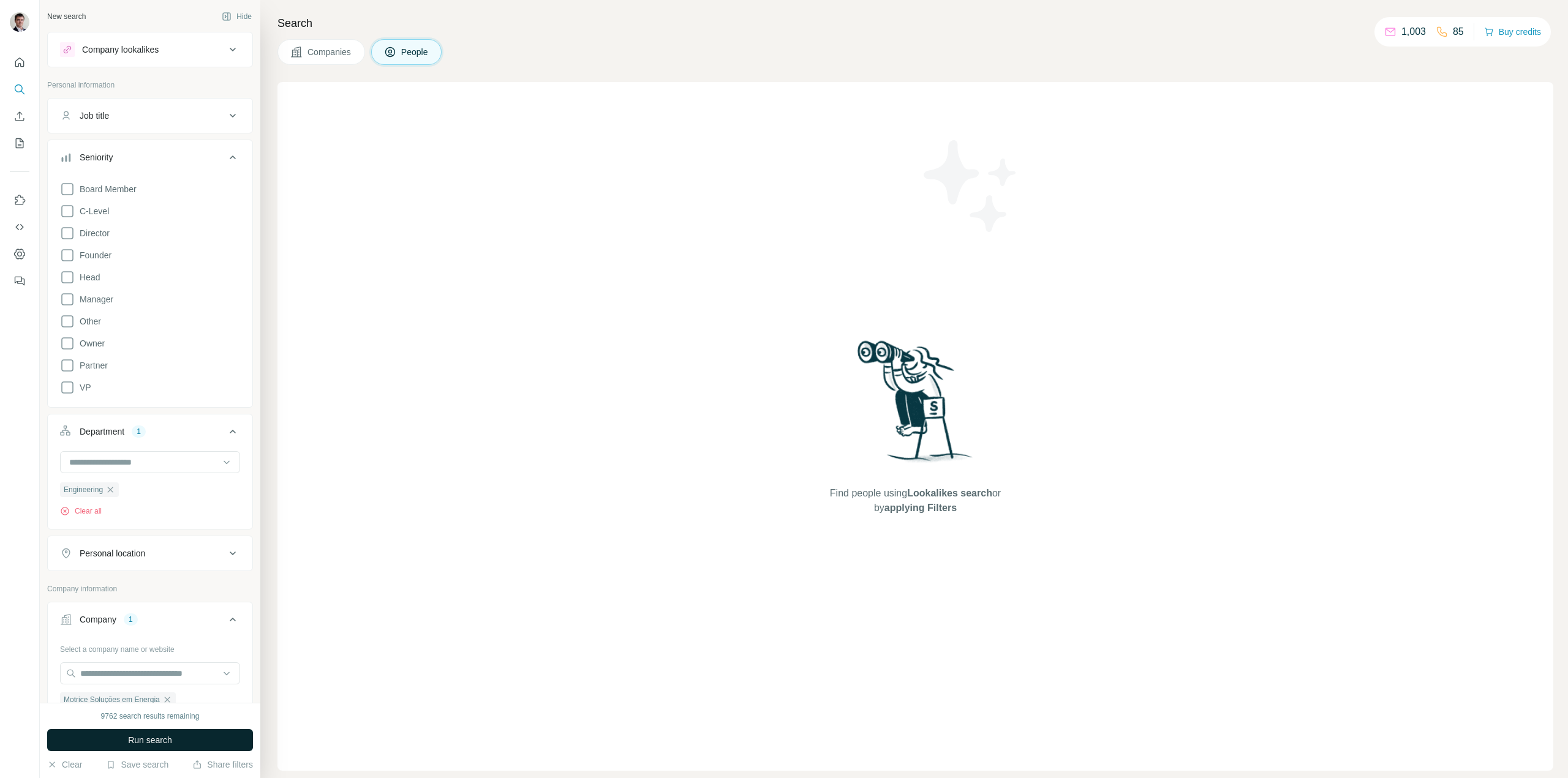
click at [143, 746] on span "Run search" at bounding box center [150, 740] width 44 height 12
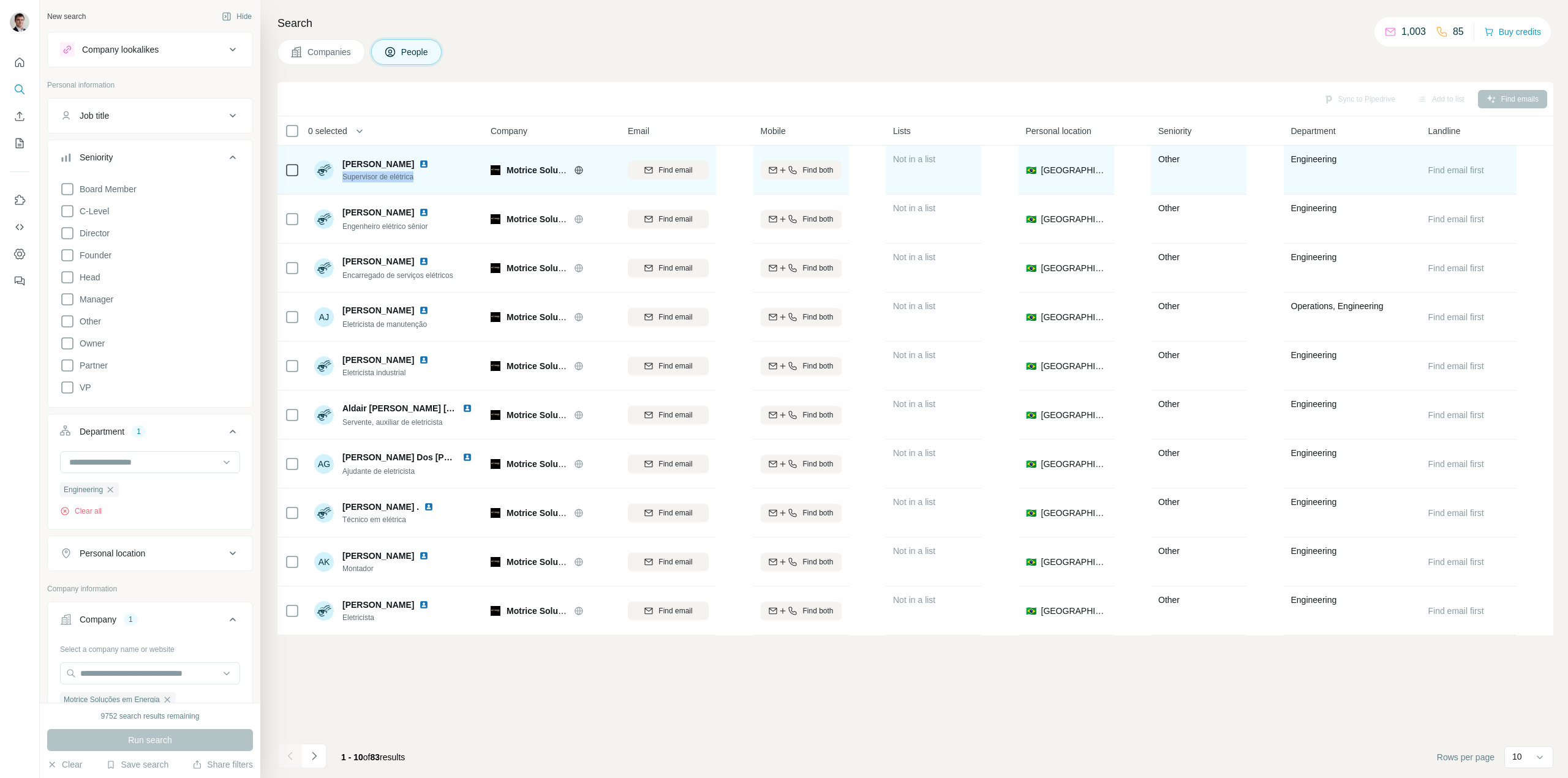
drag, startPoint x: 440, startPoint y: 181, endPoint x: 339, endPoint y: 178, distance: 101.0
click at [339, 178] on div "[PERSON_NAME] Supervisor de elétrica" at bounding box center [396, 170] width 163 height 34
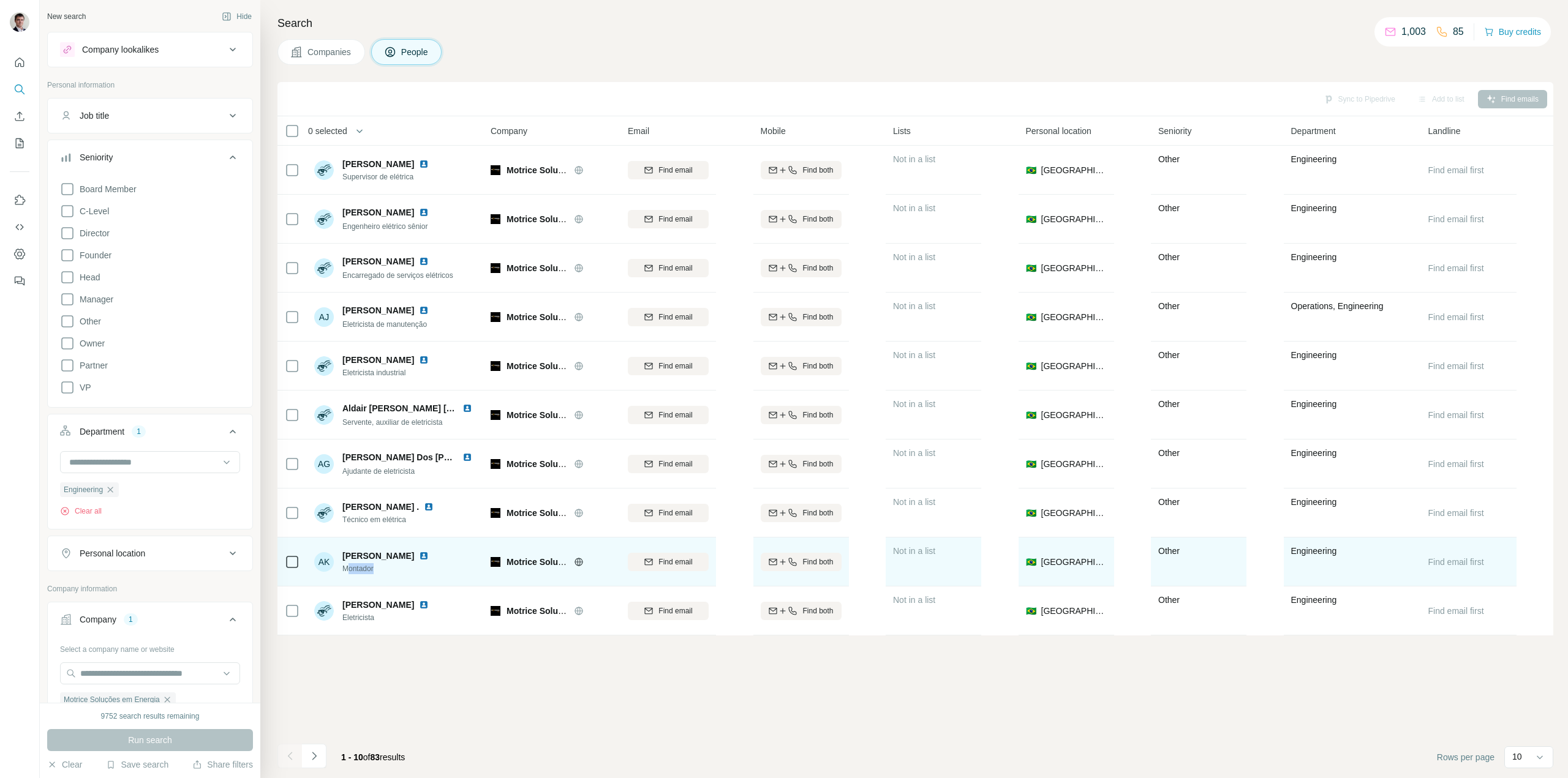
drag, startPoint x: 401, startPoint y: 570, endPoint x: 347, endPoint y: 571, distance: 54.0
click at [347, 571] on span "Montador" at bounding box center [388, 569] width 92 height 11
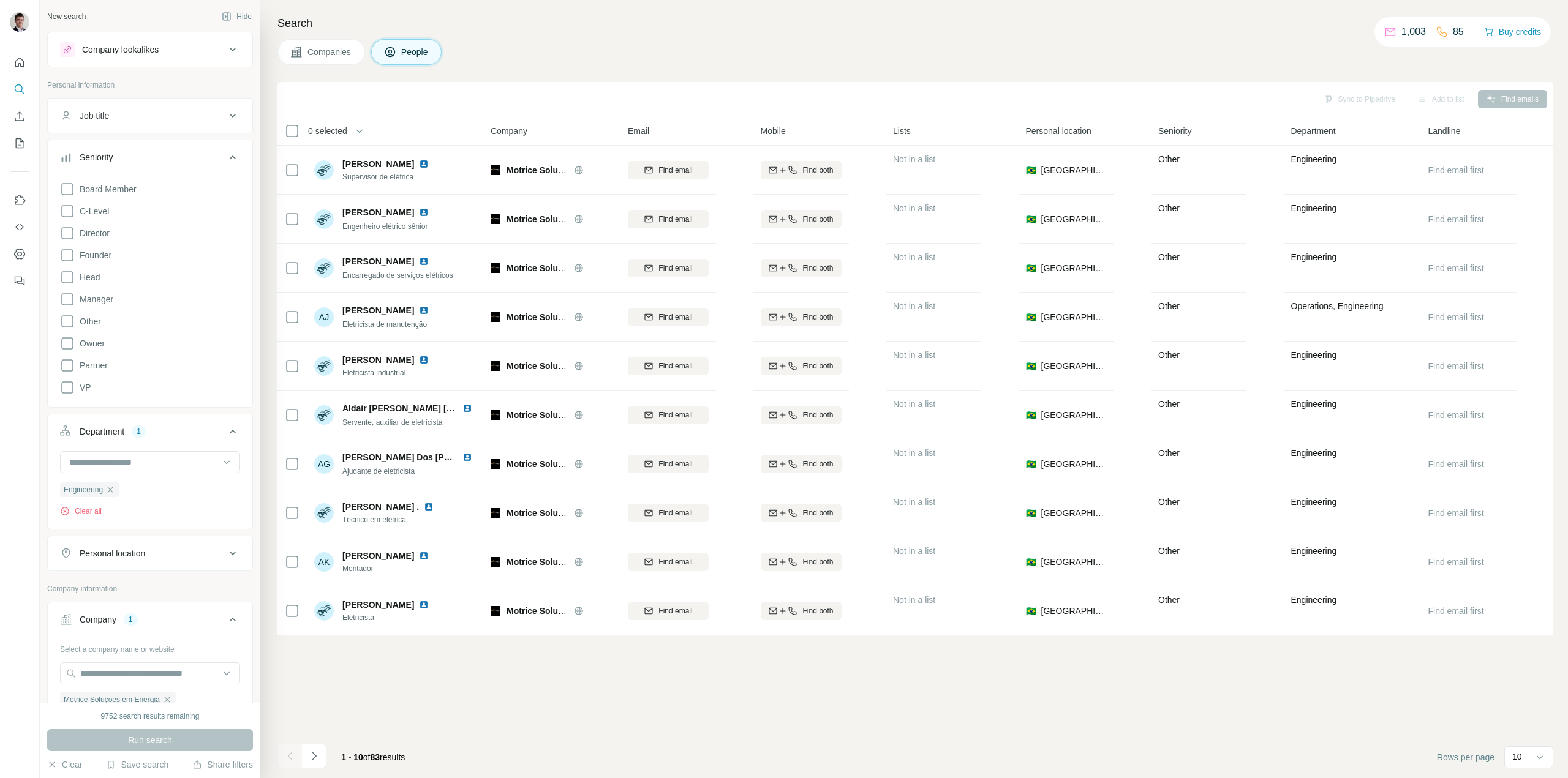
click at [410, 682] on div "Sync to Pipedrive Add to list Find emails 0 selected People Company Email Mobil…" at bounding box center [915, 430] width 1275 height 696
click at [315, 754] on icon "Navigate to next page" at bounding box center [313, 756] width 4 height 8
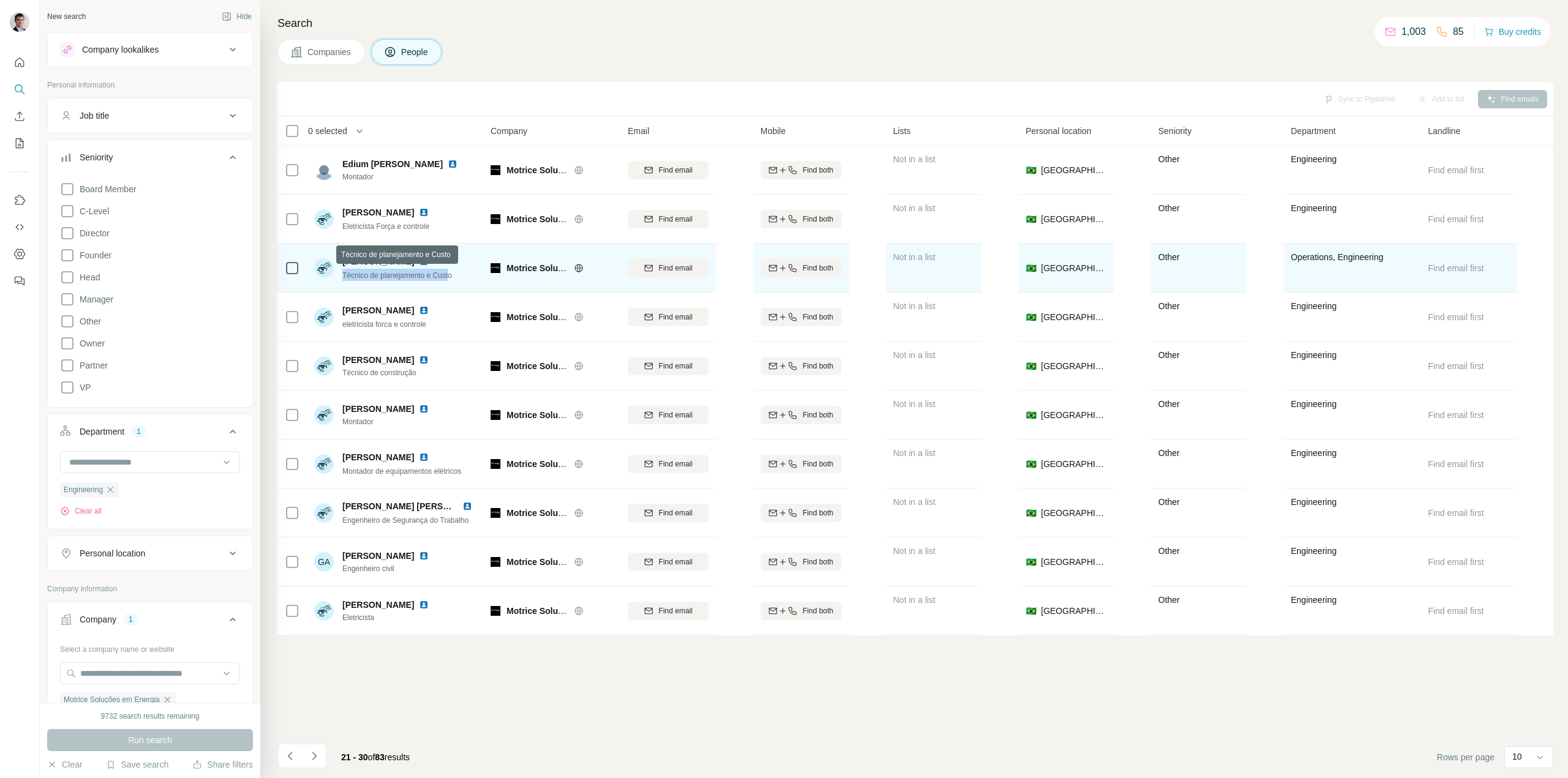
drag, startPoint x: 454, startPoint y: 279, endPoint x: 342, endPoint y: 278, distance: 112.0
click at [342, 278] on div "[PERSON_NAME] Técnico de planejamento e Custo" at bounding box center [383, 268] width 138 height 26
drag, startPoint x: 459, startPoint y: 276, endPoint x: 343, endPoint y: 279, distance: 116.0
click at [343, 279] on div "[PERSON_NAME] Técnico de planejamento e Custo" at bounding box center [396, 268] width 163 height 34
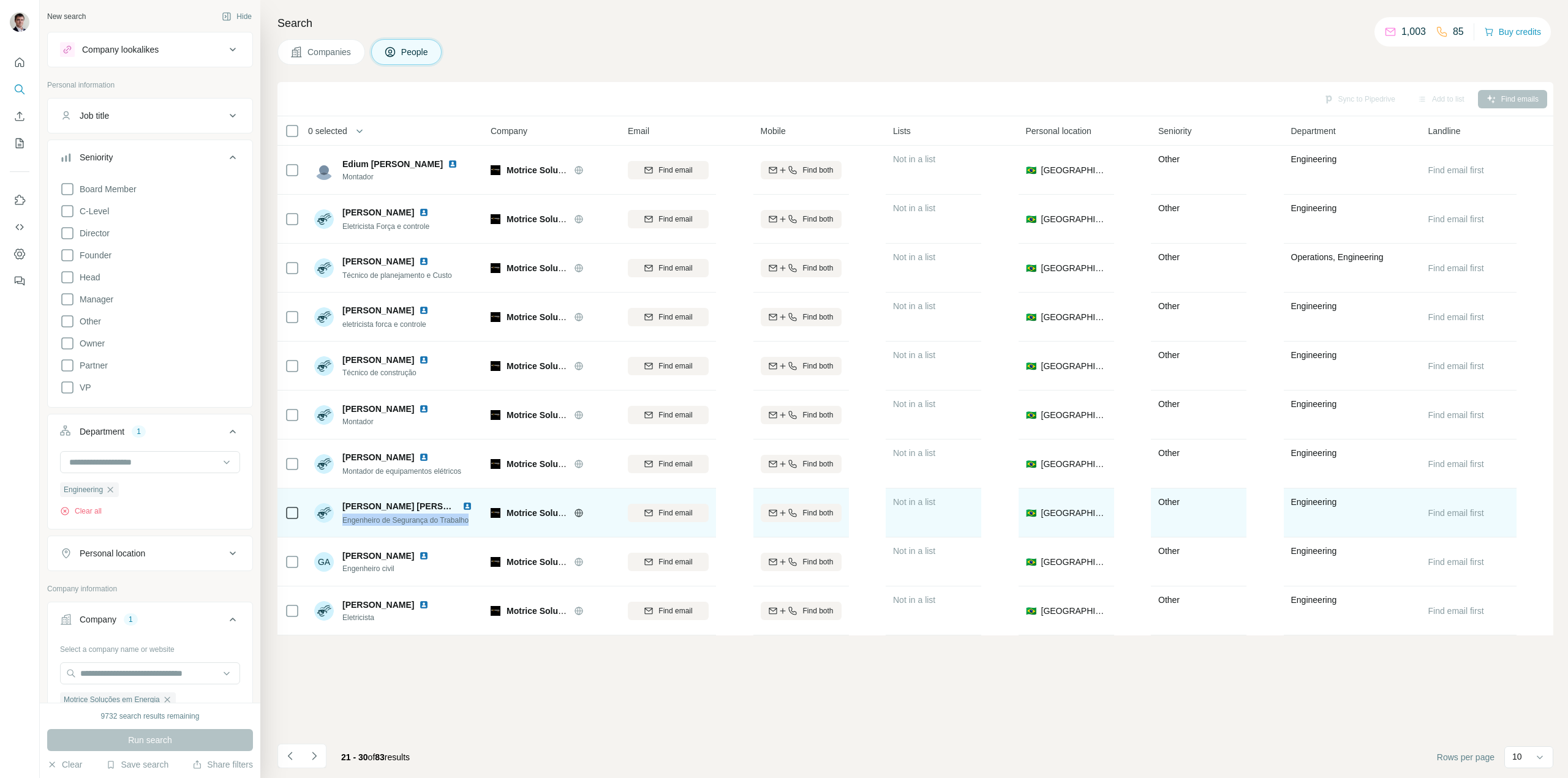
drag, startPoint x: 473, startPoint y: 522, endPoint x: 335, endPoint y: 535, distance: 138.6
click at [335, 535] on td "[PERSON_NAME] [PERSON_NAME] [PERSON_NAME] Engenheiro de Segurança do Trabalho" at bounding box center [395, 513] width 178 height 49
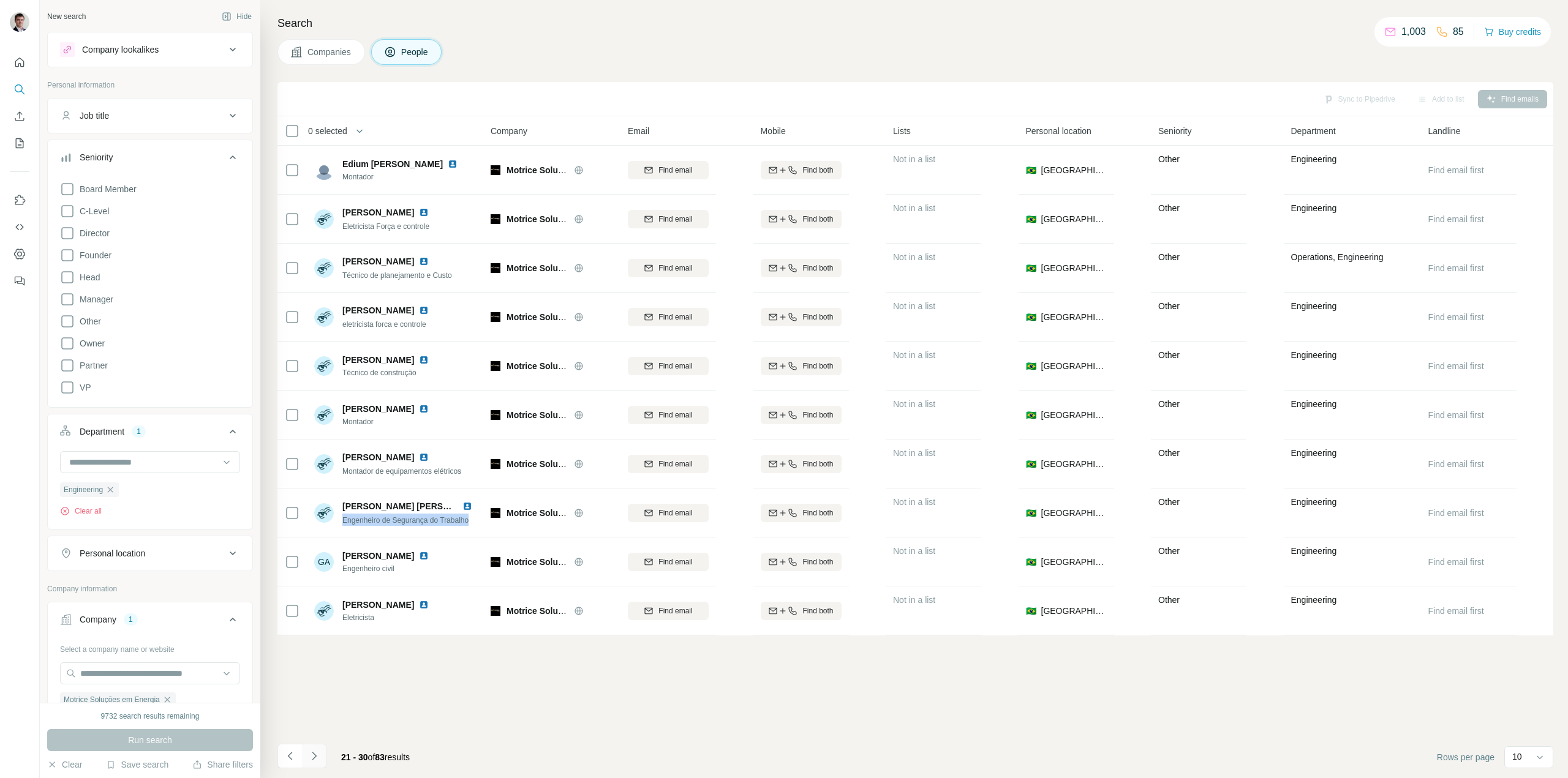
click at [310, 757] on icon "Navigate to next page" at bounding box center [314, 755] width 12 height 12
click at [313, 754] on icon "Navigate to next page" at bounding box center [314, 755] width 12 height 12
click at [322, 754] on button "Navigate to next page" at bounding box center [314, 756] width 24 height 24
click at [319, 754] on icon "Navigate to next page" at bounding box center [314, 755] width 12 height 12
click at [317, 752] on icon "Navigate to next page" at bounding box center [314, 755] width 12 height 12
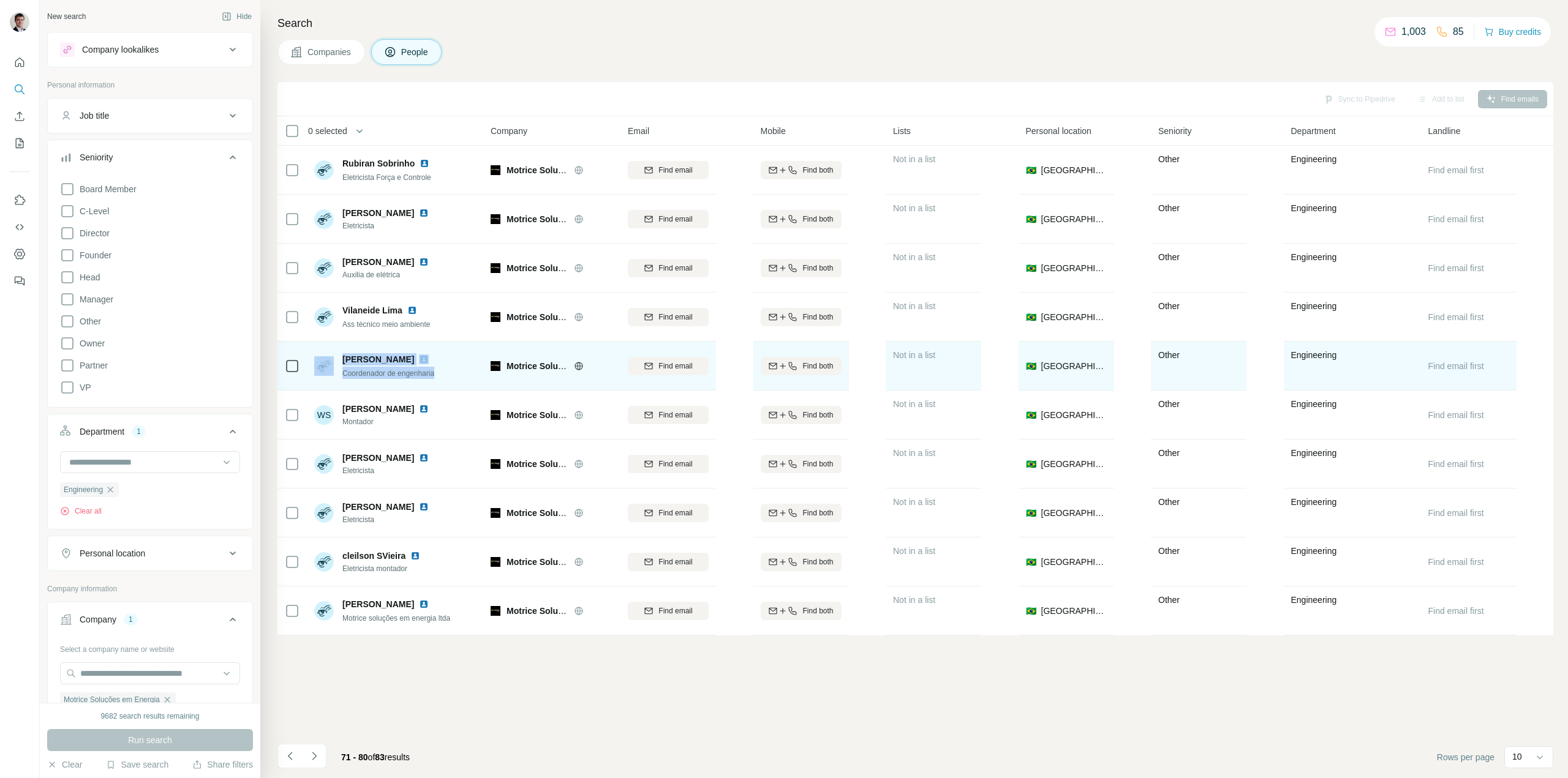
drag, startPoint x: 442, startPoint y: 373, endPoint x: 329, endPoint y: 372, distance: 113.0
click at [329, 372] on div "[PERSON_NAME] Lima Coordenador de engenharia" at bounding box center [396, 366] width 163 height 34
click at [351, 373] on span "Coordenador de engenharia" at bounding box center [388, 373] width 92 height 9
click at [409, 376] on span "Coordenador de engenharia" at bounding box center [388, 373] width 92 height 9
click at [435, 376] on span "Coordenador de engenharia" at bounding box center [388, 373] width 92 height 9
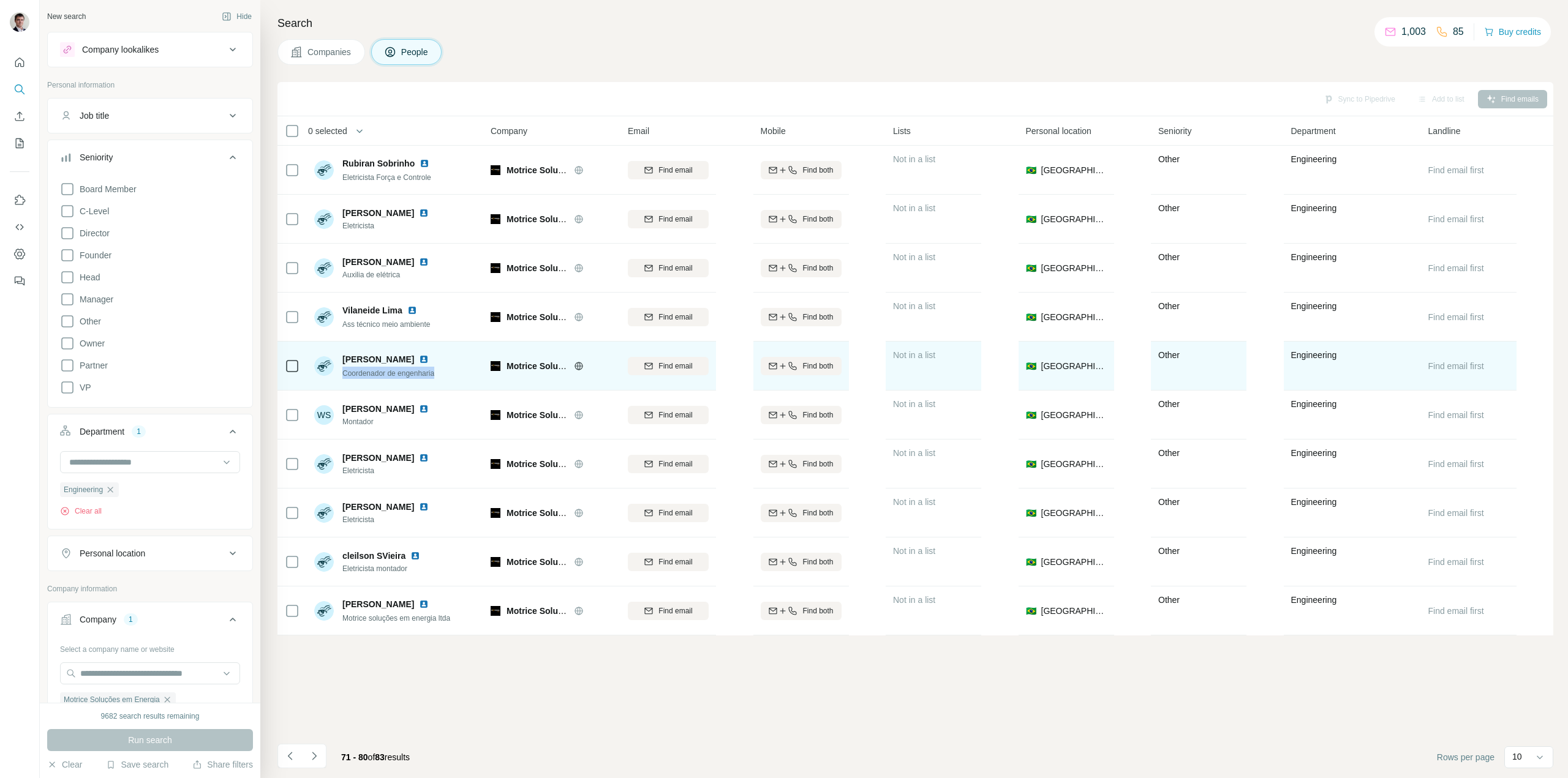
drag, startPoint x: 443, startPoint y: 379, endPoint x: 349, endPoint y: 372, distance: 94.3
click at [343, 374] on div "[PERSON_NAME] Lima Coordenador de engenharia" at bounding box center [396, 366] width 163 height 34
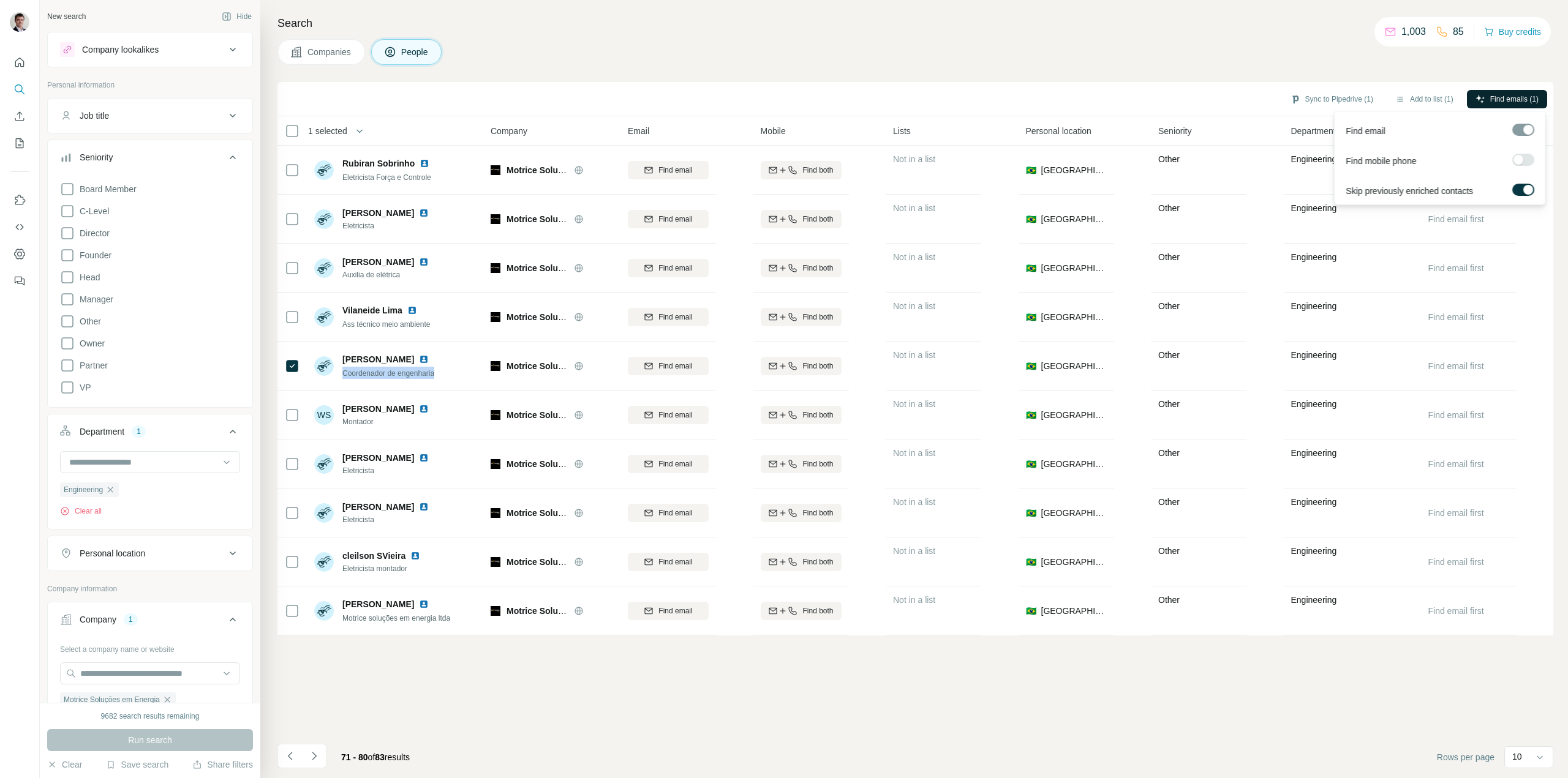
click at [1498, 100] on span "Find emails (1)" at bounding box center [1514, 100] width 49 height 11
click at [1527, 160] on label at bounding box center [1523, 160] width 22 height 12
click at [1486, 96] on span "Find emails & mobiles (1)" at bounding box center [1497, 100] width 83 height 11
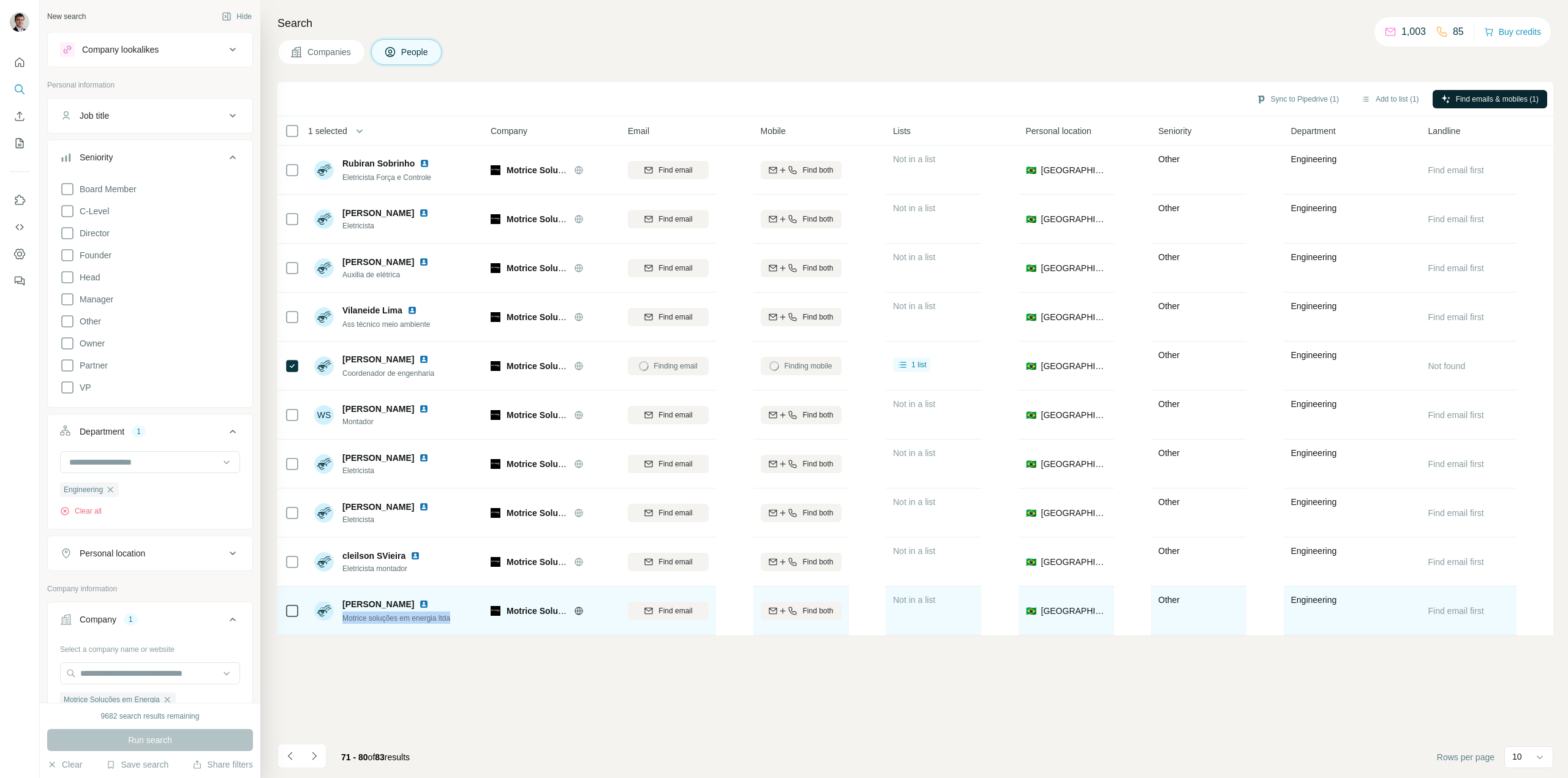
drag, startPoint x: 452, startPoint y: 618, endPoint x: 342, endPoint y: 624, distance: 110.2
click at [342, 624] on div "[PERSON_NAME] Motrice soluções em energia ltda" at bounding box center [396, 611] width 163 height 34
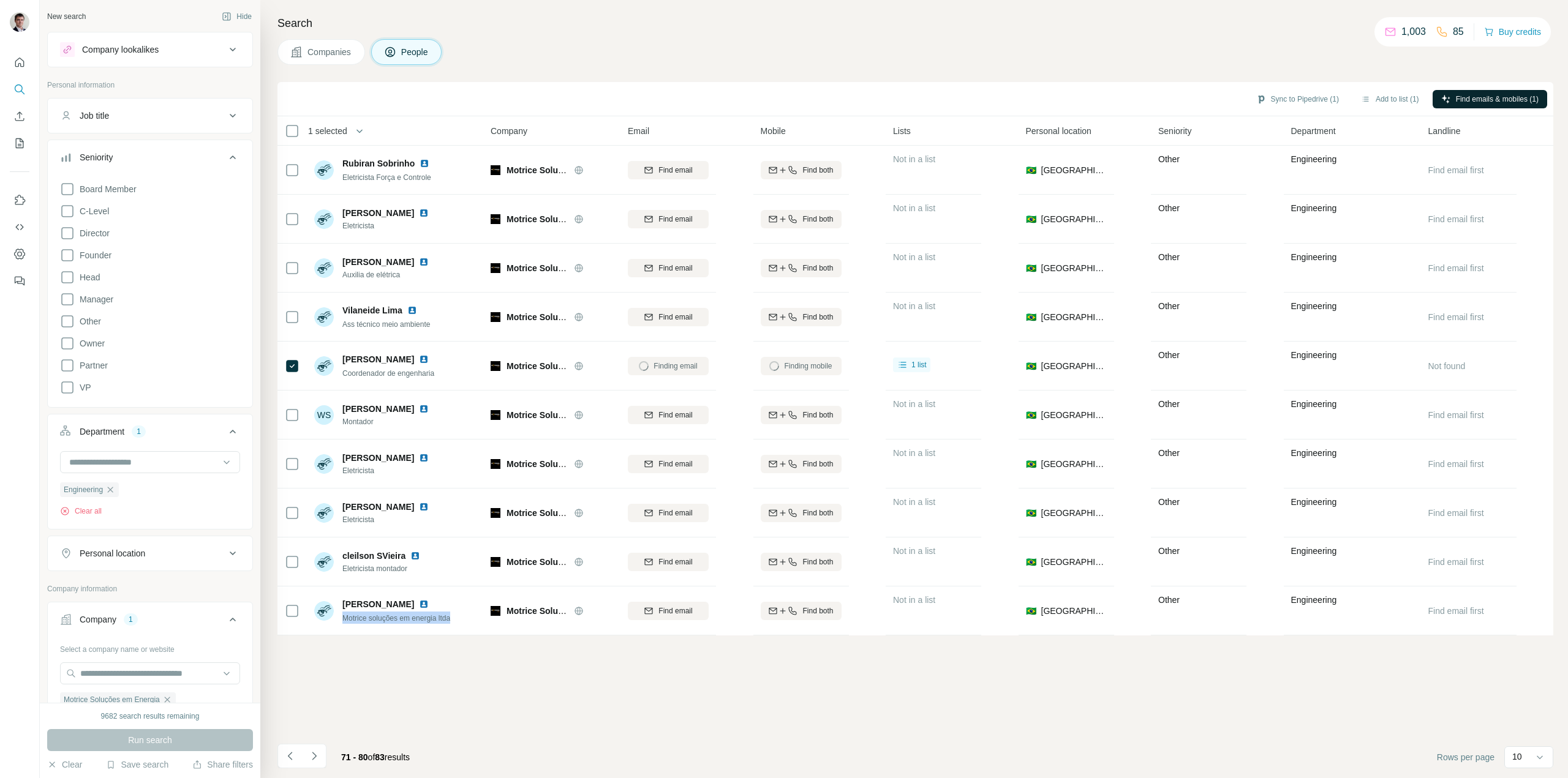
click at [310, 758] on icon "Navigate to next page" at bounding box center [314, 755] width 12 height 12
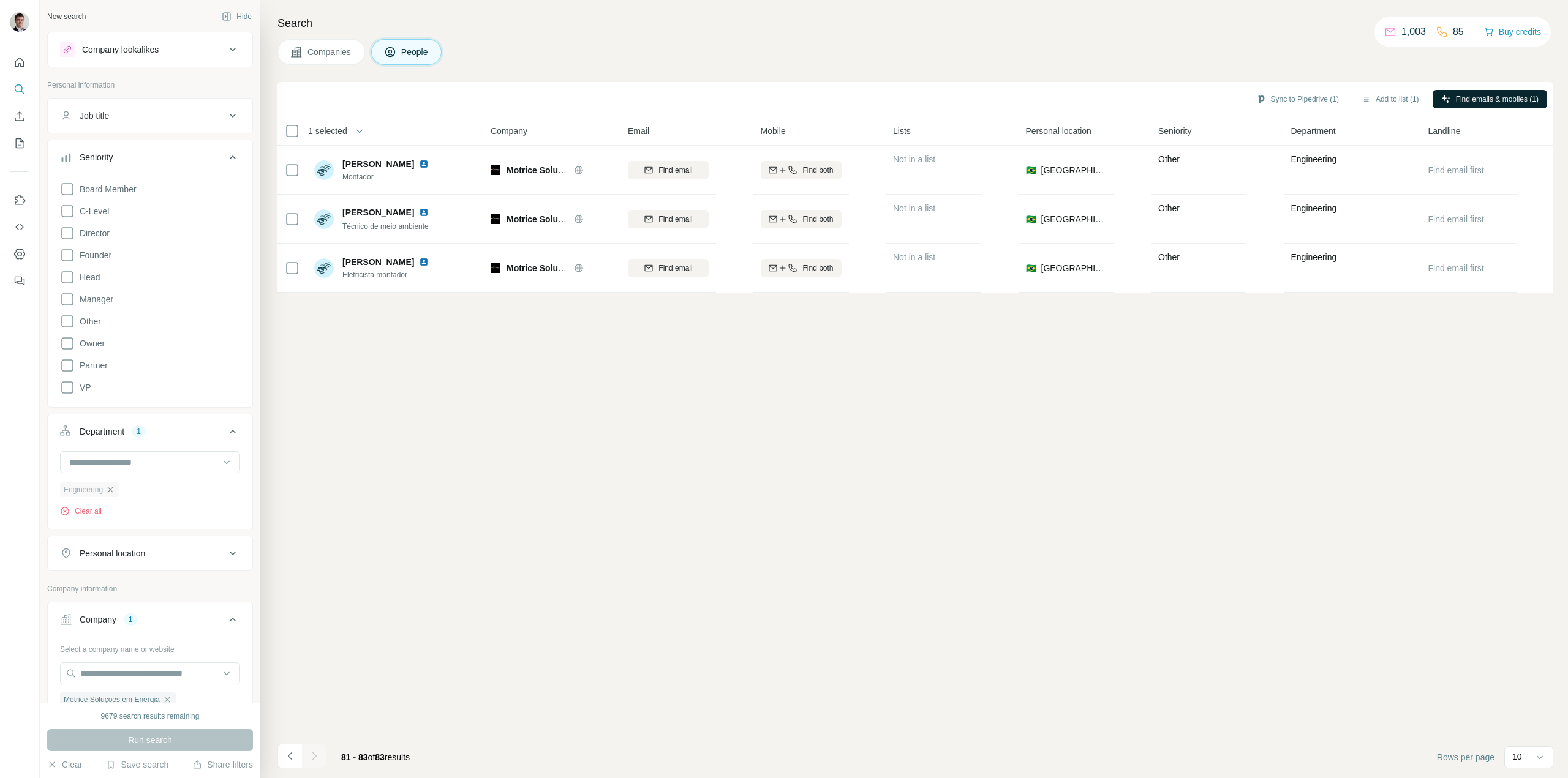
click at [114, 492] on icon "button" at bounding box center [110, 489] width 10 height 10
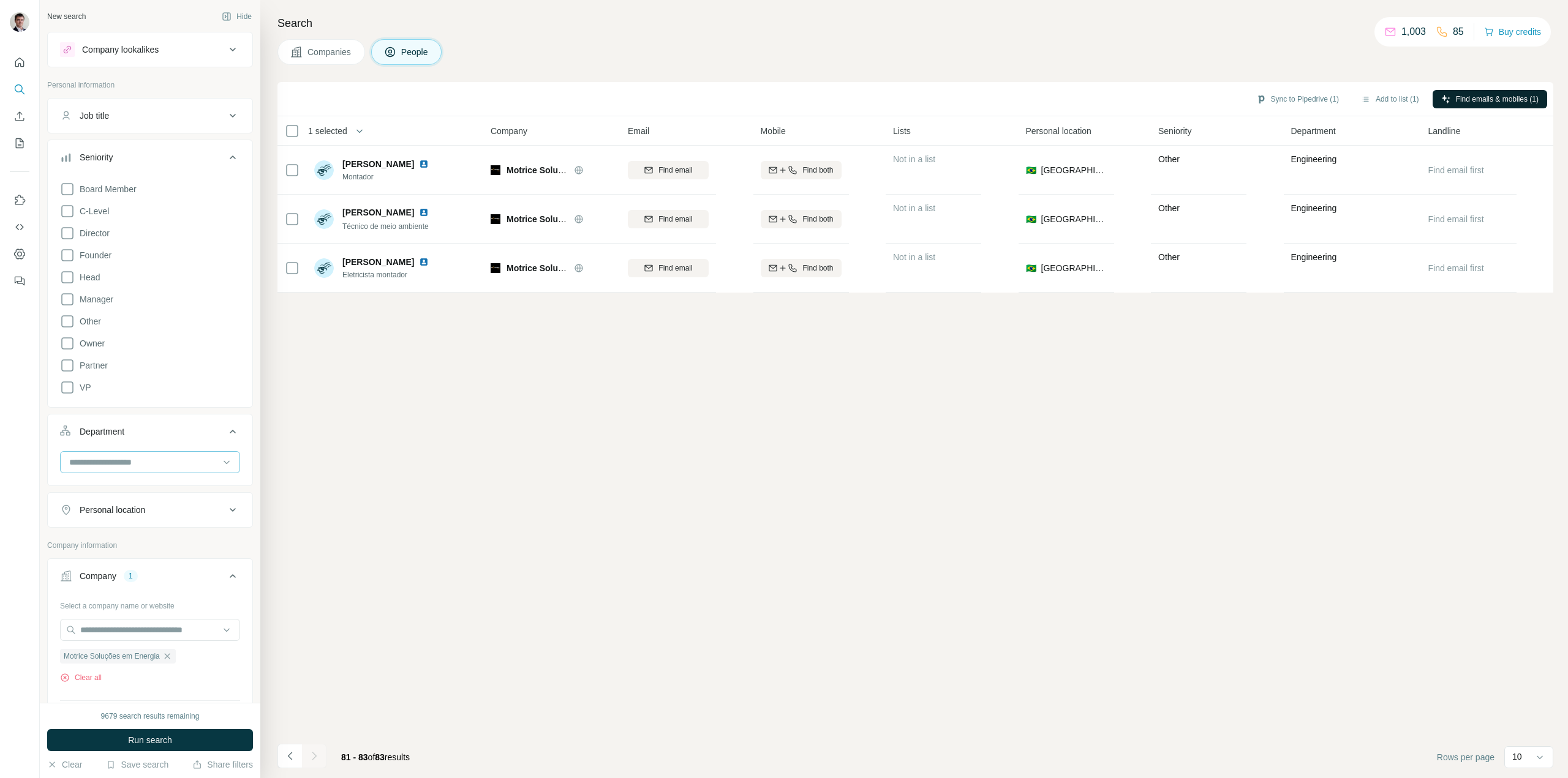
click at [114, 464] on input at bounding box center [144, 462] width 152 height 14
type input "****"
click at [106, 483] on div "Management" at bounding box center [145, 489] width 165 height 22
click at [157, 740] on span "Run search" at bounding box center [150, 740] width 44 height 12
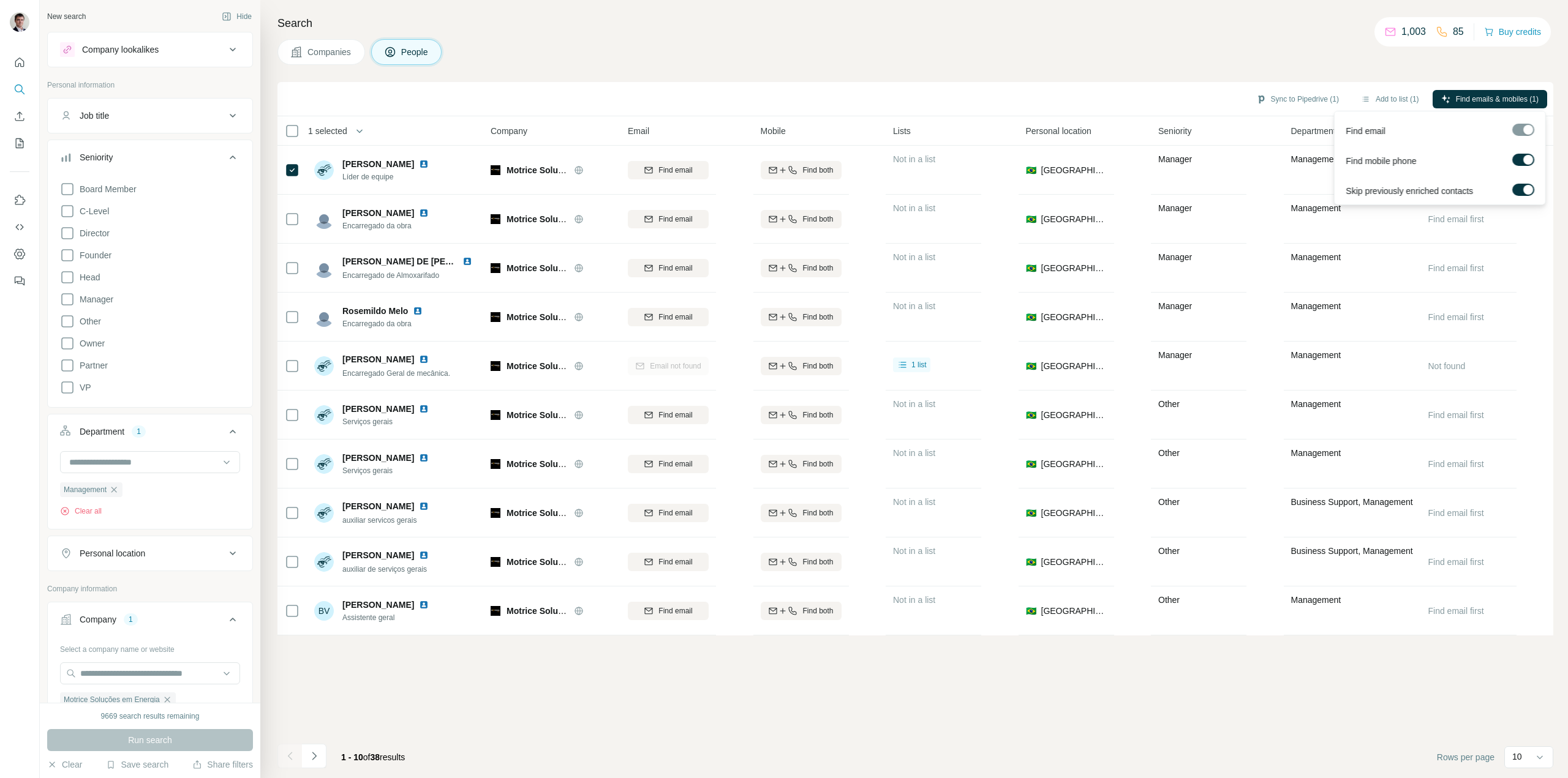
click at [1521, 160] on label at bounding box center [1523, 160] width 22 height 12
click at [1498, 100] on span "Find emails (1)" at bounding box center [1514, 100] width 49 height 11
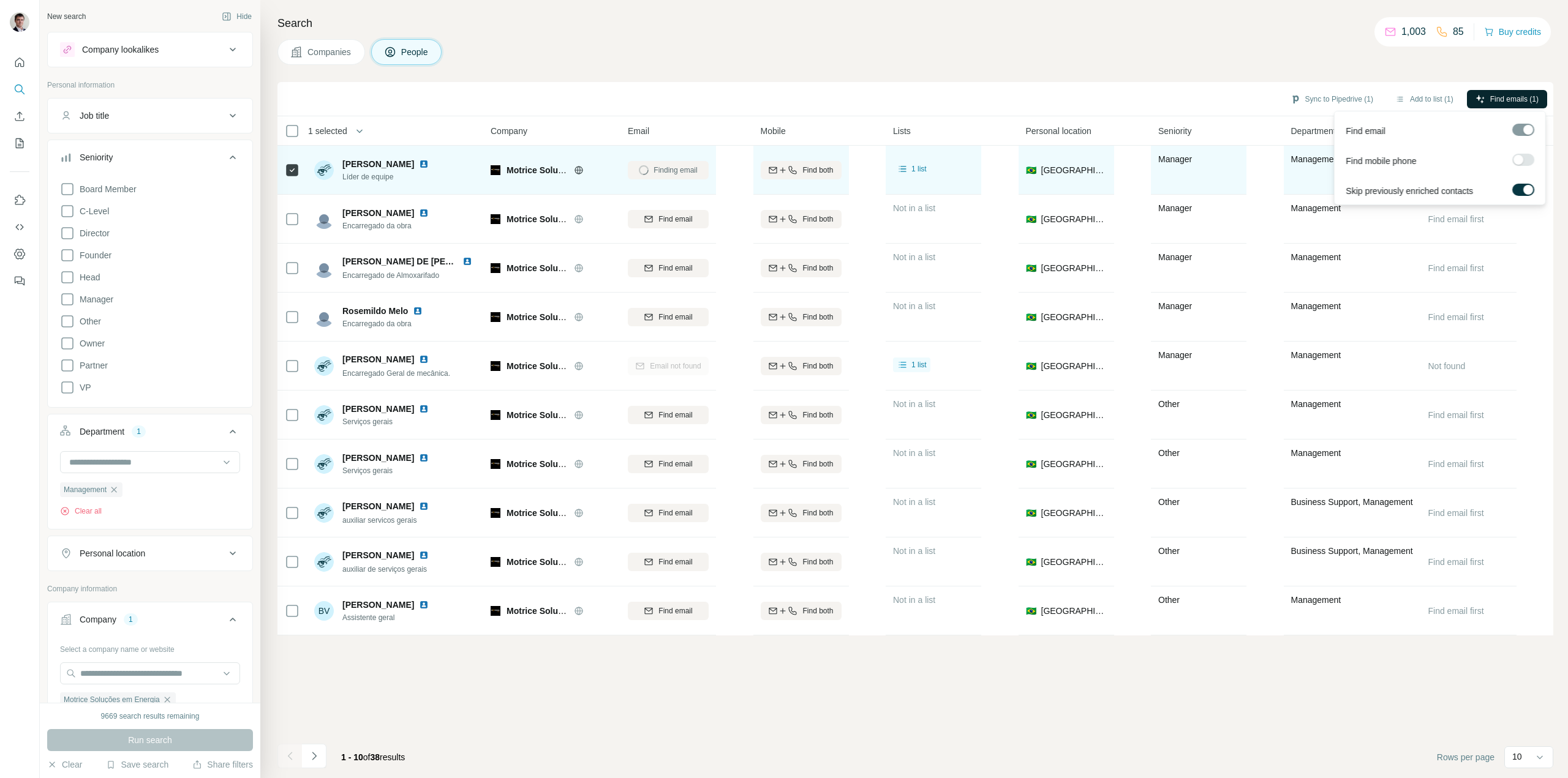
click at [580, 170] on icon at bounding box center [579, 169] width 8 height 1
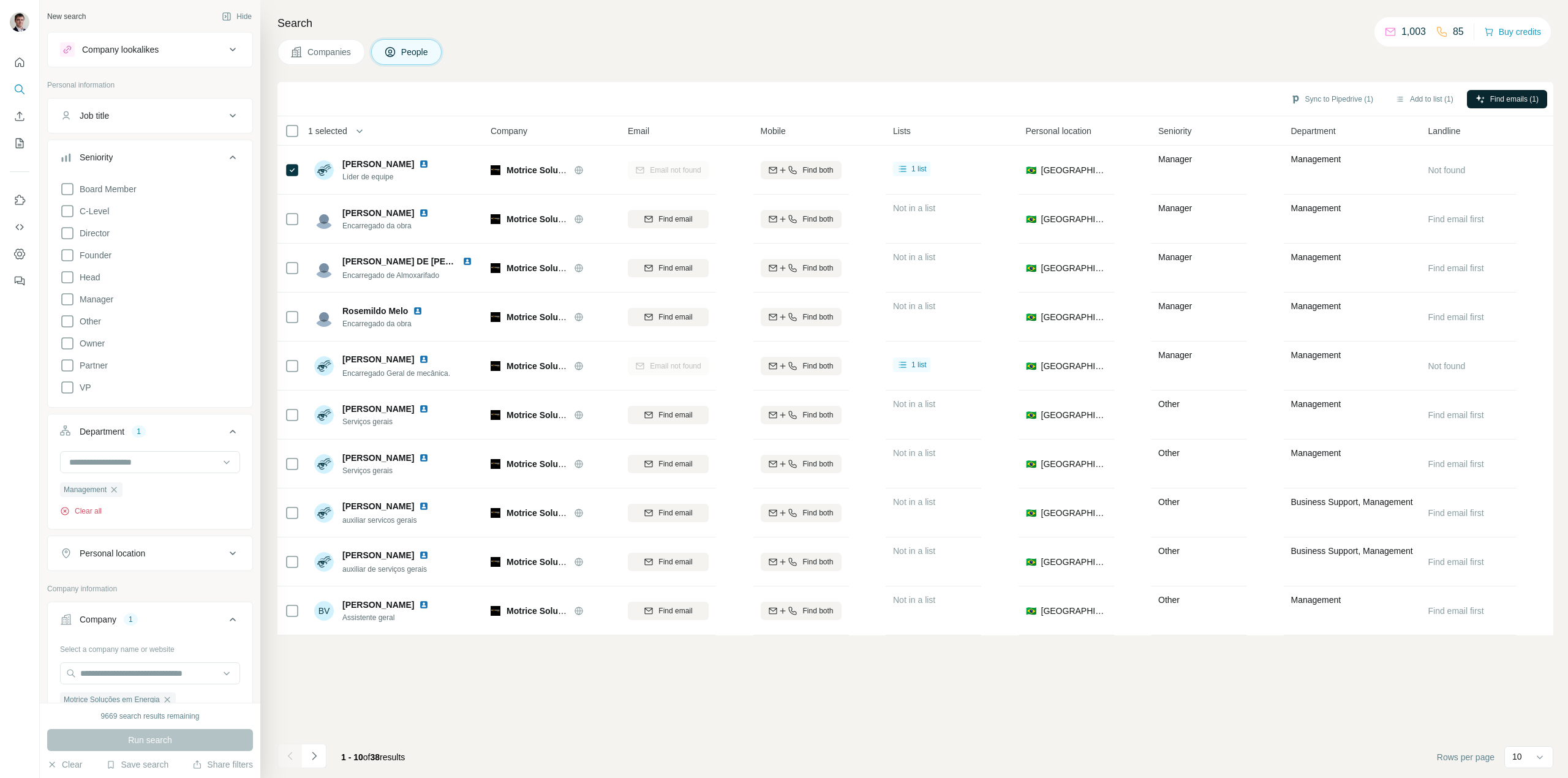
click at [88, 511] on button "Clear all" at bounding box center [80, 511] width 41 height 11
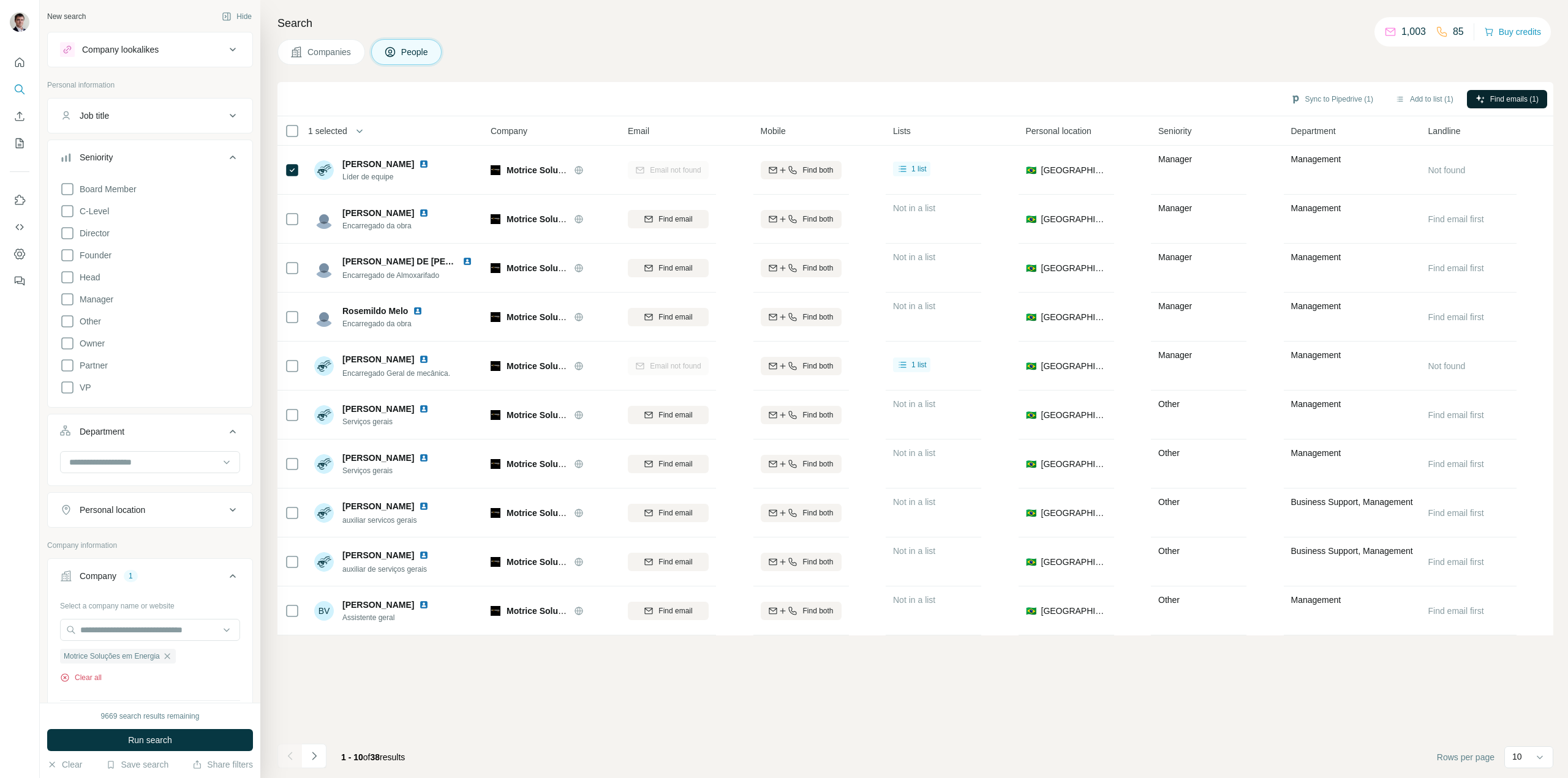
click at [93, 673] on button "Clear all" at bounding box center [80, 678] width 41 height 11
click at [122, 743] on div "Run search" at bounding box center [150, 740] width 206 height 22
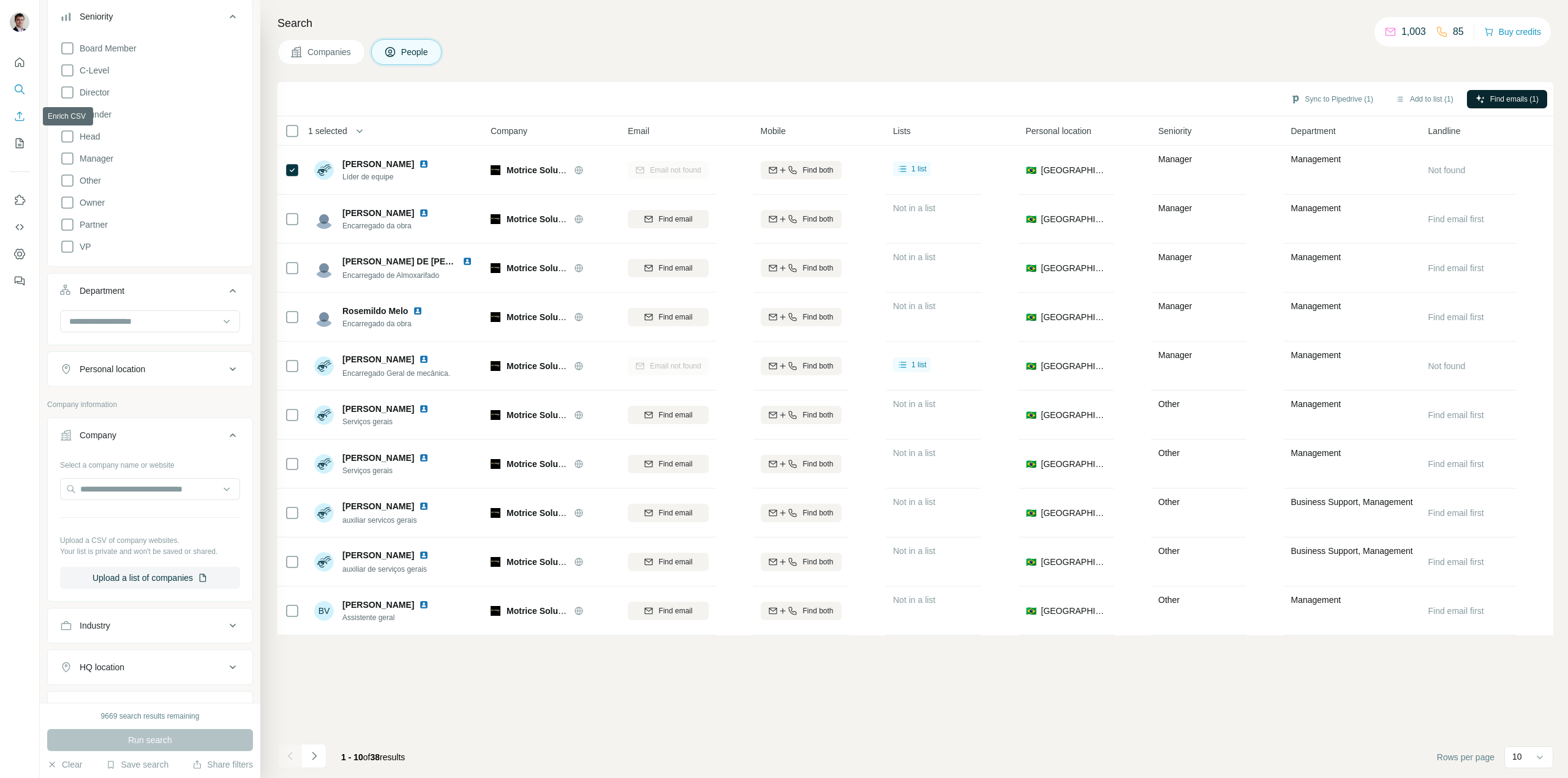
scroll to position [122, 0]
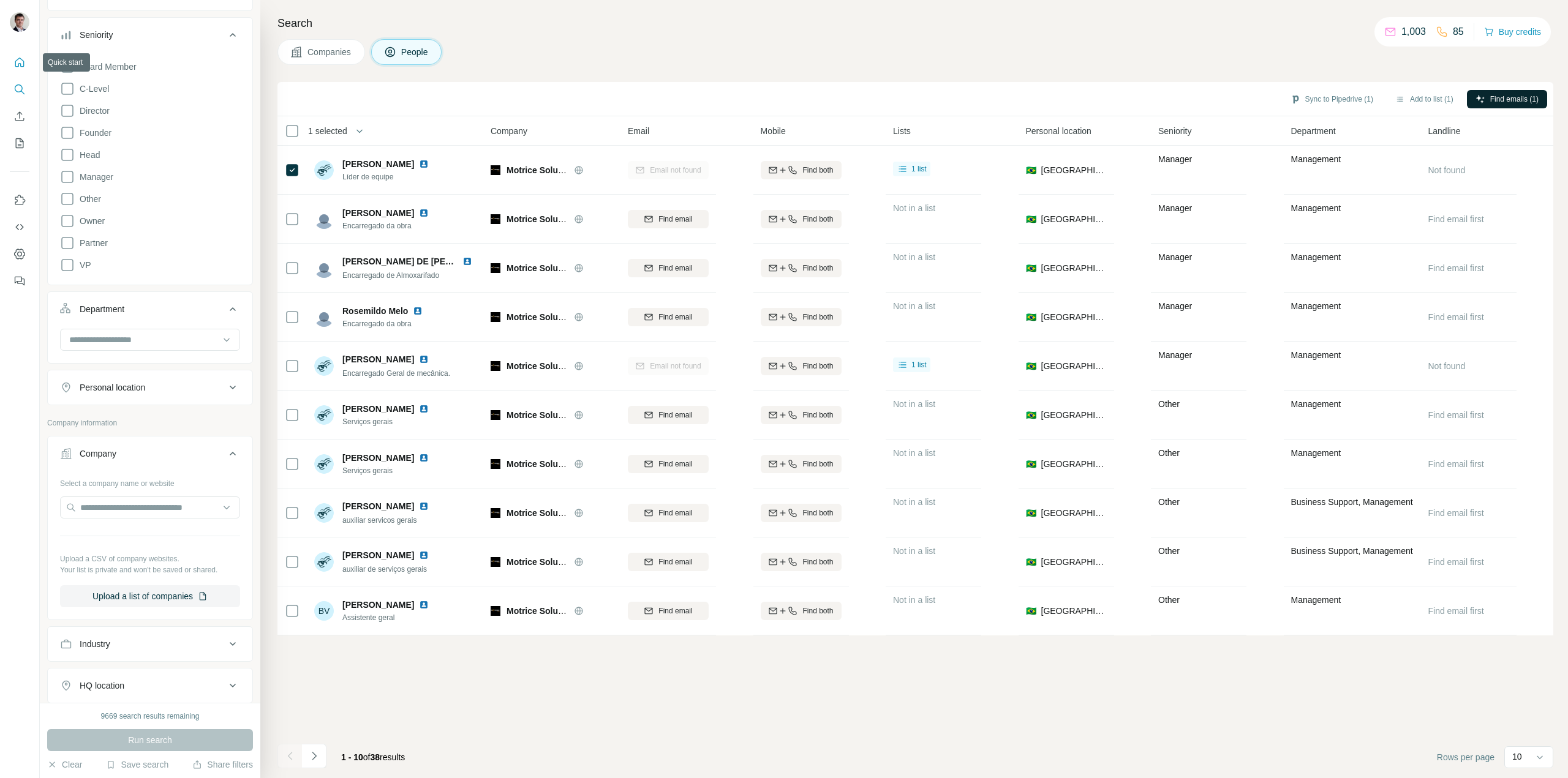
click at [19, 63] on icon "Quick start" at bounding box center [19, 62] width 12 height 12
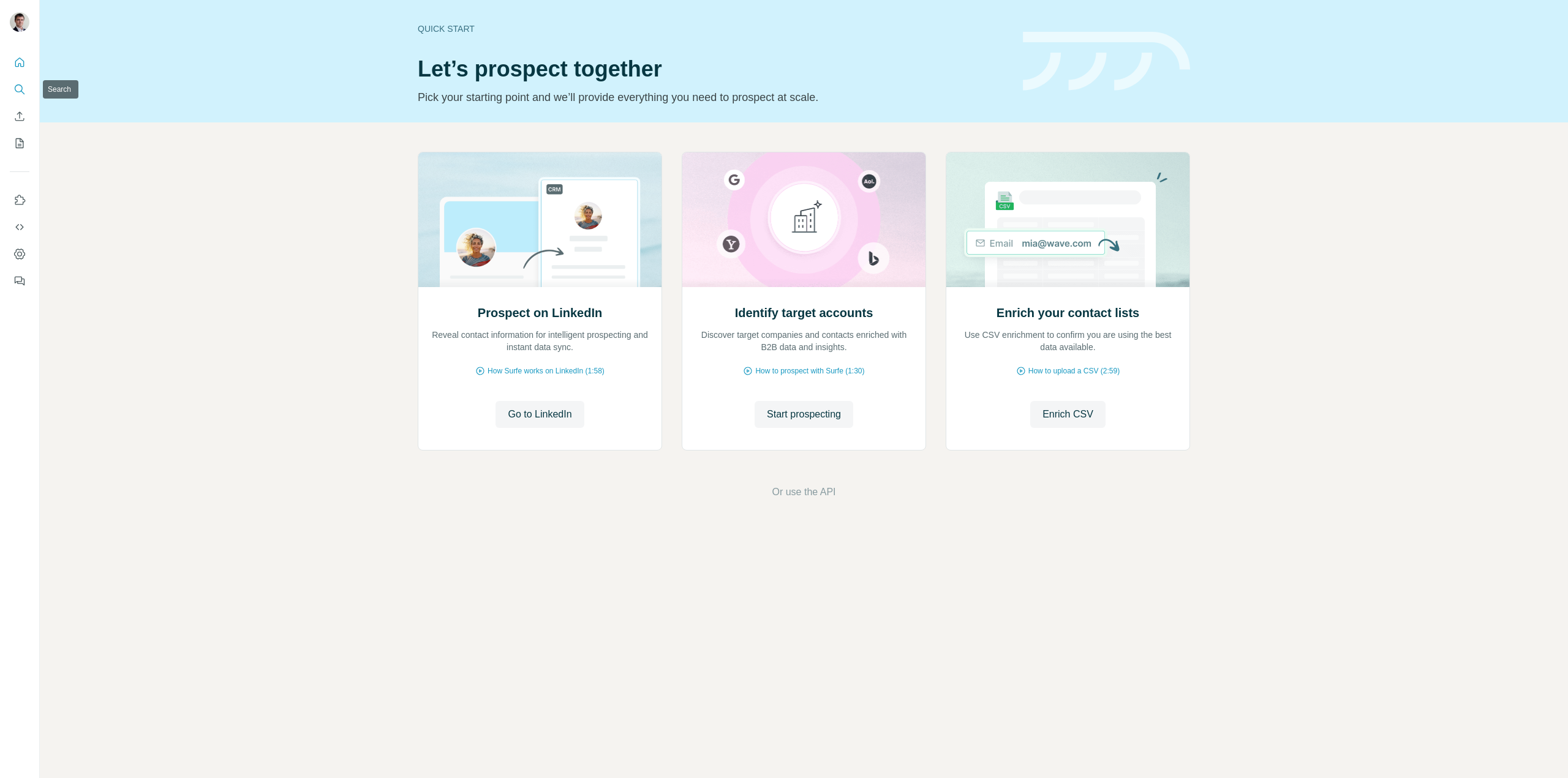
click at [19, 91] on icon "Search" at bounding box center [19, 89] width 12 height 12
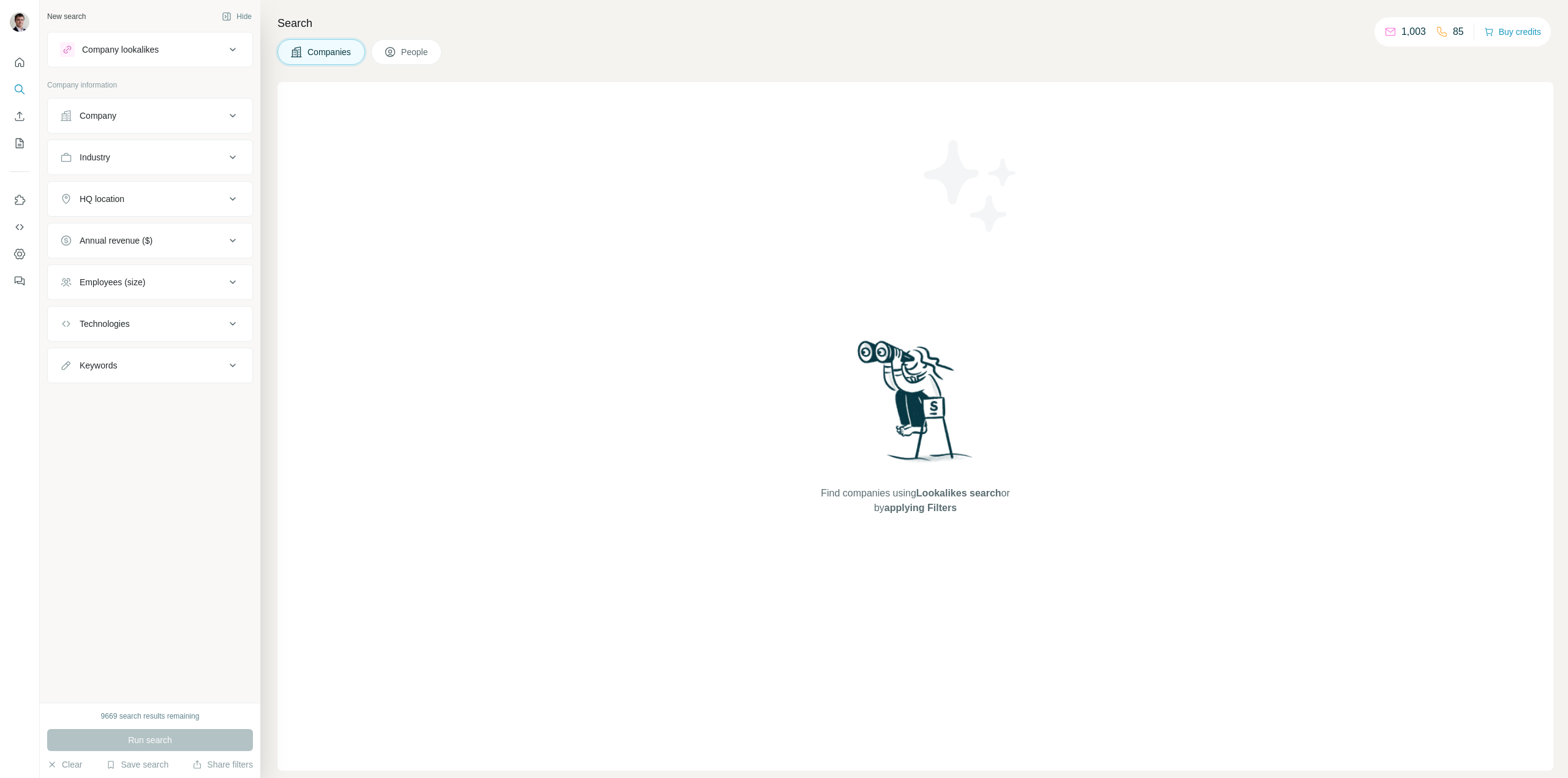
click at [136, 120] on div "Company" at bounding box center [143, 115] width 165 height 12
click at [136, 169] on input "text" at bounding box center [150, 169] width 180 height 22
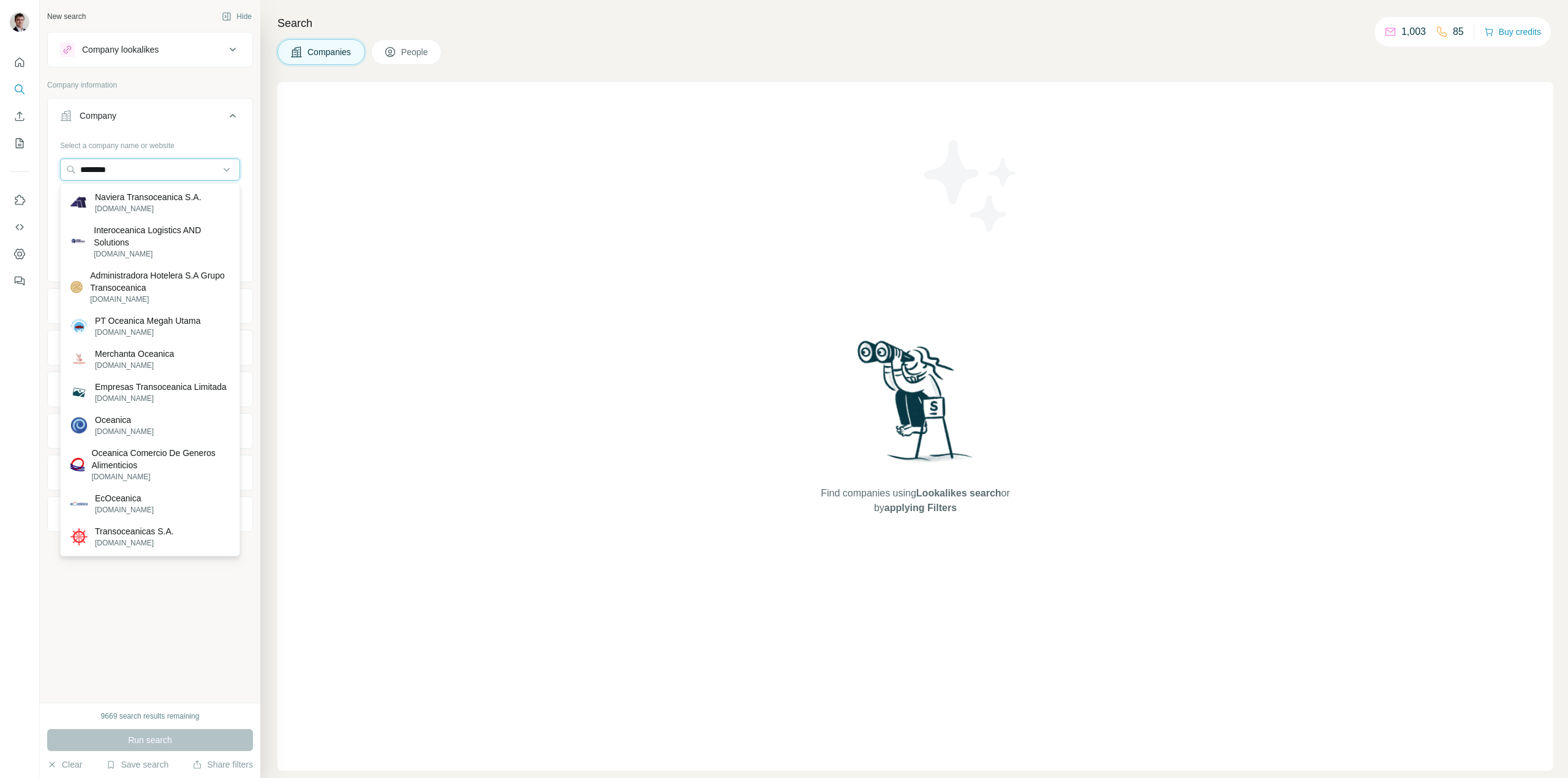
drag, startPoint x: 129, startPoint y: 164, endPoint x: 0, endPoint y: 163, distance: 129.0
click at [0, 159] on div "New search Hide Company lookalikes Company information Company Select a company…" at bounding box center [784, 389] width 1568 height 778
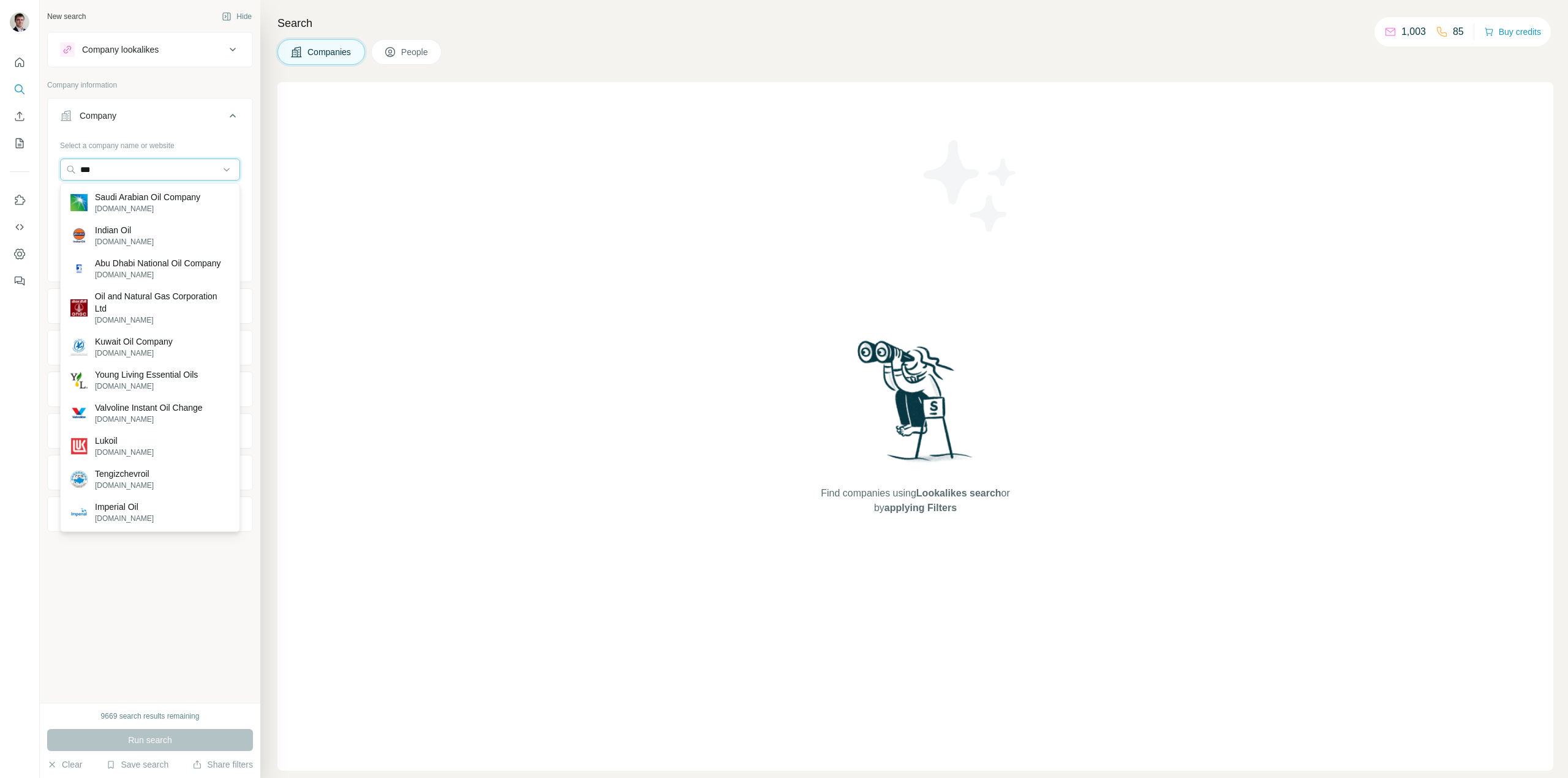
drag, startPoint x: 126, startPoint y: 172, endPoint x: 24, endPoint y: 182, distance: 102.5
click at [24, 182] on div "New search Hide Company lookalikes Company information Company Select a company…" at bounding box center [784, 389] width 1568 height 778
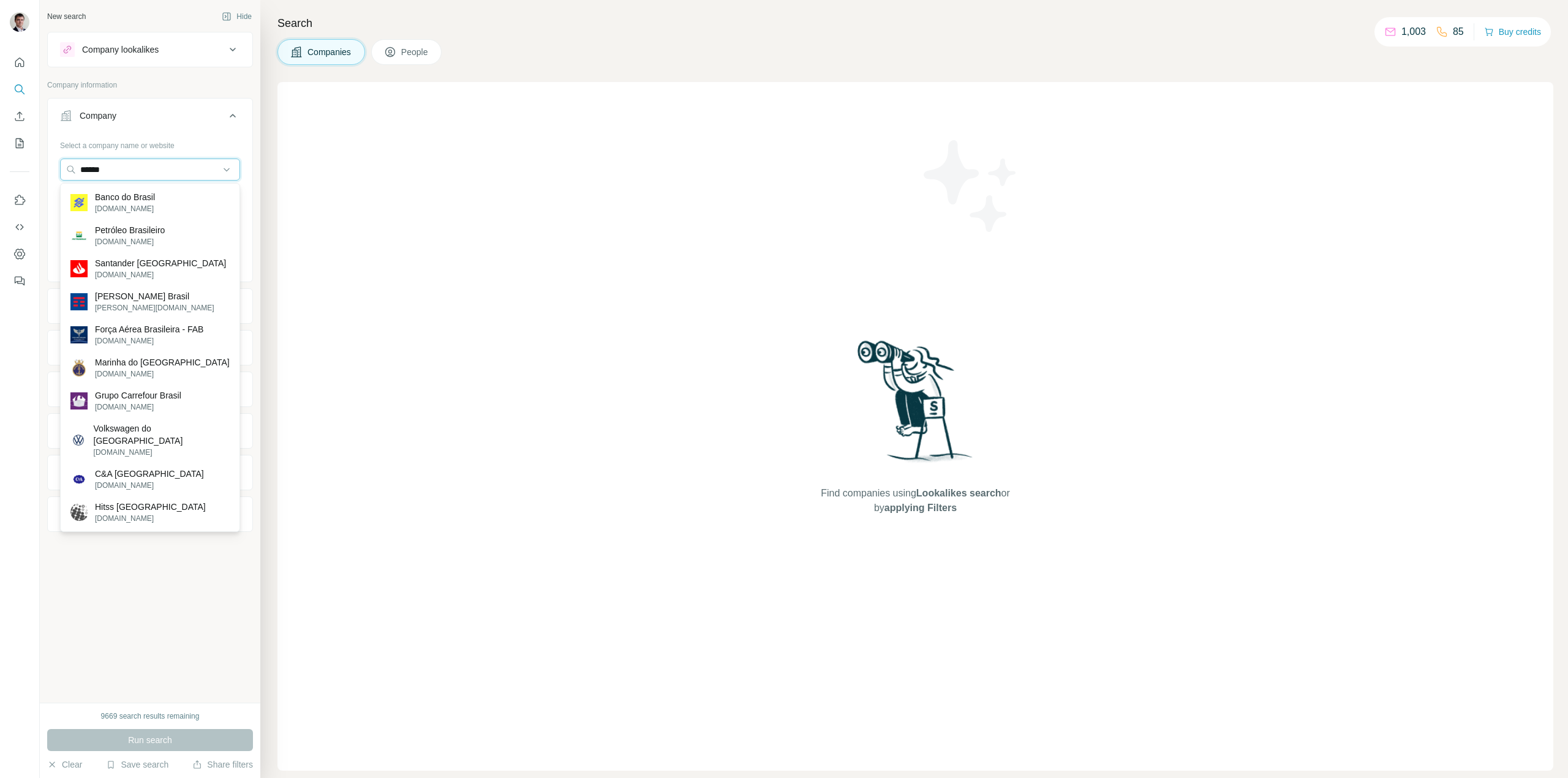
drag, startPoint x: 131, startPoint y: 161, endPoint x: 0, endPoint y: 168, distance: 131.2
click at [0, 168] on div "New search Hide Company lookalikes Company information Company Select a company…" at bounding box center [784, 389] width 1568 height 778
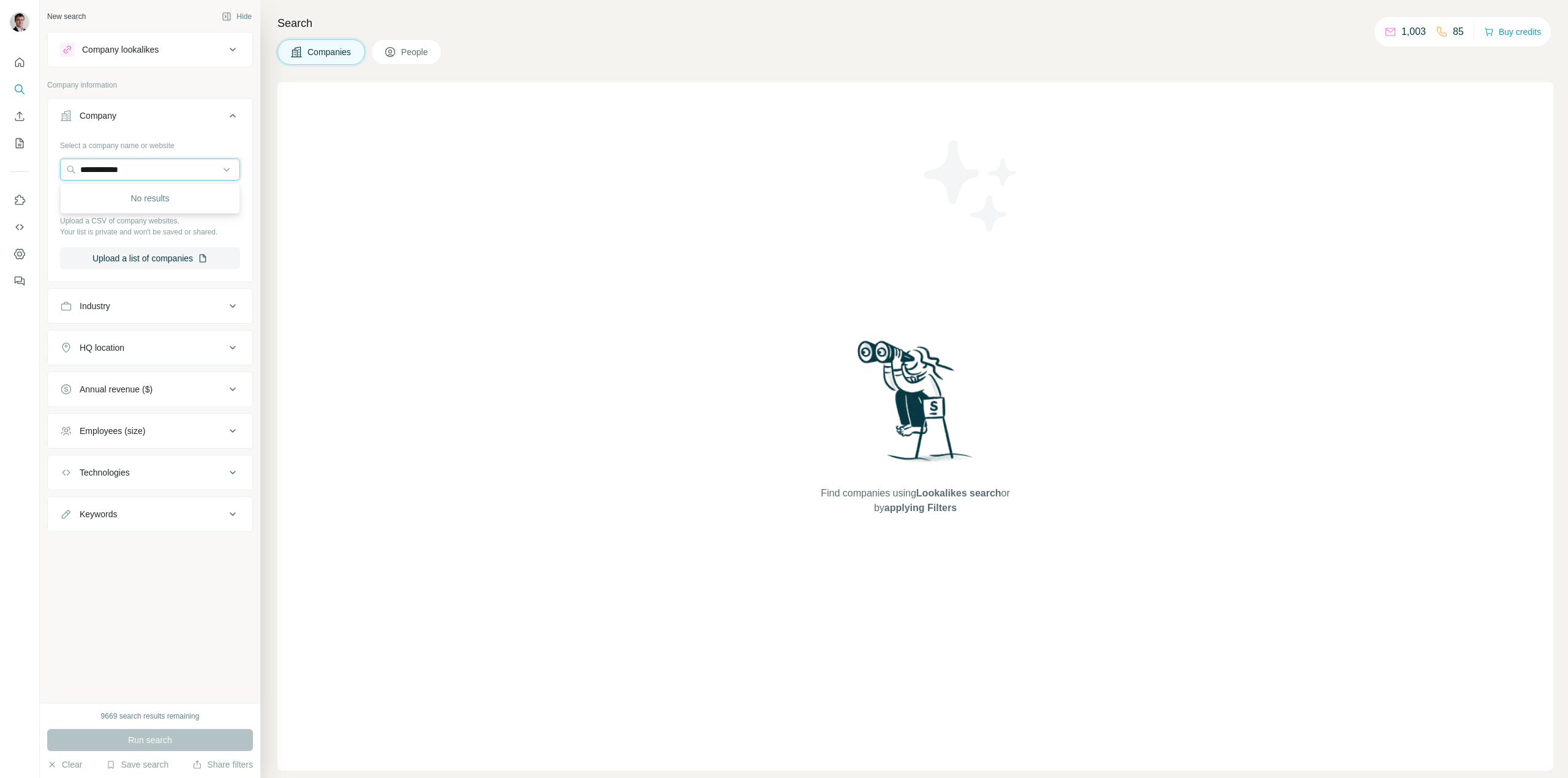
type input "**********"
drag, startPoint x: 164, startPoint y: 177, endPoint x: 0, endPoint y: 166, distance: 164.4
click at [0, 166] on div "**********" at bounding box center [784, 389] width 1568 height 778
click at [109, 169] on input "text" at bounding box center [150, 169] width 180 height 22
paste input "*******"
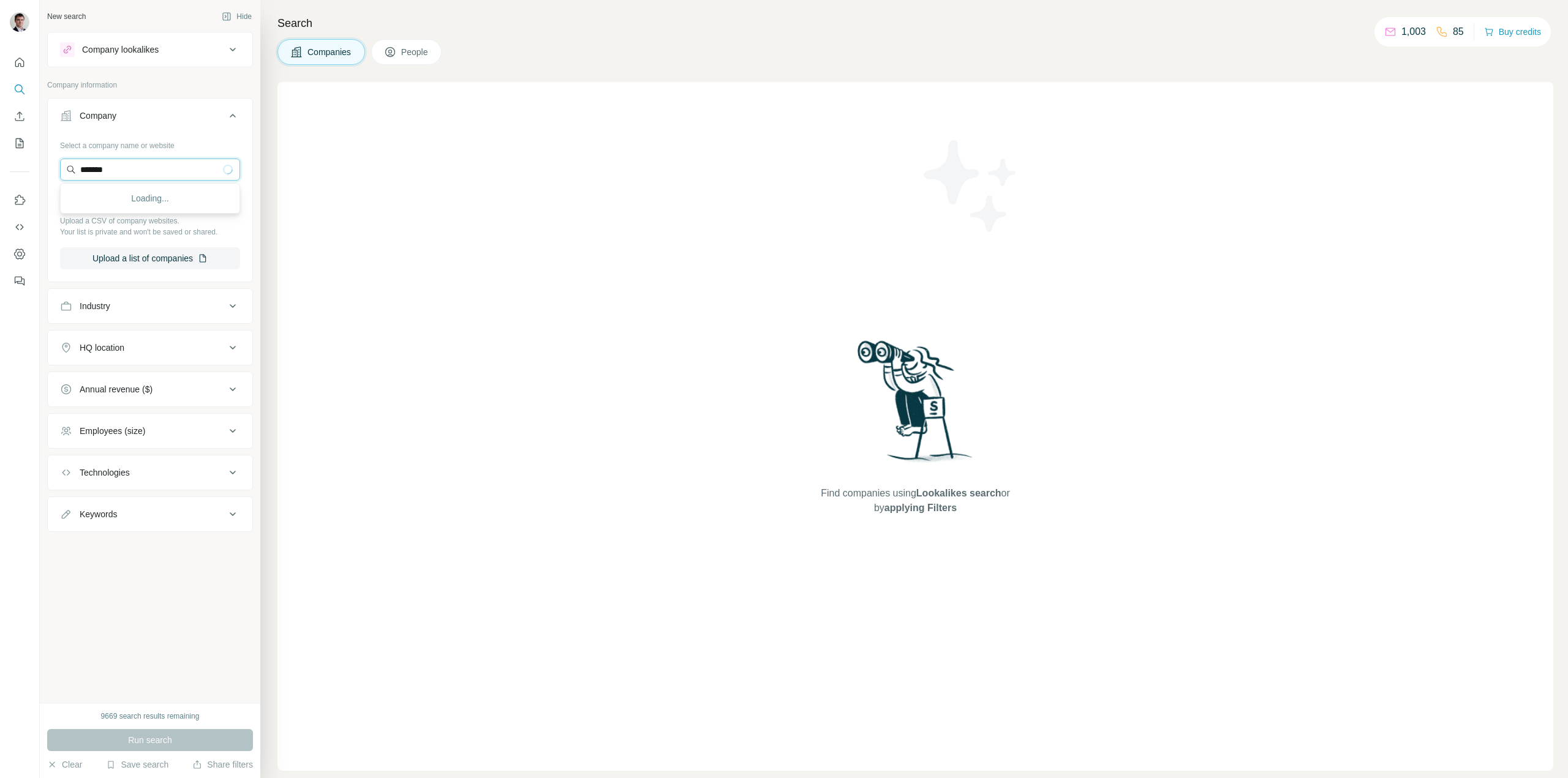
type input "*****"
click at [22, 60] on icon "Quick start" at bounding box center [19, 62] width 9 height 9
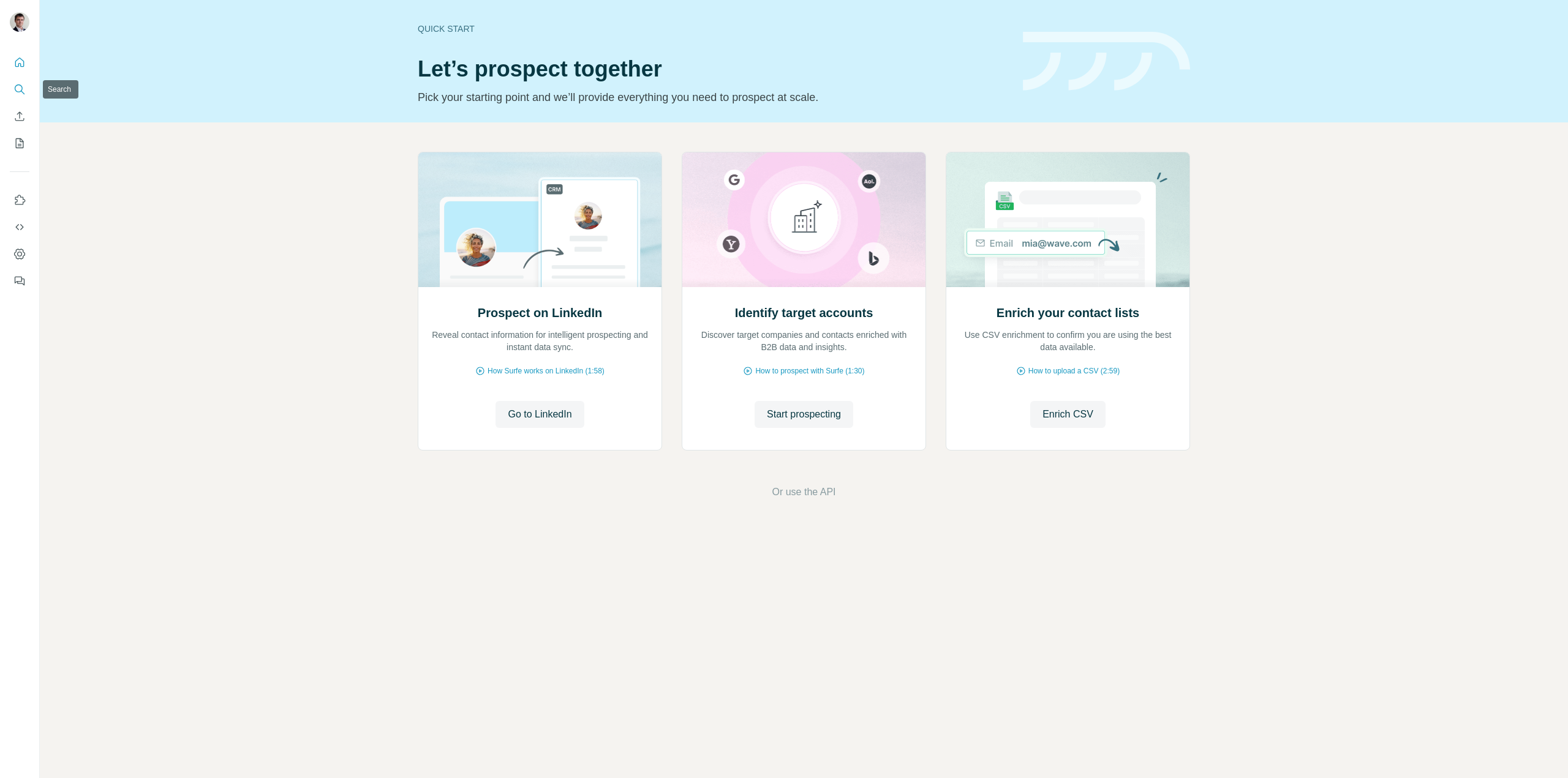
click at [21, 91] on icon "Search" at bounding box center [19, 88] width 8 height 8
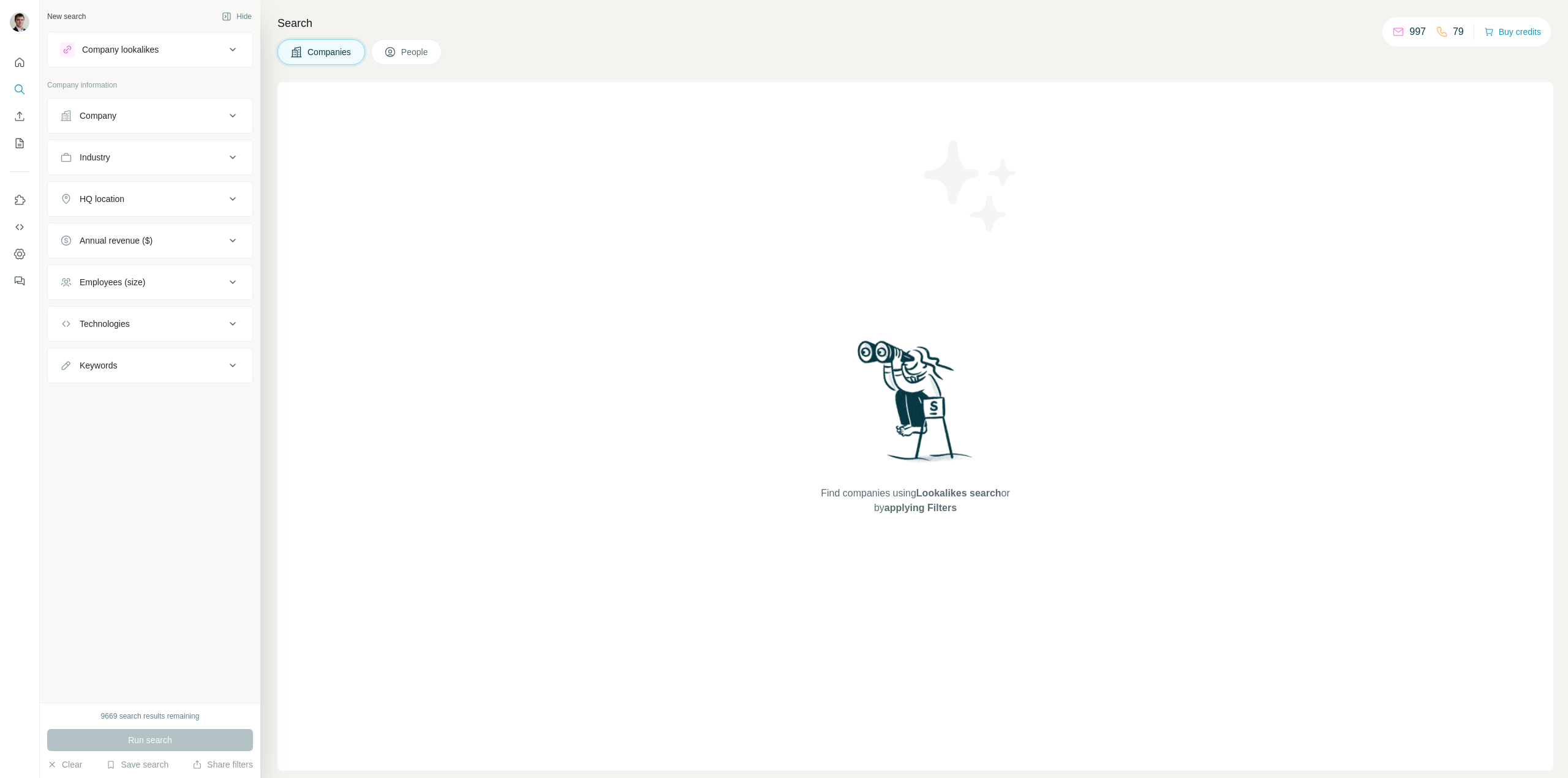
click at [123, 111] on div "Company" at bounding box center [143, 115] width 165 height 12
click at [123, 177] on input "text" at bounding box center [150, 169] width 180 height 22
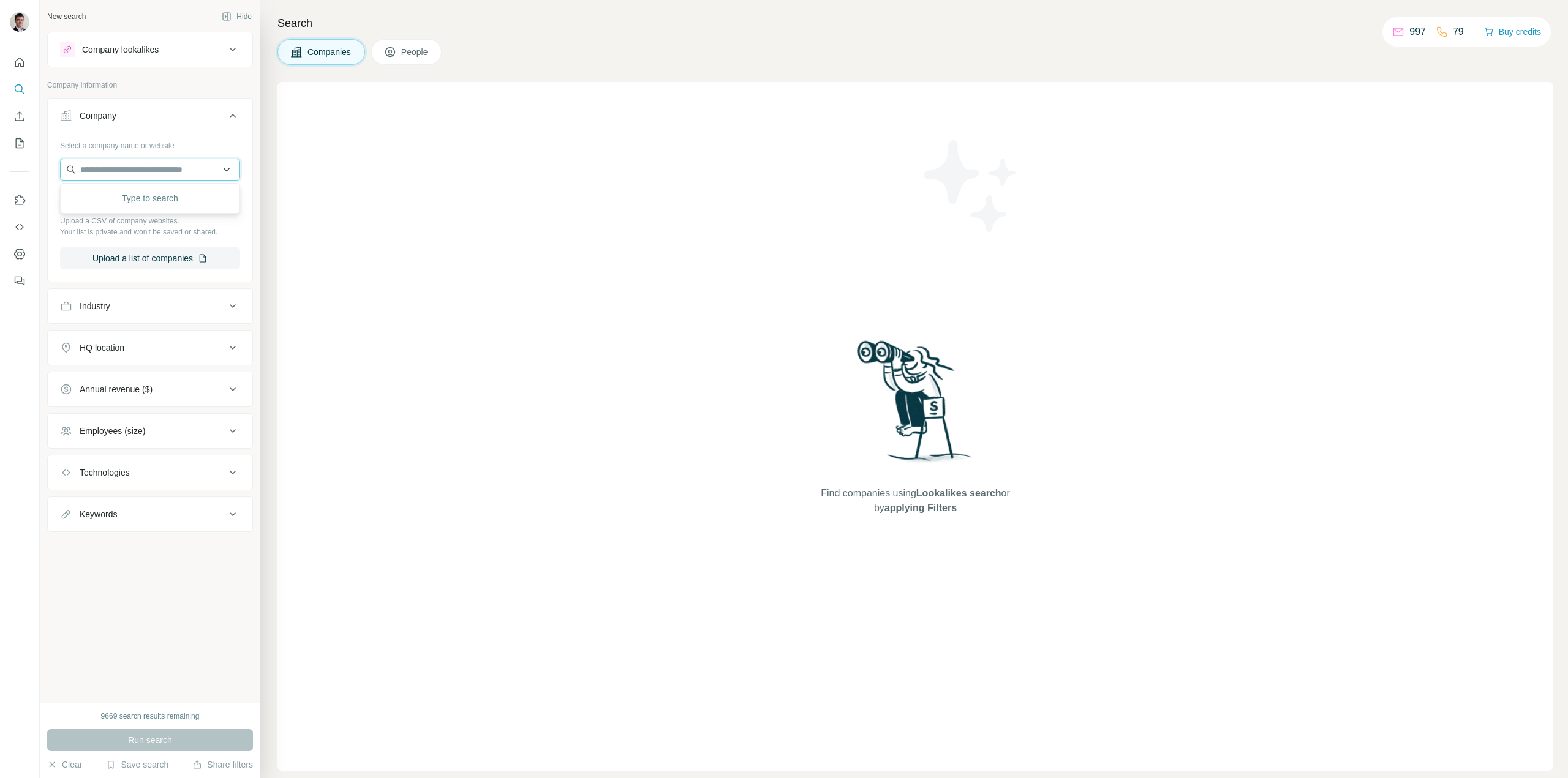
paste input "*******"
drag, startPoint x: 148, startPoint y: 167, endPoint x: 0, endPoint y: 158, distance: 148.3
click at [0, 157] on div "New search Hide Company lookalikes Company information Company Select a company…" at bounding box center [784, 389] width 1568 height 778
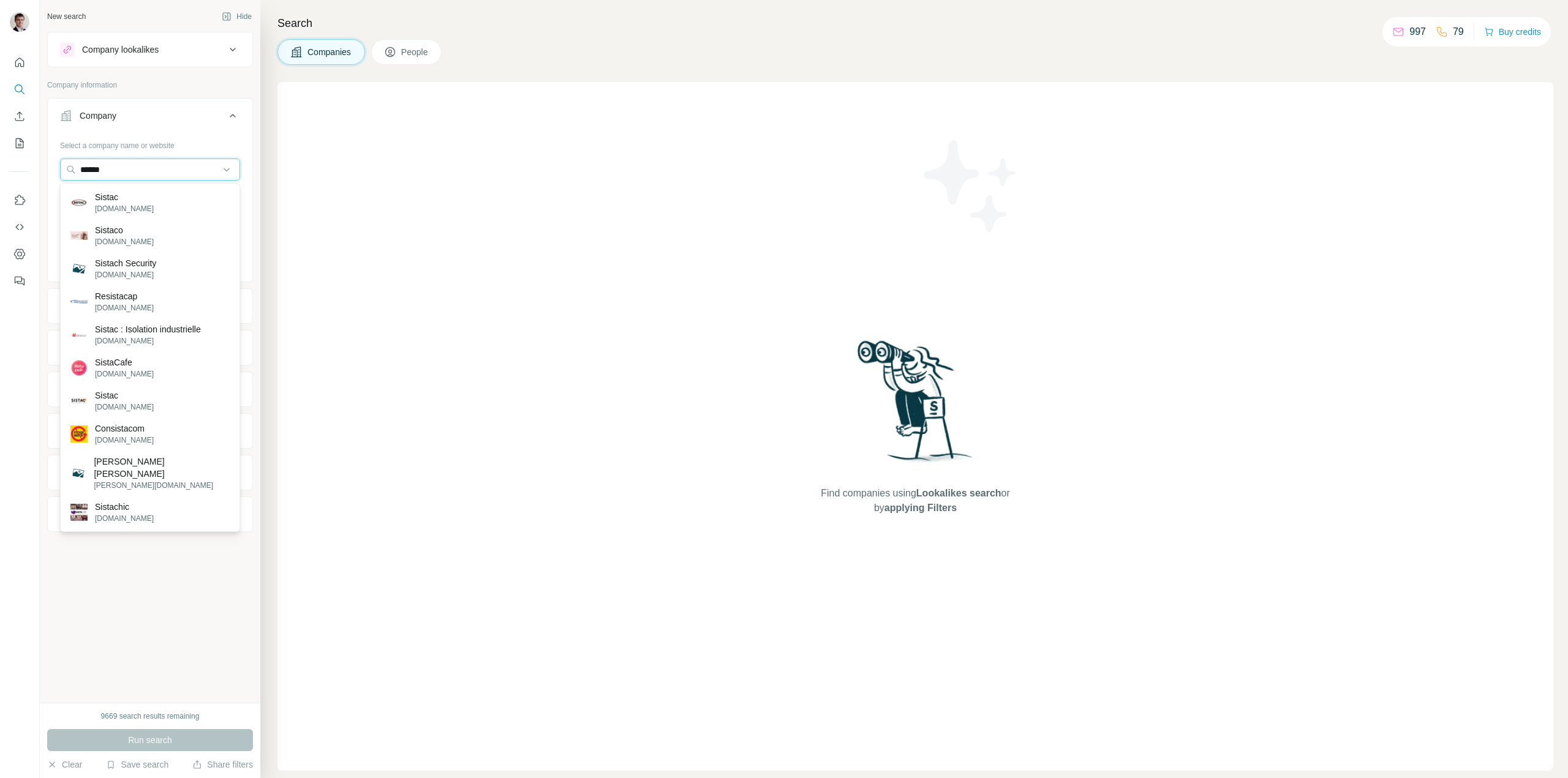
type input "******"
click at [117, 203] on p "Sistac" at bounding box center [124, 197] width 59 height 12
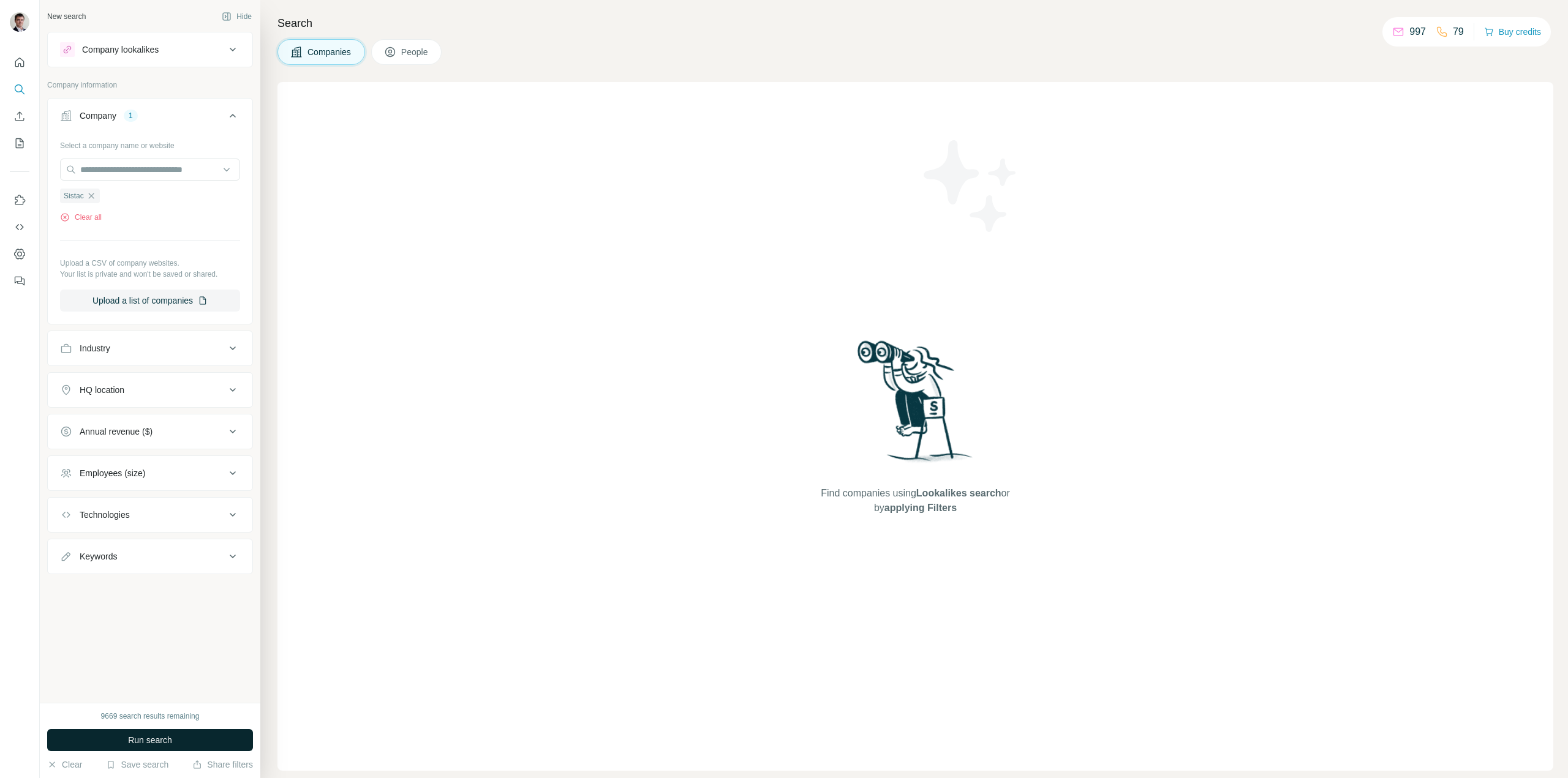
click at [174, 741] on button "Run search" at bounding box center [150, 740] width 206 height 22
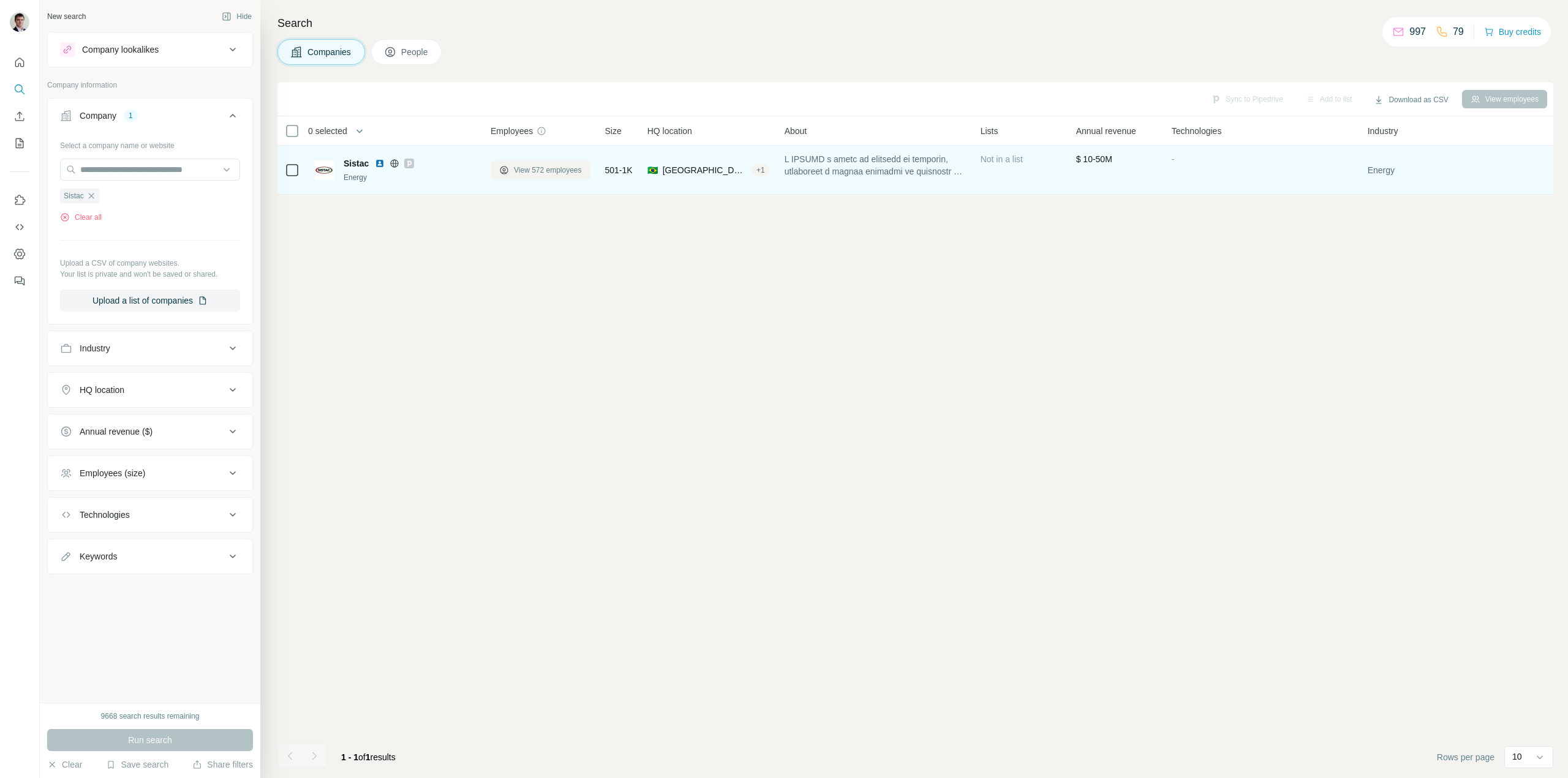
click at [567, 172] on span "View 572 employees" at bounding box center [548, 170] width 68 height 11
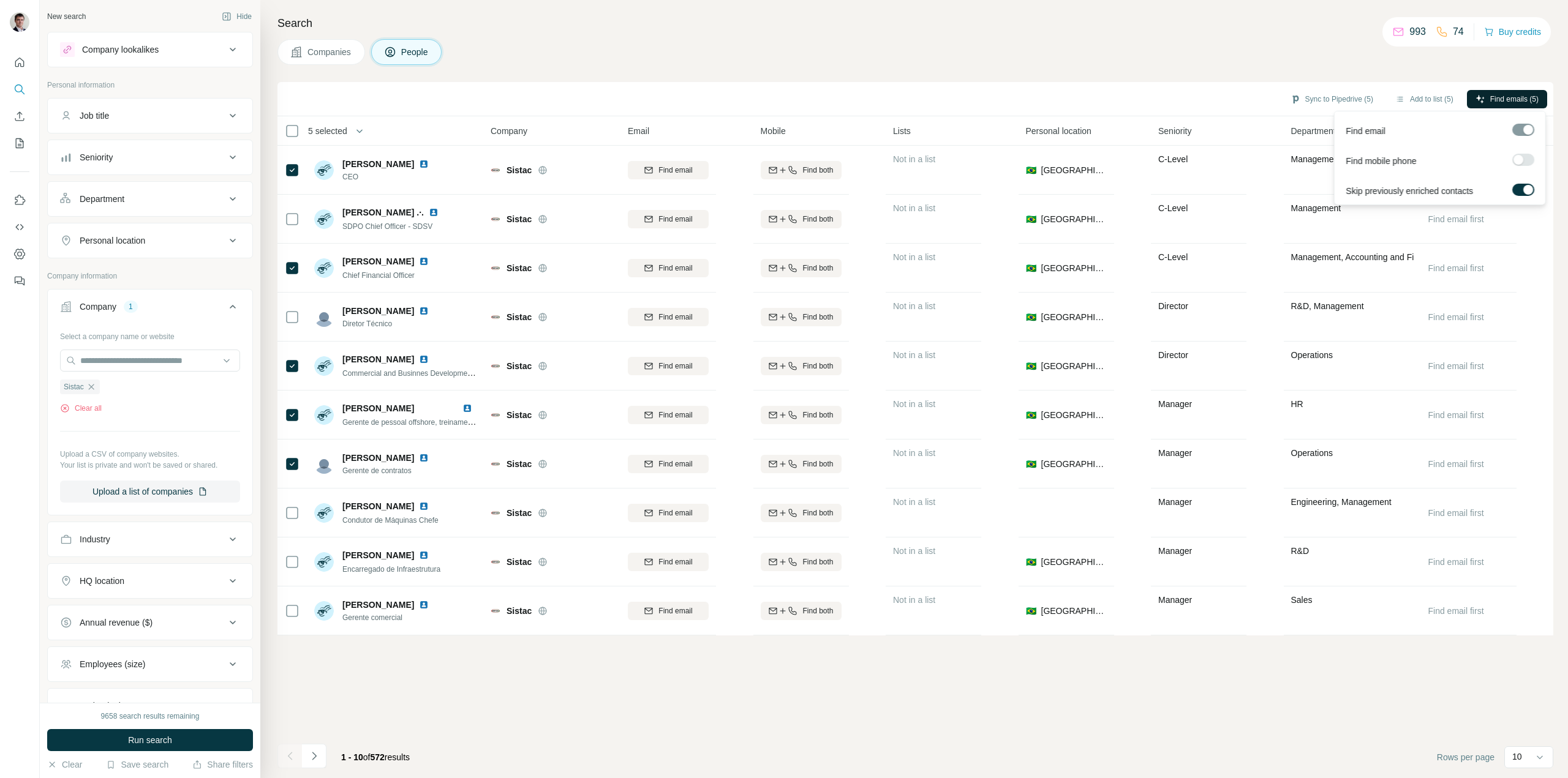
click at [1525, 96] on span "Find emails (5)" at bounding box center [1514, 100] width 49 height 11
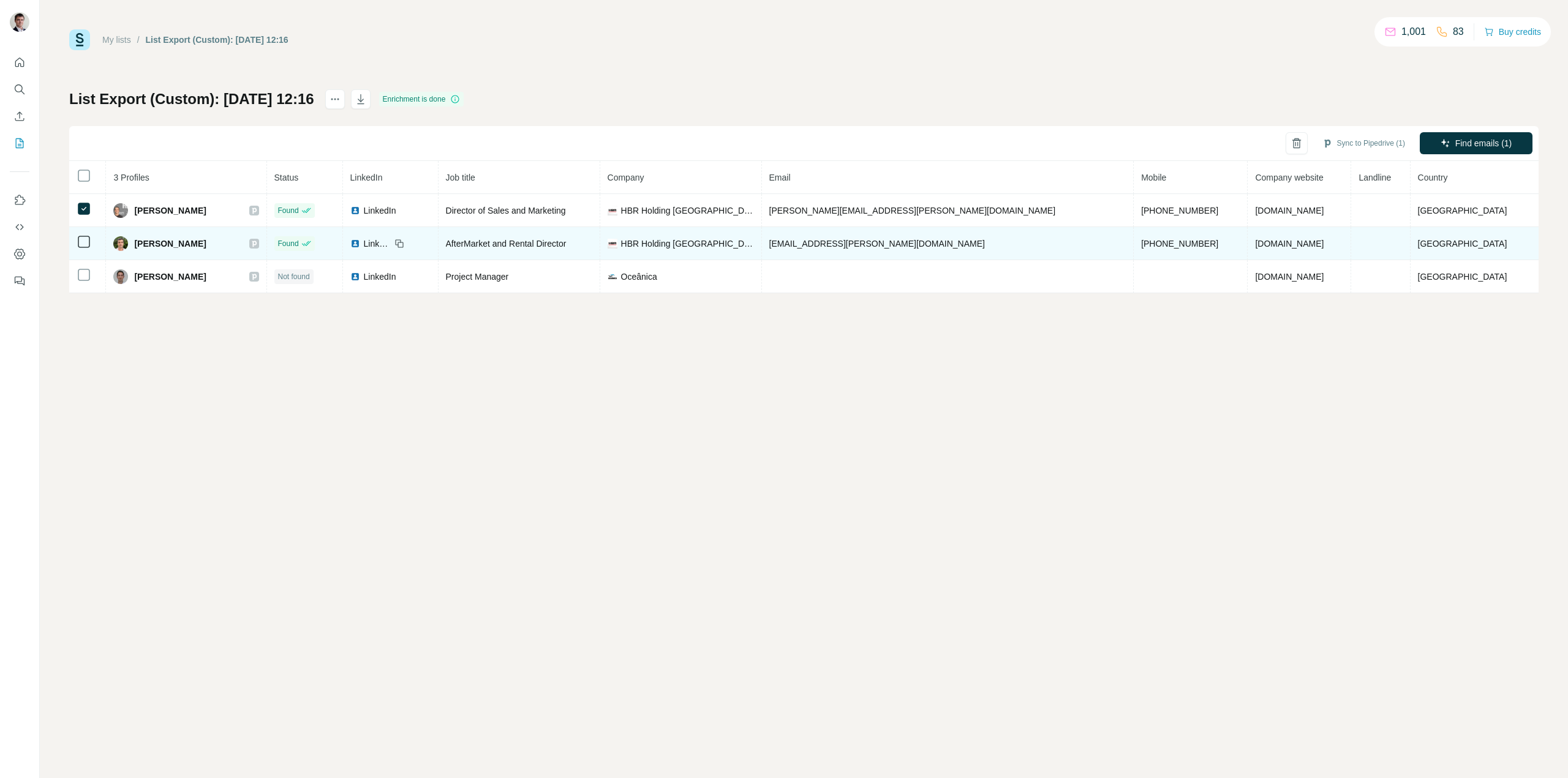
click at [76, 237] on icon at bounding box center [84, 242] width 15 height 15
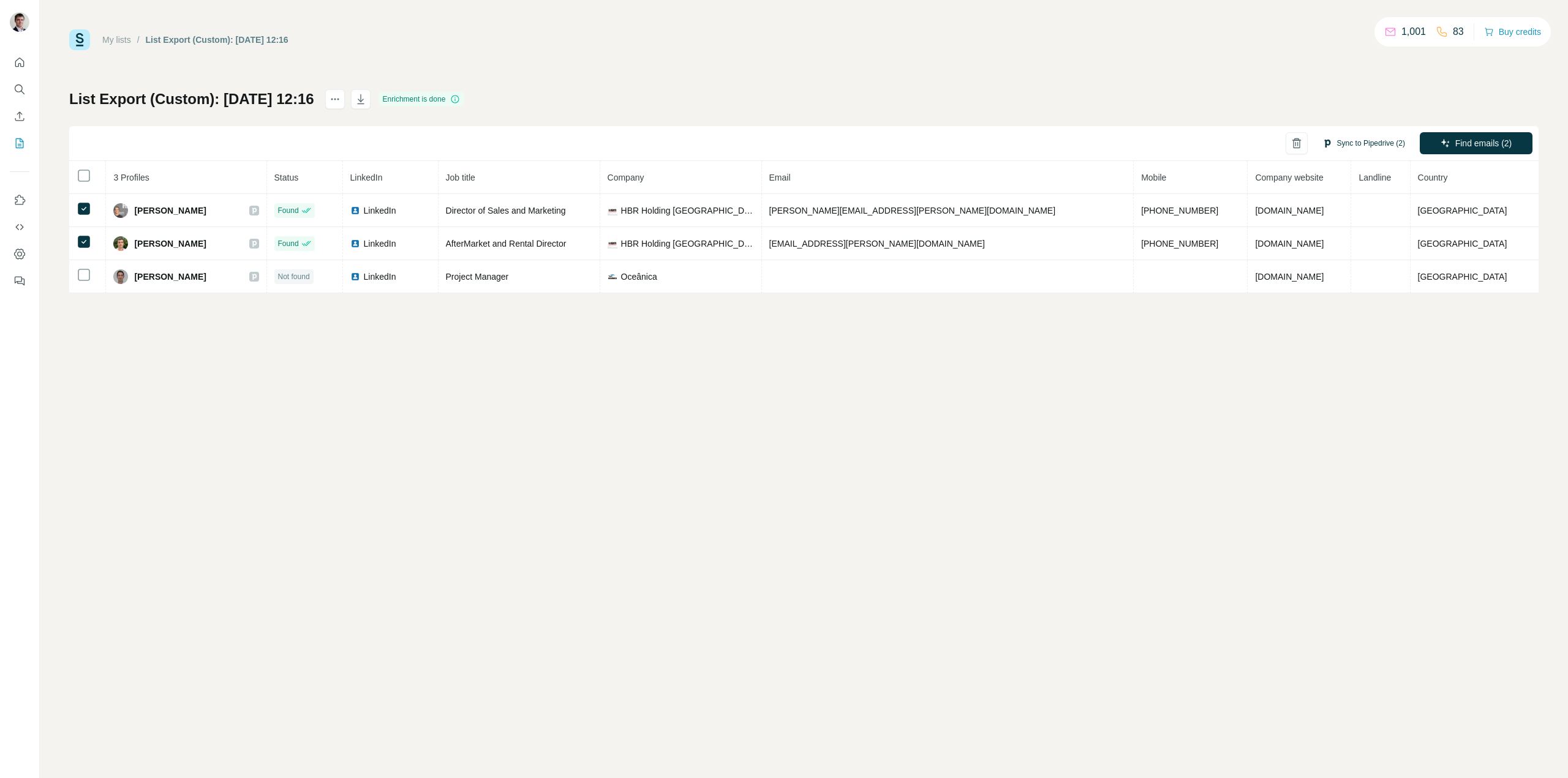
click at [1351, 143] on button "Sync to Pipedrive (2)" at bounding box center [1363, 143] width 100 height 19
click at [1360, 237] on button "Sync to Pipedrive" at bounding box center [1341, 236] width 136 height 24
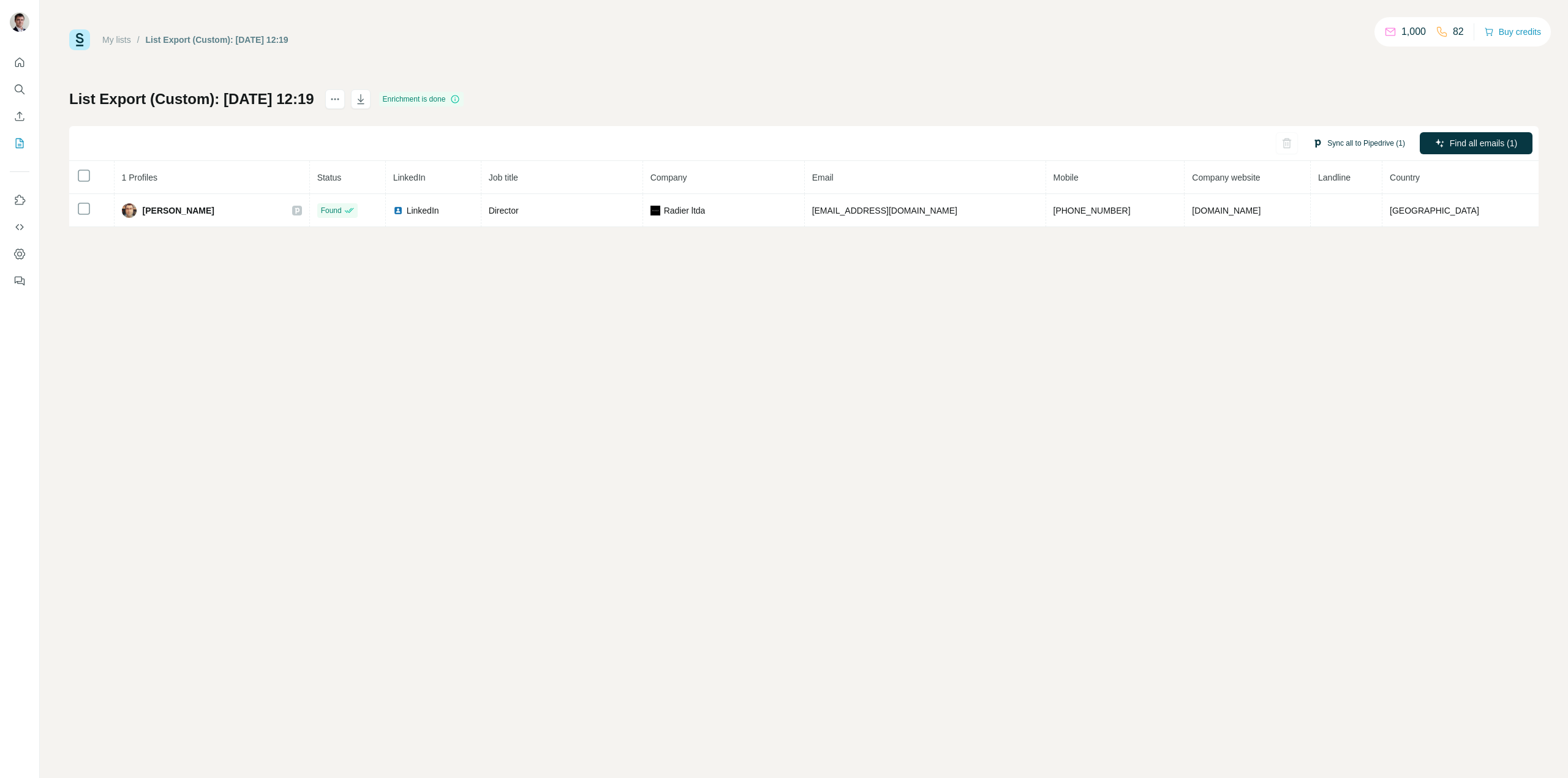
click at [1341, 144] on button "Sync all to Pipedrive (1)" at bounding box center [1358, 143] width 109 height 19
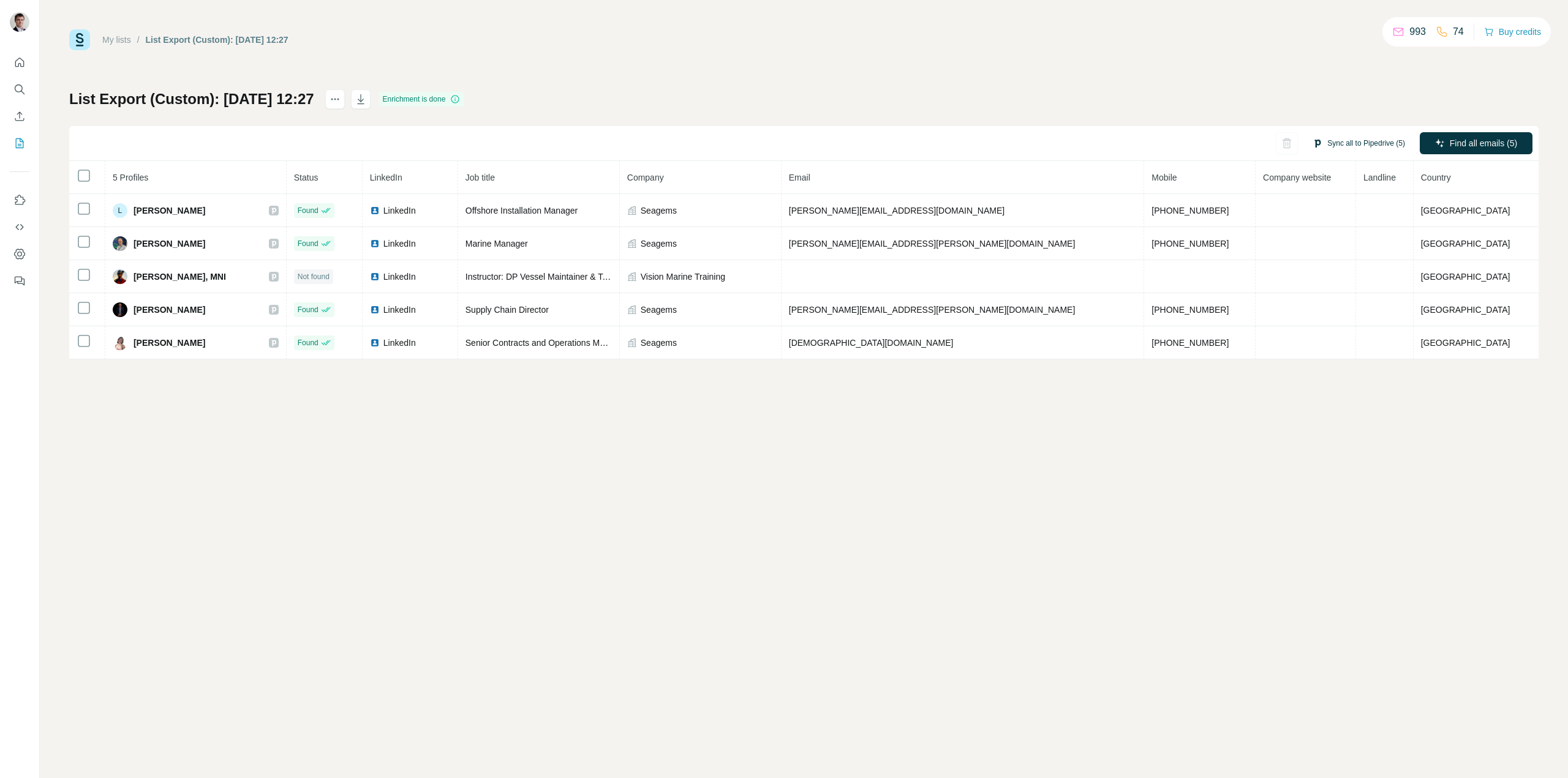
click at [1353, 141] on button "Sync all to Pipedrive (5)" at bounding box center [1358, 143] width 109 height 19
click at [1338, 237] on button "Sync all to Pipedrive" at bounding box center [1341, 236] width 136 height 24
